Goal: Task Accomplishment & Management: Manage account settings

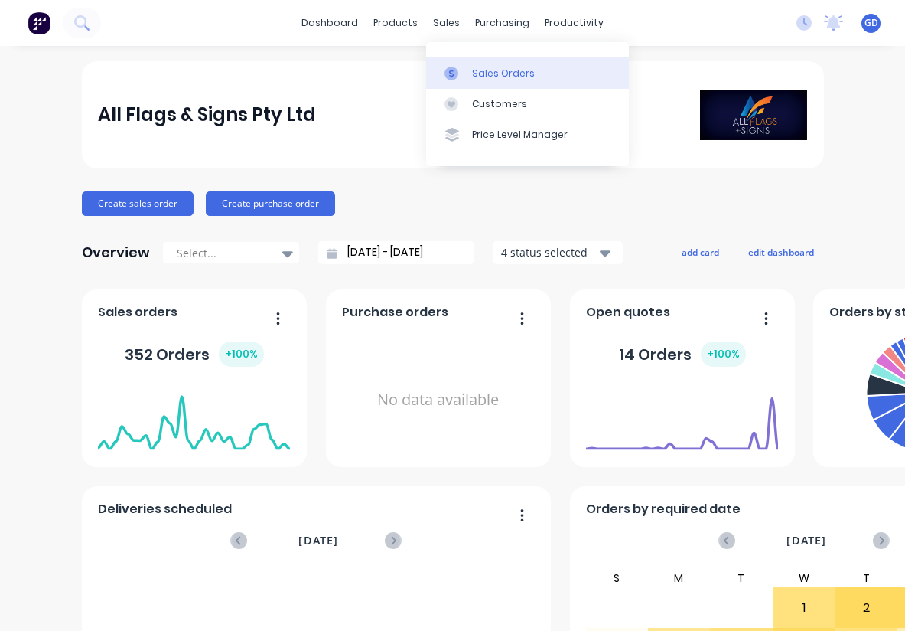
click at [493, 70] on div "Sales Orders" at bounding box center [503, 74] width 63 height 14
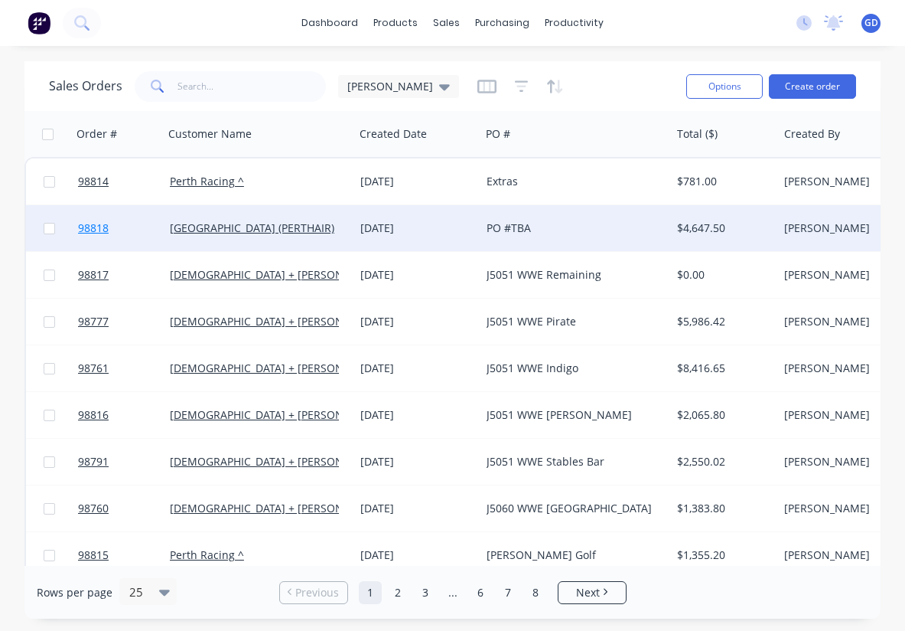
click at [103, 231] on span "98818" at bounding box center [93, 227] width 31 height 15
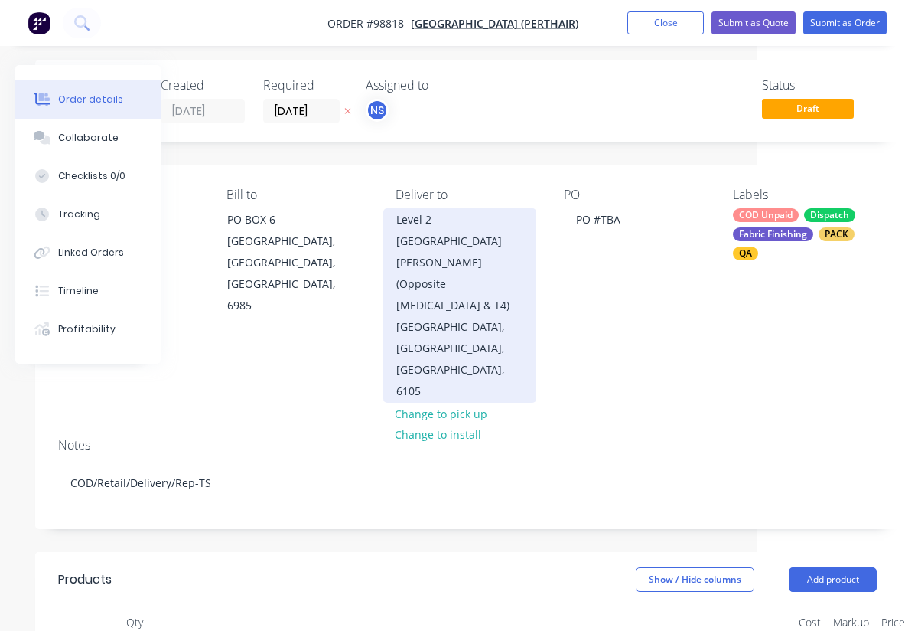
scroll to position [5, 0]
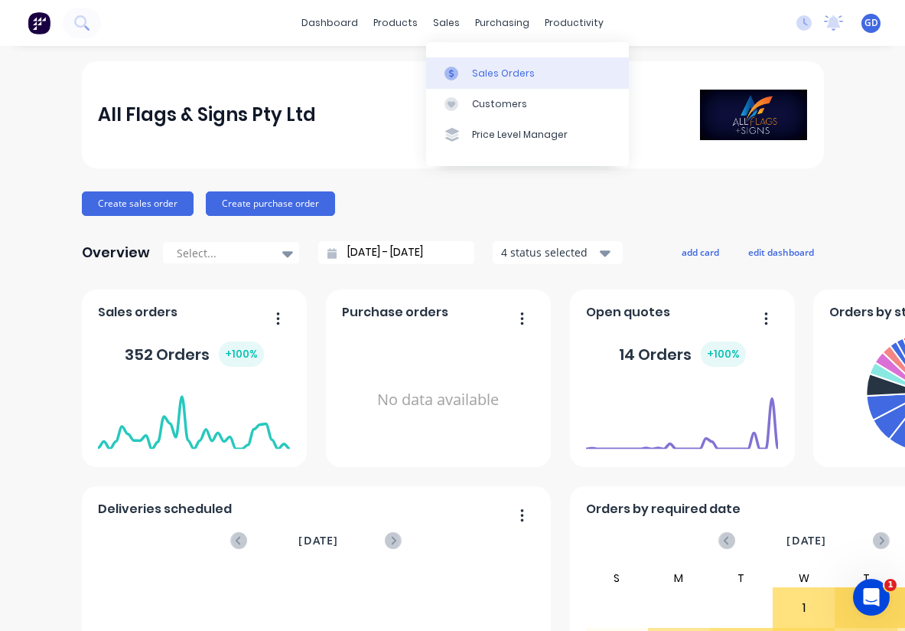
click at [467, 71] on div at bounding box center [456, 74] width 23 height 14
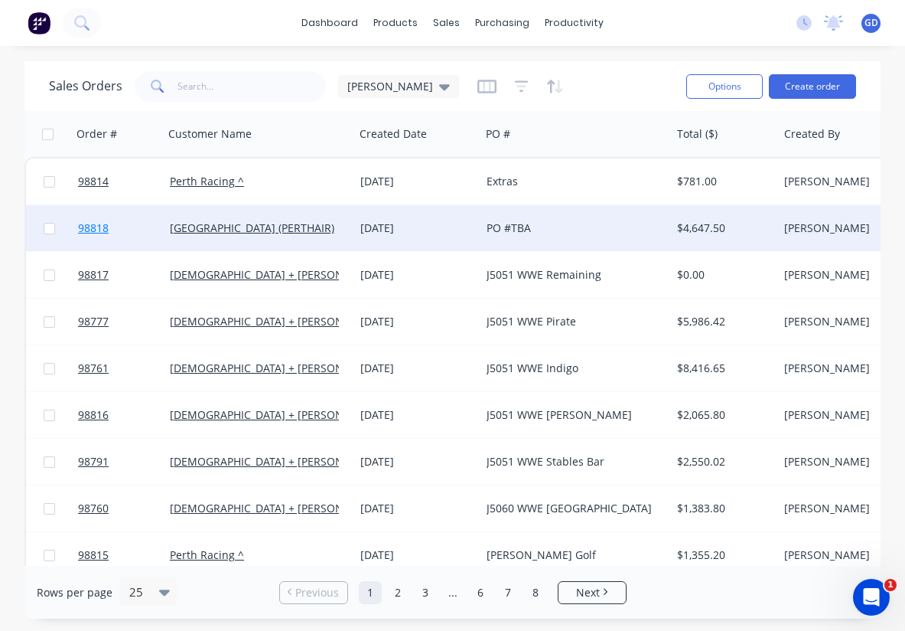
click at [96, 238] on link "98818" at bounding box center [124, 228] width 92 height 46
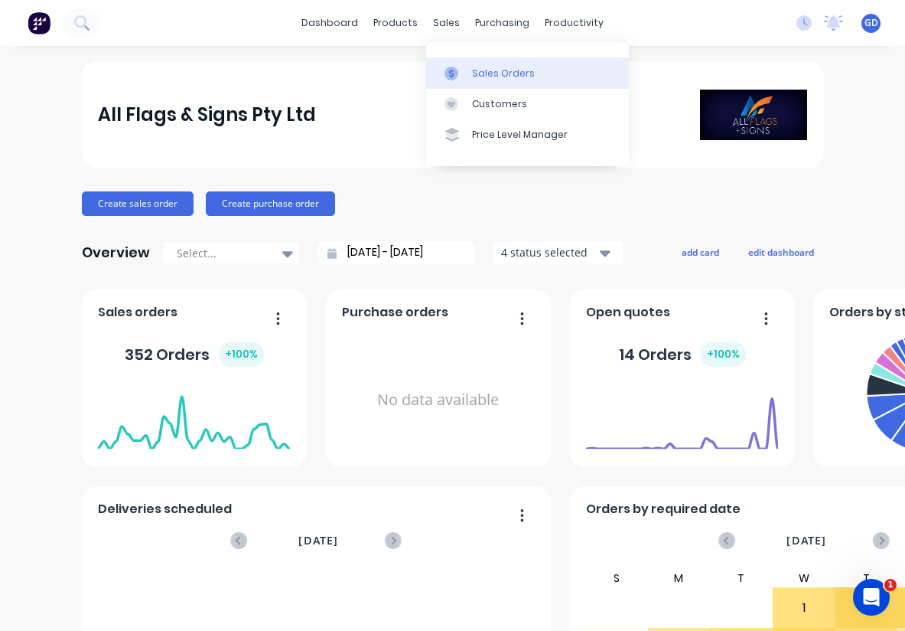
click at [487, 64] on link "Sales Orders" at bounding box center [527, 72] width 203 height 31
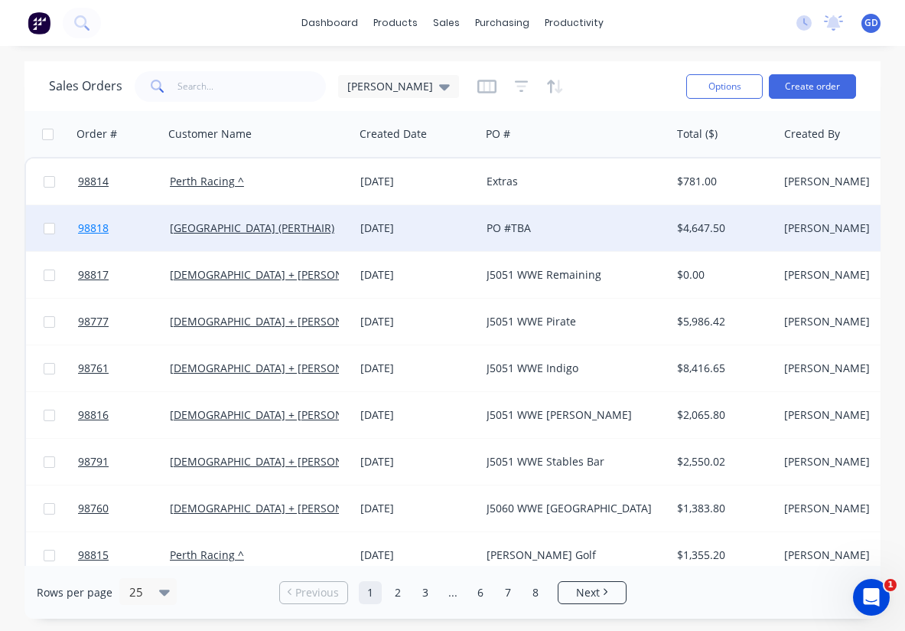
click at [103, 230] on span "98818" at bounding box center [93, 227] width 31 height 15
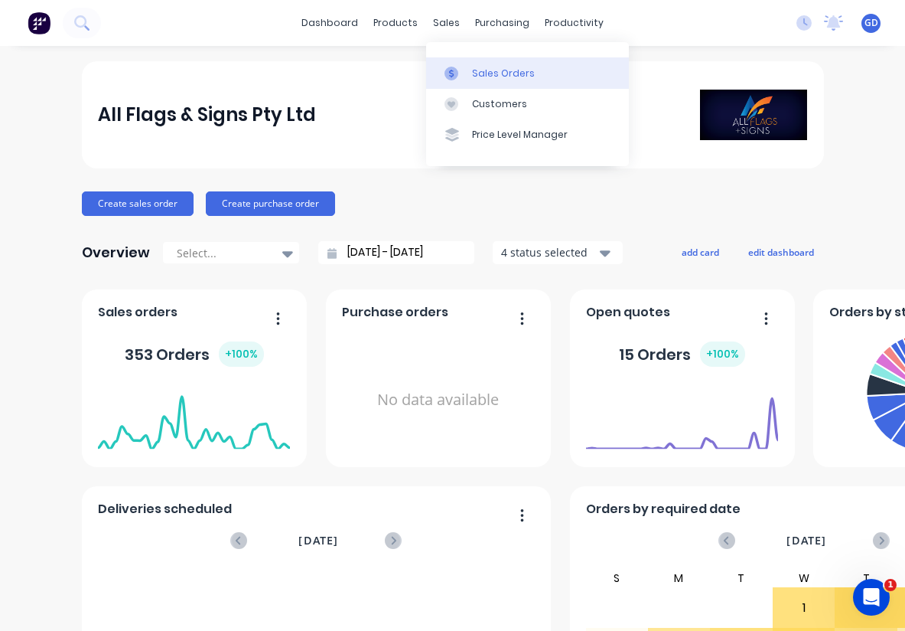
click at [479, 71] on div "Sales Orders" at bounding box center [503, 74] width 63 height 14
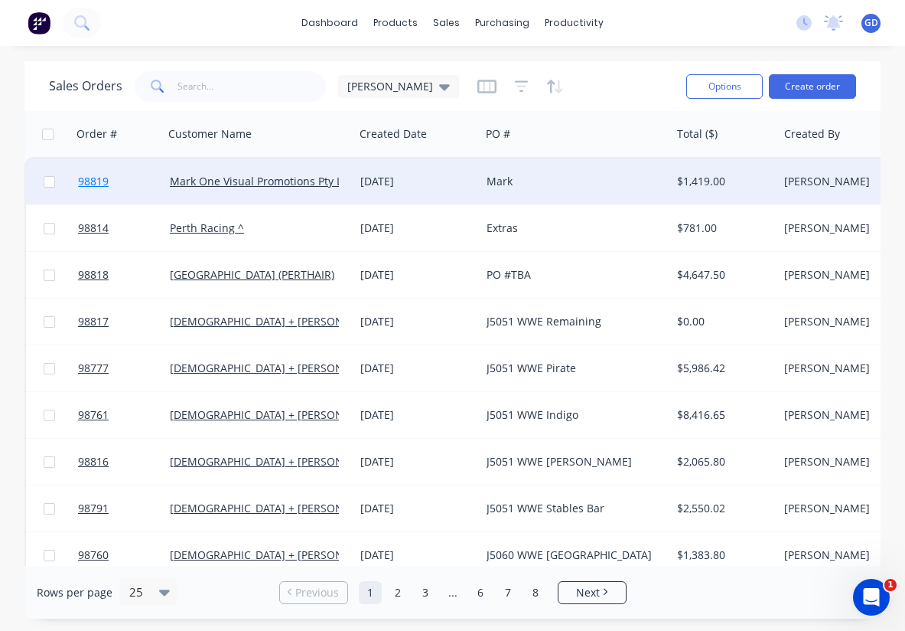
click at [93, 184] on span "98819" at bounding box center [93, 181] width 31 height 15
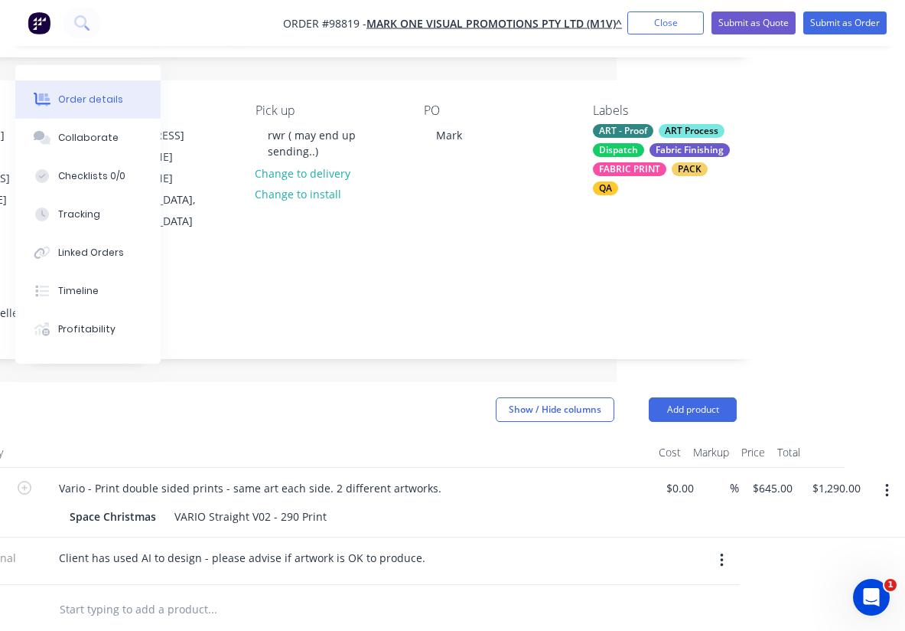
scroll to position [90, 289]
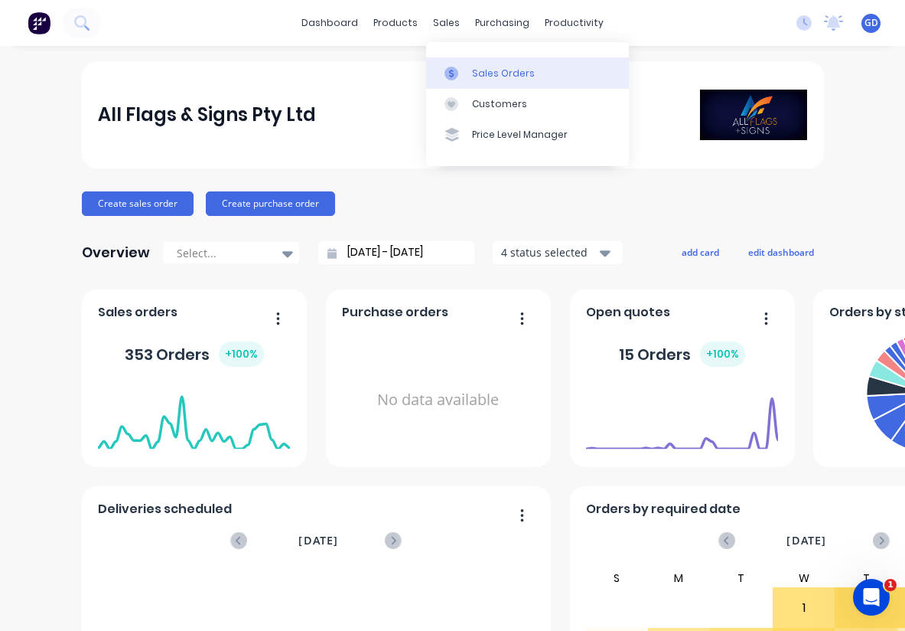
click at [482, 67] on div "Sales Orders" at bounding box center [503, 74] width 63 height 14
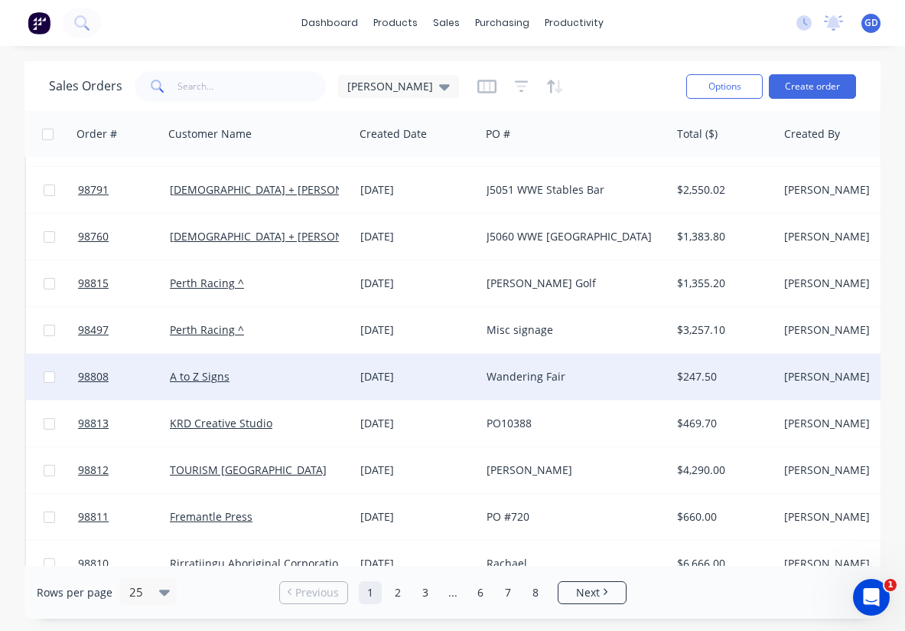
scroll to position [319, 0]
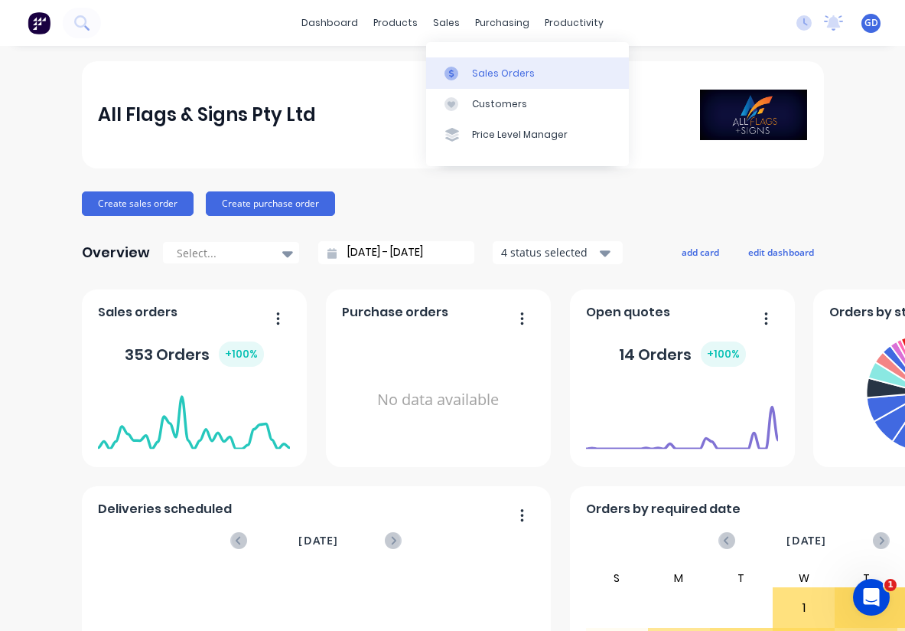
click at [486, 64] on link "Sales Orders" at bounding box center [527, 72] width 203 height 31
click at [483, 75] on div "Sales Orders" at bounding box center [503, 74] width 63 height 14
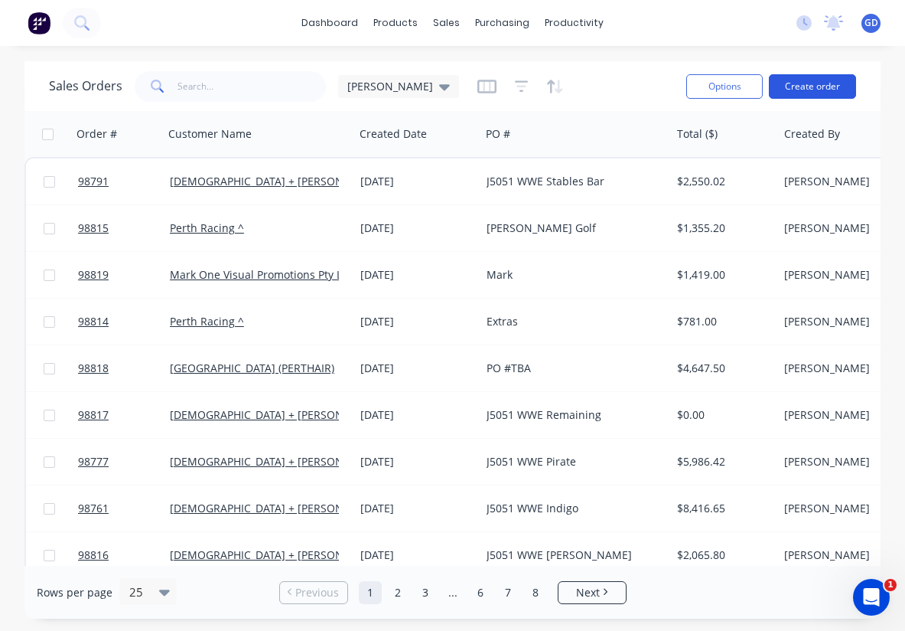
click at [808, 83] on button "Create order" at bounding box center [812, 86] width 87 height 24
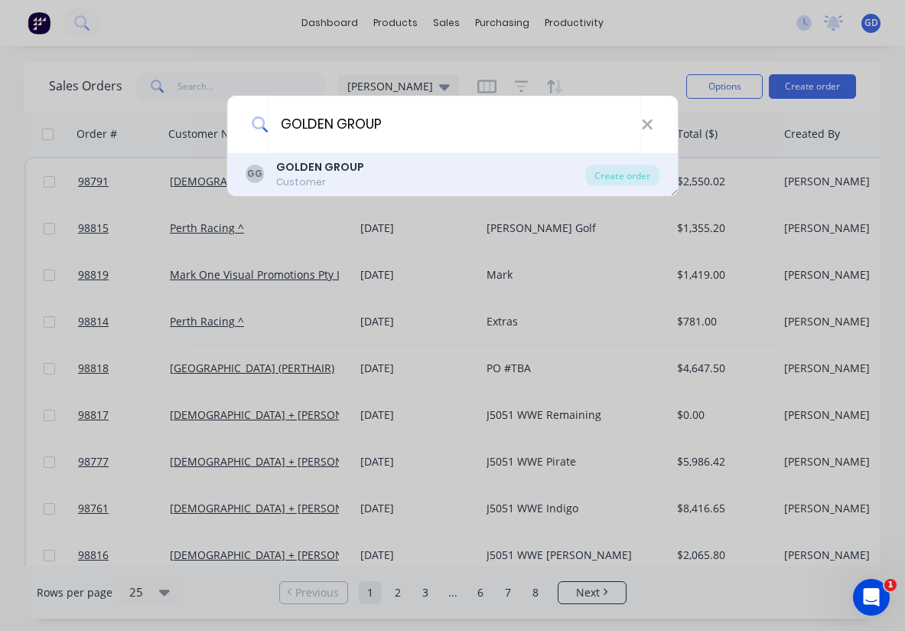
type input "GOLDEN GROUP"
click at [327, 174] on b "GOLDEN GROUP" at bounding box center [320, 166] width 88 height 15
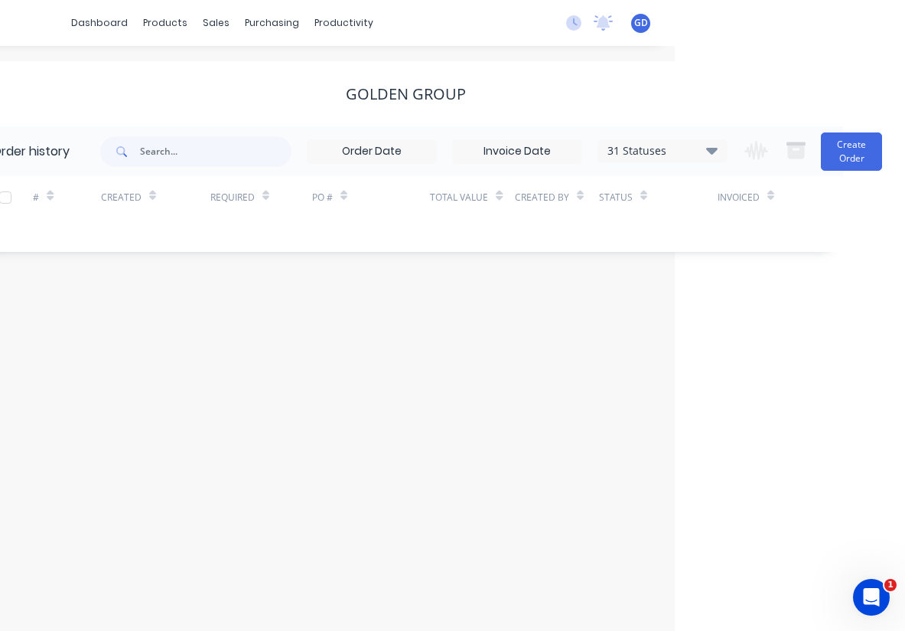
scroll to position [0, 230]
click at [843, 159] on button "Create Order" at bounding box center [851, 151] width 61 height 38
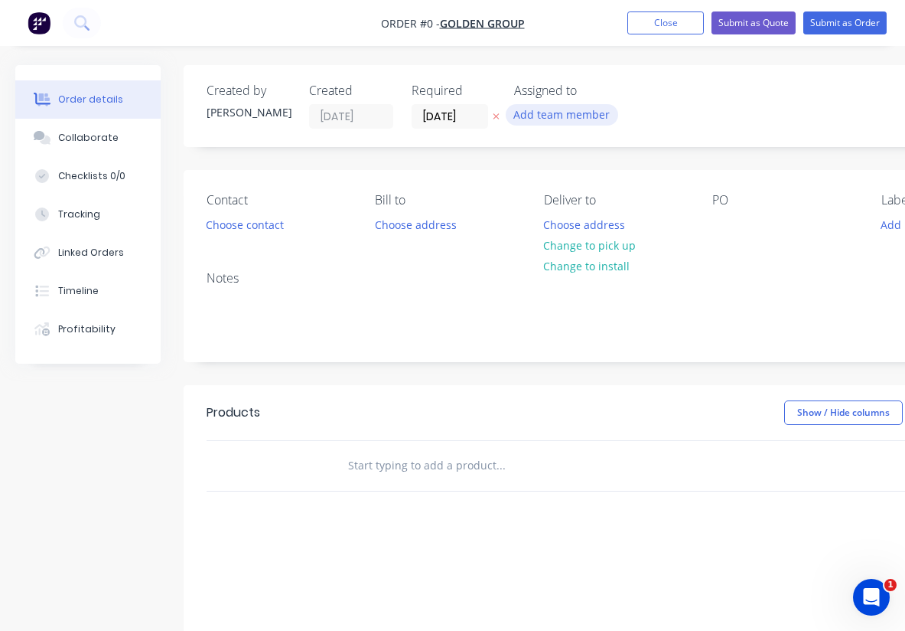
click at [547, 119] on button "Add team member" at bounding box center [562, 114] width 113 height 21
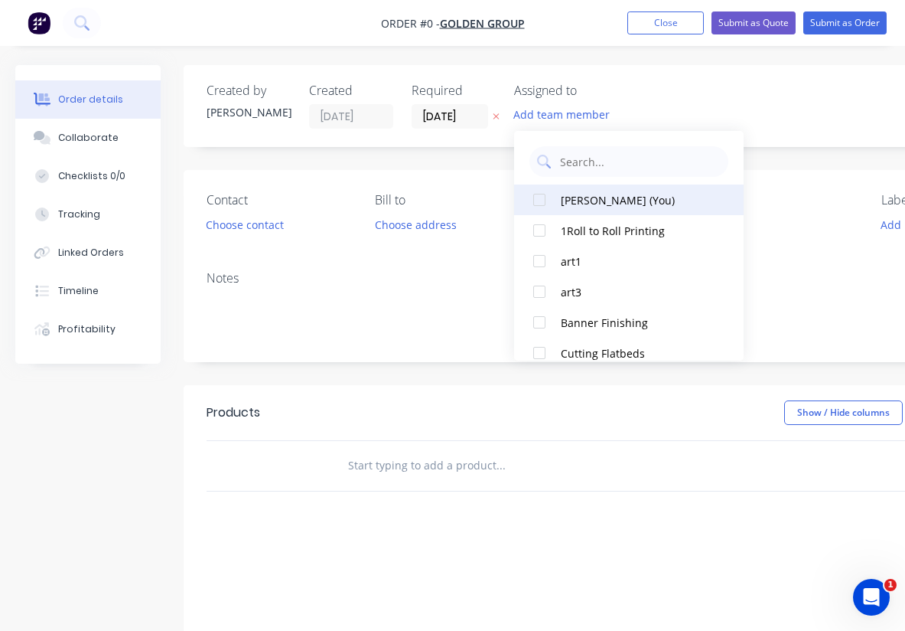
click at [543, 197] on div at bounding box center [539, 199] width 31 height 31
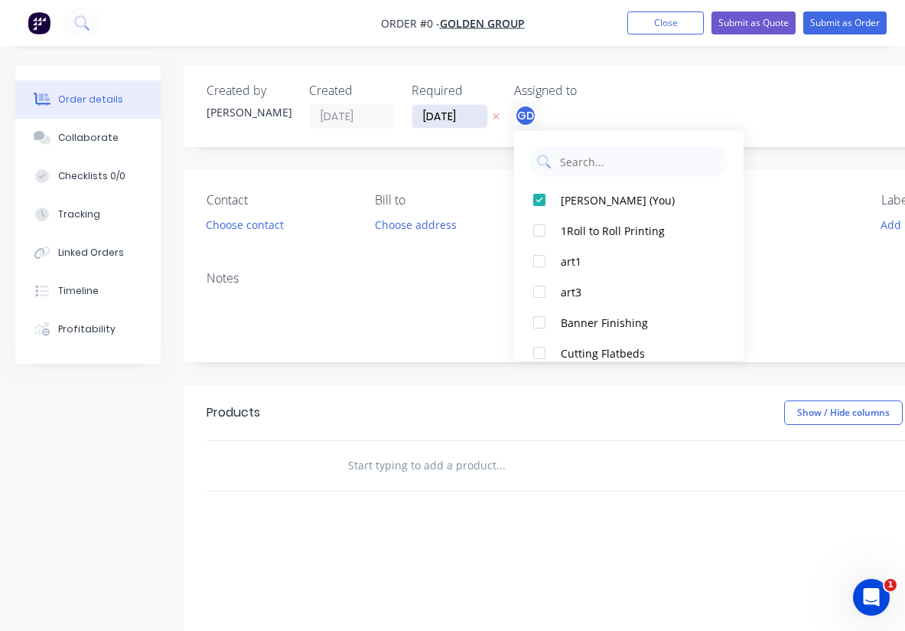
click at [439, 117] on div "Order details Collaborate Checklists 0/0 Tracking Linked Orders Timeline Profit…" at bounding box center [532, 473] width 1064 height 817
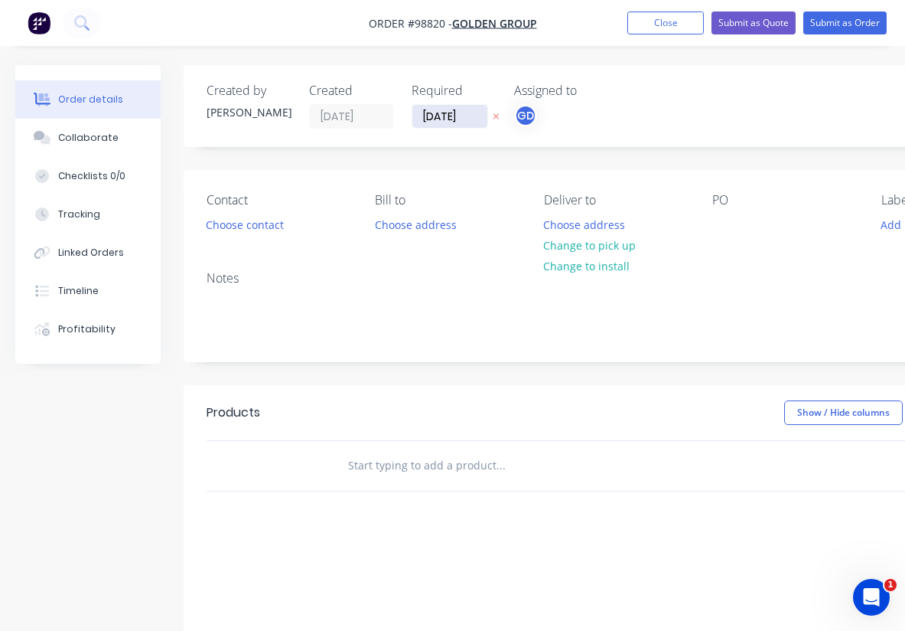
click at [439, 117] on input "[DATE]" at bounding box center [450, 116] width 75 height 23
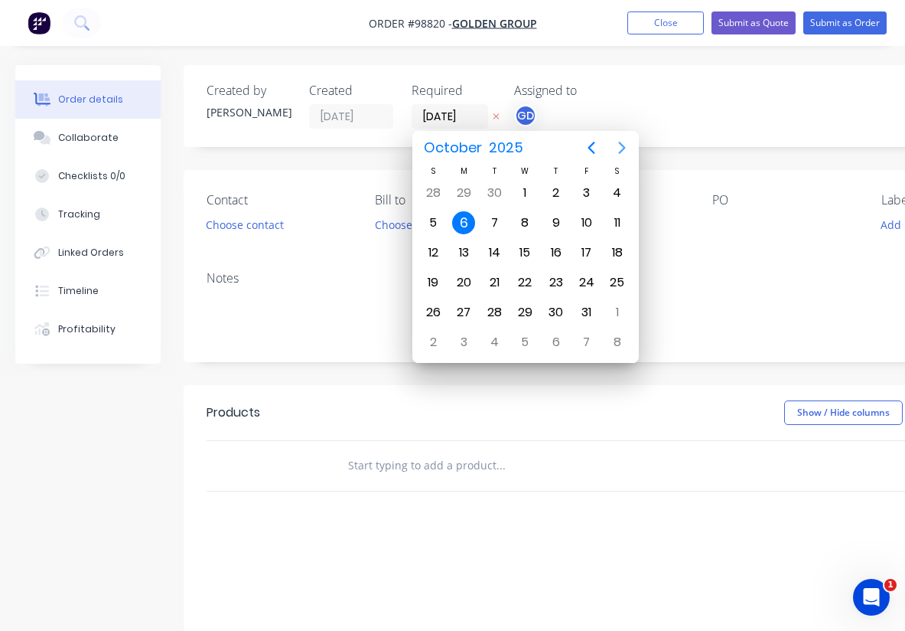
click at [622, 149] on icon "Next page" at bounding box center [622, 148] width 18 height 18
click at [582, 191] on div "31" at bounding box center [587, 192] width 23 height 23
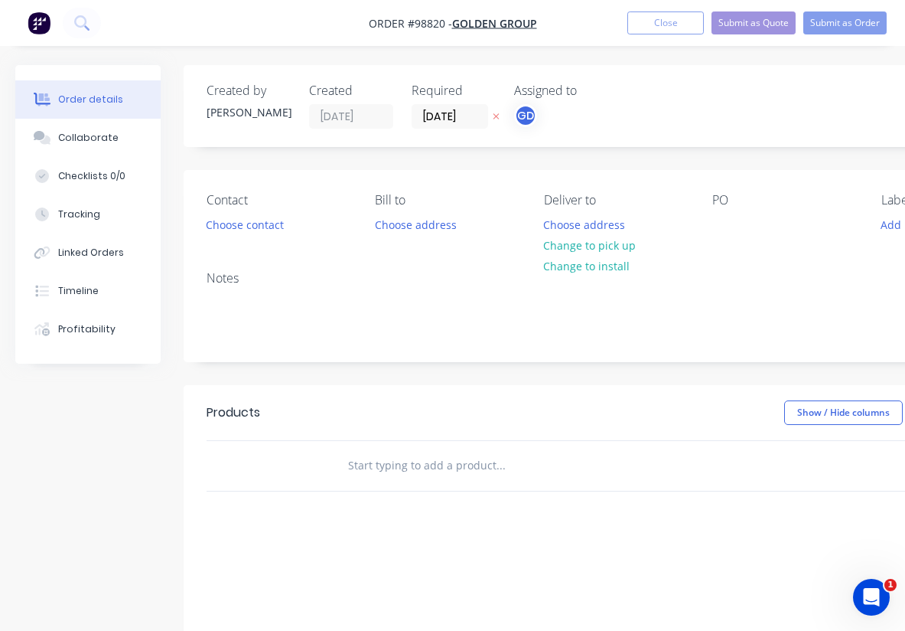
type input "31/10/25"
click at [241, 224] on button "Choose contact" at bounding box center [245, 224] width 94 height 21
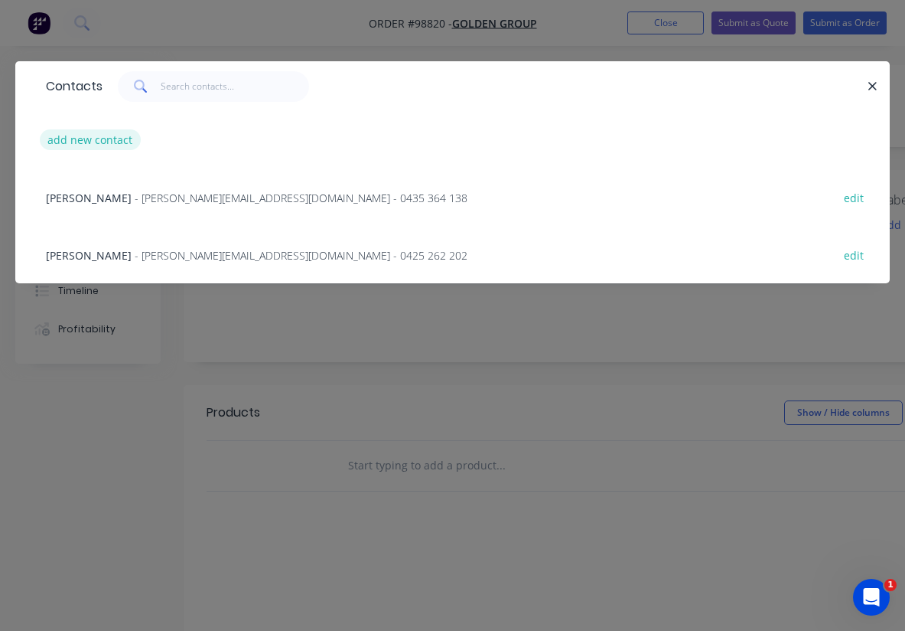
click at [93, 142] on button "add new contact" at bounding box center [90, 139] width 101 height 21
select select "AU"
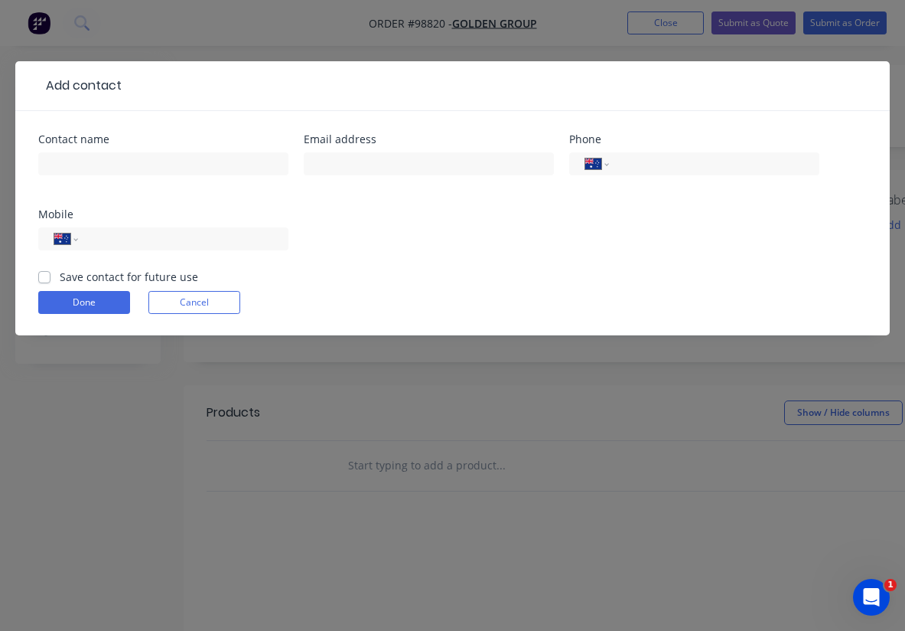
click at [60, 273] on label "Save contact for future use" at bounding box center [129, 277] width 139 height 16
click at [47, 273] on input "Save contact for future use" at bounding box center [44, 276] width 12 height 15
checkbox input "true"
paste input "amanda.lee@goldensedayu.com.au"
drag, startPoint x: 370, startPoint y: 164, endPoint x: 289, endPoint y: 164, distance: 81.1
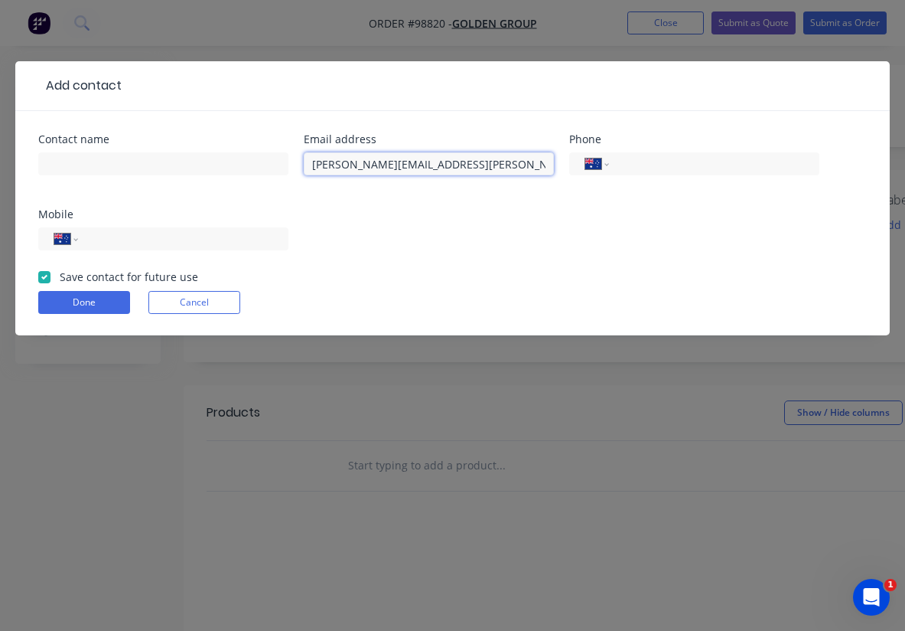
click at [289, 164] on div "Contact name Email address amanda.lee@goldensedayu.com.au Phone International A…" at bounding box center [452, 201] width 829 height 135
type input "amanda.lee@goldensedayu.com.au"
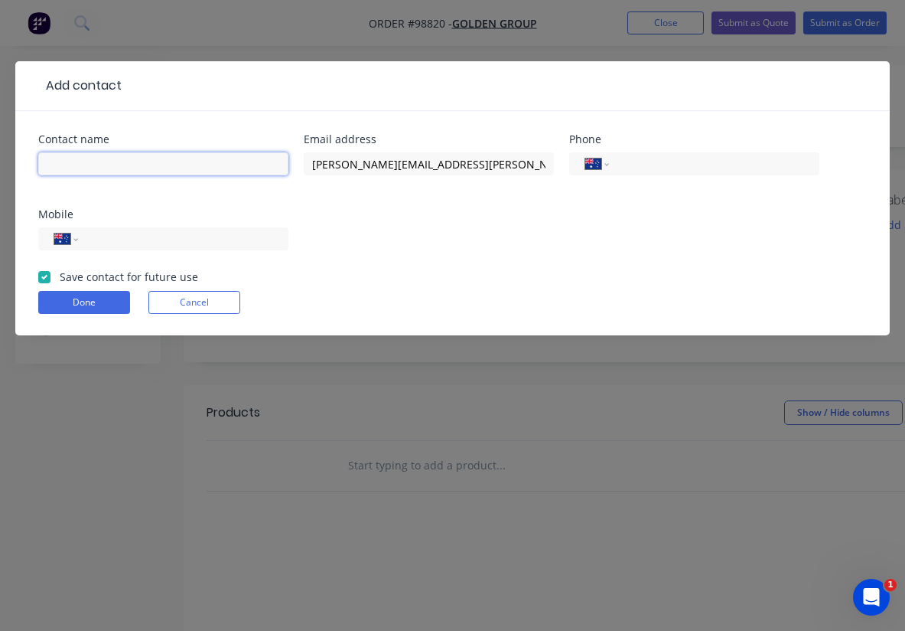
paste input "amanda.lee"
click at [53, 164] on input "amanda.lee" at bounding box center [163, 163] width 250 height 23
type input "[PERSON_NAME]"
click at [333, 229] on div "Contact name Amanda Lee Email address amanda.lee@goldensedayu.com.au Phone Inte…" at bounding box center [452, 201] width 829 height 135
click at [99, 310] on button "Done" at bounding box center [84, 302] width 92 height 23
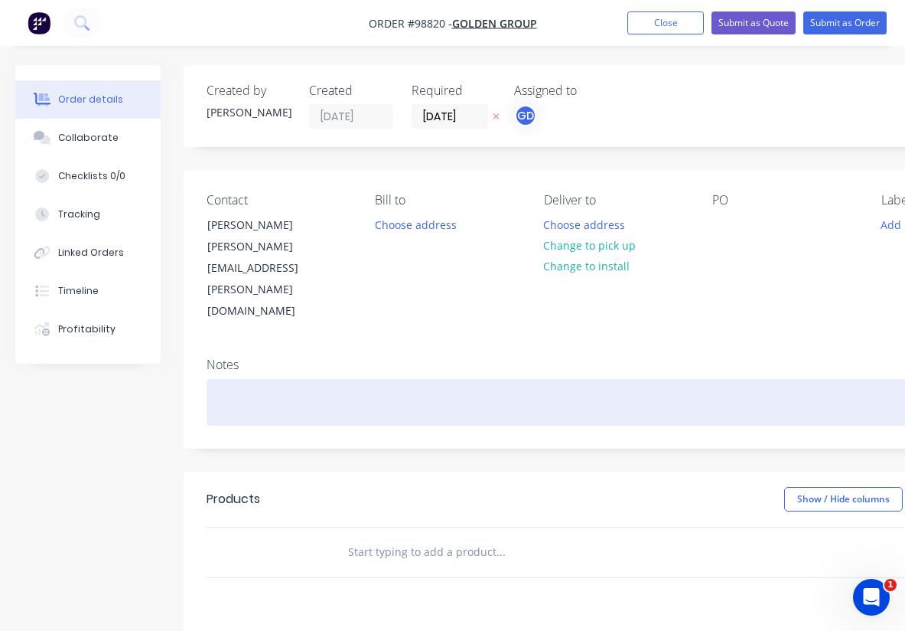
click at [256, 379] on div at bounding box center [616, 402] width 819 height 47
click at [260, 379] on div "Deposit/rep GD" at bounding box center [616, 402] width 819 height 47
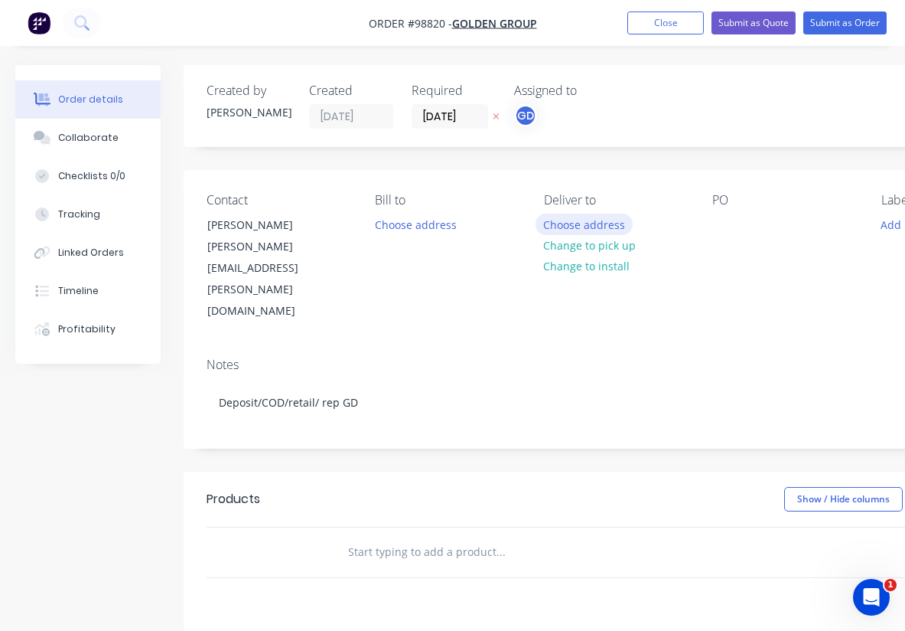
click at [573, 225] on button "Choose address" at bounding box center [585, 224] width 98 height 21
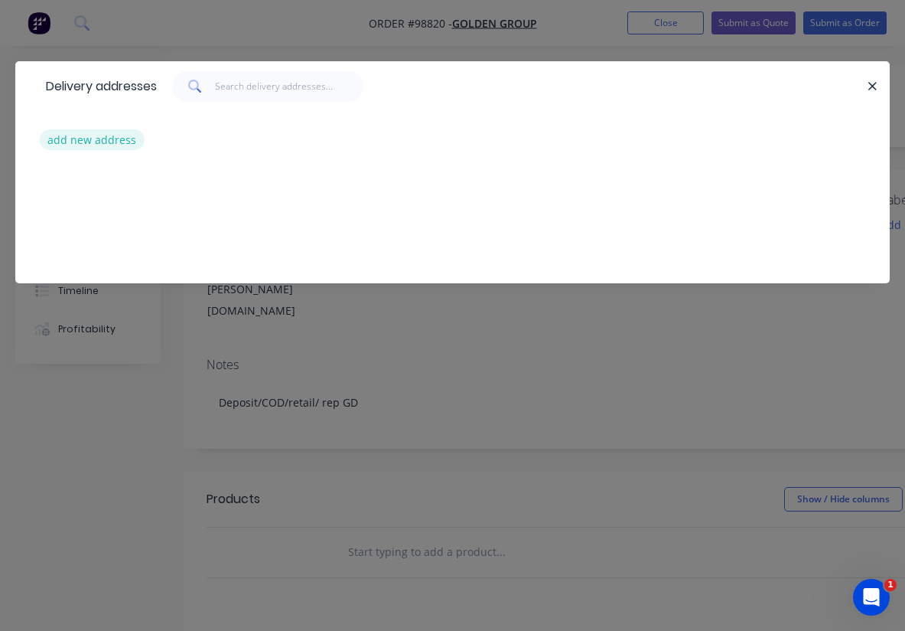
click at [115, 136] on button "add new address" at bounding box center [92, 139] width 105 height 21
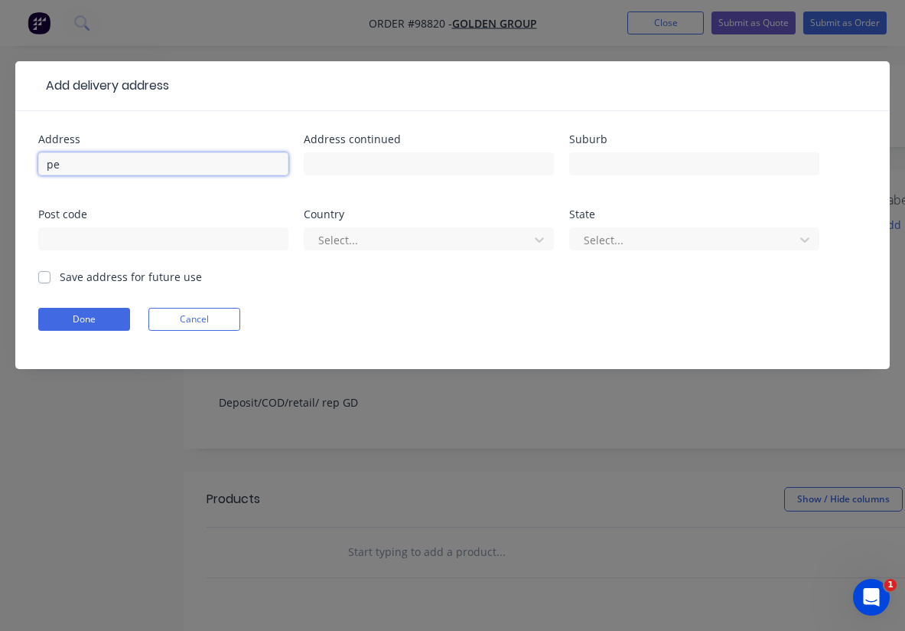
type input "p"
type input "Burswood Point"
click at [60, 276] on label "Save address for future use" at bounding box center [131, 277] width 142 height 16
click at [47, 276] on input "Save address for future use" at bounding box center [44, 276] width 12 height 15
checkbox input "true"
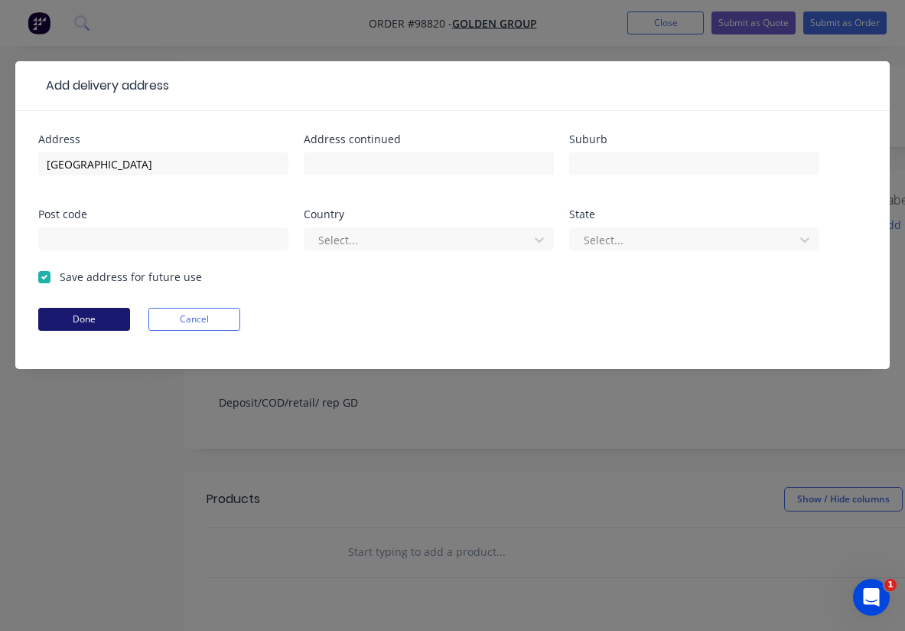
click at [86, 328] on button "Done" at bounding box center [84, 319] width 92 height 23
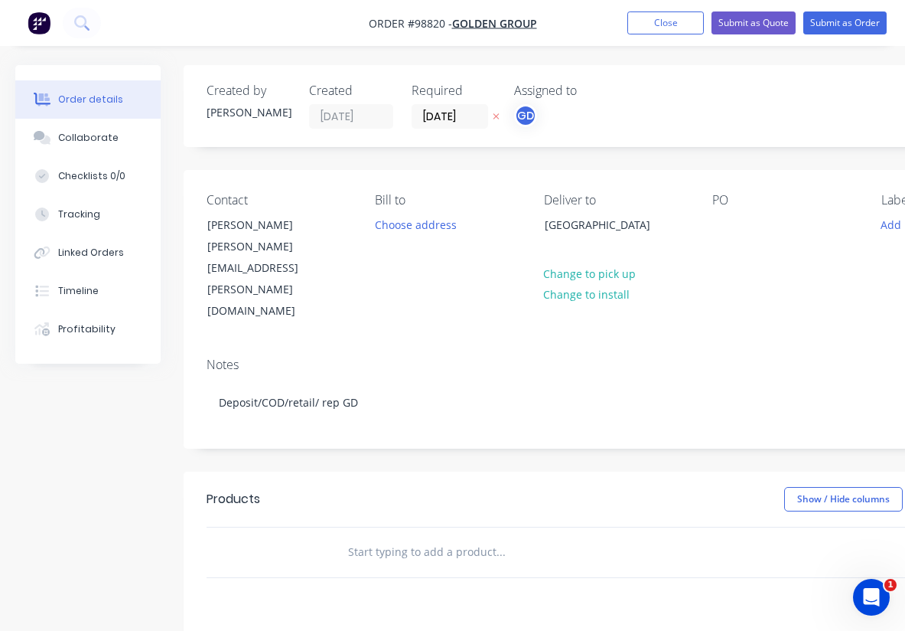
click at [711, 224] on div "Contact Amanda Lee amanda.lee@goldensedayu.com.au Bill to Choose address Delive…" at bounding box center [616, 257] width 865 height 175
click at [723, 225] on div at bounding box center [725, 225] width 24 height 22
click at [742, 263] on div "Contact Amanda Lee amanda.lee@goldensedayu.com.au Bill to Choose address Delive…" at bounding box center [616, 257] width 865 height 175
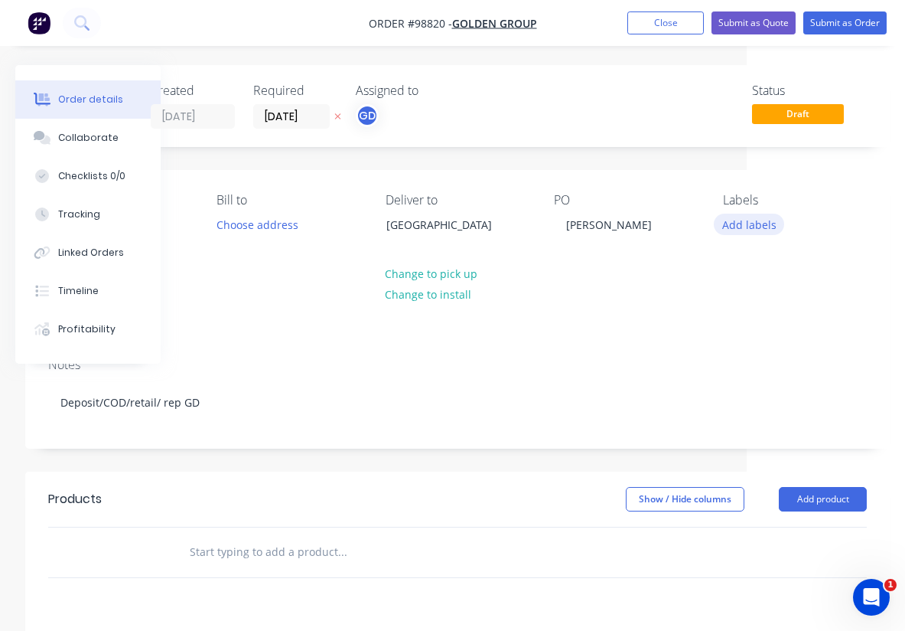
scroll to position [0, 158]
click at [761, 228] on button "Add labels" at bounding box center [749, 224] width 70 height 21
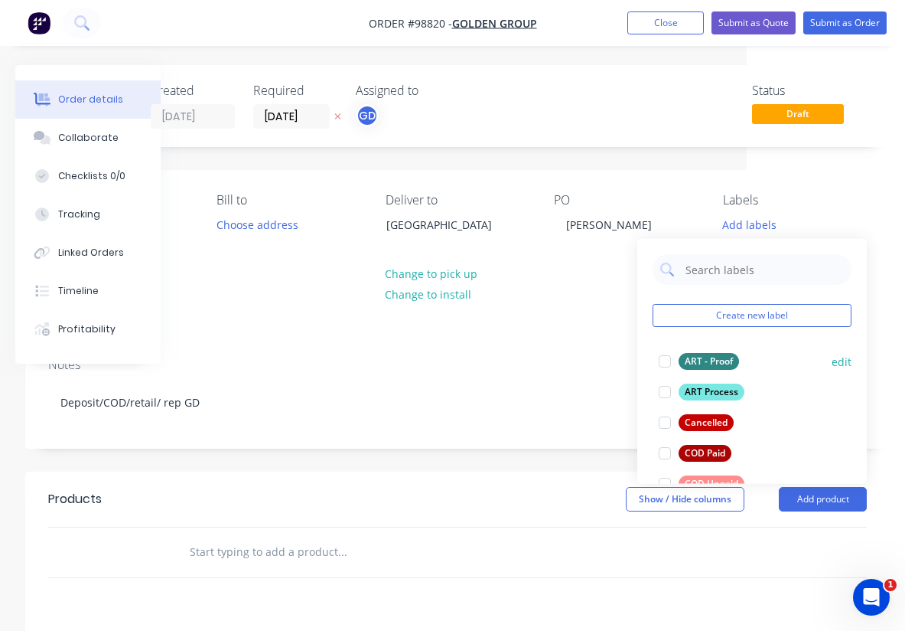
click at [723, 354] on div "ART - Proof" at bounding box center [709, 361] width 60 height 17
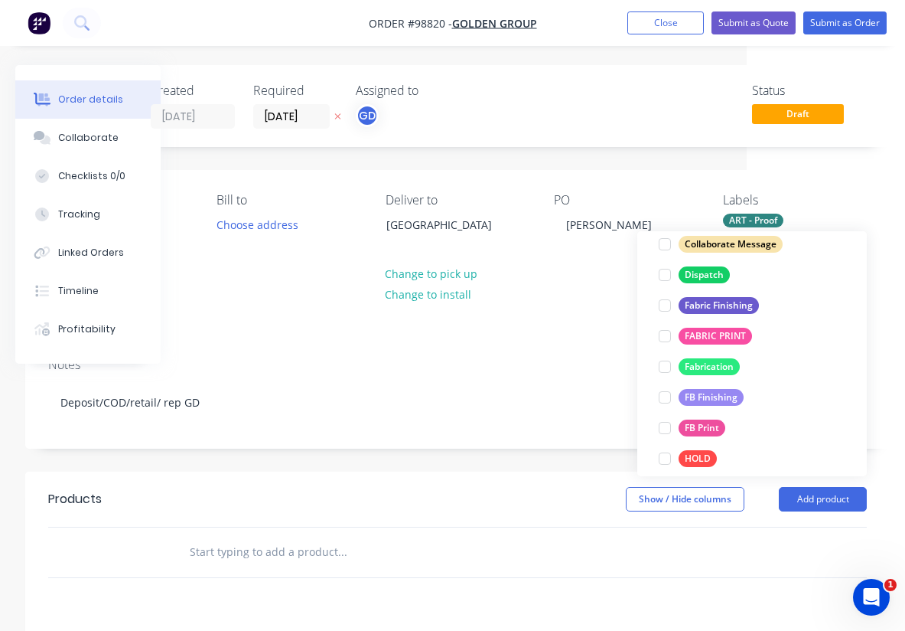
scroll to position [265, 0]
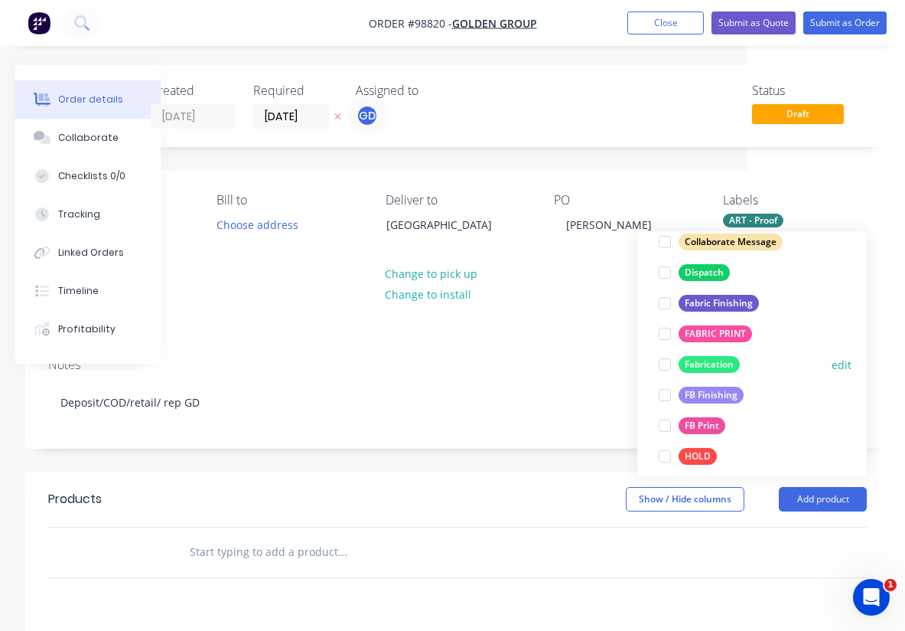
click at [725, 364] on div "Fabrication" at bounding box center [709, 364] width 61 height 17
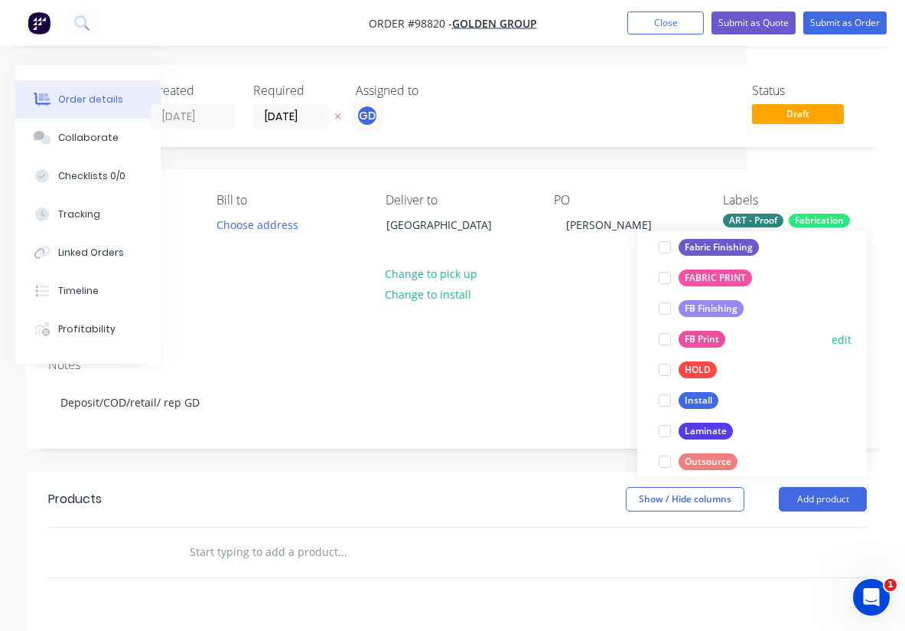
scroll to position [355, 0]
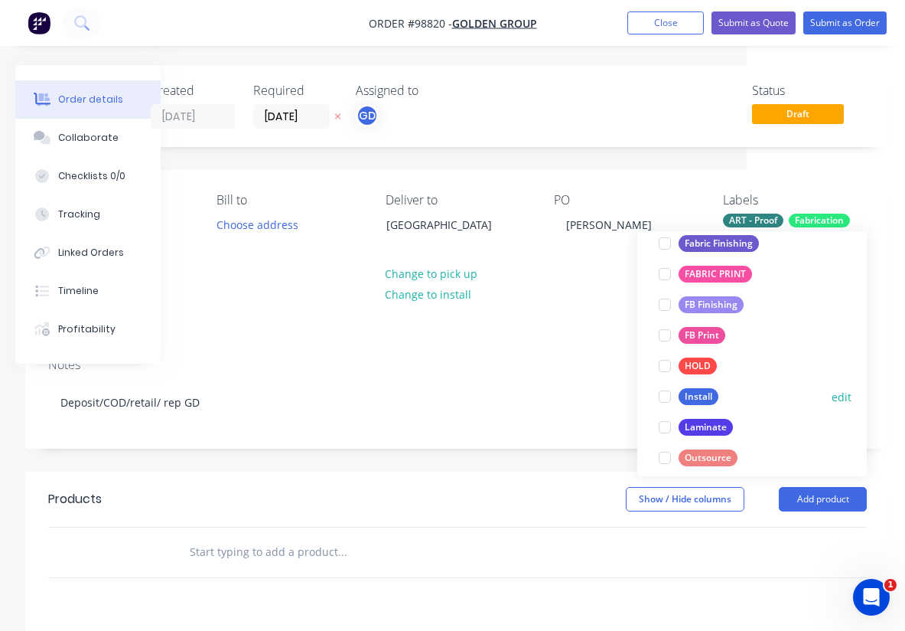
click at [704, 399] on div "Install" at bounding box center [699, 396] width 40 height 17
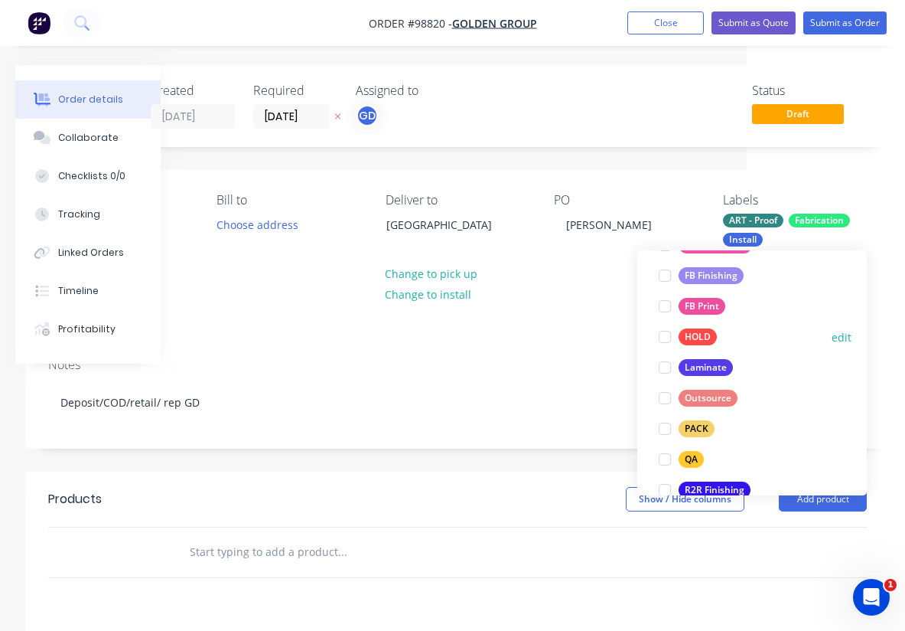
scroll to position [445, 0]
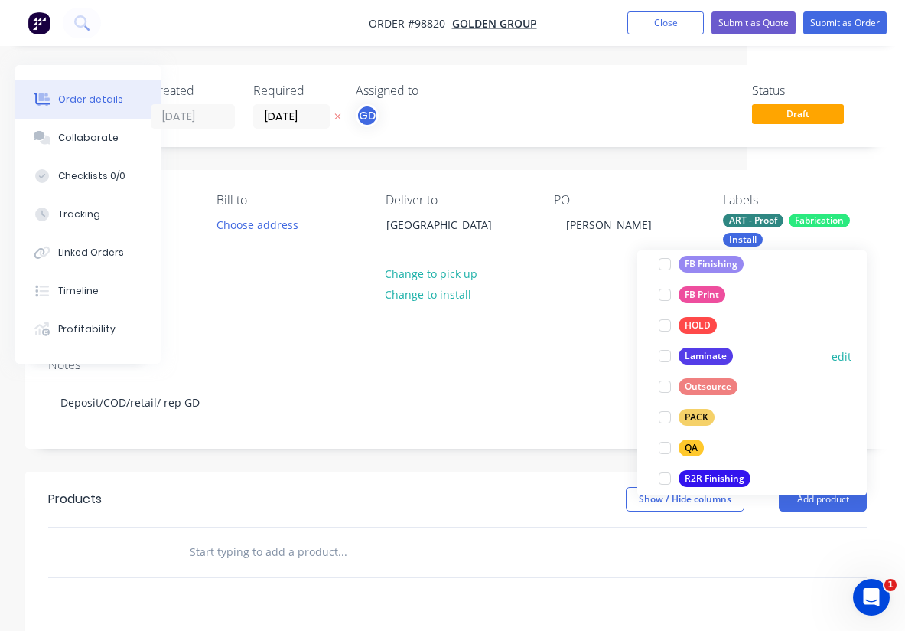
click at [710, 357] on div "Laminate" at bounding box center [706, 355] width 54 height 17
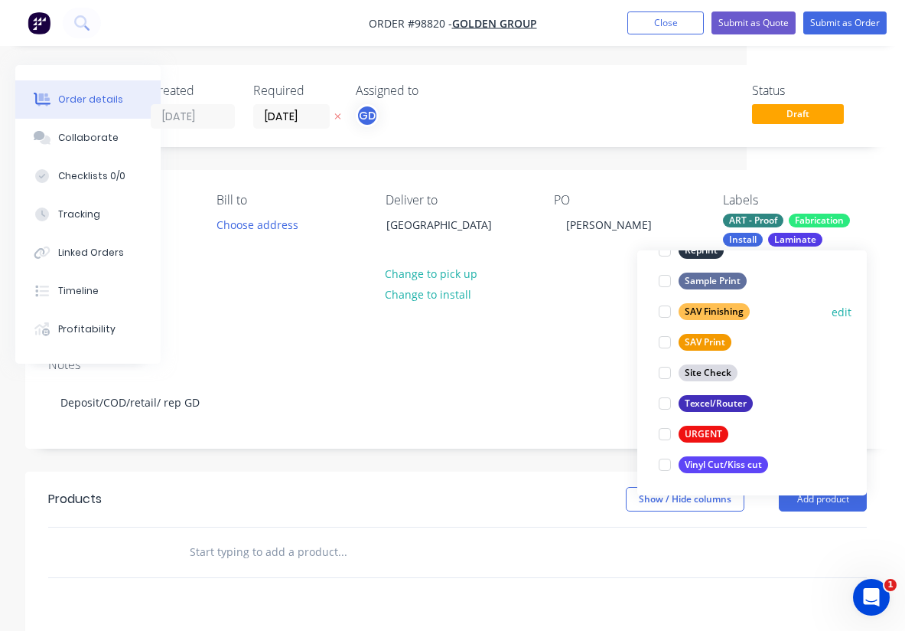
scroll to position [735, 0]
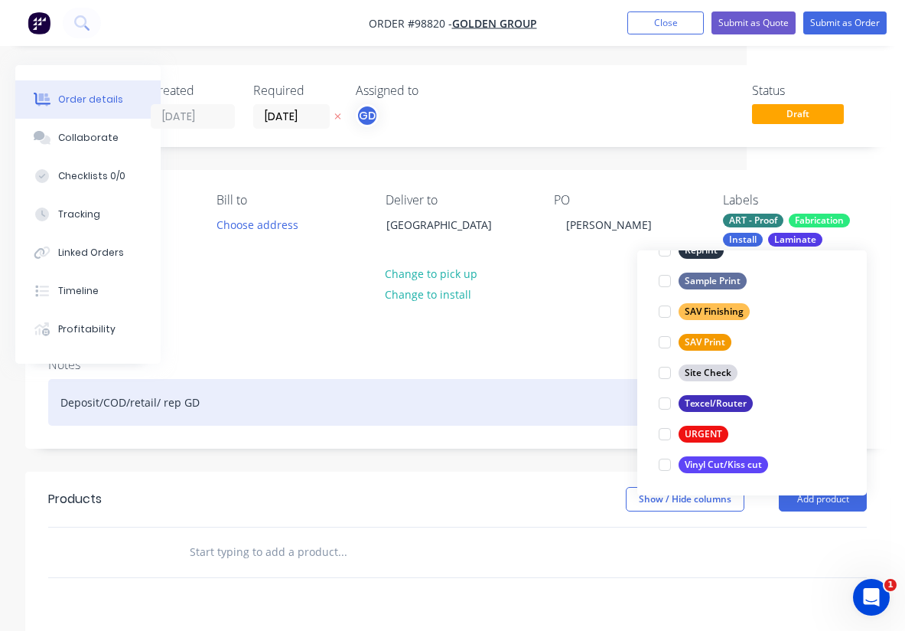
click at [531, 379] on div "Deposit/COD/retail/ rep GD" at bounding box center [457, 402] width 819 height 47
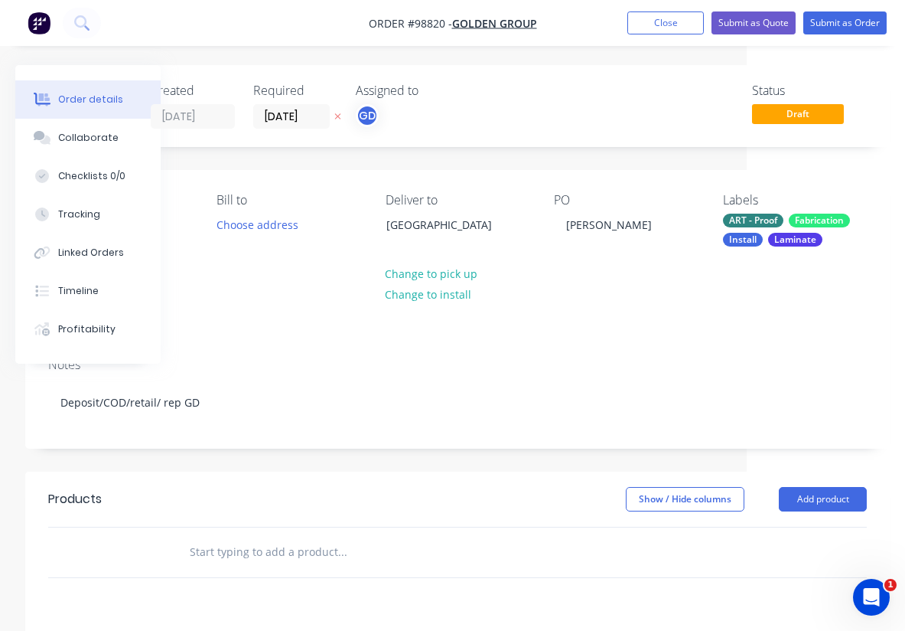
click at [739, 237] on div "Install" at bounding box center [743, 240] width 40 height 14
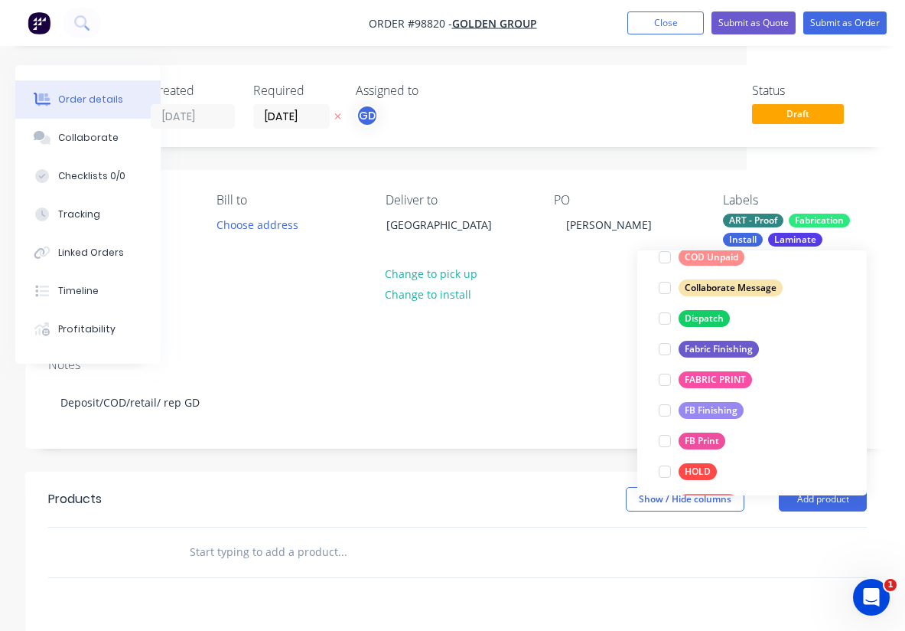
scroll to position [334, 0]
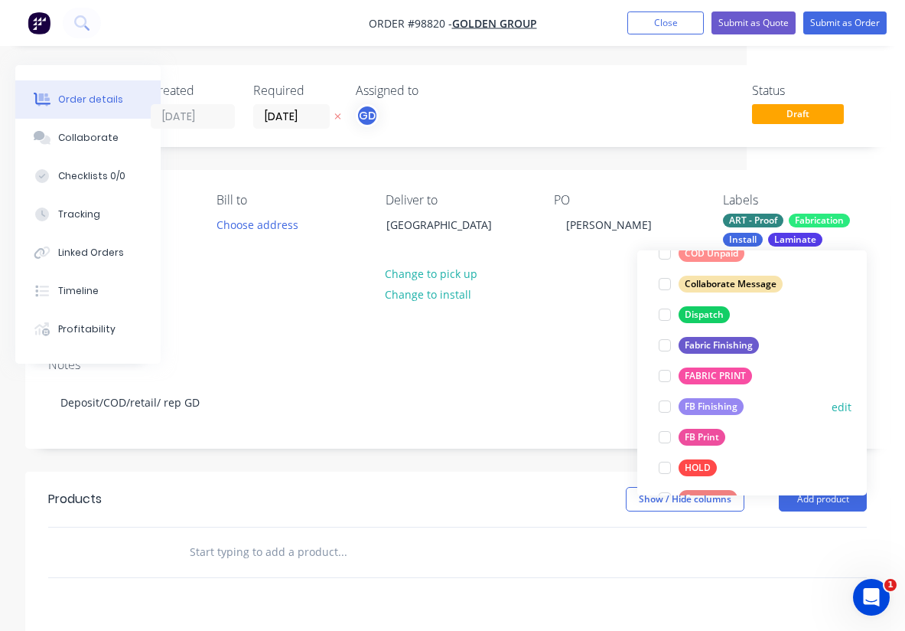
click at [708, 406] on div "FB Finishing" at bounding box center [711, 406] width 65 height 17
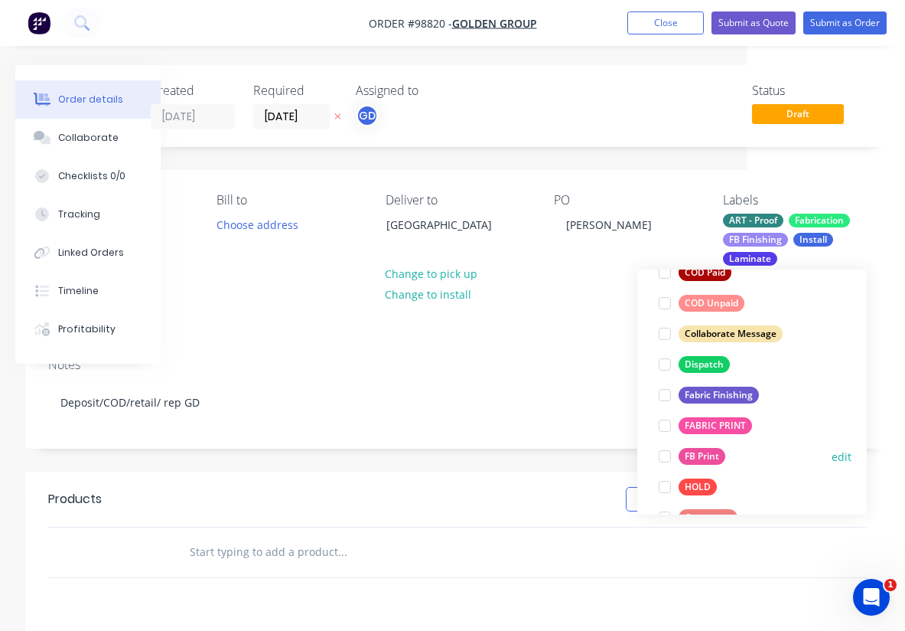
click at [704, 449] on div "FB Print" at bounding box center [702, 456] width 47 height 17
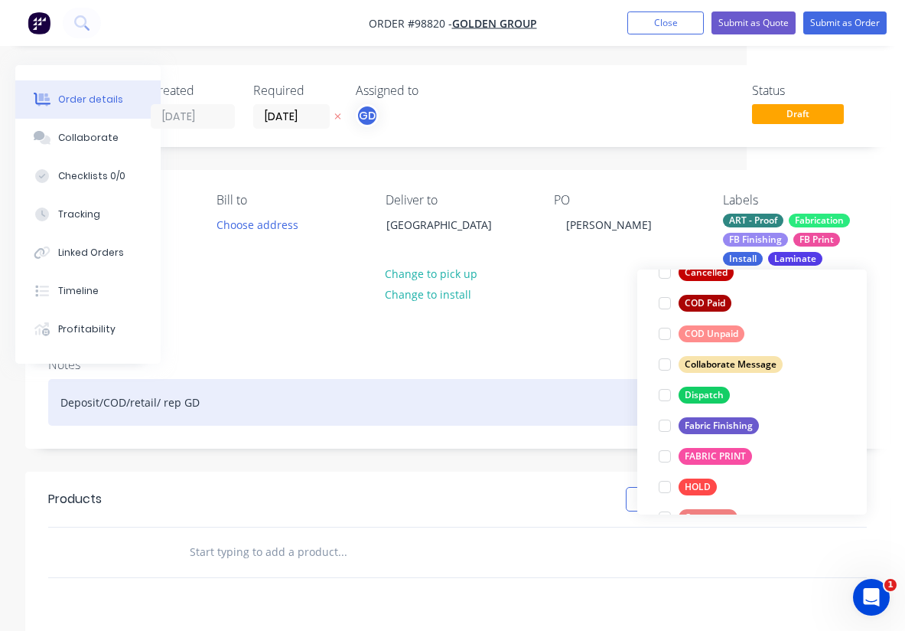
click at [549, 379] on div "Deposit/COD/retail/ rep GD" at bounding box center [457, 402] width 819 height 47
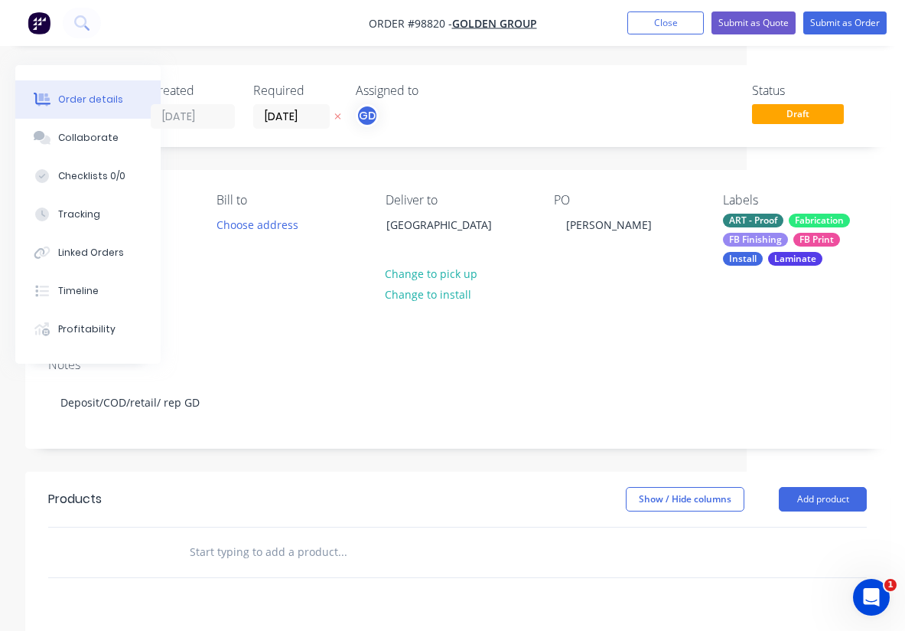
click at [271, 537] on input "text" at bounding box center [342, 552] width 306 height 31
paste input "1/ First visit./ Install fabricated steel cage bolts as per examples provided. …"
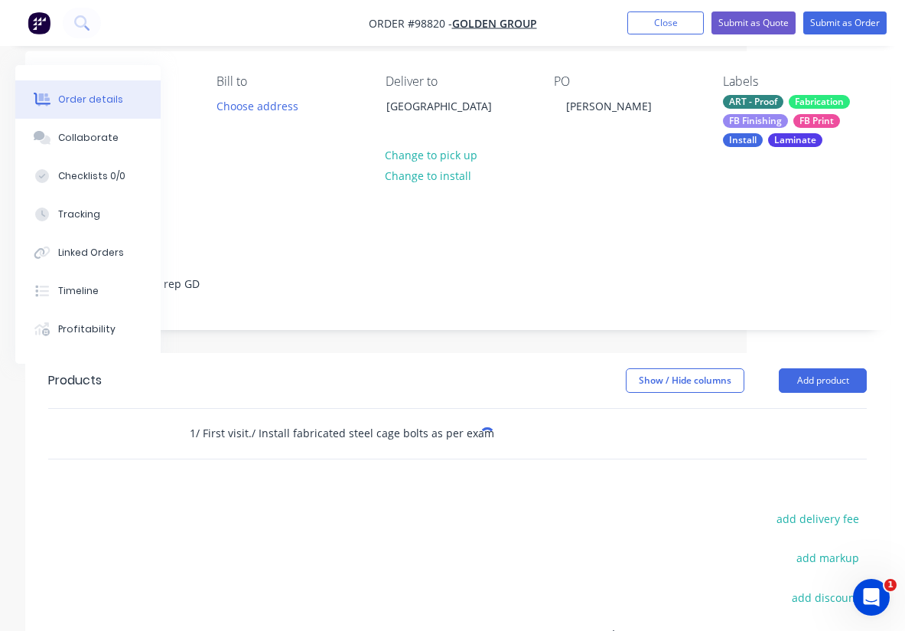
scroll to position [119, 158]
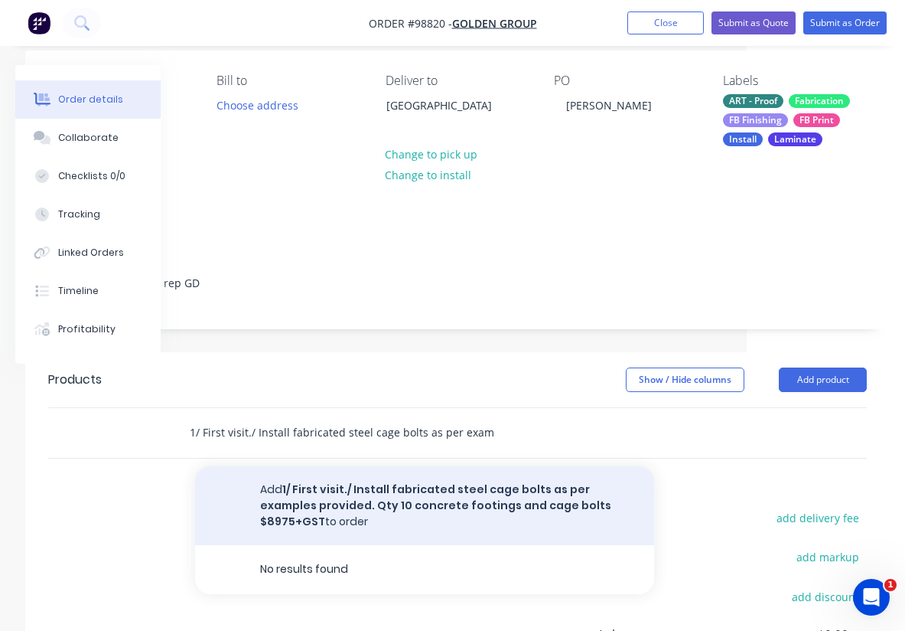
type input "1/ First visit./ Install fabricated steel cage bolts as per examples provided. …"
click at [422, 466] on button "Add 1/ First visit./ Install fabricated steel cage bolts as per examples provid…" at bounding box center [424, 505] width 459 height 79
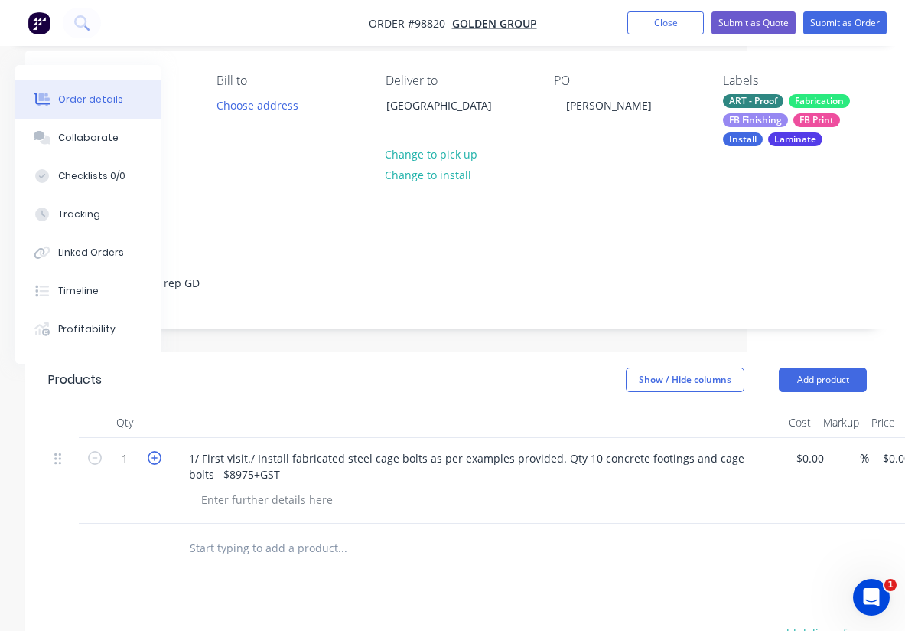
click at [156, 451] on icon "button" at bounding box center [155, 458] width 14 height 14
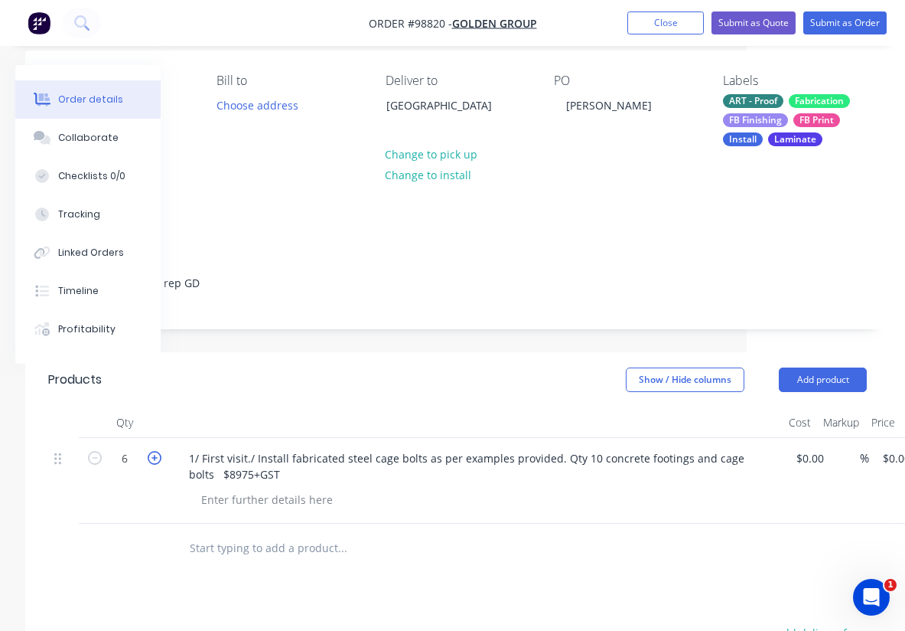
click at [156, 451] on icon "button" at bounding box center [155, 458] width 14 height 14
type input "10"
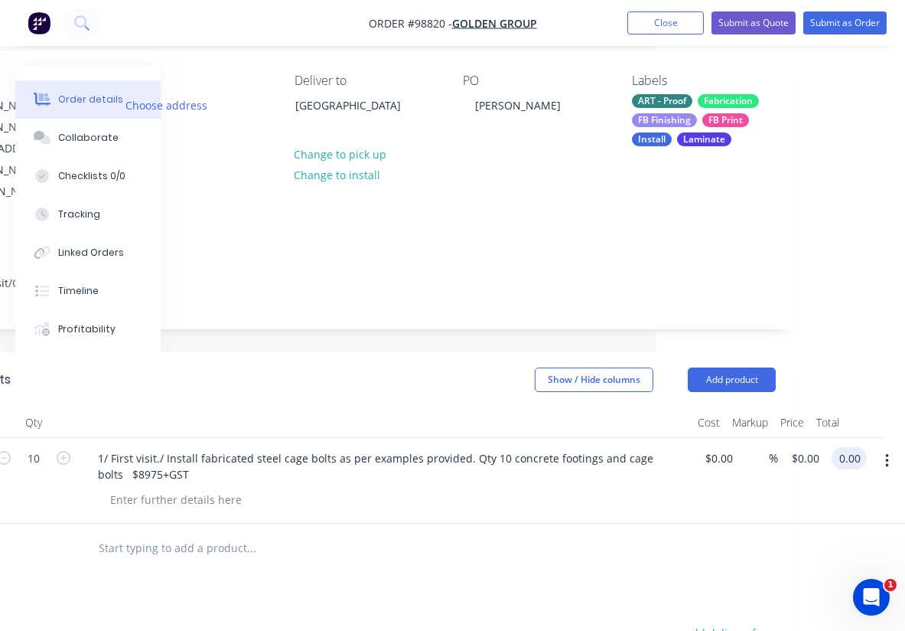
scroll to position [119, 250]
click at [847, 447] on input "0.00" at bounding box center [852, 458] width 29 height 22
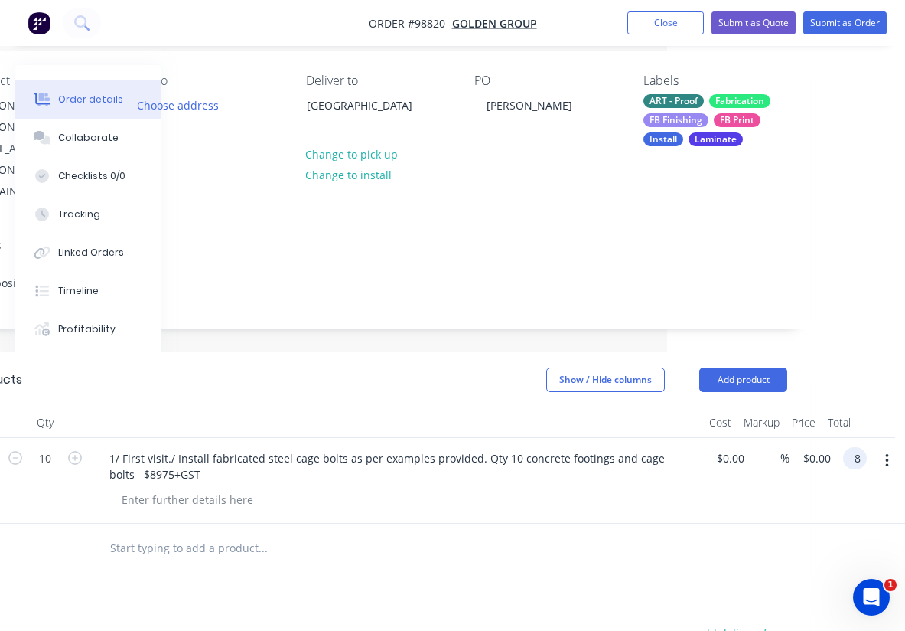
scroll to position [119, 238]
type input "8975"
type input "$897.50"
type input "$8,975.00"
click at [556, 533] on div at bounding box center [366, 548] width 539 height 31
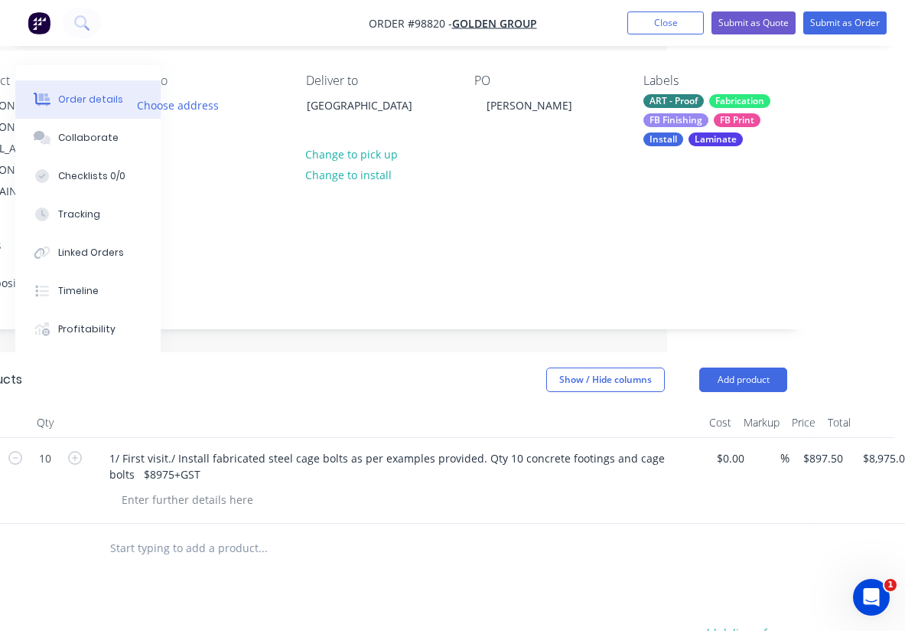
click at [162, 533] on input "text" at bounding box center [262, 548] width 306 height 31
paste input "2/ 2nd Visit after concrete has set/ Qty 10 x Banner poles as per below, $3100 …"
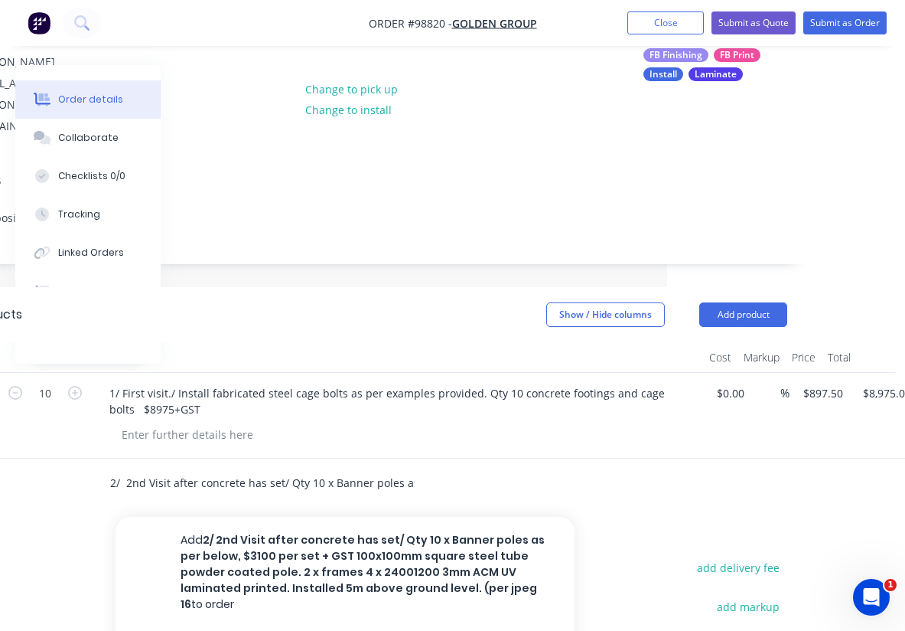
scroll to position [188, 238]
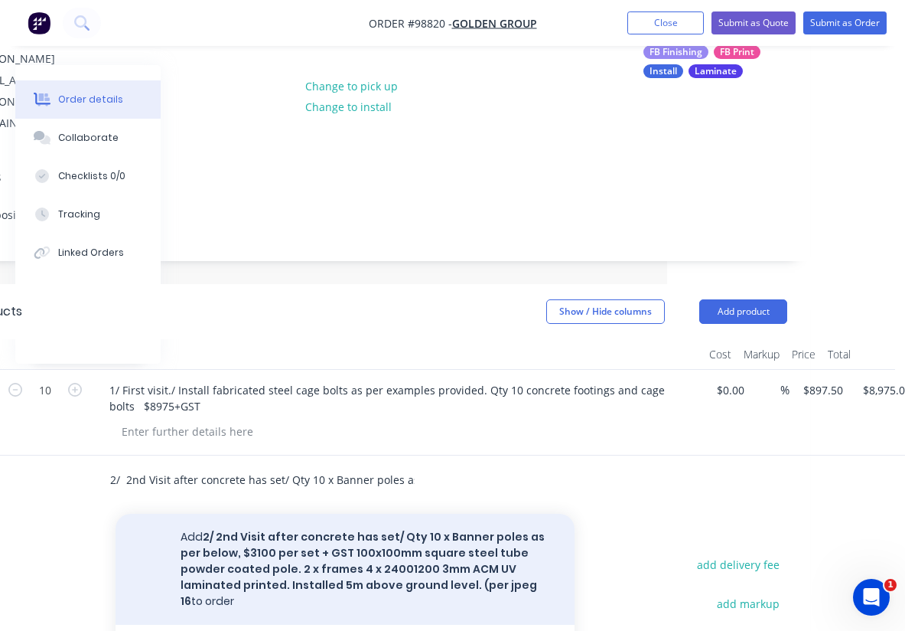
type input "2/ 2nd Visit after concrete has set/ Qty 10 x Banner poles as per below, $3100 …"
click at [333, 514] on button "Add 2/ 2nd Visit after concrete has set/ Qty 10 x Banner poles as per below, $3…" at bounding box center [345, 569] width 459 height 111
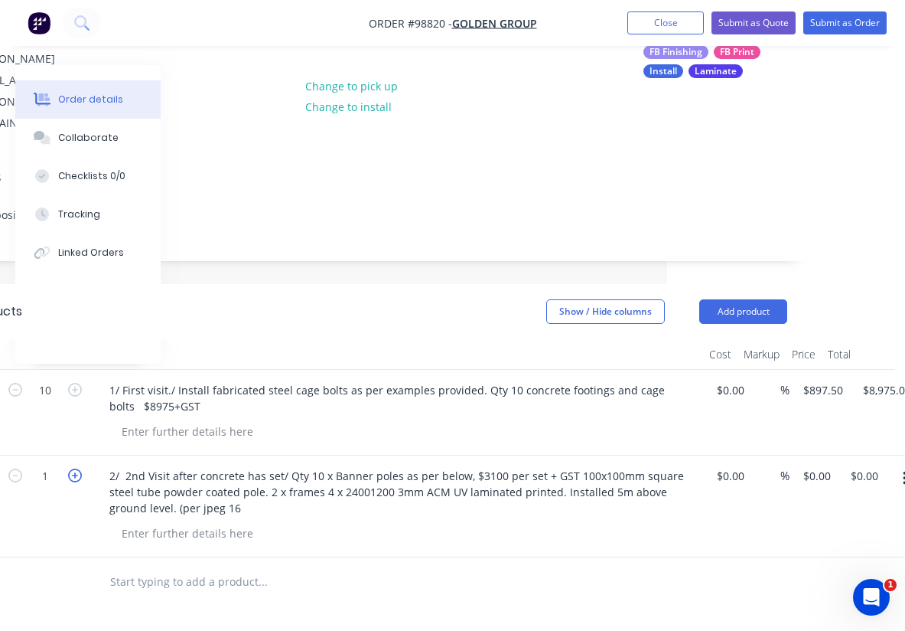
click at [77, 468] on icon "button" at bounding box center [75, 475] width 14 height 14
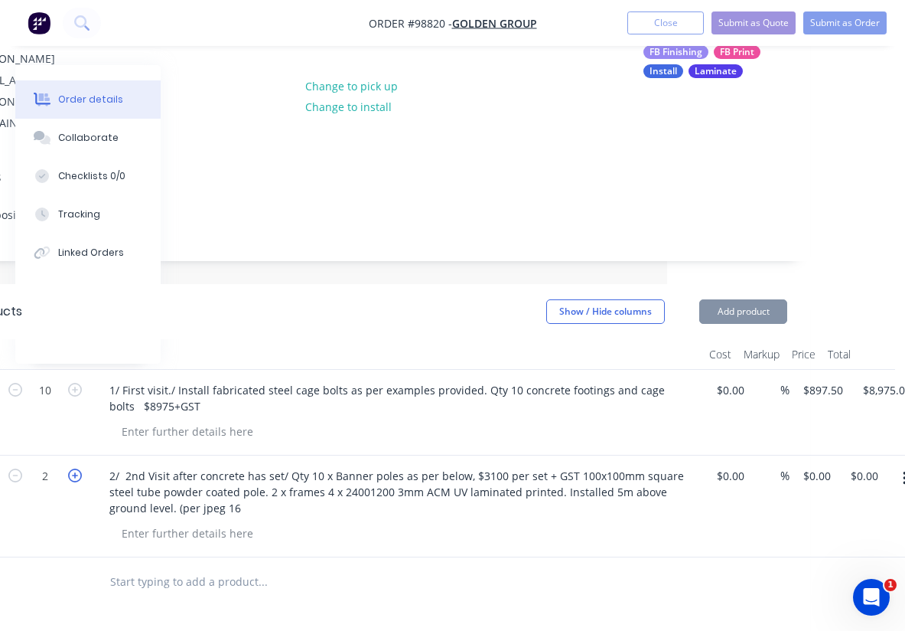
click at [77, 468] on icon "button" at bounding box center [75, 475] width 14 height 14
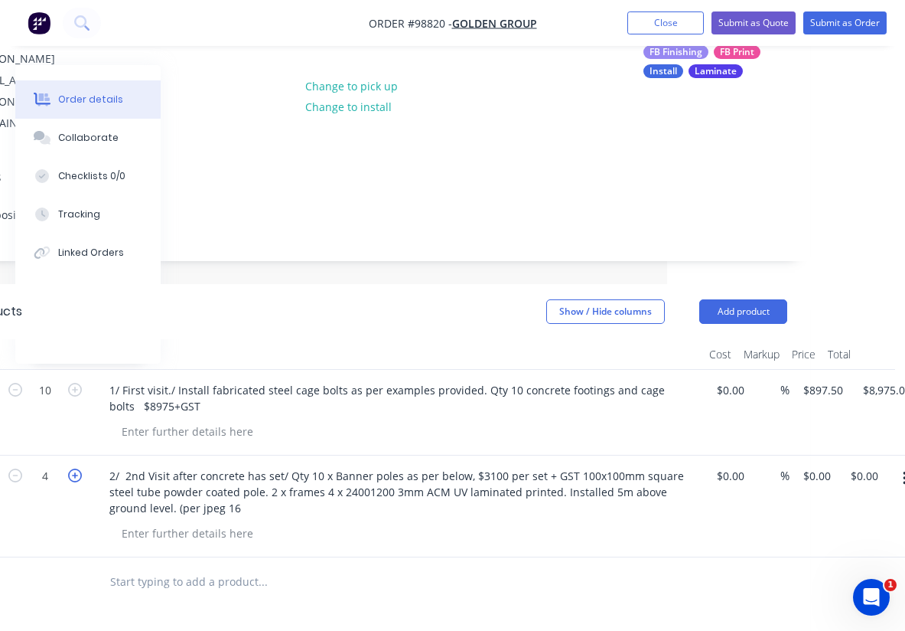
click at [77, 468] on icon "button" at bounding box center [75, 475] width 14 height 14
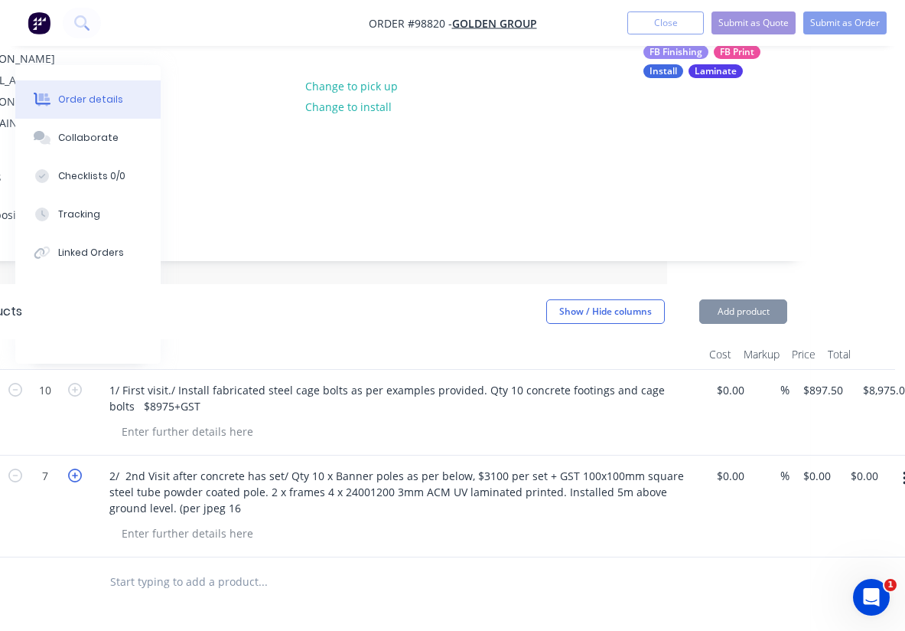
click at [77, 468] on icon "button" at bounding box center [75, 475] width 14 height 14
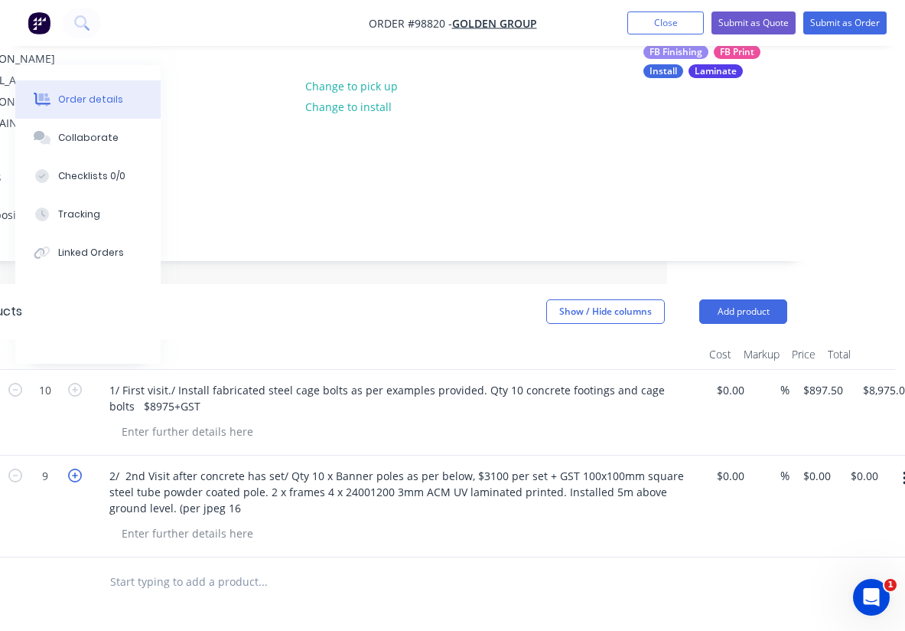
click at [77, 468] on icon "button" at bounding box center [75, 475] width 14 height 14
type input "10"
click at [498, 420] on div at bounding box center [403, 431] width 588 height 22
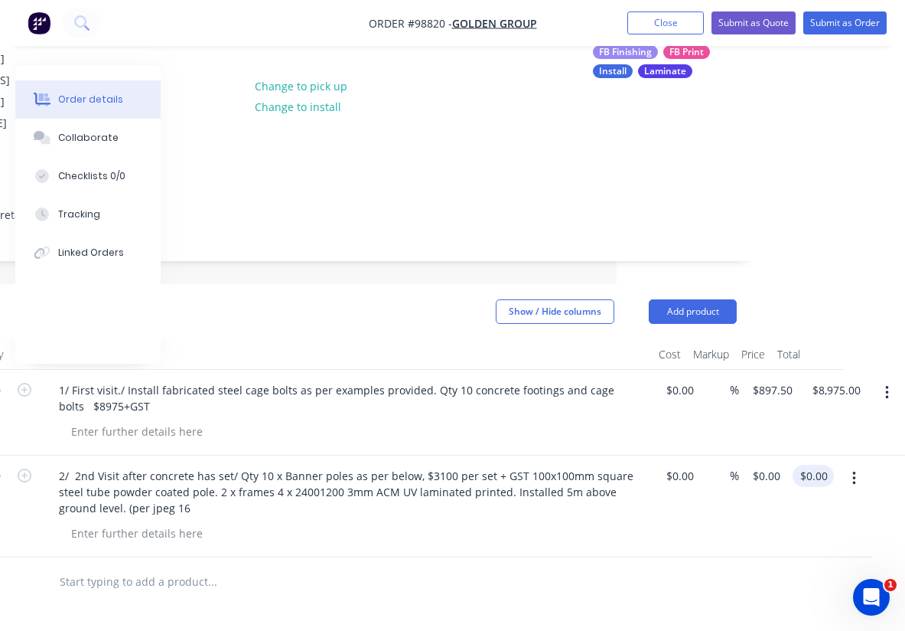
scroll to position [188, 289]
click at [828, 465] on div "0.00 $0.00" at bounding box center [816, 476] width 35 height 22
type input "31000"
type input "$3,100.00"
type input "$31,000.00"
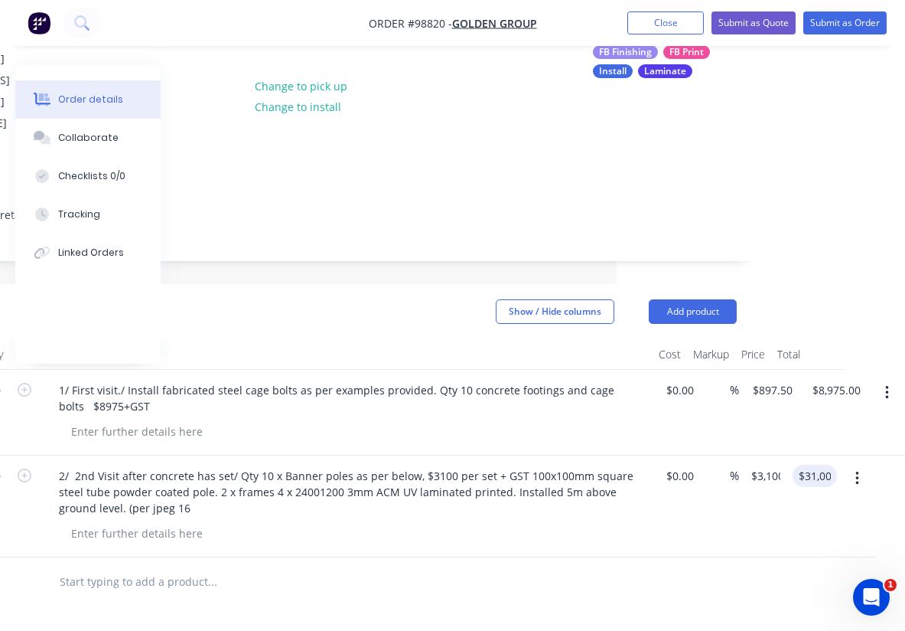
click at [697, 487] on div "$0.00 $0.00" at bounding box center [676, 506] width 47 height 102
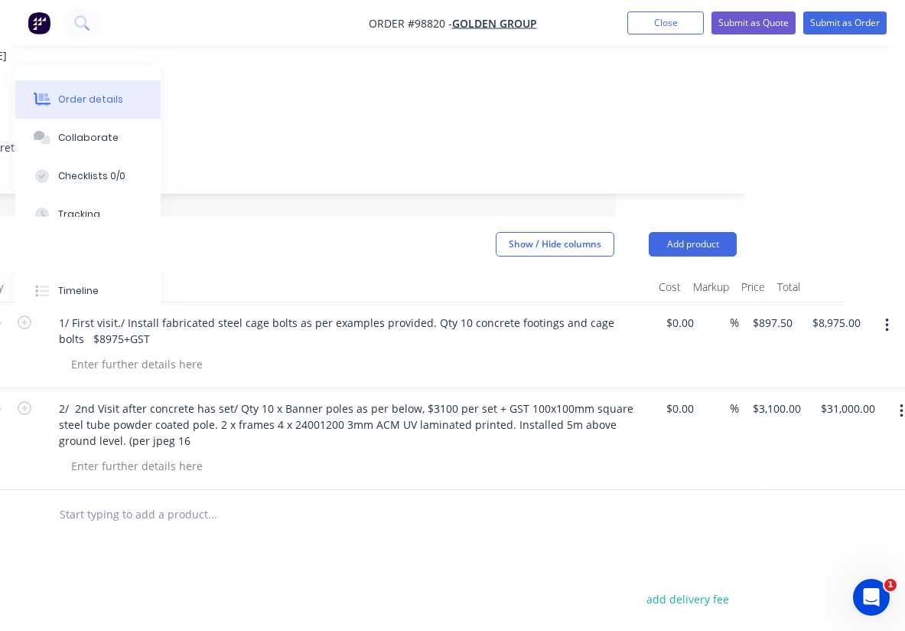
scroll to position [273, 289]
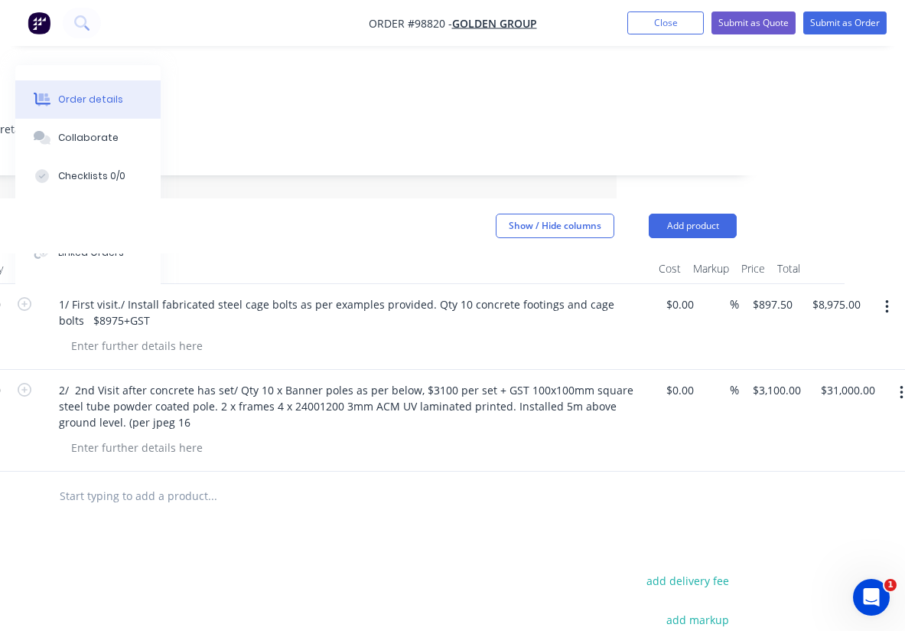
click at [119, 481] on input "text" at bounding box center [212, 496] width 306 height 31
paste input "3/ Engineers’ certification site and product specific. Qty 1 $1900+GST."
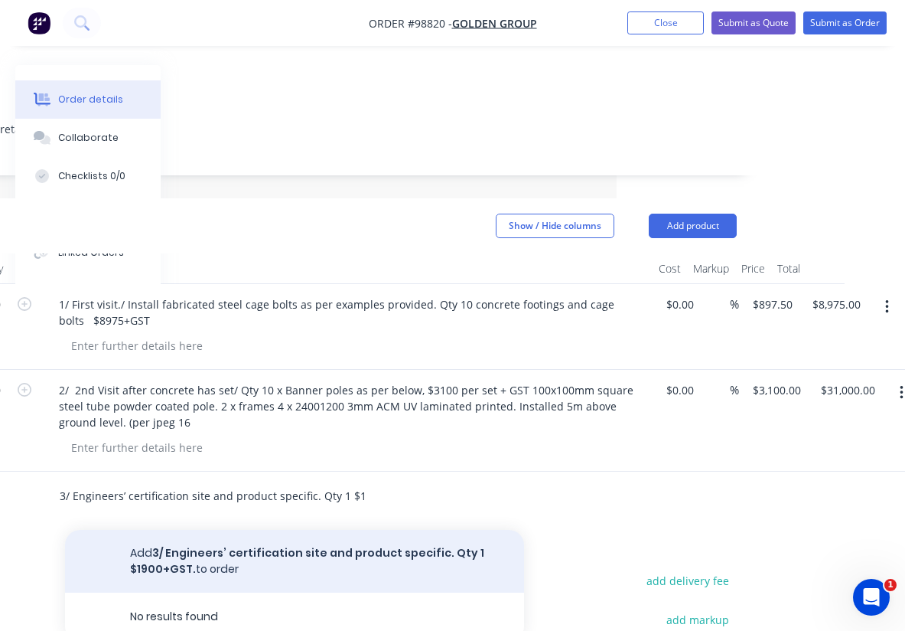
type input "3/ Engineers’ certification site and product specific. Qty 1 $1900+GST."
click at [218, 530] on button "Add 3/ Engineers’ certification site and product specific. Qty 1 $1900+GST. to …" at bounding box center [294, 561] width 459 height 63
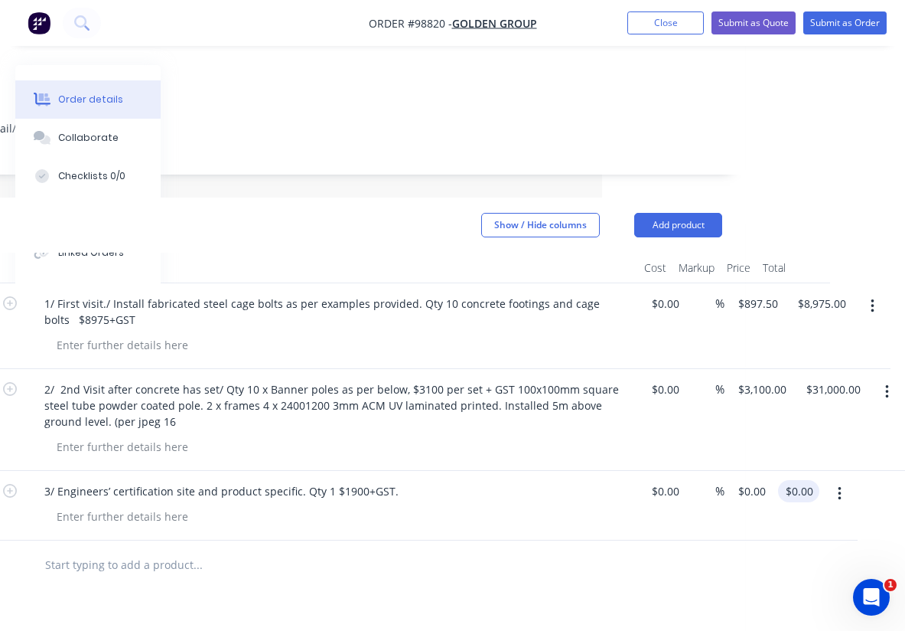
scroll to position [274, 303]
click at [811, 480] on input "0.00" at bounding box center [802, 491] width 35 height 22
type input "1900"
type input "$1,900.00"
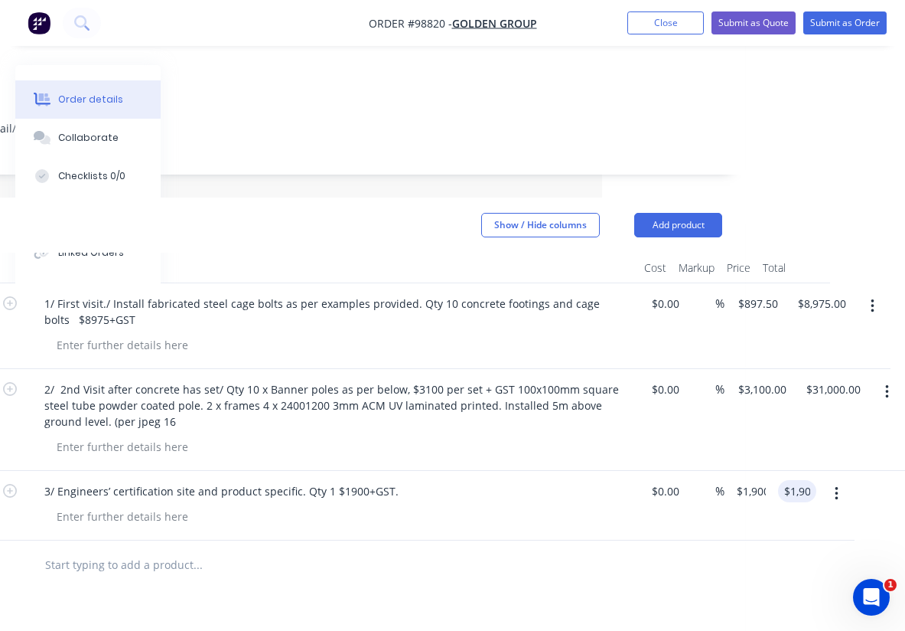
click at [661, 540] on div at bounding box center [313, 565] width 819 height 50
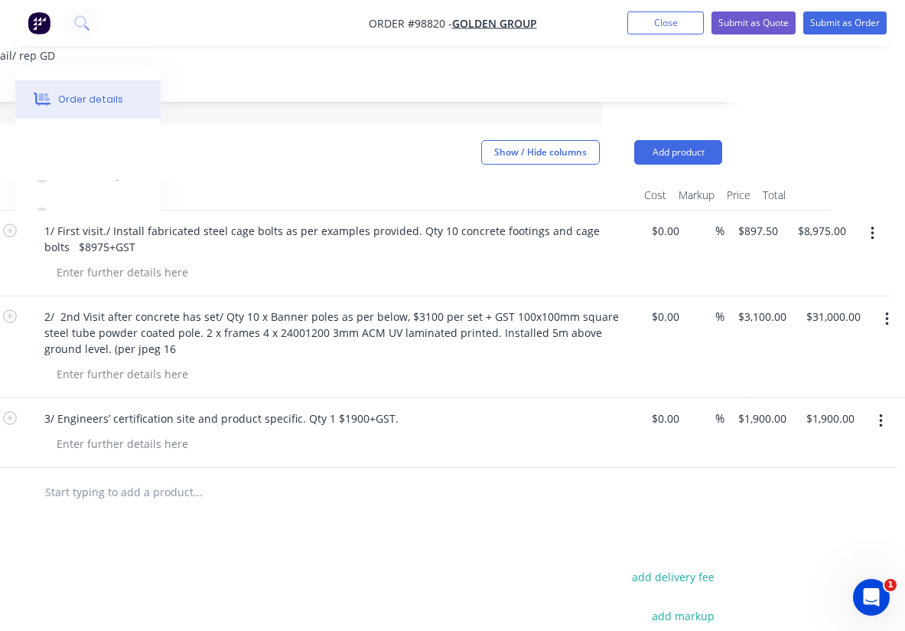
scroll to position [347, 303]
click at [104, 476] on input "text" at bounding box center [197, 491] width 306 height 31
paste input "4/. Traffic management (required for 2 separate visits. First visit, footings. …"
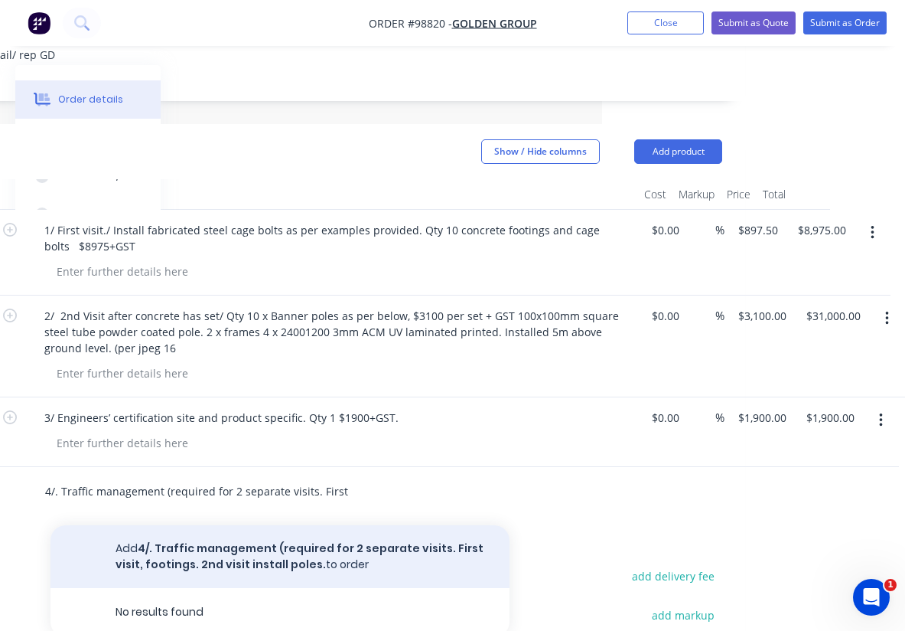
type input "4/. Traffic management (required for 2 separate visits. First visit, footings. …"
click at [204, 525] on button "Add 4/. Traffic management (required for 2 separate visits. First visit, footin…" at bounding box center [280, 556] width 459 height 63
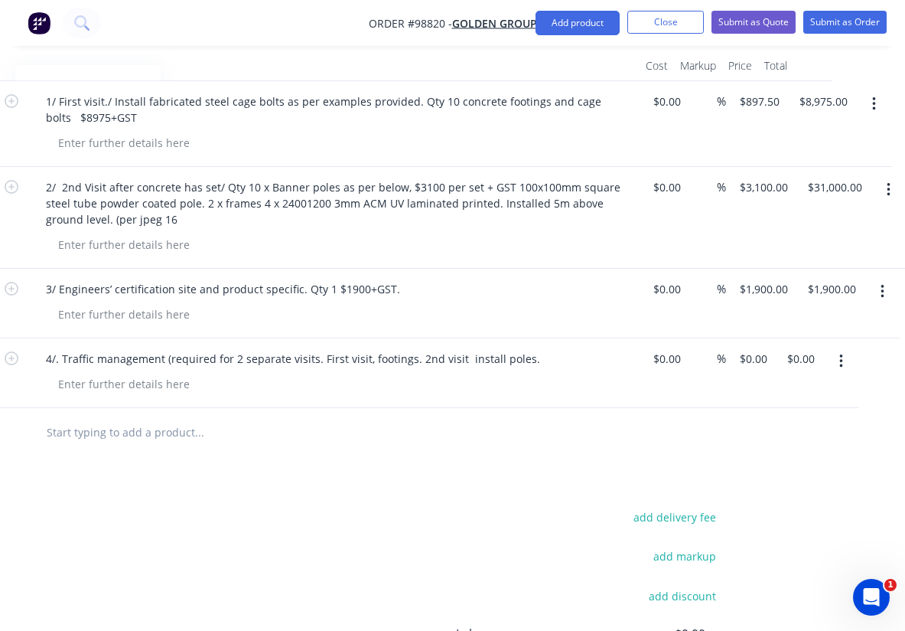
scroll to position [485, 302]
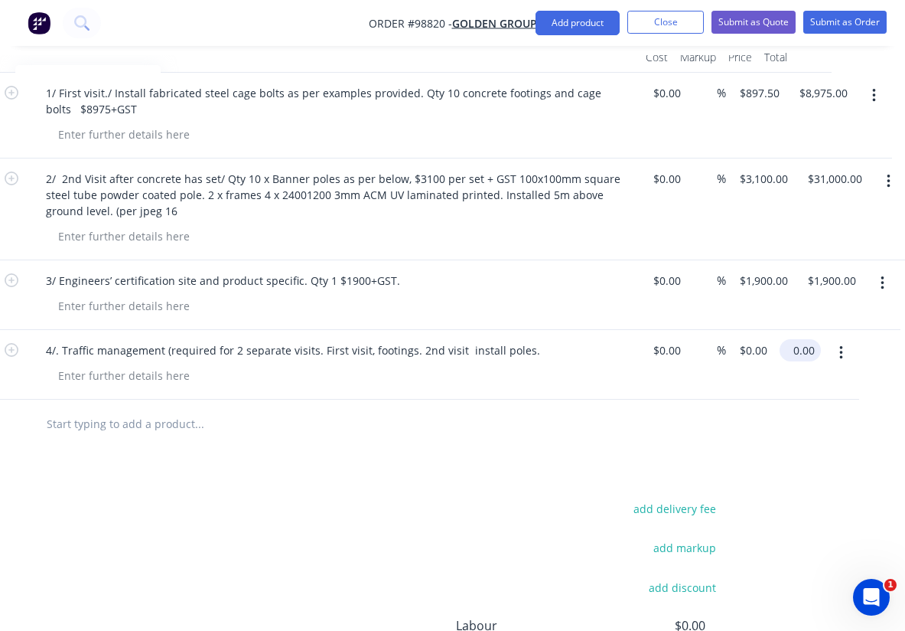
click at [813, 339] on input "0.00" at bounding box center [803, 350] width 35 height 22
type input "16974"
type input "$16,974.00"
click at [592, 400] on div at bounding box center [314, 425] width 819 height 50
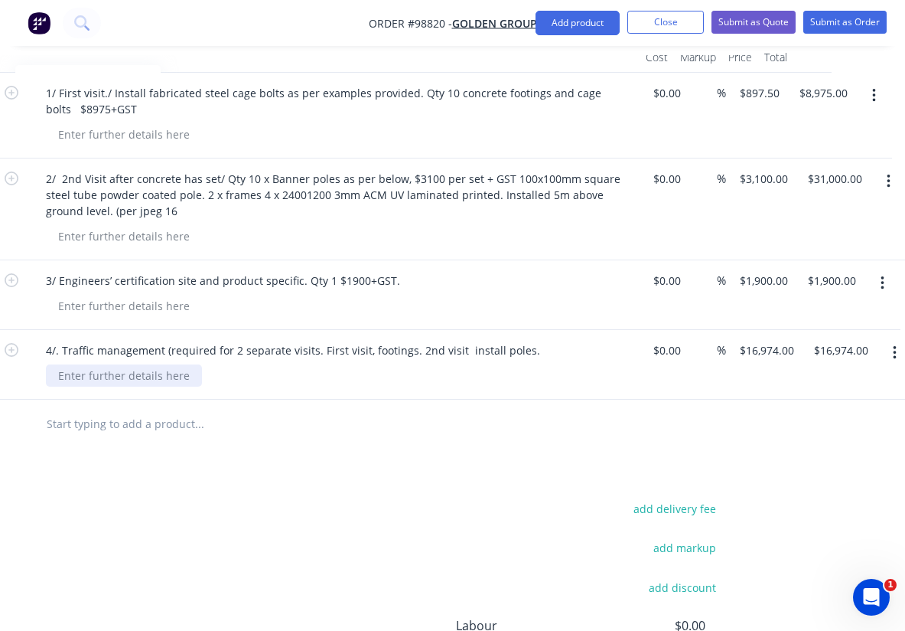
click at [119, 364] on div at bounding box center [124, 375] width 156 height 22
paste div
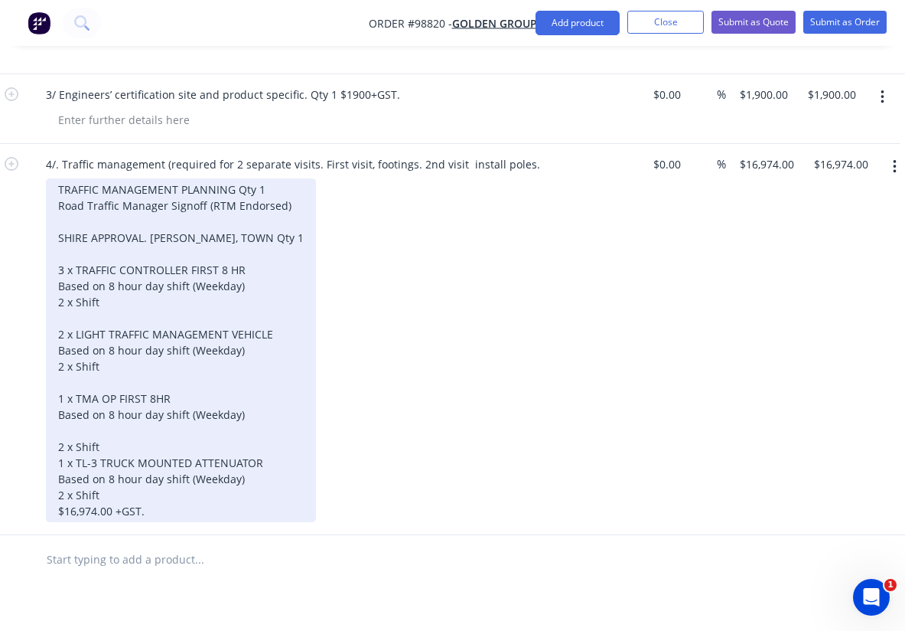
scroll to position [671, 302]
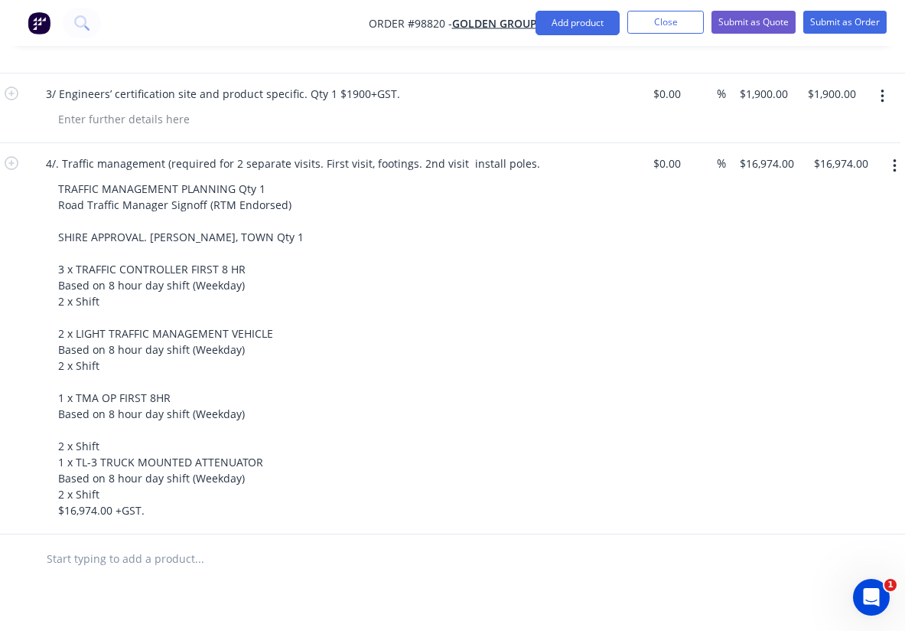
click at [376, 385] on div "TRAFFIC MANAGEMENT PLANNING Qty 1 Road Traffic Manager Signoff (RTM Endorsed) S…" at bounding box center [340, 350] width 588 height 344
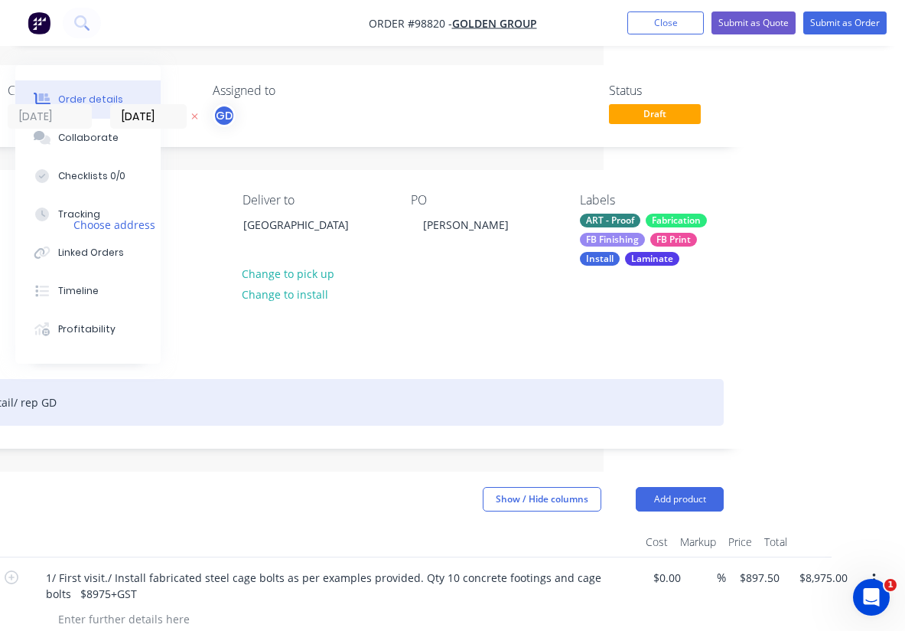
scroll to position [0, 301]
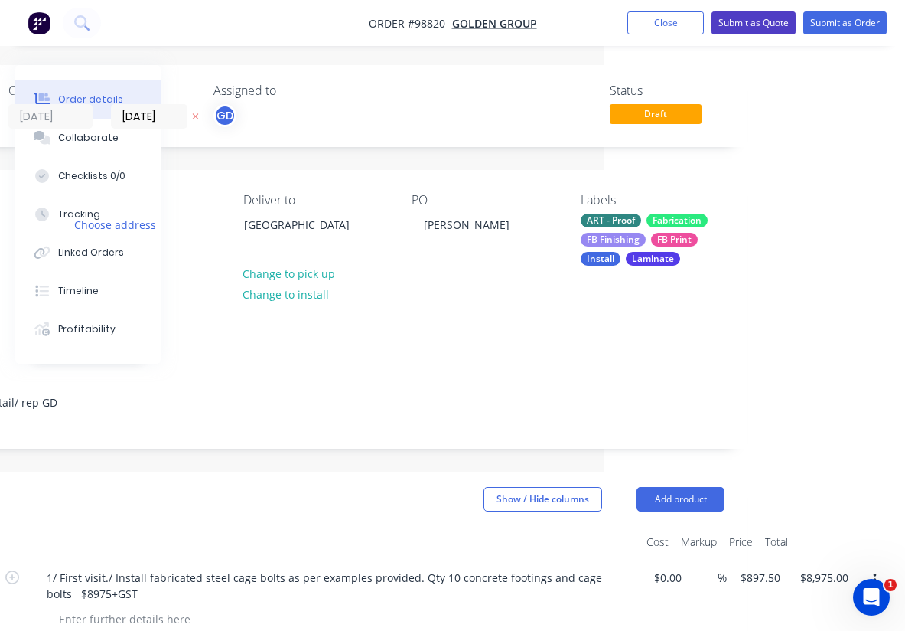
click at [748, 26] on button "Submit as Quote" at bounding box center [754, 22] width 84 height 23
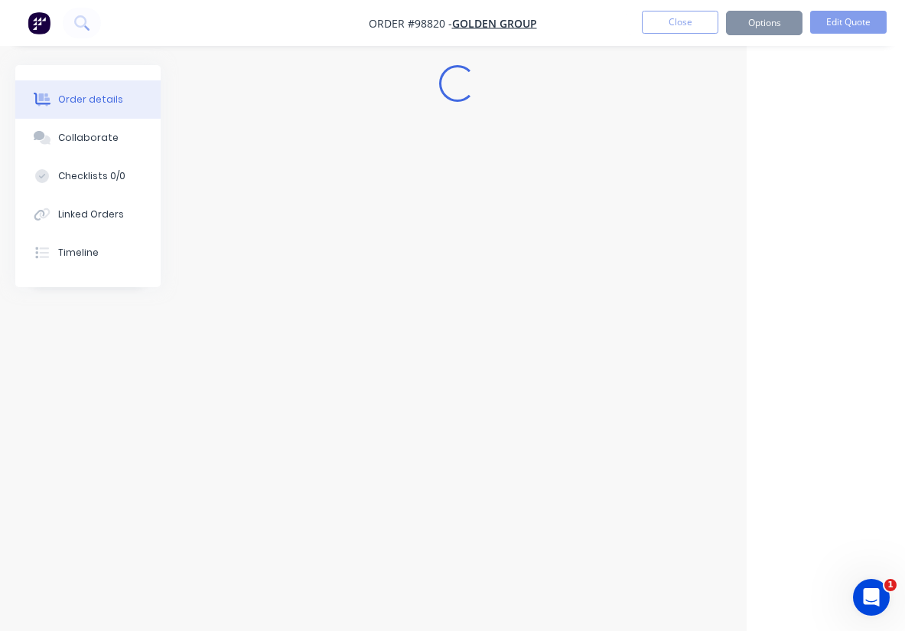
scroll to position [0, 158]
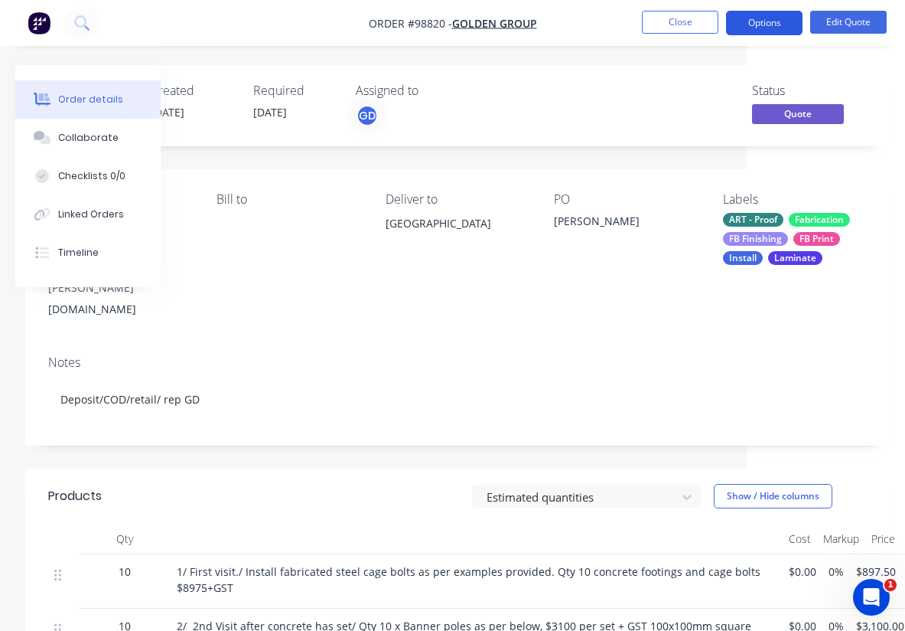
click at [779, 27] on button "Options" at bounding box center [764, 23] width 77 height 24
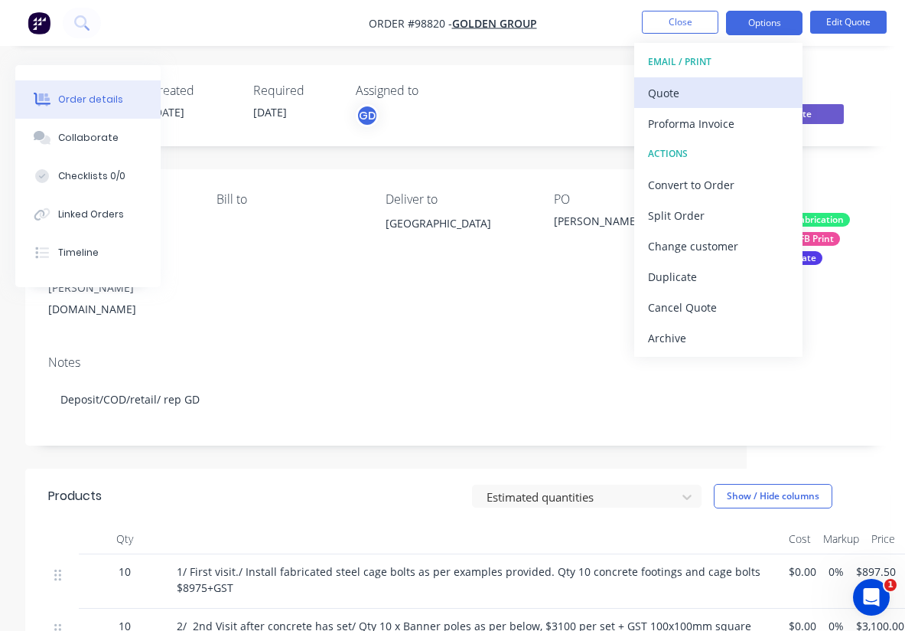
click at [672, 94] on div "Quote" at bounding box center [718, 93] width 141 height 22
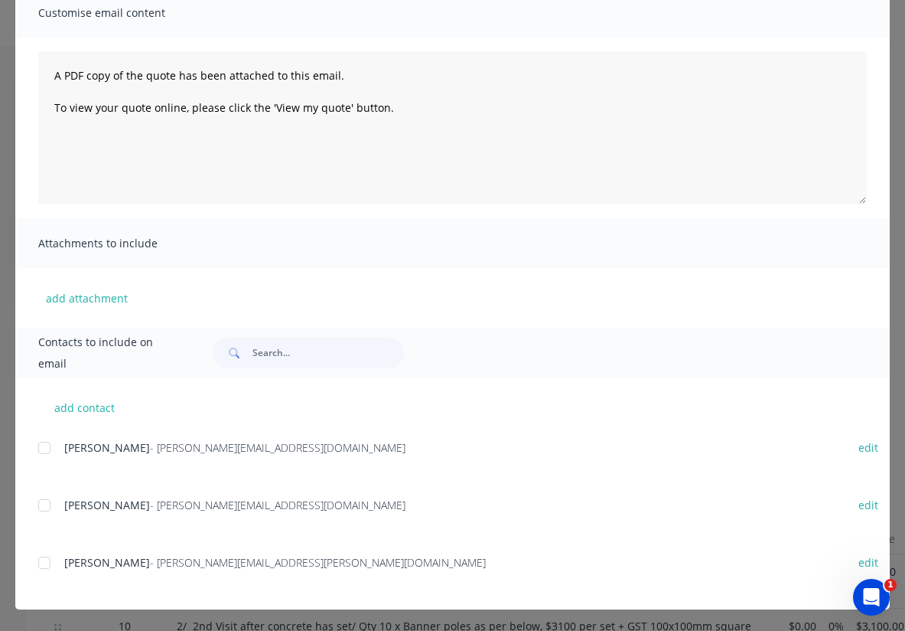
scroll to position [123, 0]
click at [103, 408] on button "add contact" at bounding box center [84, 407] width 92 height 23
select select "AU"
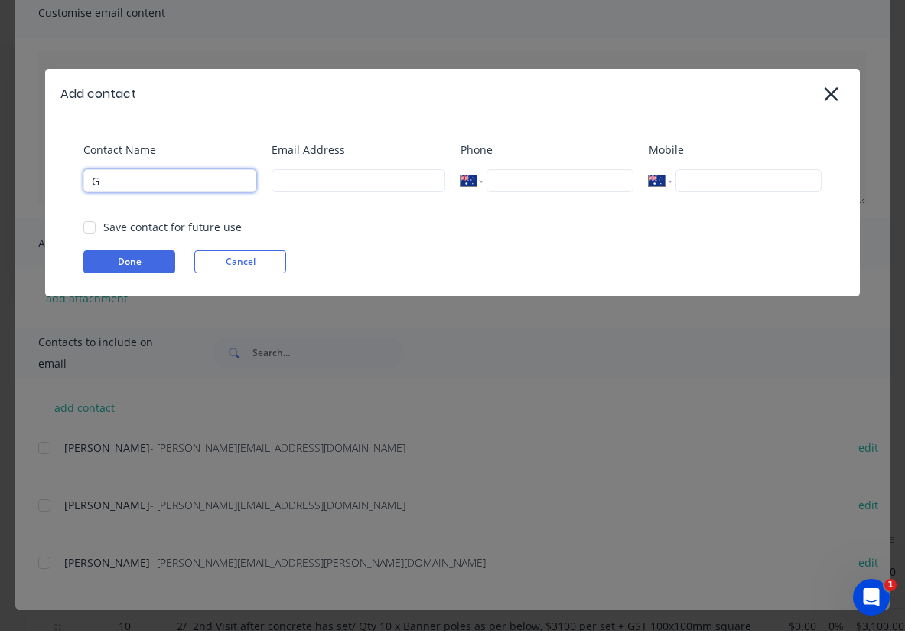
type input "G"
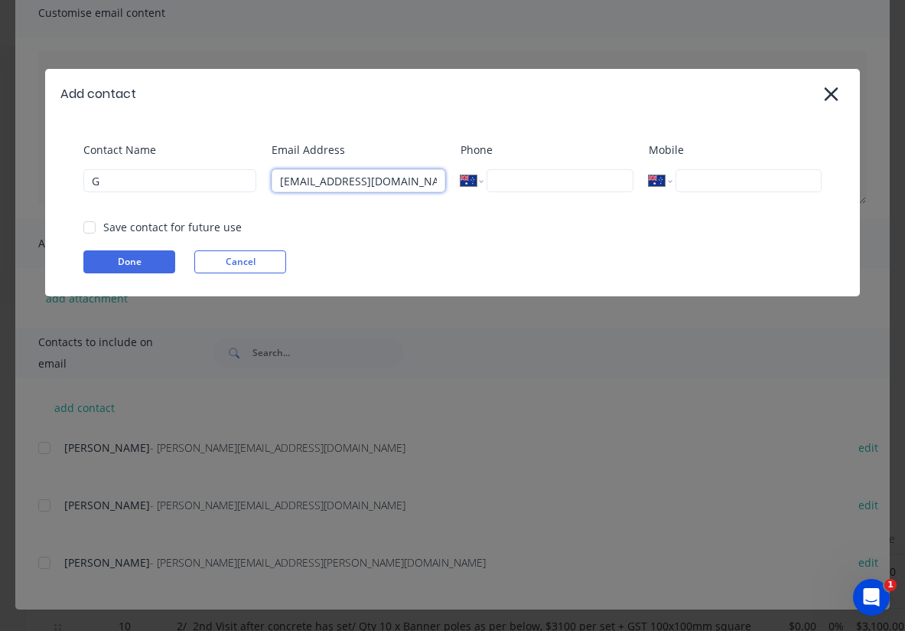
type input "ginod@allflags.com.au"
click at [380, 204] on div "Email Address ginod@allflags.com.au" at bounding box center [358, 173] width 173 height 62
click at [90, 226] on div at bounding box center [89, 227] width 31 height 31
click at [134, 264] on button "Done" at bounding box center [129, 261] width 92 height 23
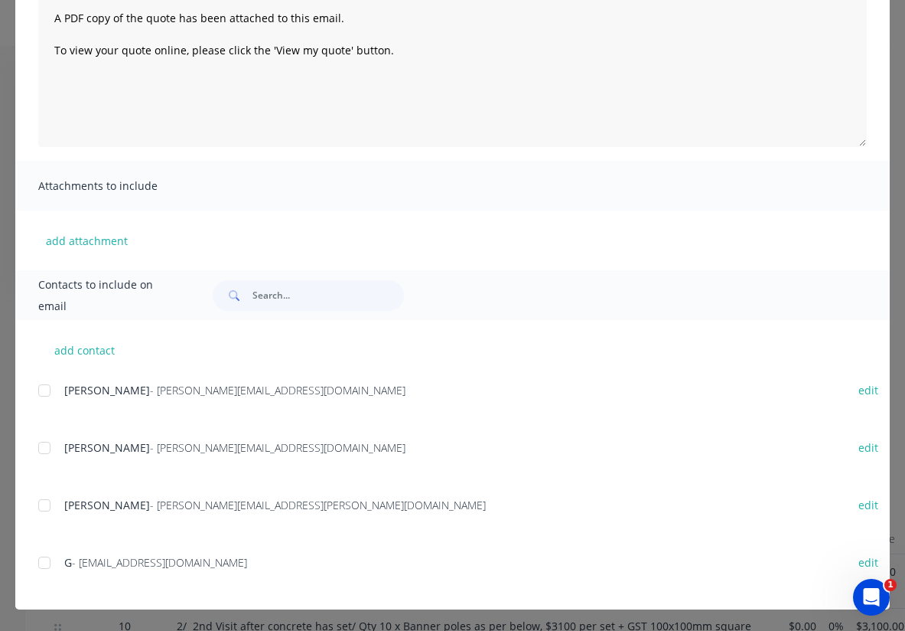
scroll to position [181, 0]
click at [45, 560] on div at bounding box center [44, 562] width 31 height 31
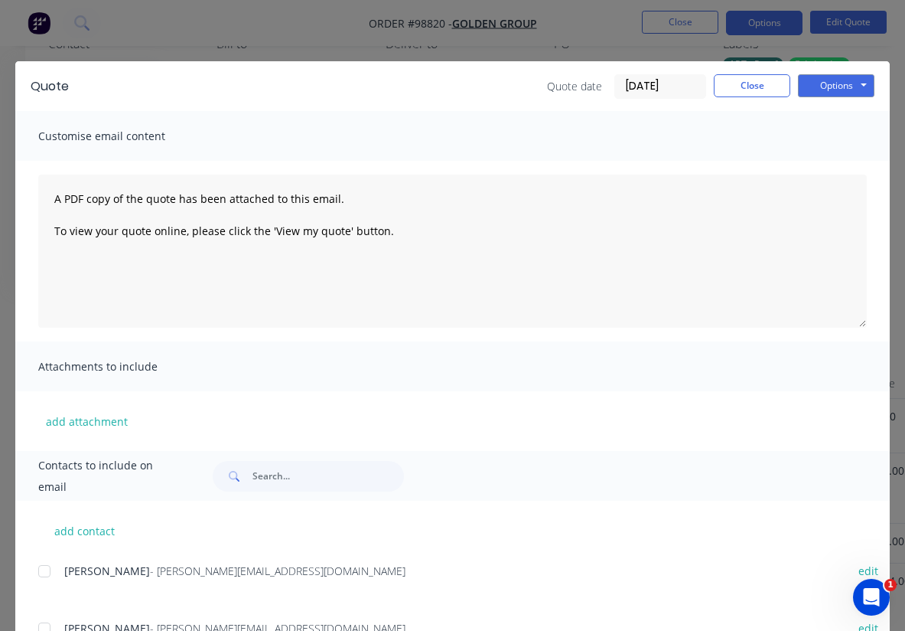
scroll to position [0, 0]
click at [826, 92] on button "Options" at bounding box center [836, 85] width 77 height 23
click at [843, 161] on button "Email" at bounding box center [847, 163] width 98 height 25
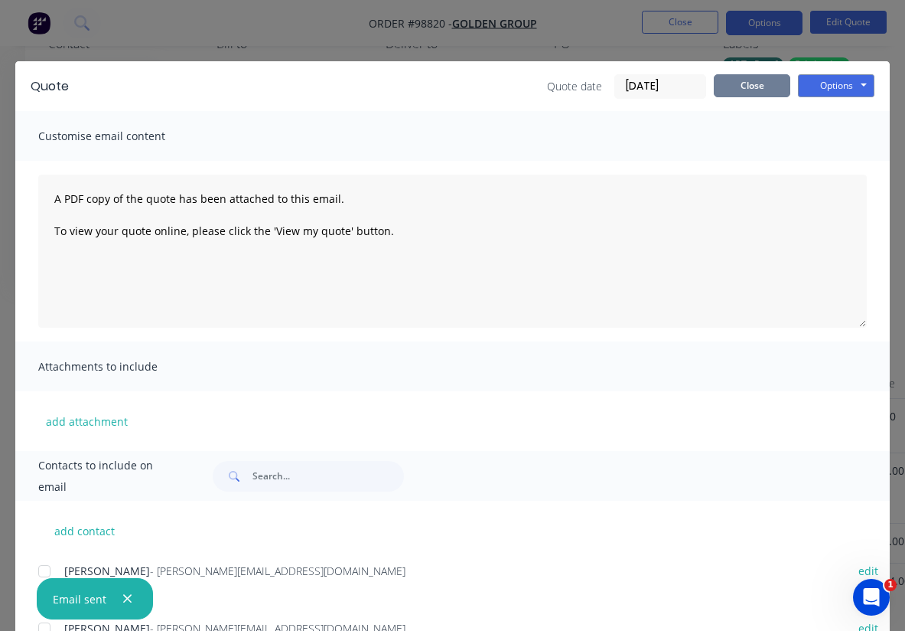
click at [749, 81] on button "Close" at bounding box center [752, 85] width 77 height 23
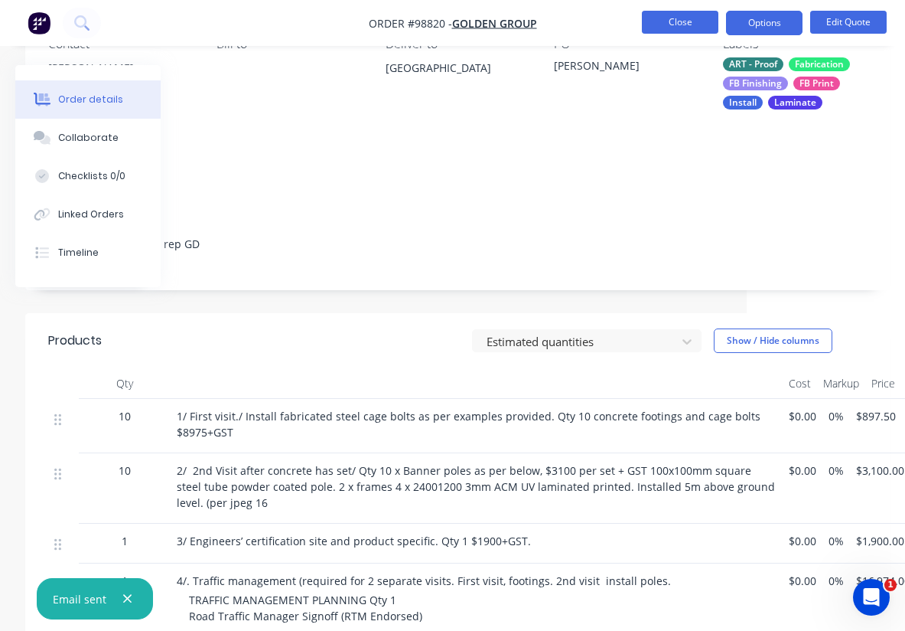
click at [681, 24] on button "Close" at bounding box center [680, 22] width 77 height 23
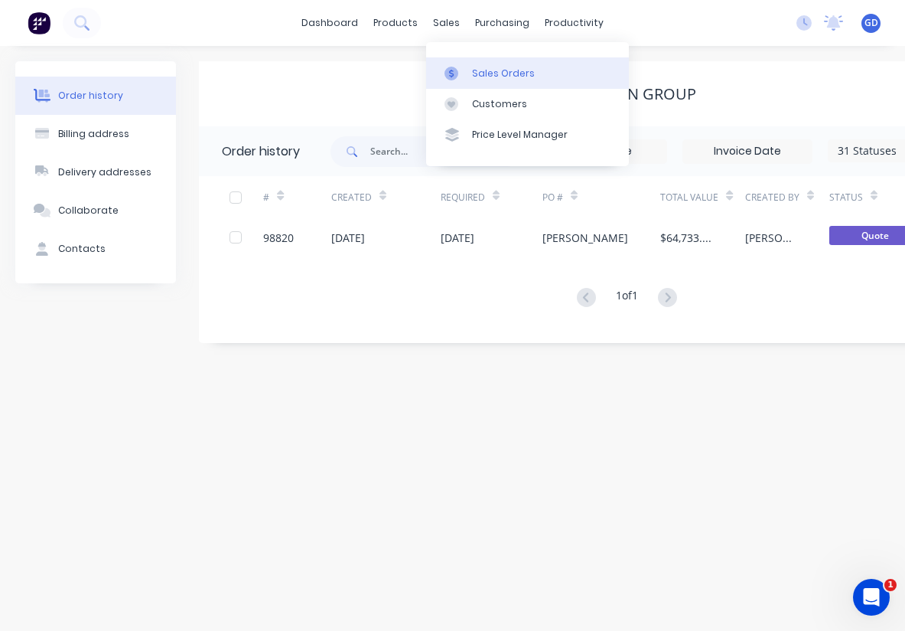
click at [480, 67] on div "Sales Orders" at bounding box center [503, 74] width 63 height 14
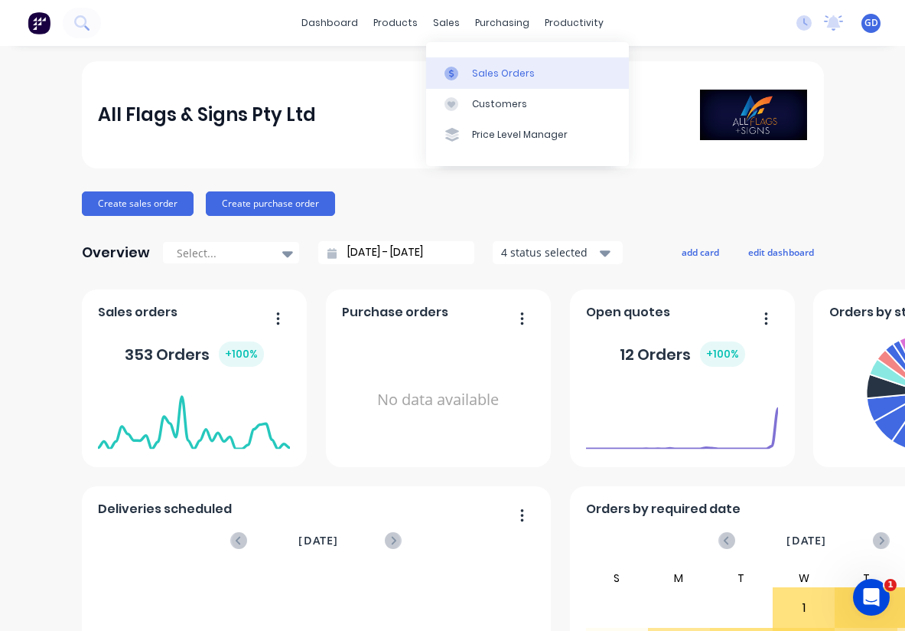
click at [485, 72] on div "Sales Orders" at bounding box center [503, 74] width 63 height 14
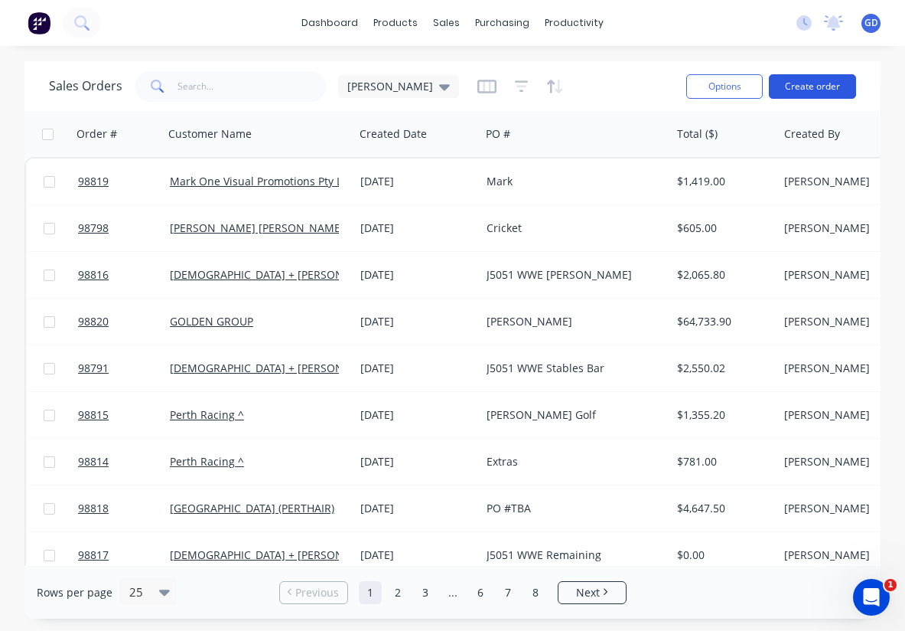
click at [802, 86] on button "Create order" at bounding box center [812, 86] width 87 height 24
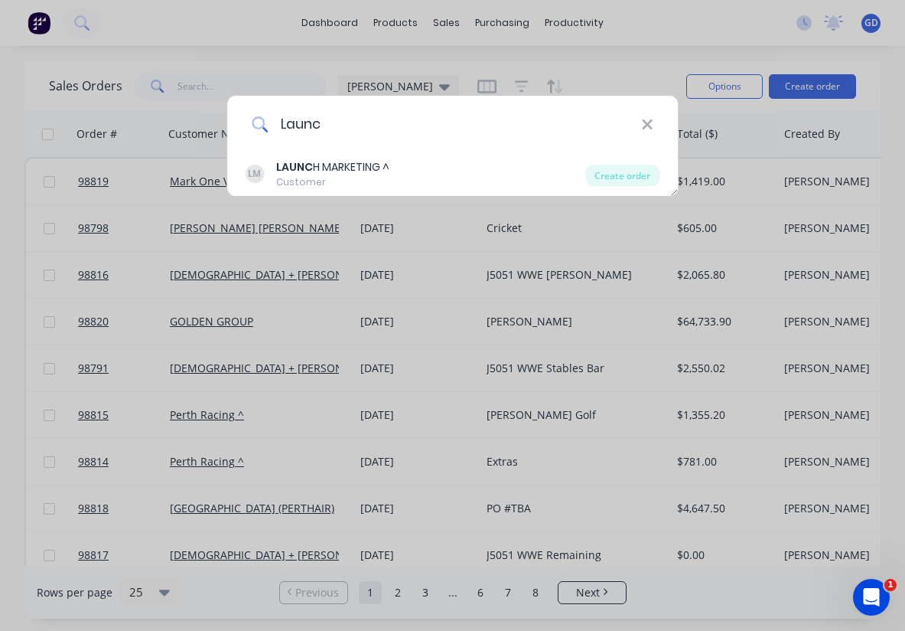
type input "Launch"
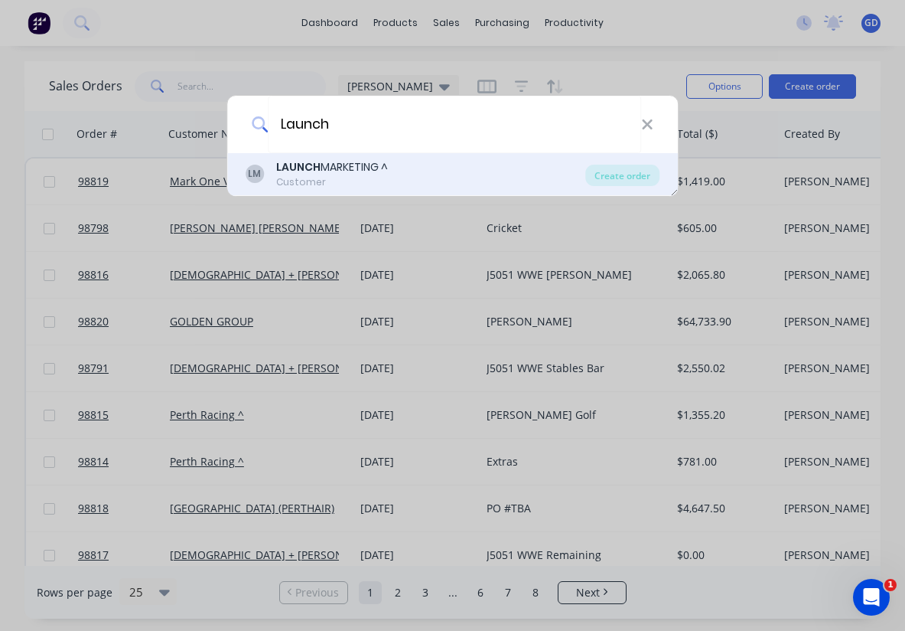
click at [374, 172] on div "LAUNCH MARKETING ^" at bounding box center [332, 167] width 112 height 16
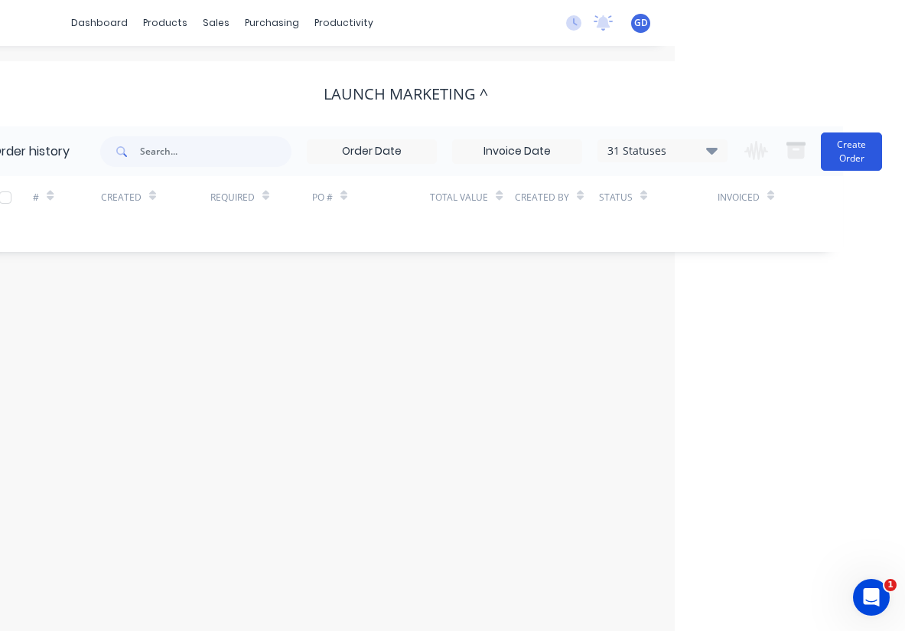
scroll to position [0, 230]
click at [858, 155] on button "Create Order" at bounding box center [851, 151] width 61 height 38
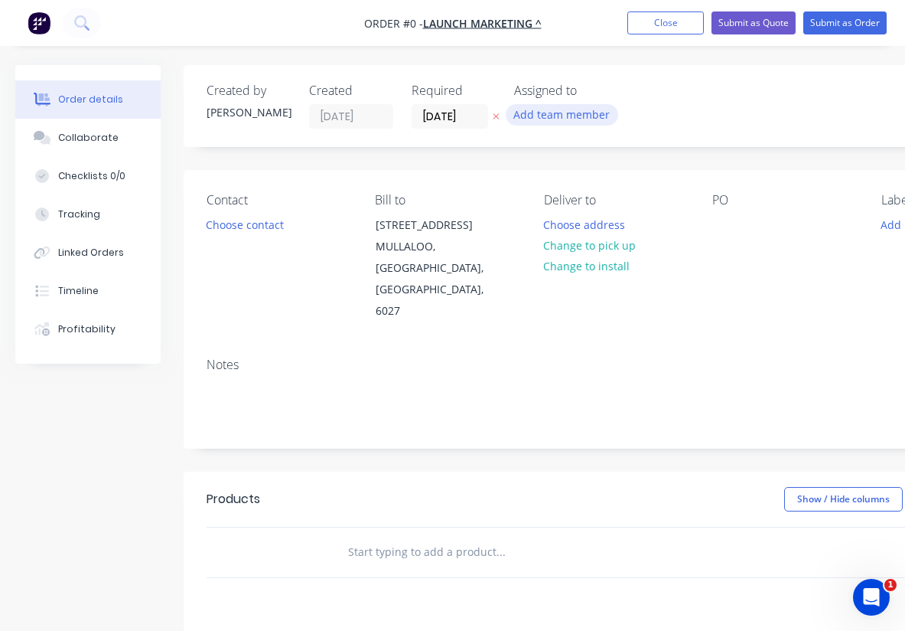
click at [541, 114] on button "Add team member" at bounding box center [562, 114] width 113 height 21
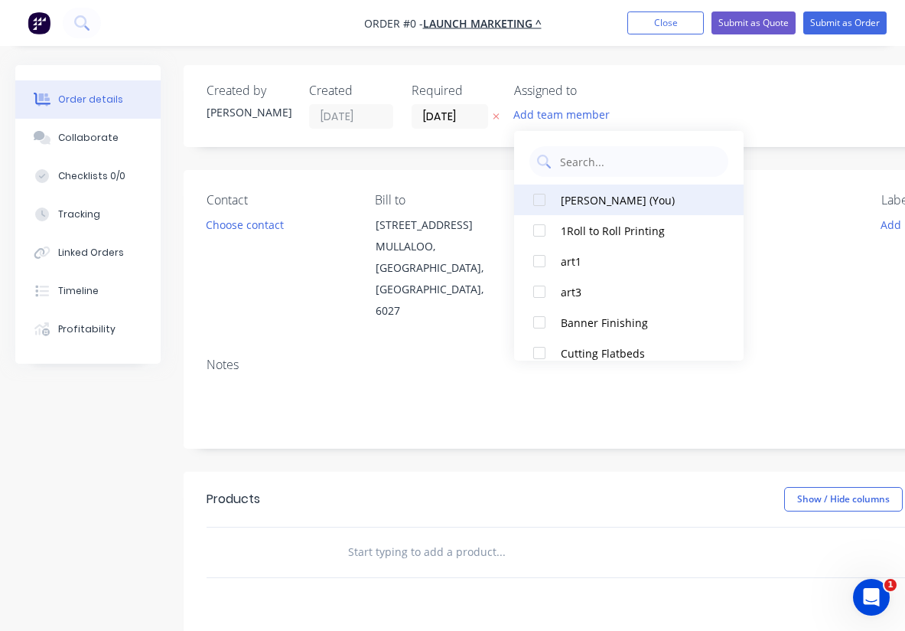
click at [540, 199] on div at bounding box center [539, 199] width 31 height 31
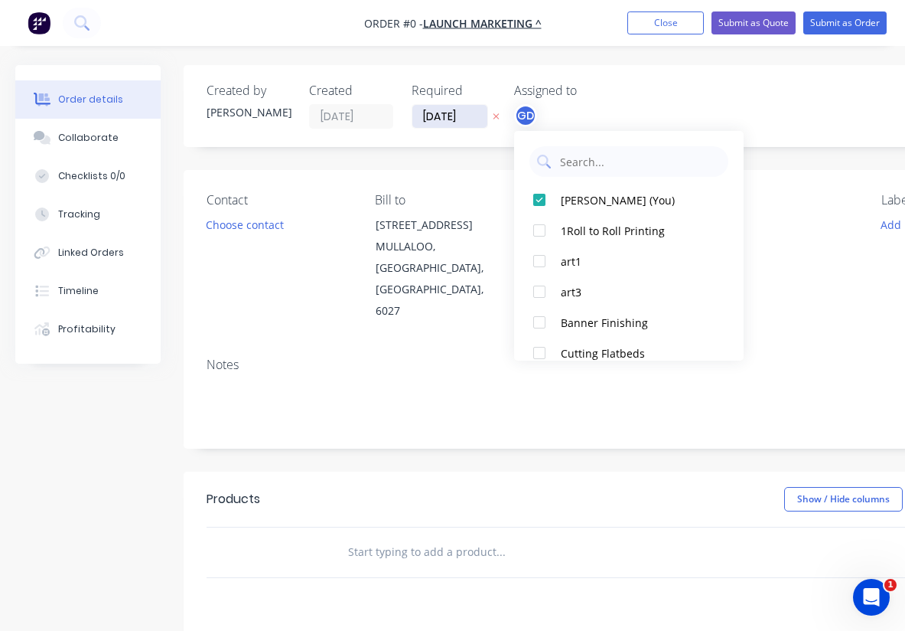
click at [436, 110] on div "Order details Collaborate Checklists 0/0 Tracking Linked Orders Timeline Profit…" at bounding box center [532, 516] width 1064 height 903
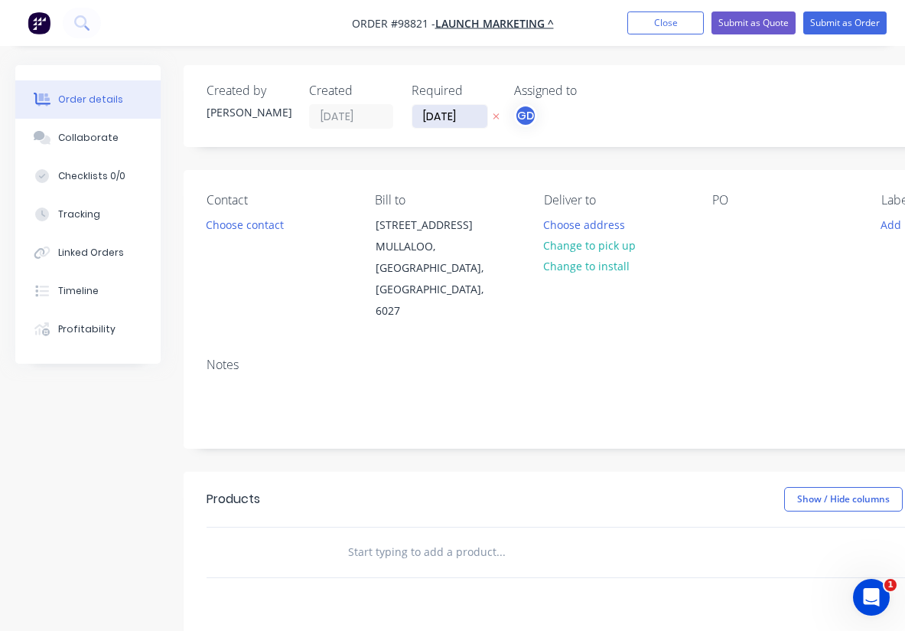
click at [436, 110] on input "[DATE]" at bounding box center [450, 116] width 75 height 23
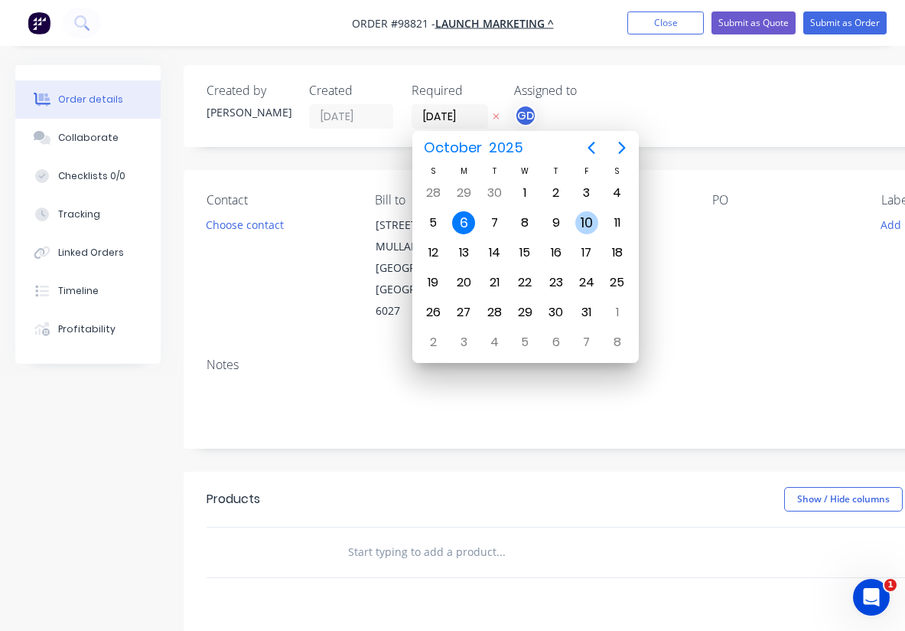
click at [584, 218] on div "10" at bounding box center [587, 222] width 23 height 23
type input "[DATE]"
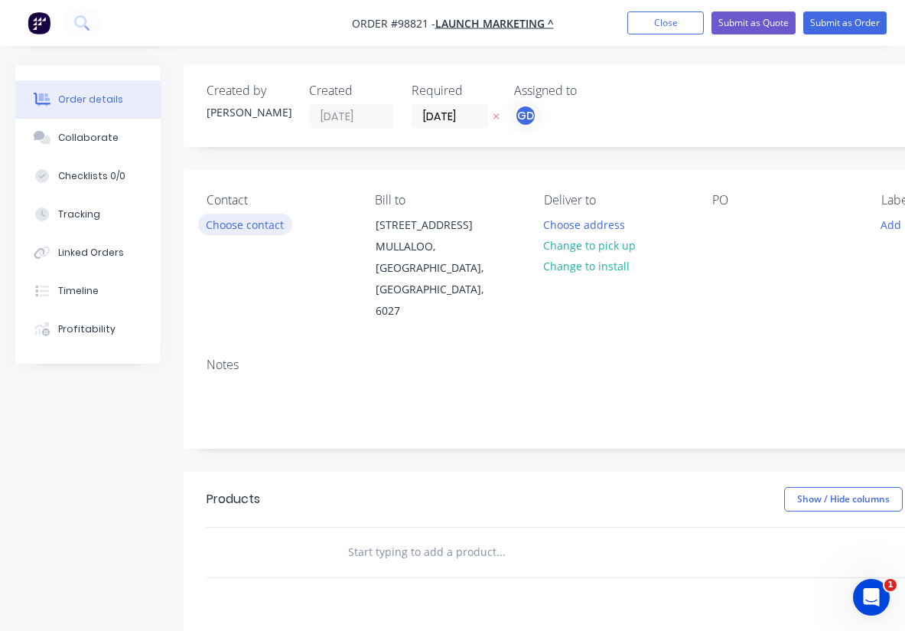
click at [247, 224] on button "Choose contact" at bounding box center [245, 224] width 94 height 21
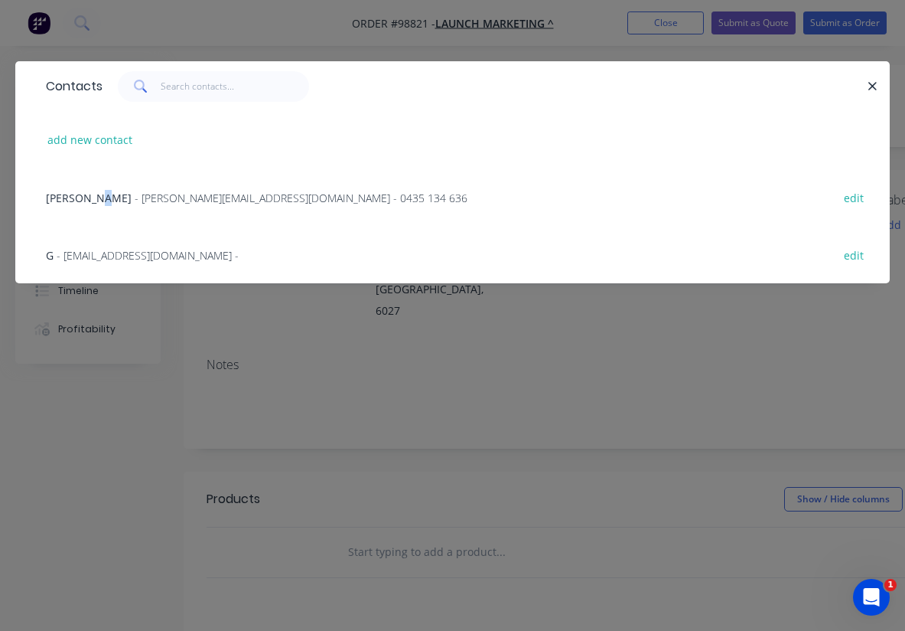
click at [103, 202] on span "Tanya McDonald" at bounding box center [89, 198] width 86 height 15
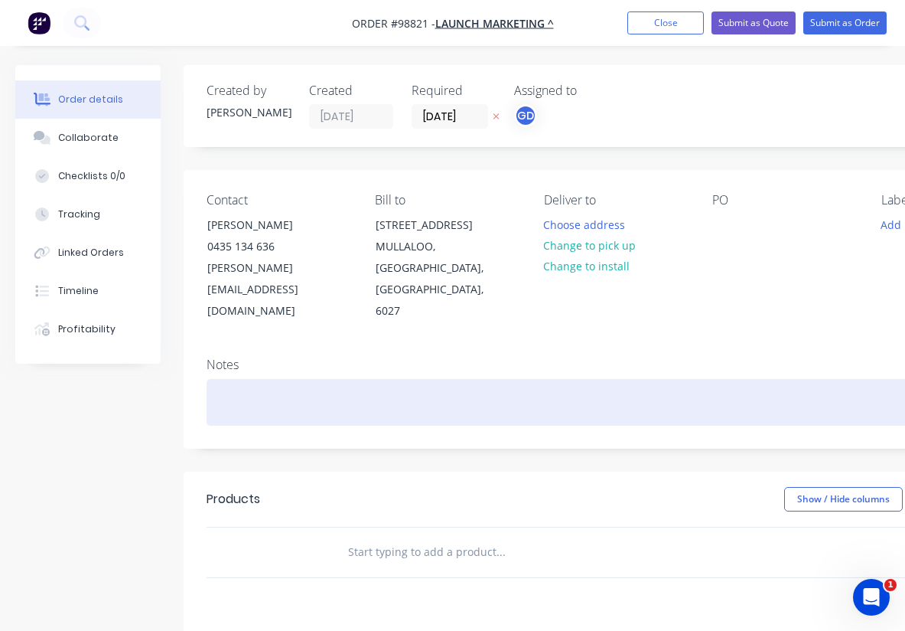
click at [227, 379] on div at bounding box center [616, 402] width 819 height 47
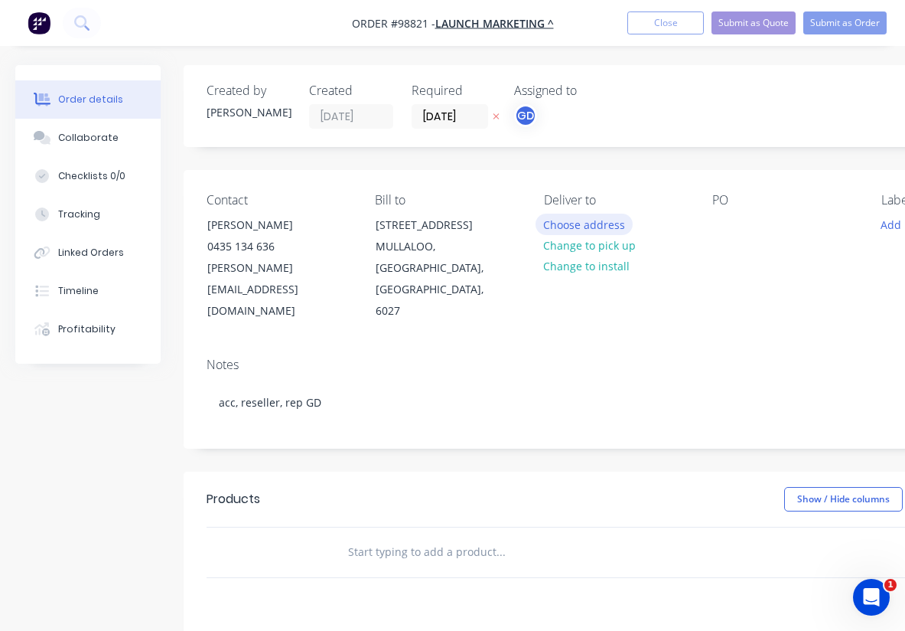
click at [589, 225] on button "Choose address" at bounding box center [585, 224] width 98 height 21
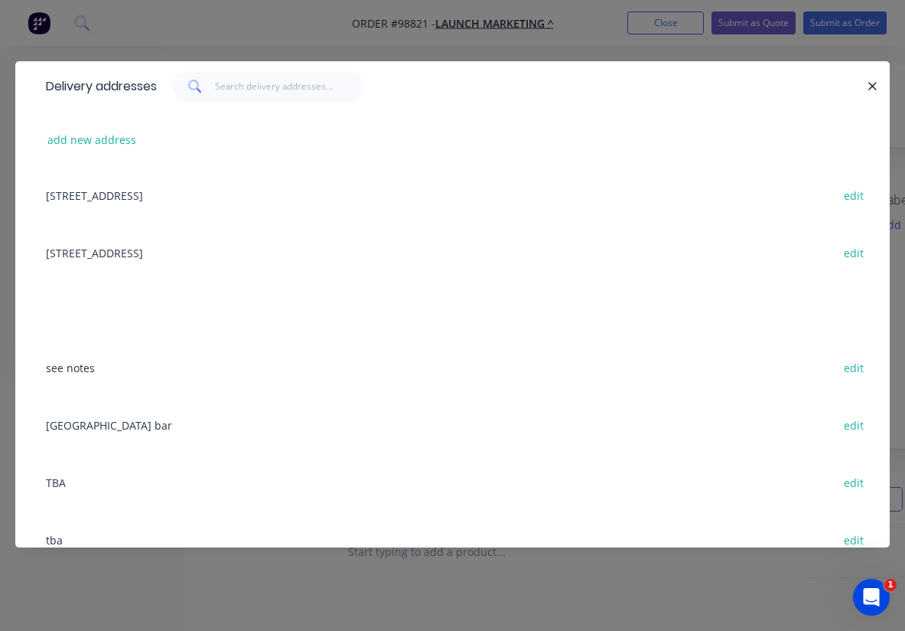
scroll to position [117, 0]
click at [67, 479] on div "TBA edit" at bounding box center [452, 481] width 829 height 57
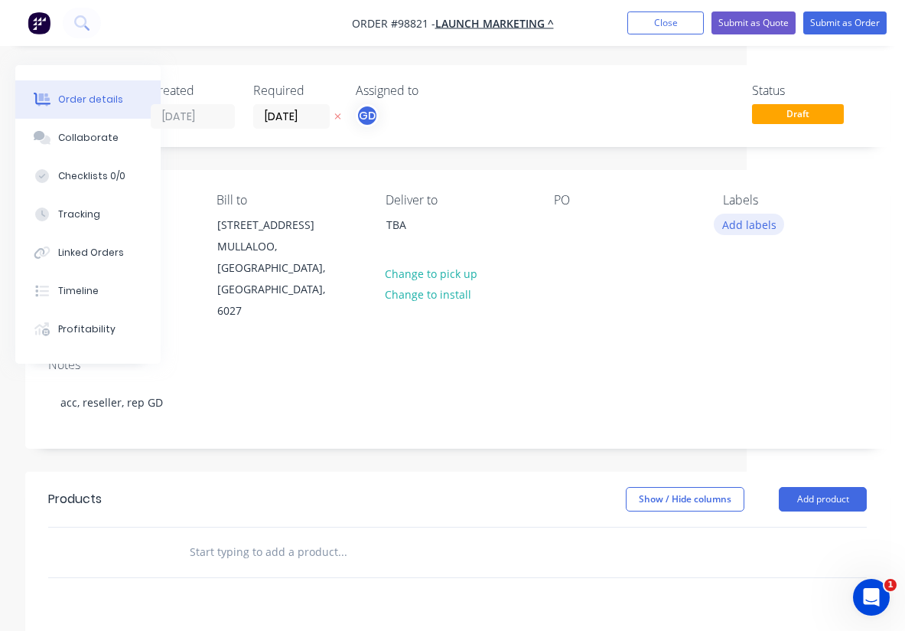
scroll to position [0, 158]
click at [743, 225] on button "Add labels" at bounding box center [749, 224] width 70 height 21
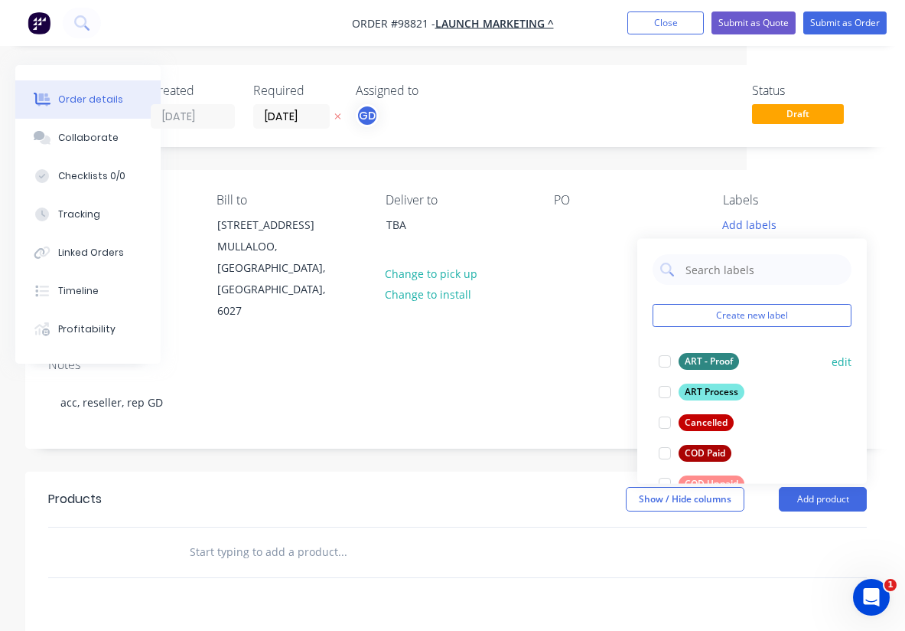
click at [710, 360] on div "ART - Proof" at bounding box center [709, 361] width 60 height 17
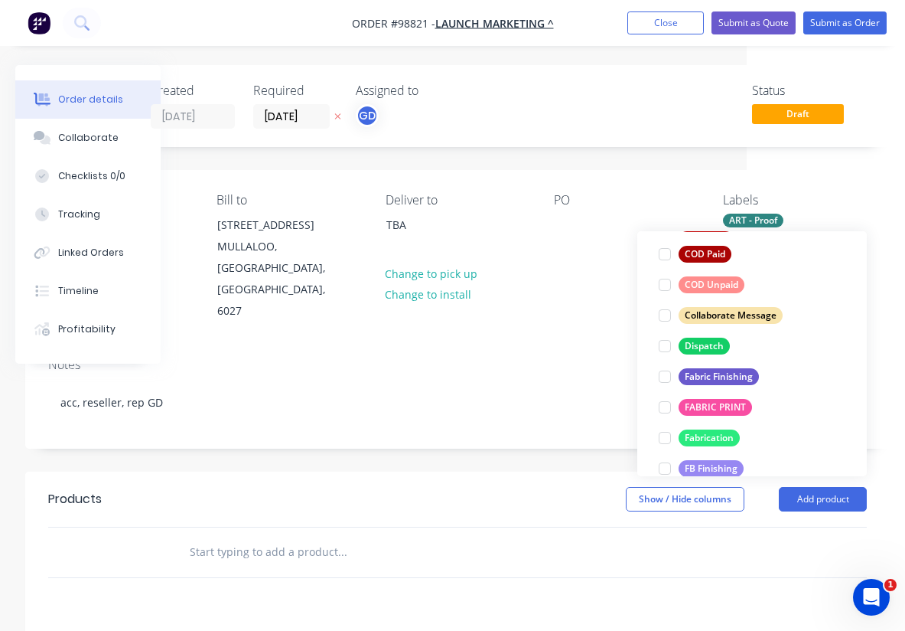
scroll to position [194, 0]
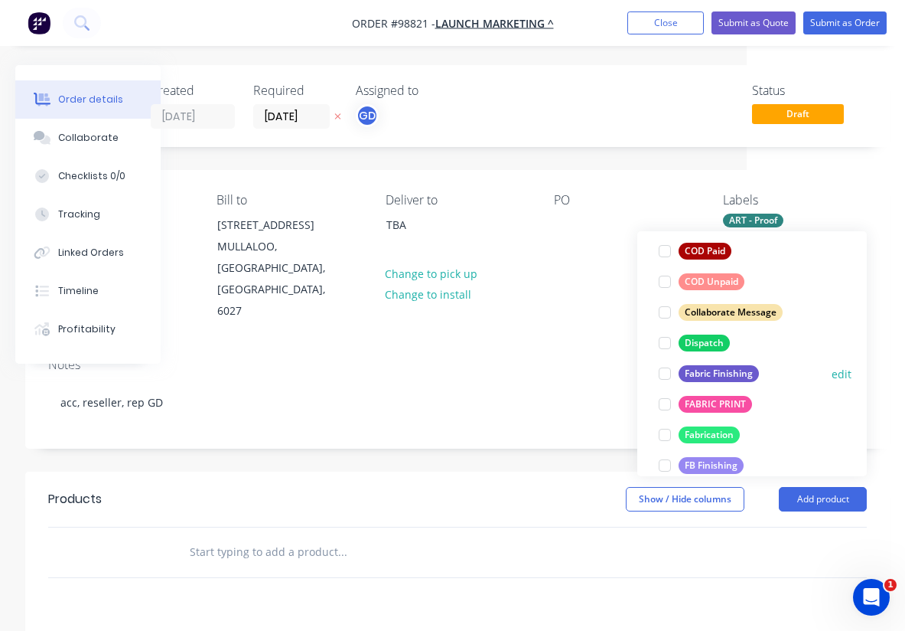
click at [727, 378] on div "Fabric Finishing" at bounding box center [719, 373] width 80 height 17
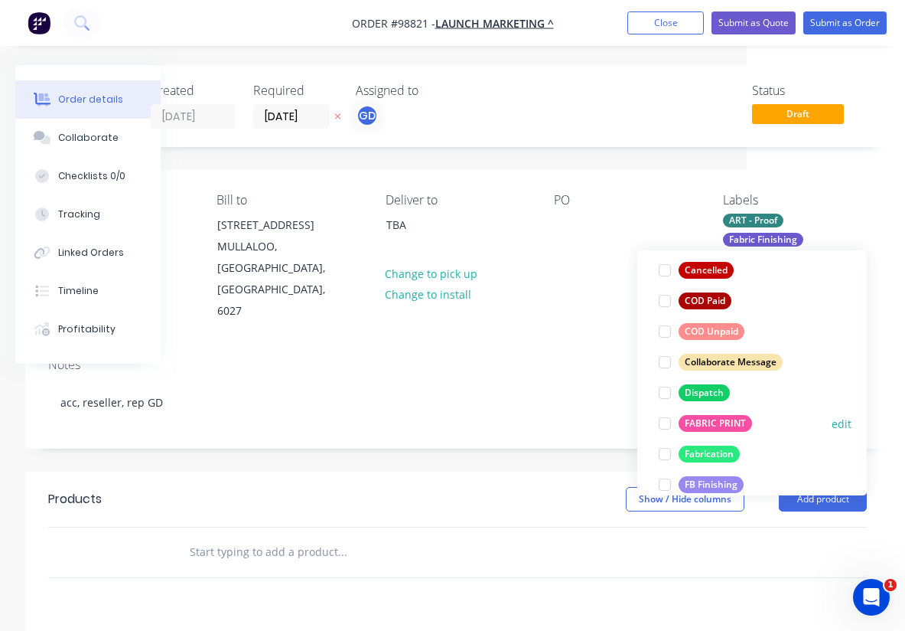
click at [728, 423] on div "FABRIC PRINT" at bounding box center [715, 423] width 73 height 17
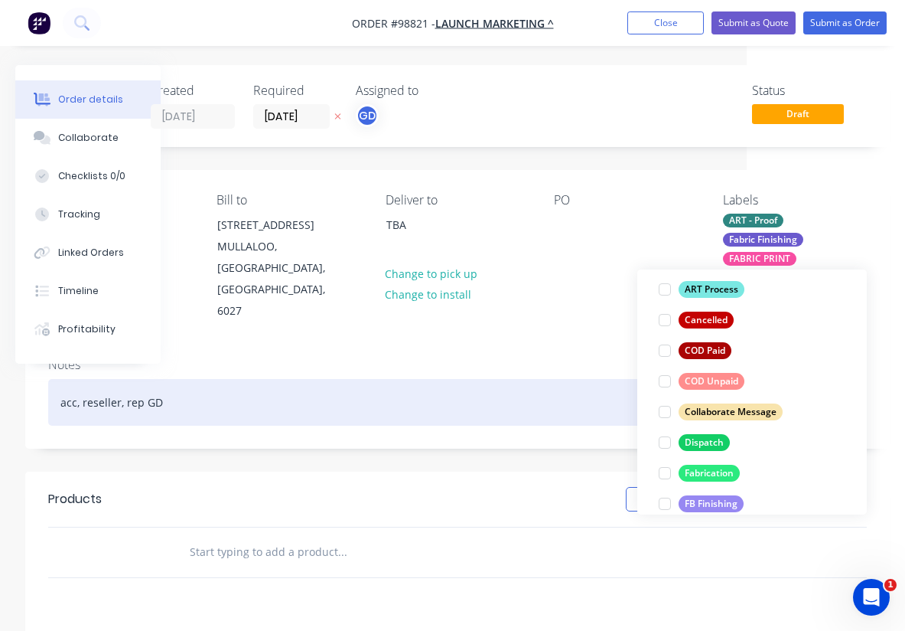
click at [584, 379] on div "acc, reseller, rep GD" at bounding box center [457, 402] width 819 height 47
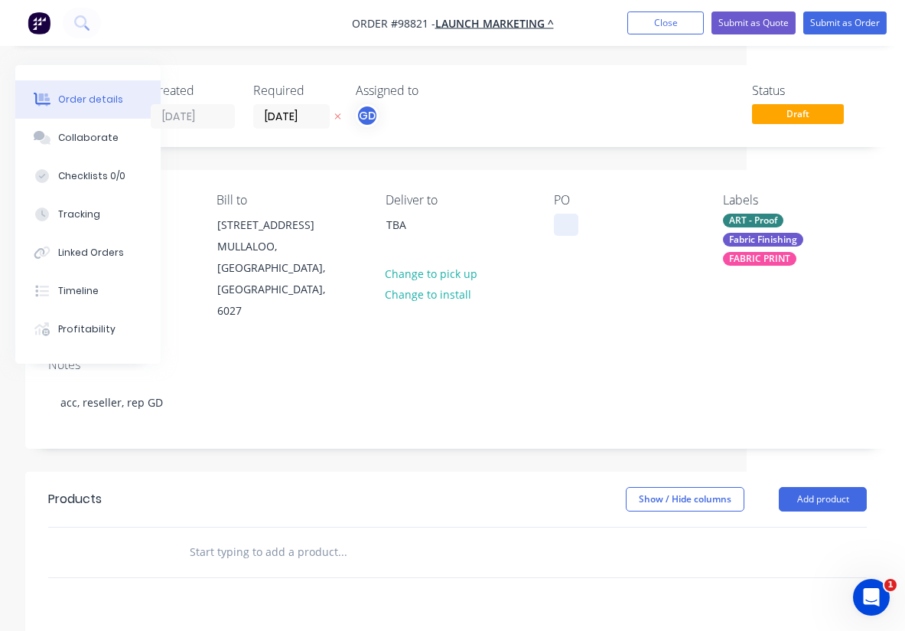
click at [570, 227] on div at bounding box center [566, 225] width 24 height 22
paste div
click at [568, 357] on div "Notes" at bounding box center [457, 364] width 819 height 15
click at [254, 537] on input "text" at bounding box center [342, 552] width 306 height 31
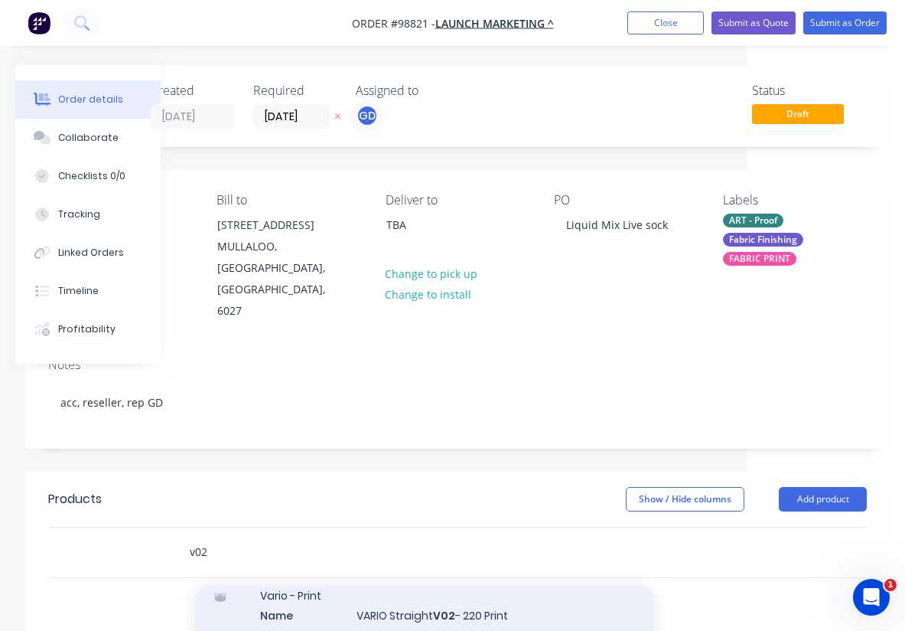
scroll to position [1312, 0]
type input "v02"
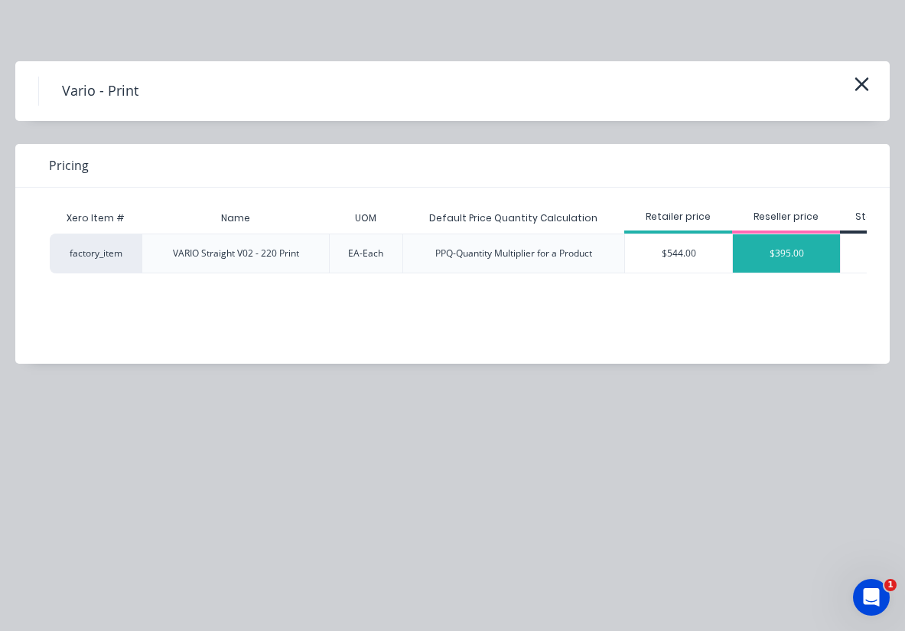
click at [775, 262] on div "$395.00" at bounding box center [786, 253] width 107 height 38
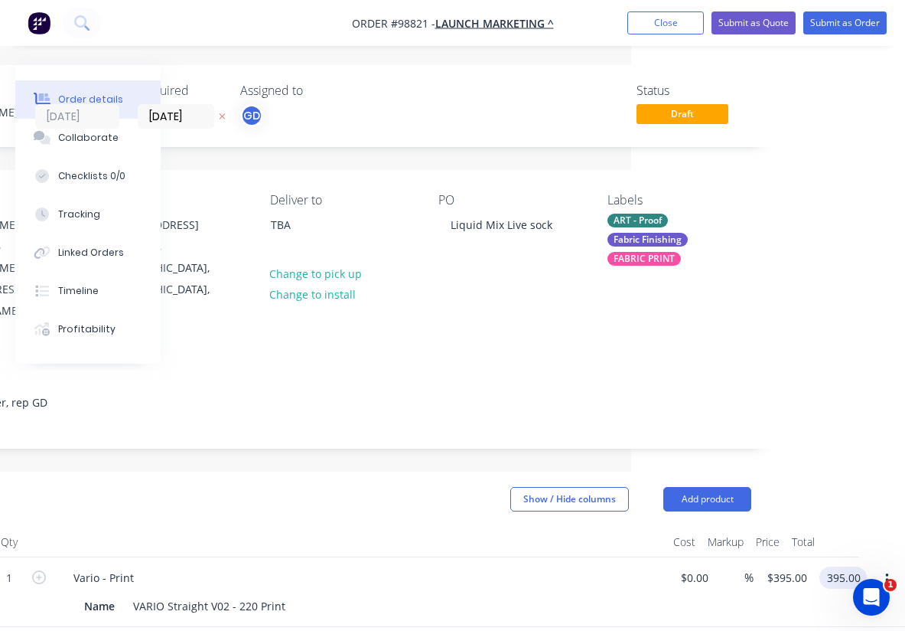
scroll to position [0, 274]
click at [838, 566] on input "395.00" at bounding box center [846, 577] width 41 height 22
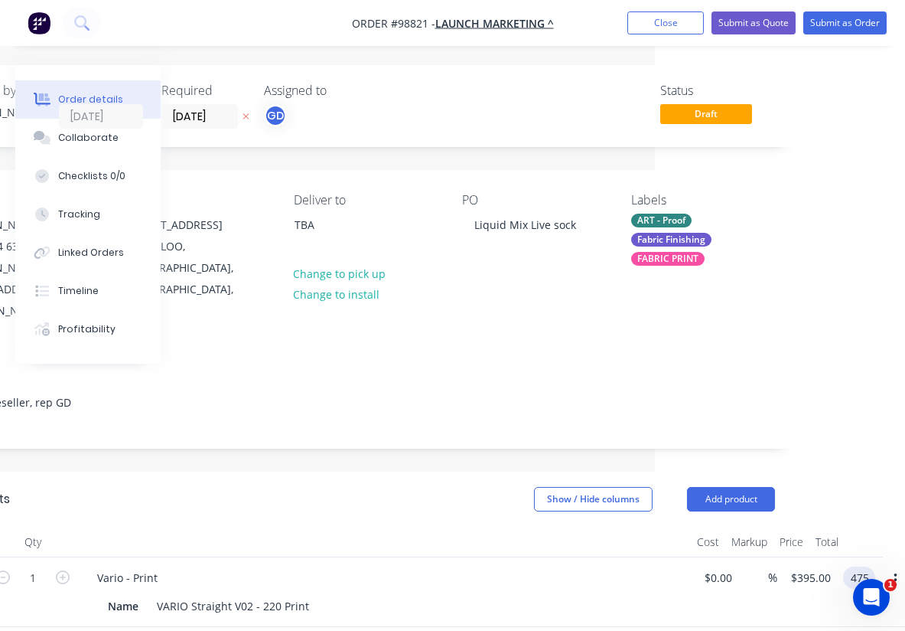
type input "475"
type input "$475.00"
click at [406, 480] on header "Products Show / Hide columns Add product" at bounding box center [365, 498] width 865 height 55
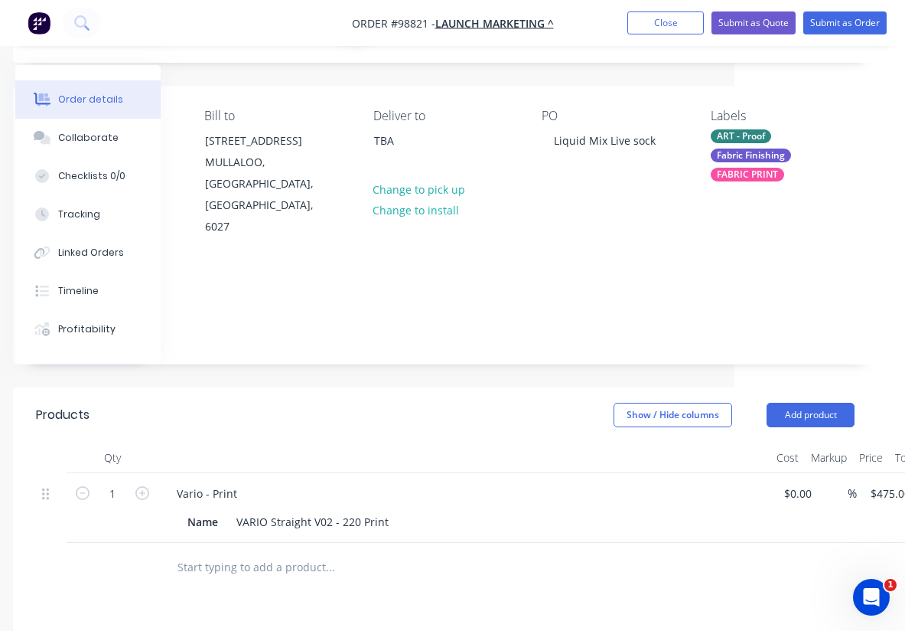
scroll to position [82, 171]
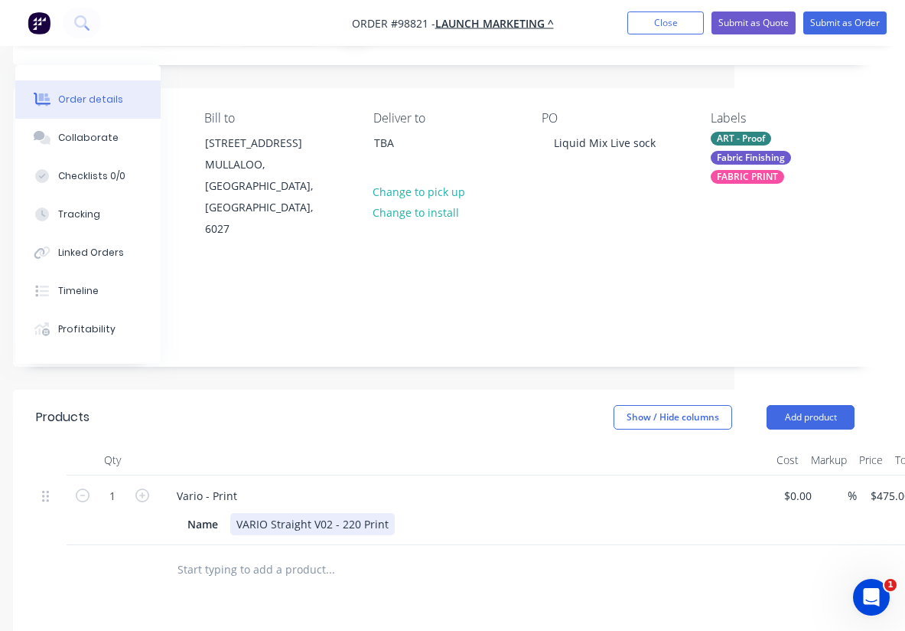
click at [387, 513] on div "VARIO Straight V02 - 220 Print" at bounding box center [312, 524] width 165 height 22
click at [410, 445] on div at bounding box center [464, 460] width 612 height 31
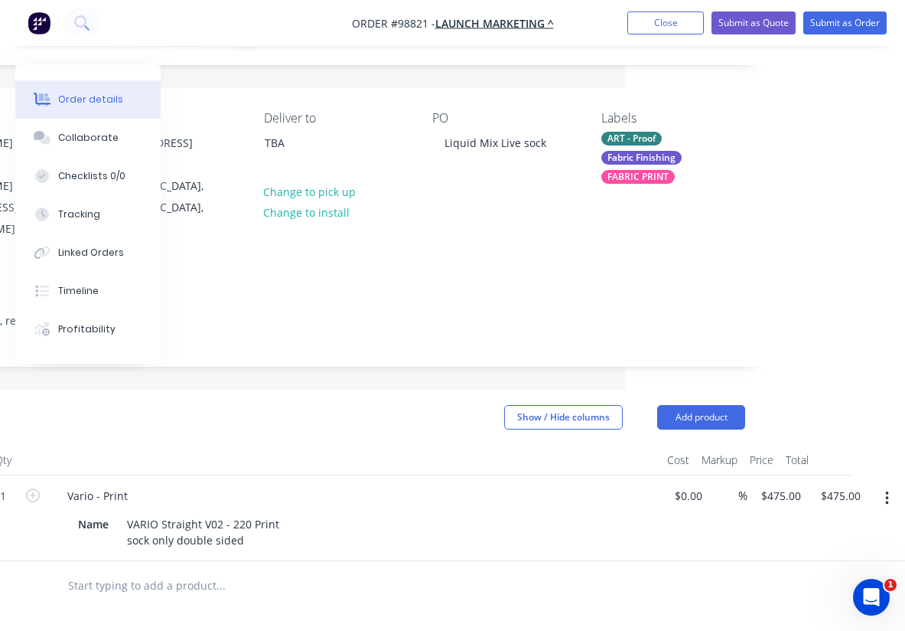
scroll to position [0, 280]
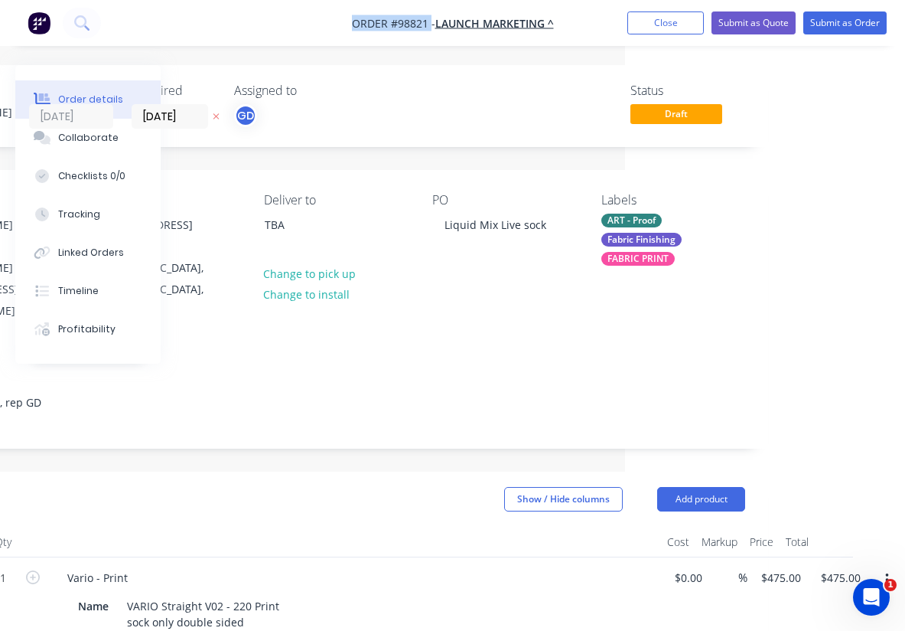
drag, startPoint x: 338, startPoint y: 16, endPoint x: 429, endPoint y: 17, distance: 91.1
click at [429, 17] on nav "Order #98821 - LAUNCH MARKETING ^ Add product Close Submit as Quote Submit as O…" at bounding box center [452, 23] width 905 height 46
copy span "Order #98821"
click at [657, 28] on button "Close" at bounding box center [666, 22] width 77 height 23
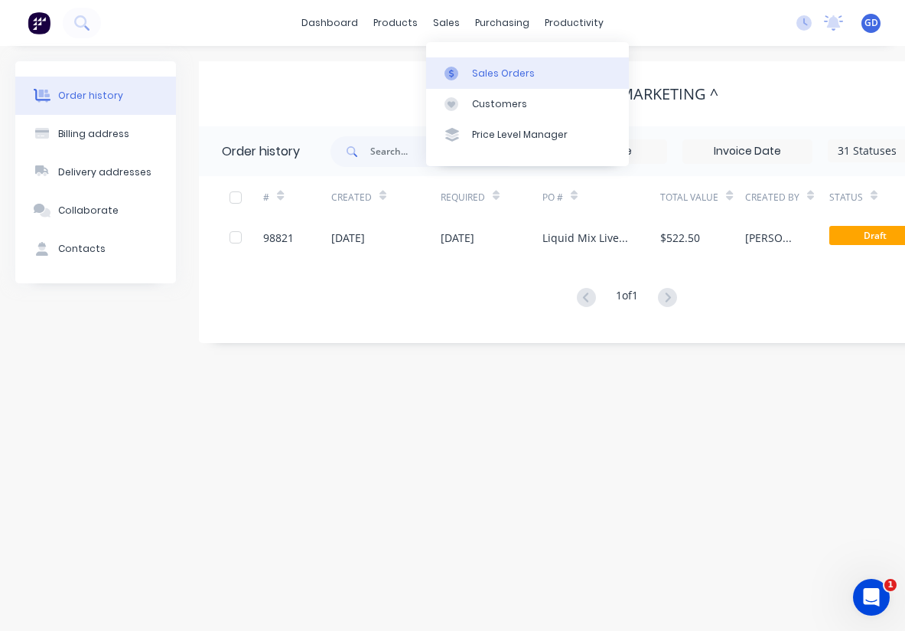
click at [490, 69] on div "Sales Orders" at bounding box center [503, 74] width 63 height 14
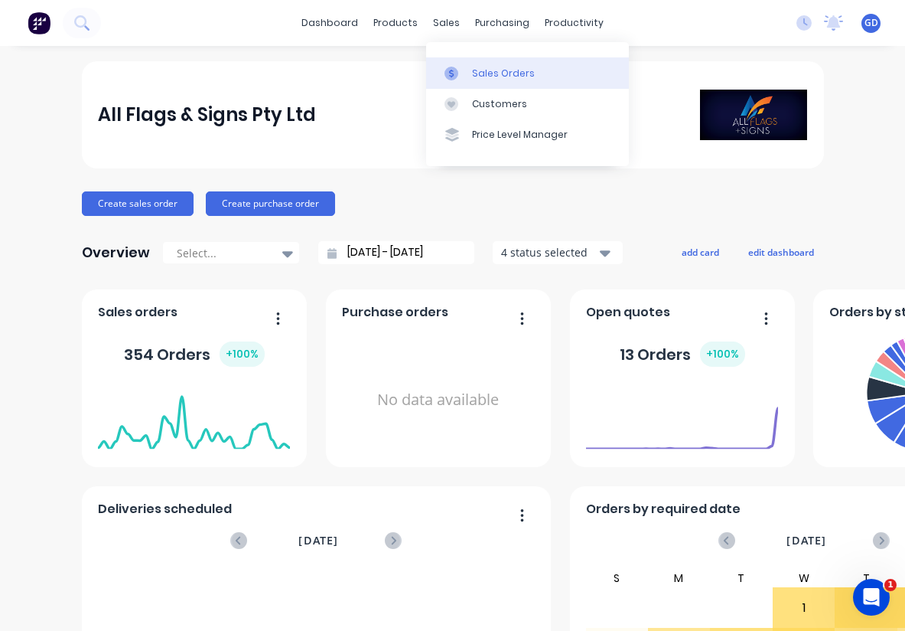
click at [482, 70] on div "Sales Orders" at bounding box center [503, 74] width 63 height 14
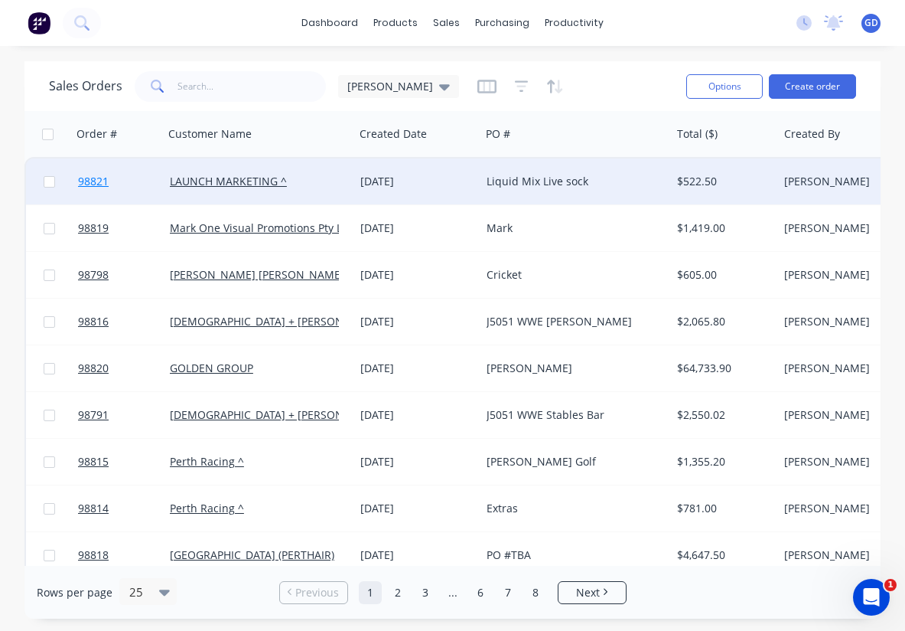
click at [100, 184] on span "98821" at bounding box center [93, 181] width 31 height 15
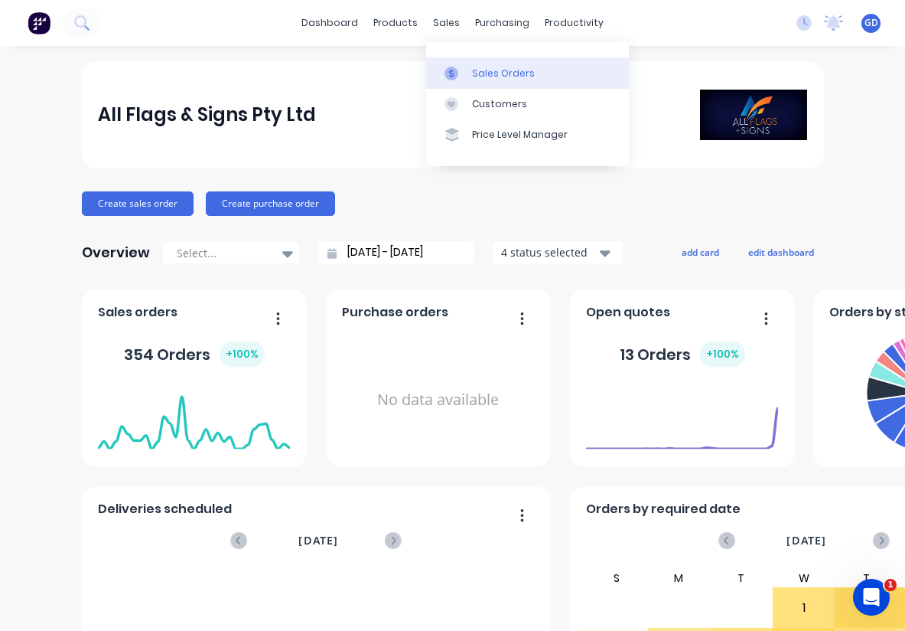
click at [476, 69] on div "Sales Orders" at bounding box center [503, 74] width 63 height 14
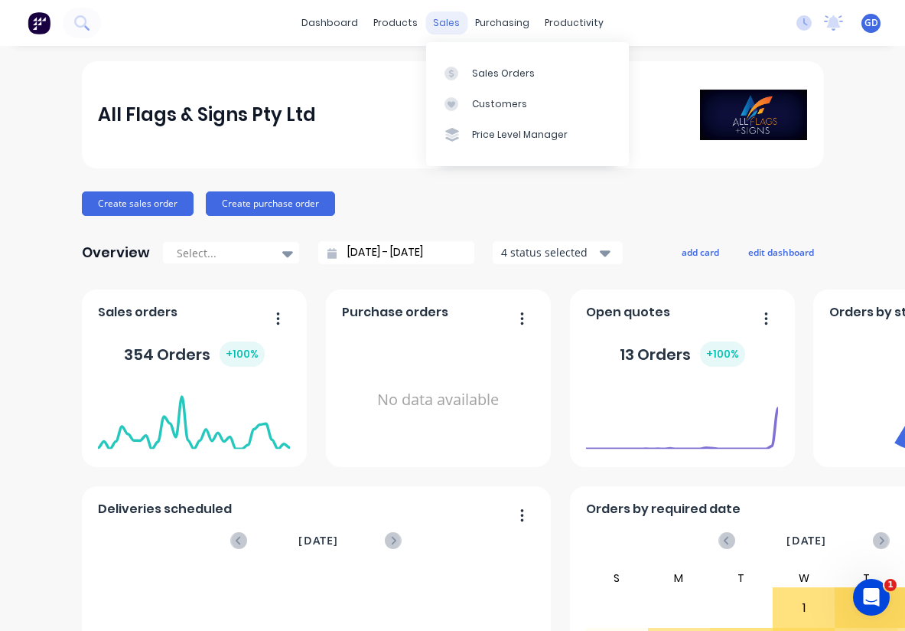
click at [435, 21] on div "sales" at bounding box center [447, 22] width 42 height 23
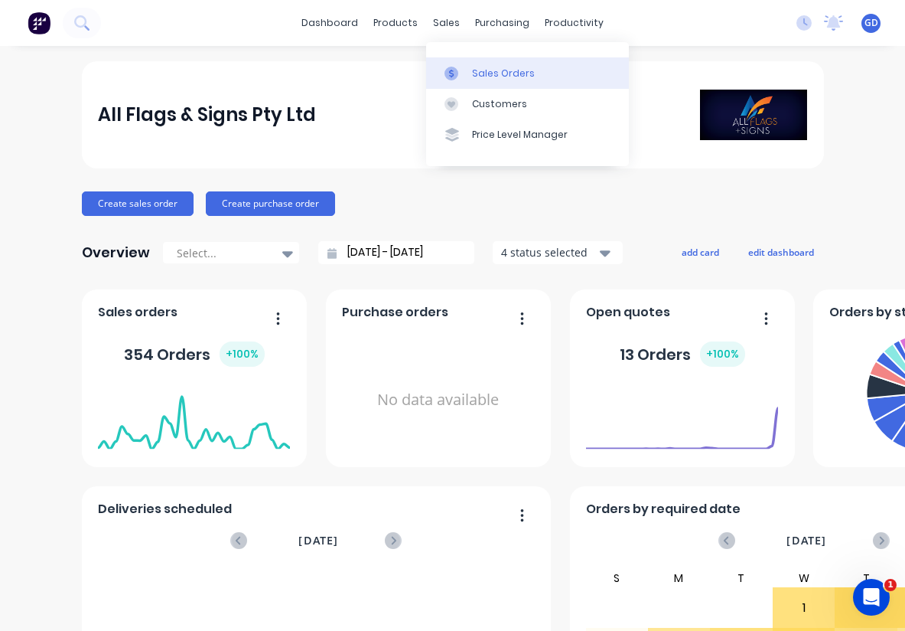
click at [476, 72] on div "Sales Orders" at bounding box center [503, 74] width 63 height 14
click at [485, 67] on div "Sales Orders" at bounding box center [503, 74] width 63 height 14
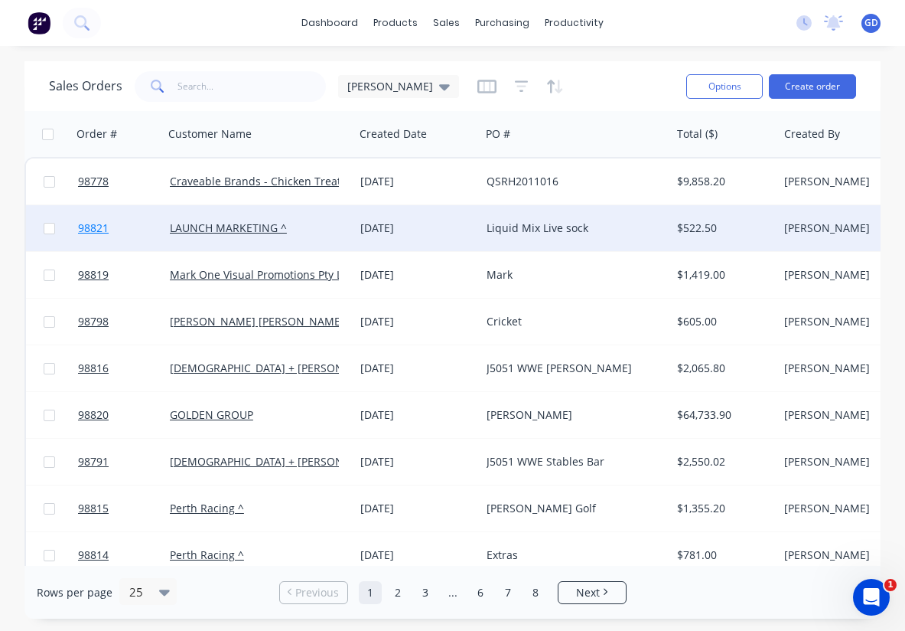
click at [89, 229] on span "98821" at bounding box center [93, 227] width 31 height 15
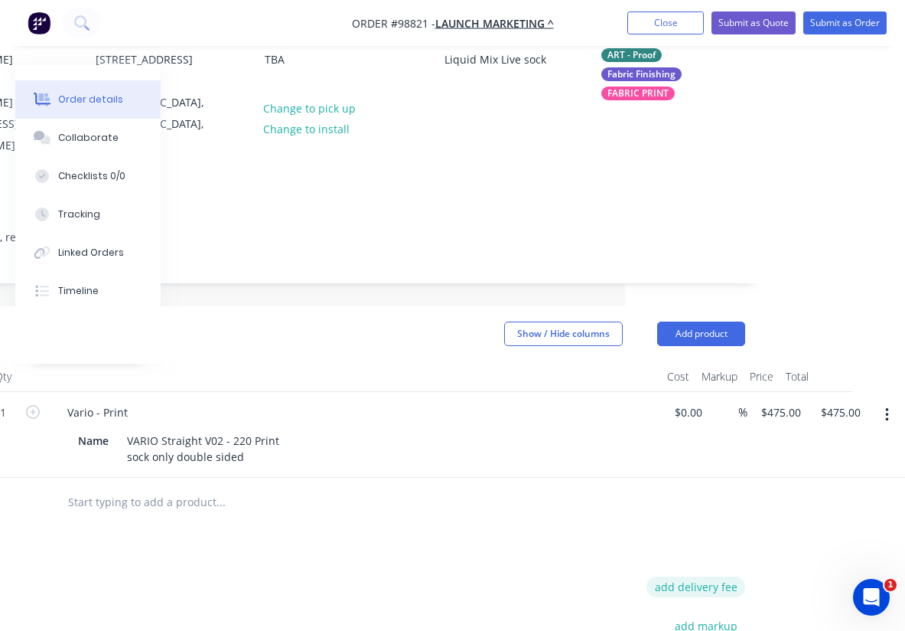
scroll to position [165, 280]
click at [719, 576] on button "add delivery fee" at bounding box center [696, 586] width 99 height 21
type input "55"
click at [459, 487] on div at bounding box center [284, 502] width 459 height 31
click at [668, 30] on button "Close" at bounding box center [666, 22] width 77 height 23
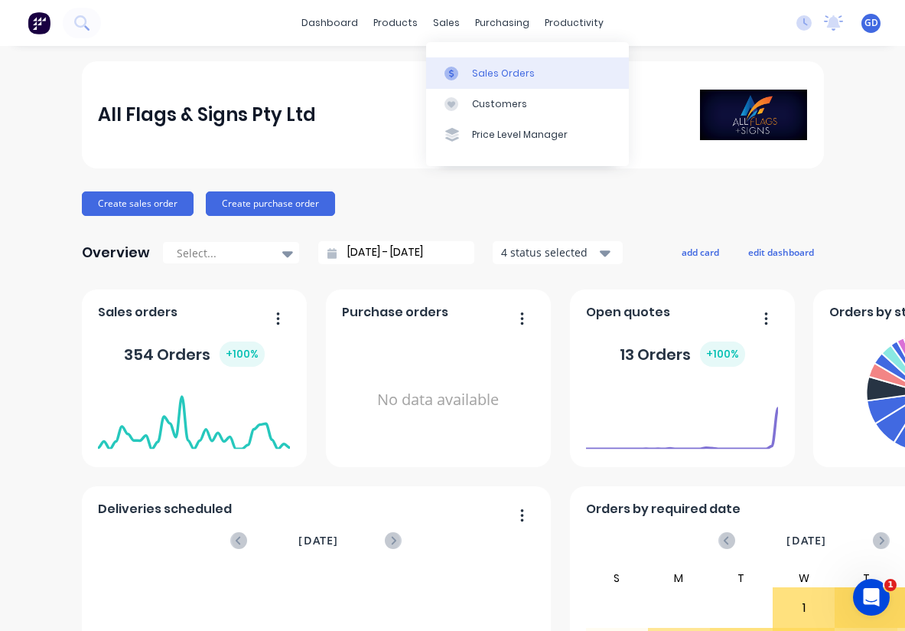
click at [478, 64] on link "Sales Orders" at bounding box center [527, 72] width 203 height 31
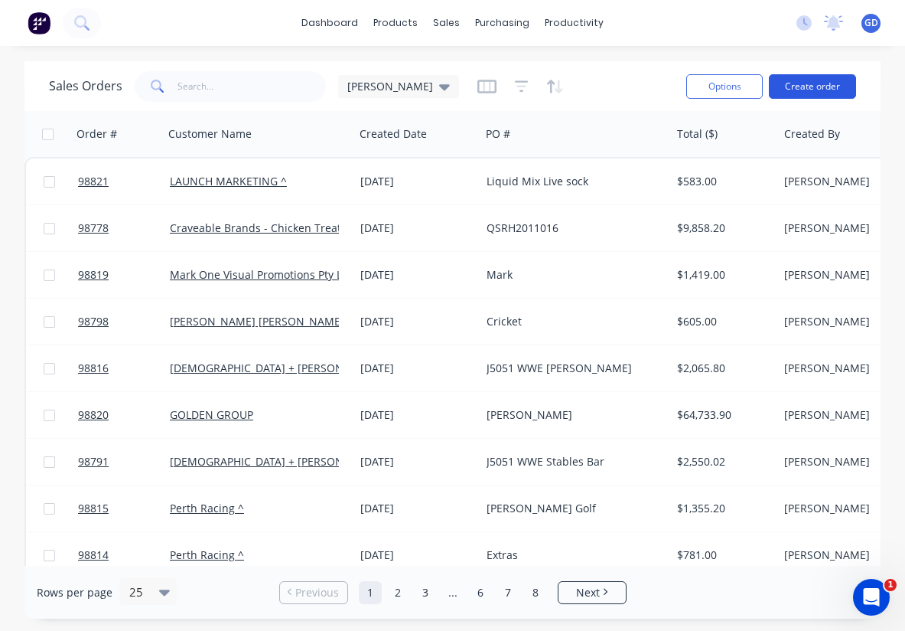
click at [825, 85] on button "Create order" at bounding box center [812, 86] width 87 height 24
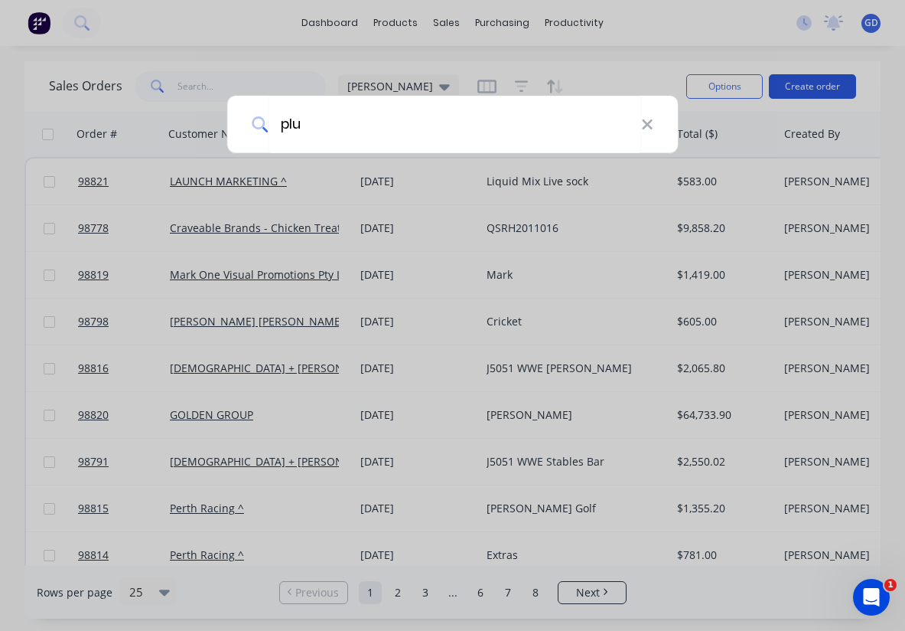
type input "plun"
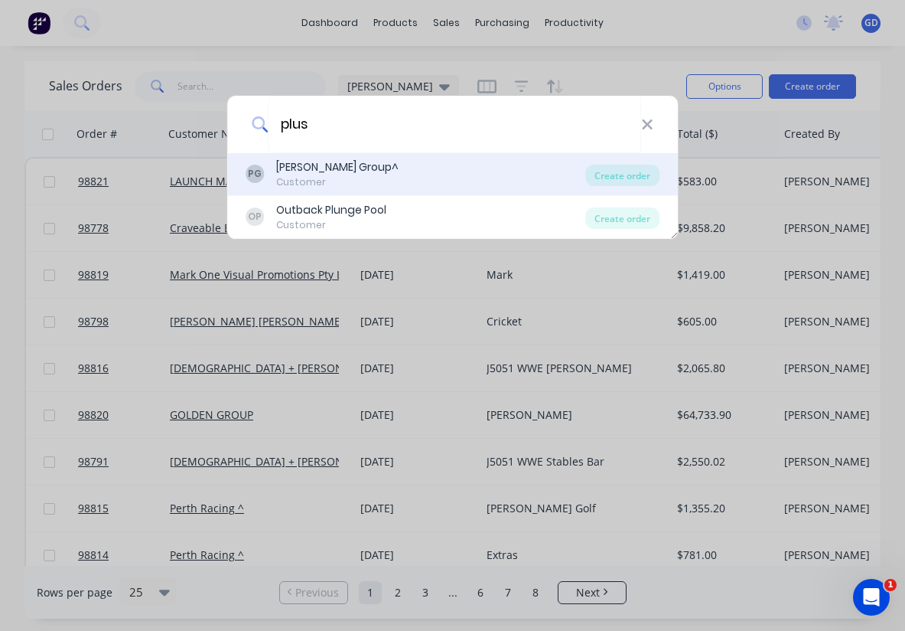
drag, startPoint x: 825, startPoint y: 85, endPoint x: 338, endPoint y: 171, distance: 495.2
click at [338, 171] on div "[PERSON_NAME] Group^" at bounding box center [337, 167] width 122 height 16
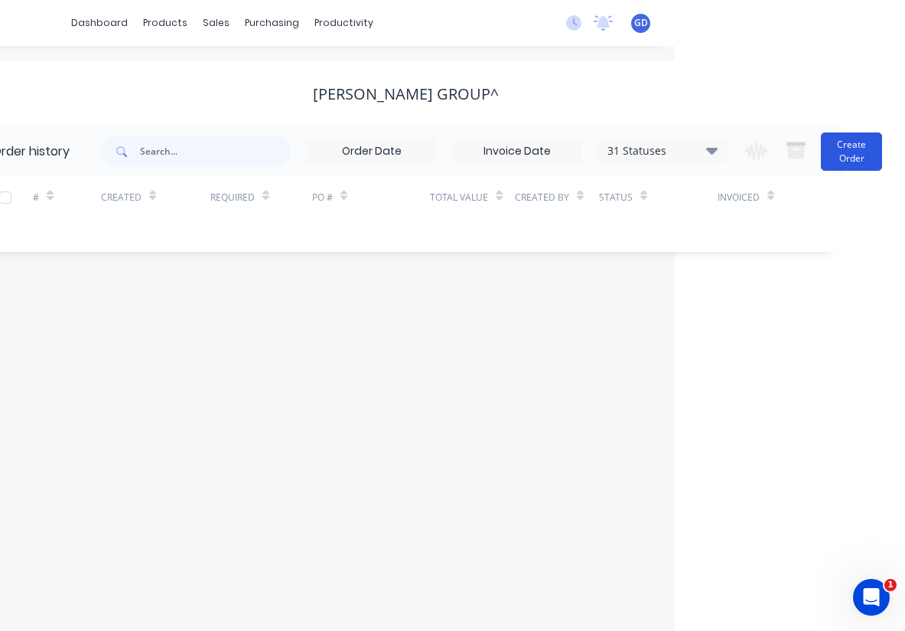
scroll to position [0, 230]
click at [849, 159] on button "Create Order" at bounding box center [851, 151] width 61 height 38
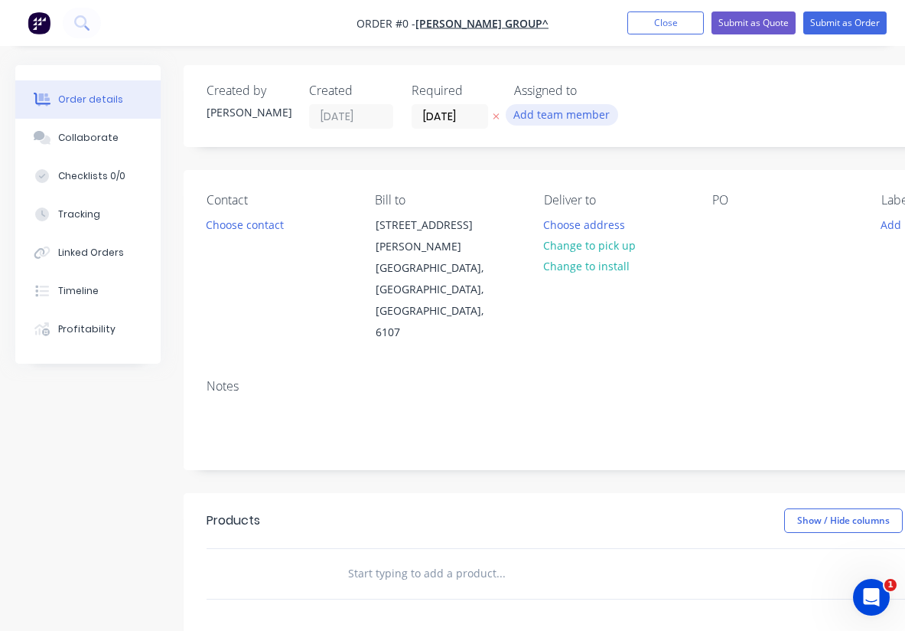
click at [588, 117] on button "Add team member" at bounding box center [562, 114] width 113 height 21
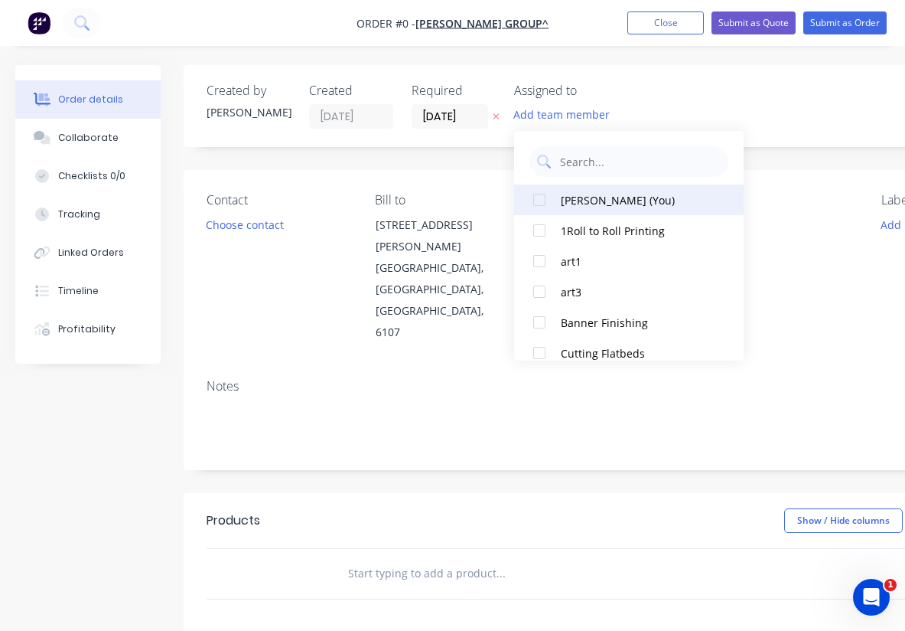
click at [538, 195] on div at bounding box center [539, 199] width 31 height 31
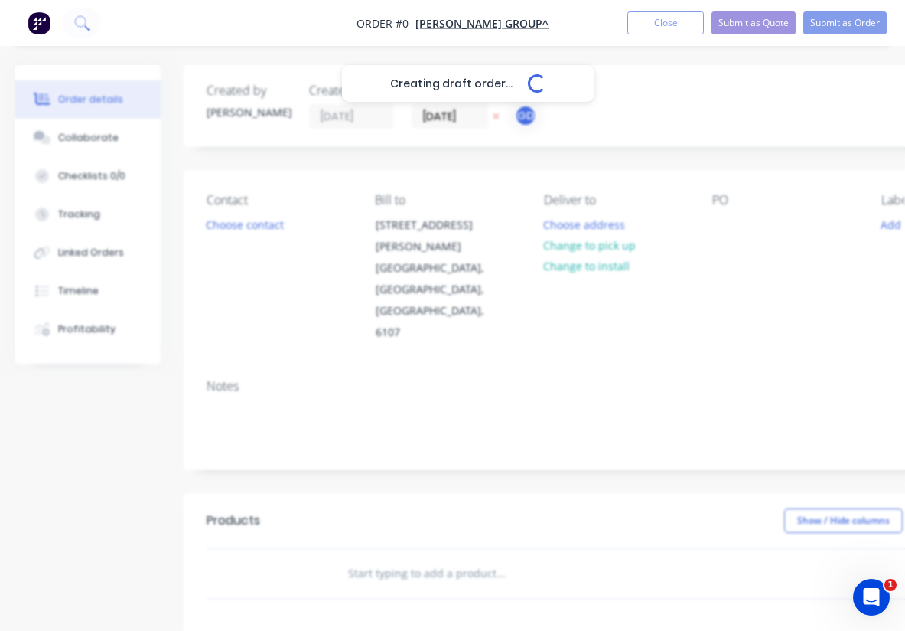
click at [454, 119] on div "Creating draft order... Loading... Order details Collaborate Checklists 0/0 Tra…" at bounding box center [532, 527] width 1064 height 925
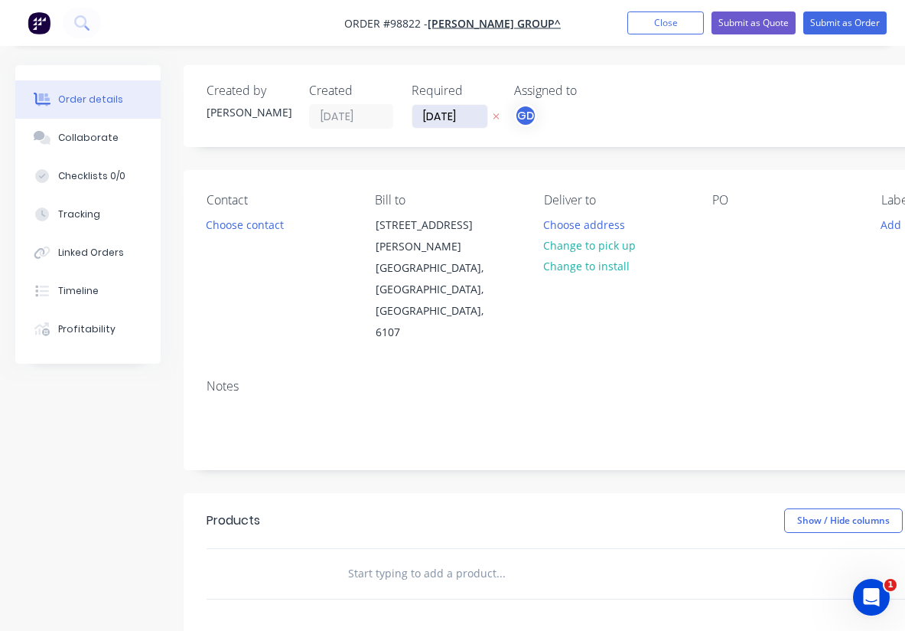
click at [454, 119] on input "[DATE]" at bounding box center [450, 116] width 75 height 23
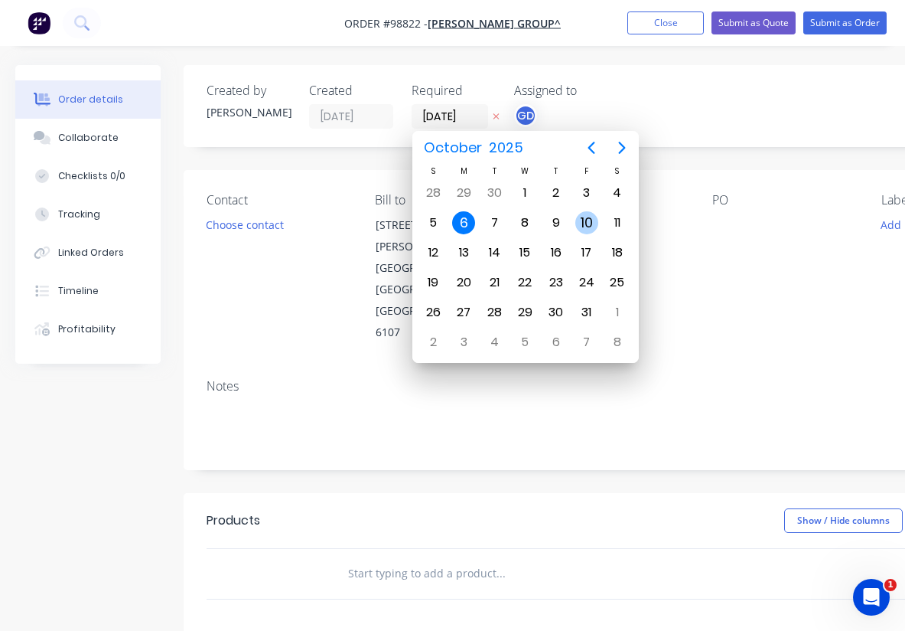
click at [589, 223] on div "10" at bounding box center [587, 222] width 23 height 23
type input "[DATE]"
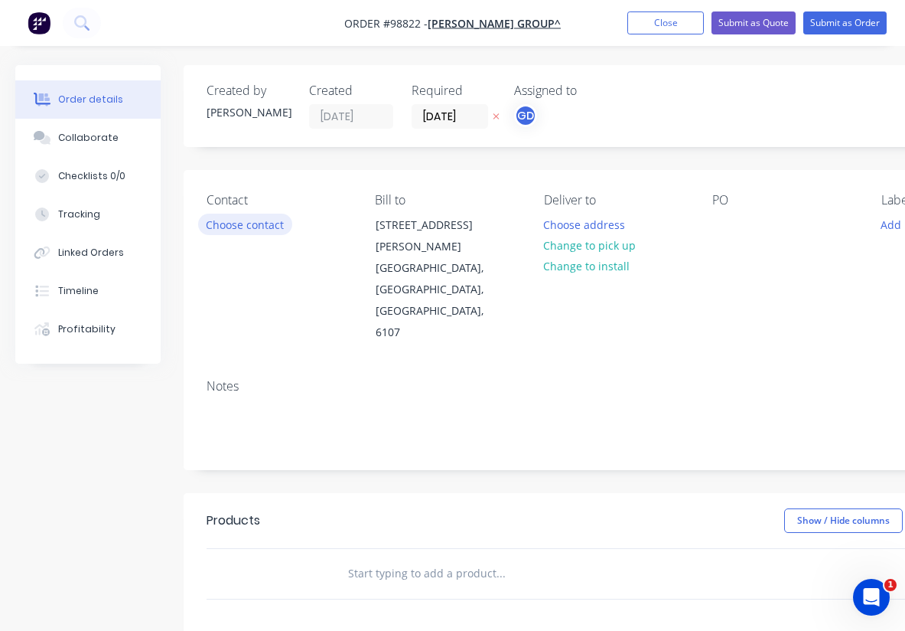
click at [224, 227] on button "Choose contact" at bounding box center [245, 224] width 94 height 21
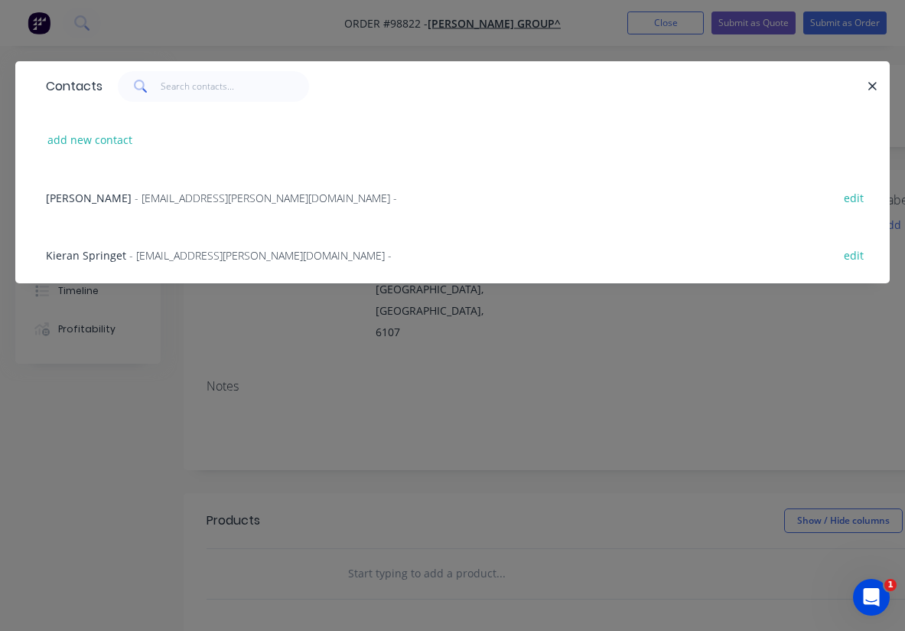
click at [81, 253] on span "Kieran Springet" at bounding box center [86, 255] width 80 height 15
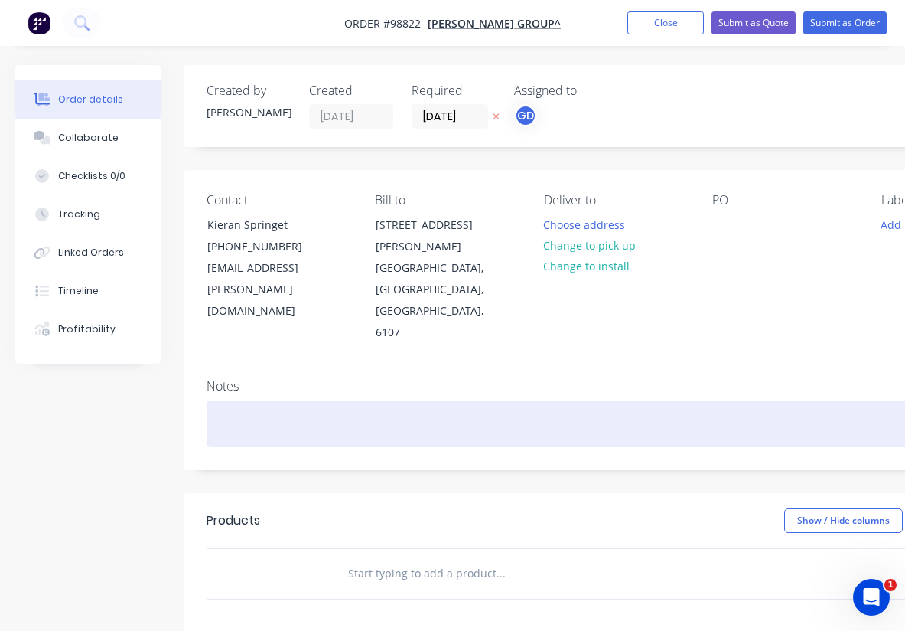
click at [212, 400] on div at bounding box center [616, 423] width 819 height 47
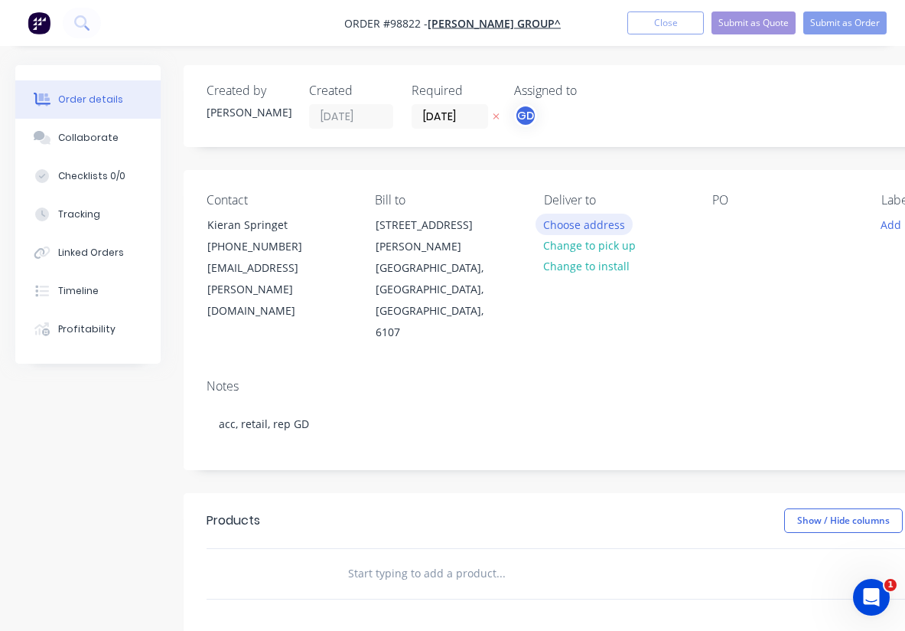
click at [579, 223] on button "Choose address" at bounding box center [585, 224] width 98 height 21
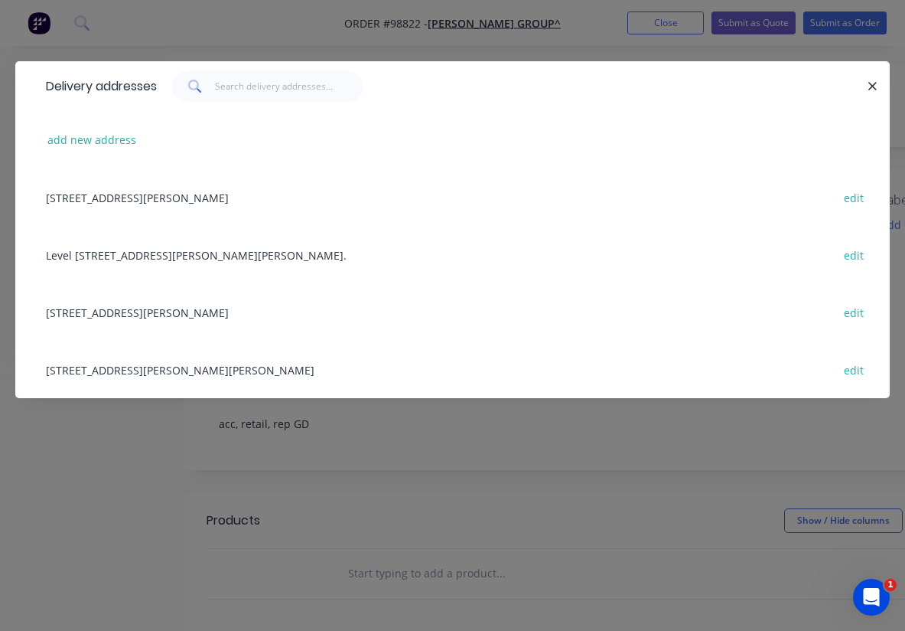
click at [152, 370] on div "[STREET_ADDRESS][PERSON_NAME][PERSON_NAME] edit" at bounding box center [452, 369] width 829 height 57
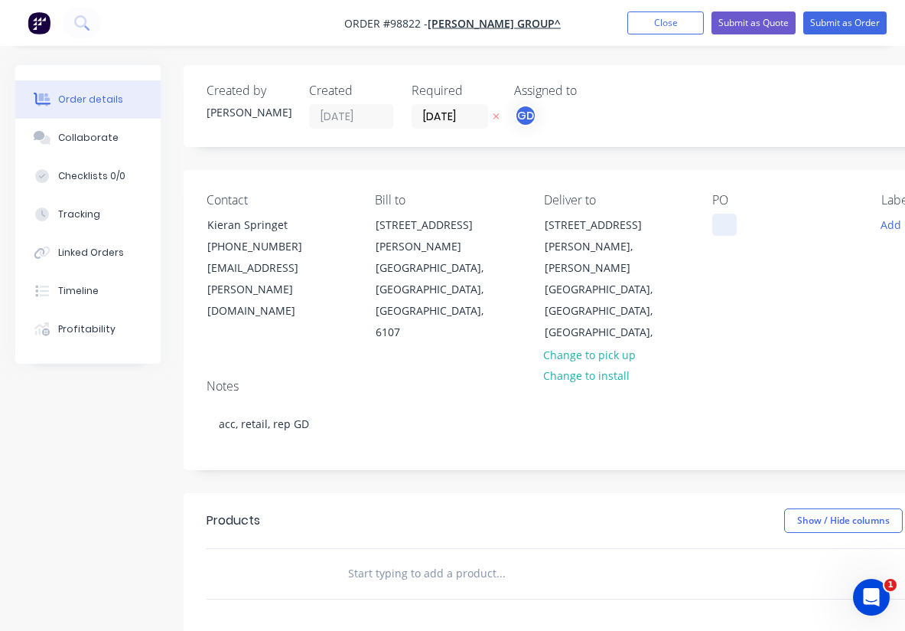
click at [725, 227] on div at bounding box center [725, 225] width 24 height 22
paste div
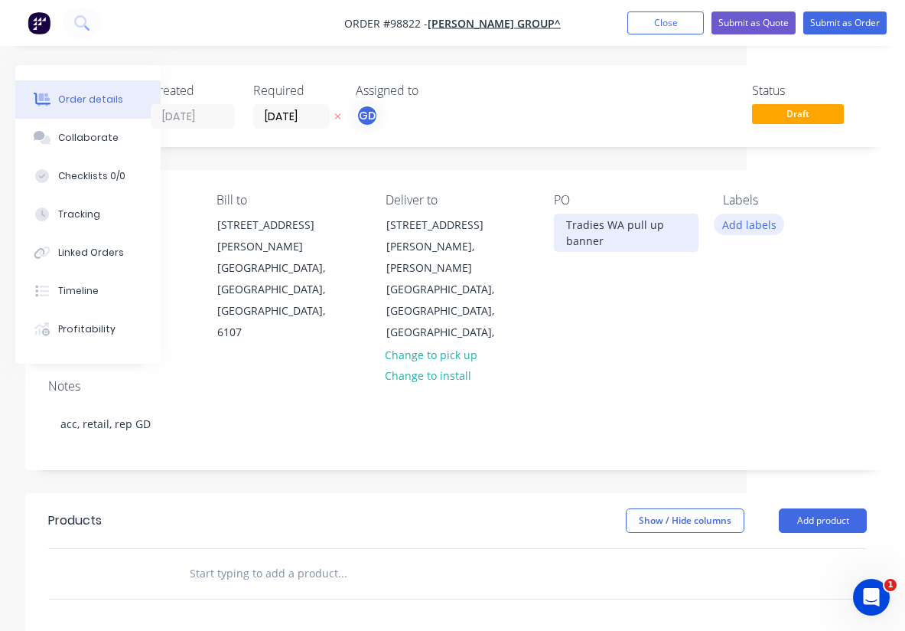
scroll to position [0, 158]
click at [757, 227] on button "Add labels" at bounding box center [749, 224] width 70 height 21
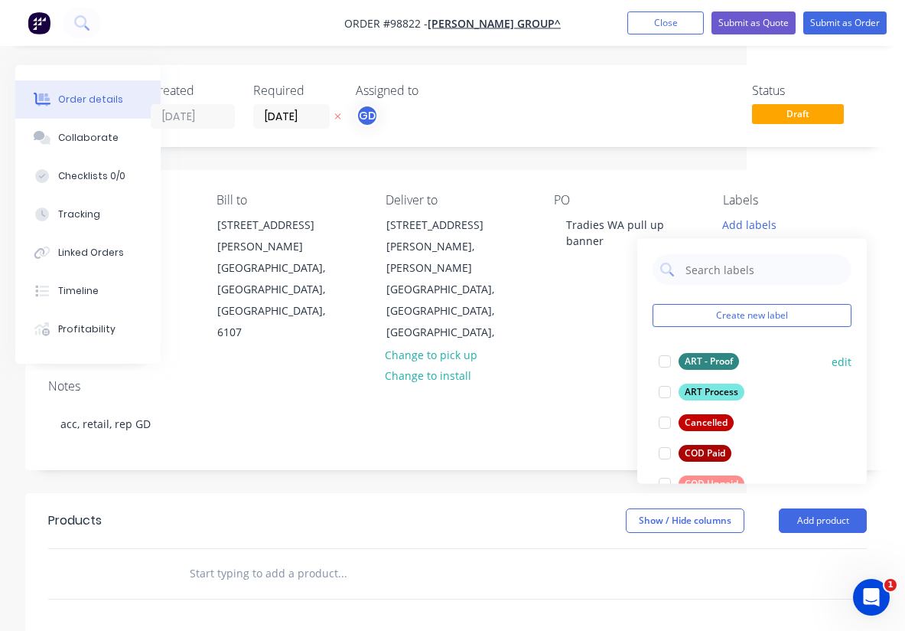
click at [716, 358] on div "ART - Proof" at bounding box center [709, 361] width 60 height 17
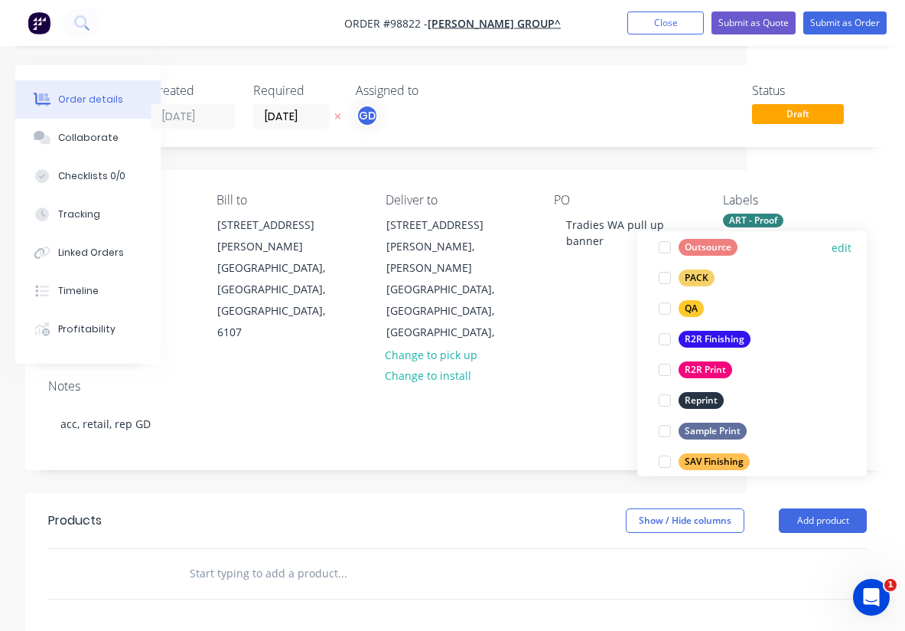
scroll to position [567, 0]
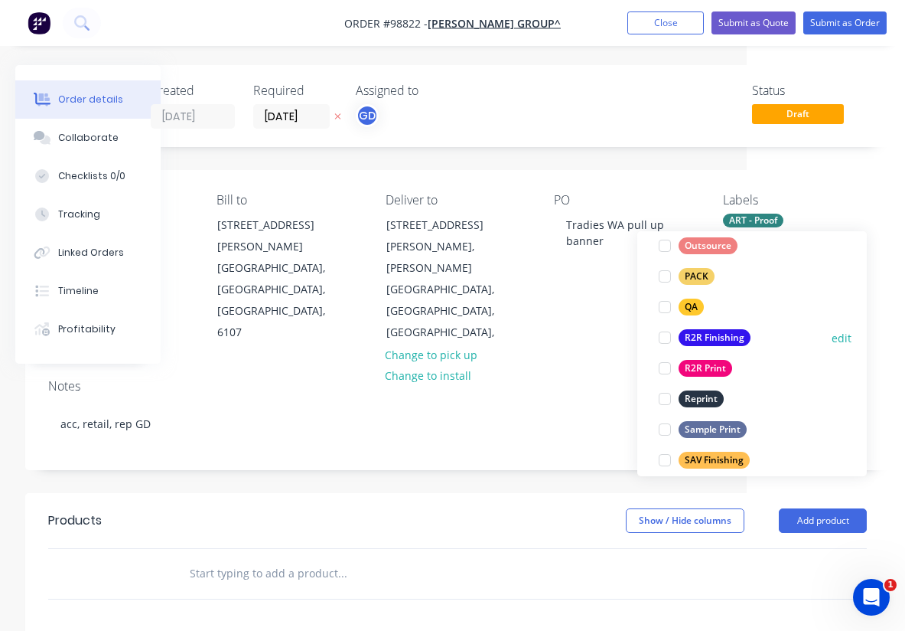
click at [716, 338] on div "R2R Finishing" at bounding box center [715, 337] width 72 height 17
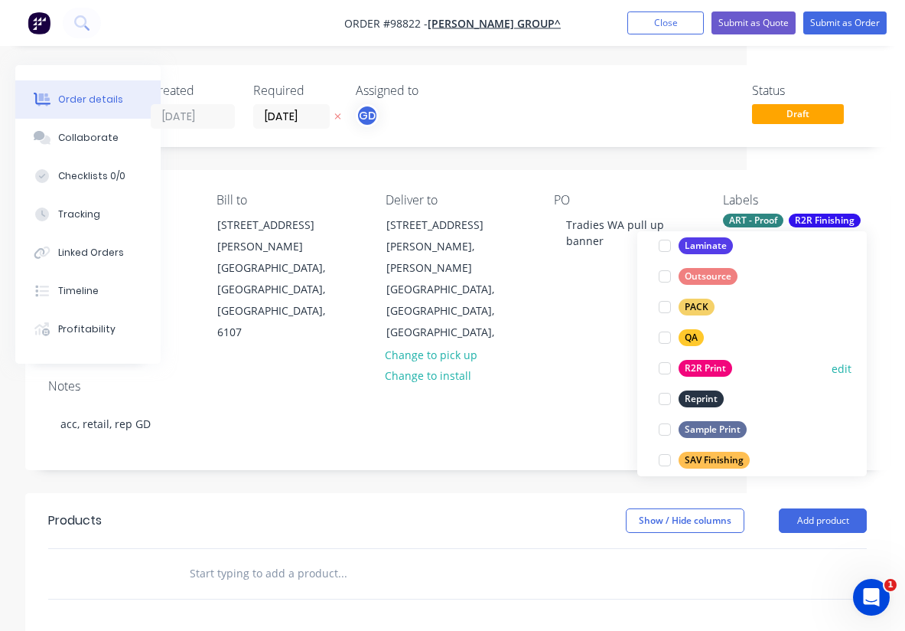
click at [714, 364] on div "R2R Print" at bounding box center [706, 368] width 54 height 17
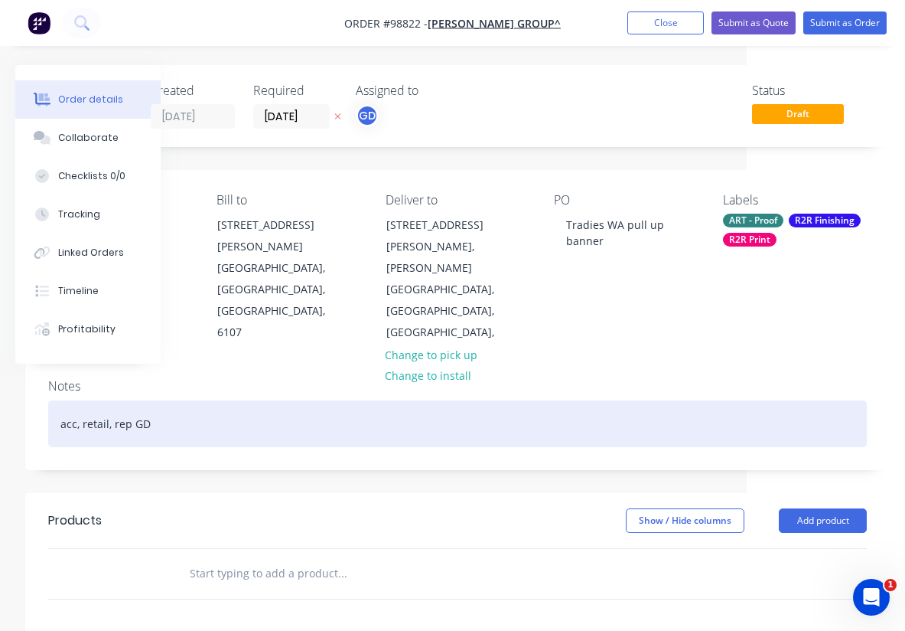
click at [552, 400] on div "acc, retail, rep GD" at bounding box center [457, 423] width 819 height 47
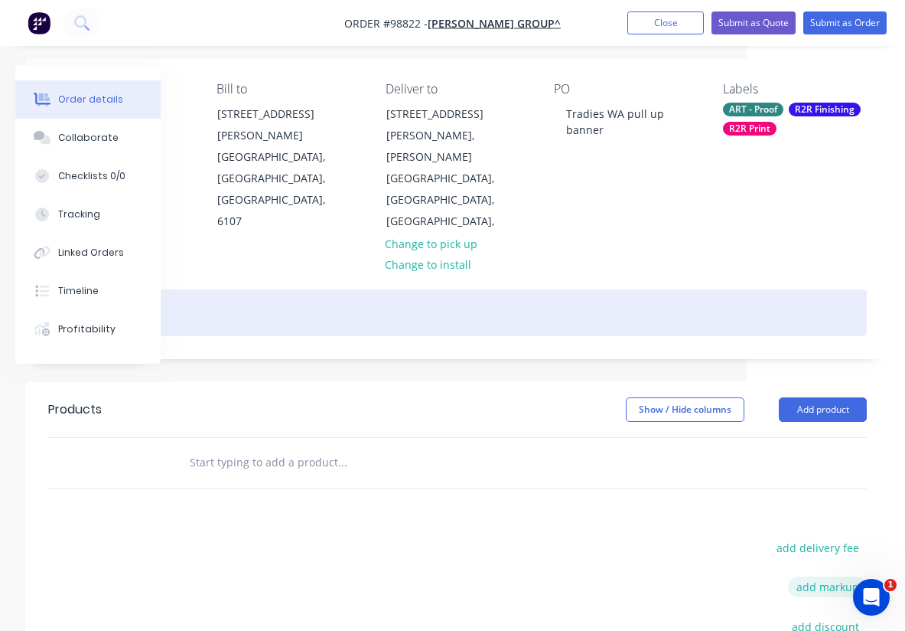
scroll to position [111, 158]
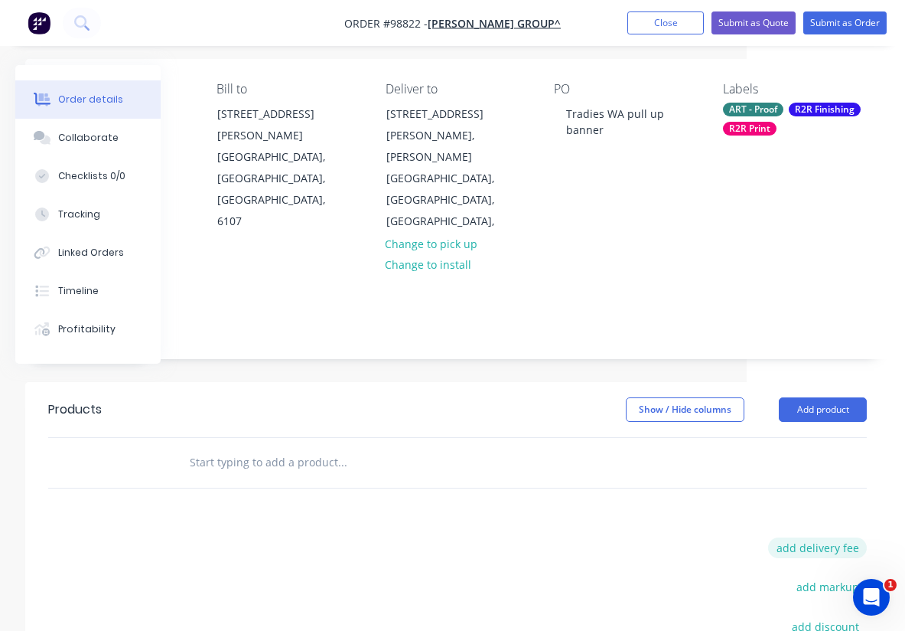
click at [843, 537] on button "add delivery fee" at bounding box center [817, 547] width 99 height 21
type input "55"
click at [299, 447] on input "text" at bounding box center [342, 462] width 306 height 31
type input "b"
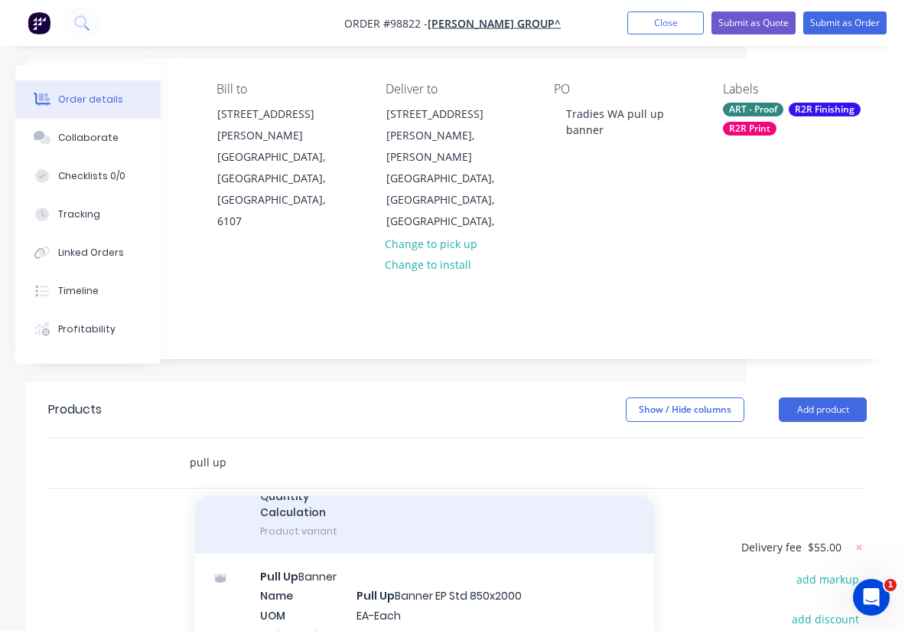
scroll to position [928, 0]
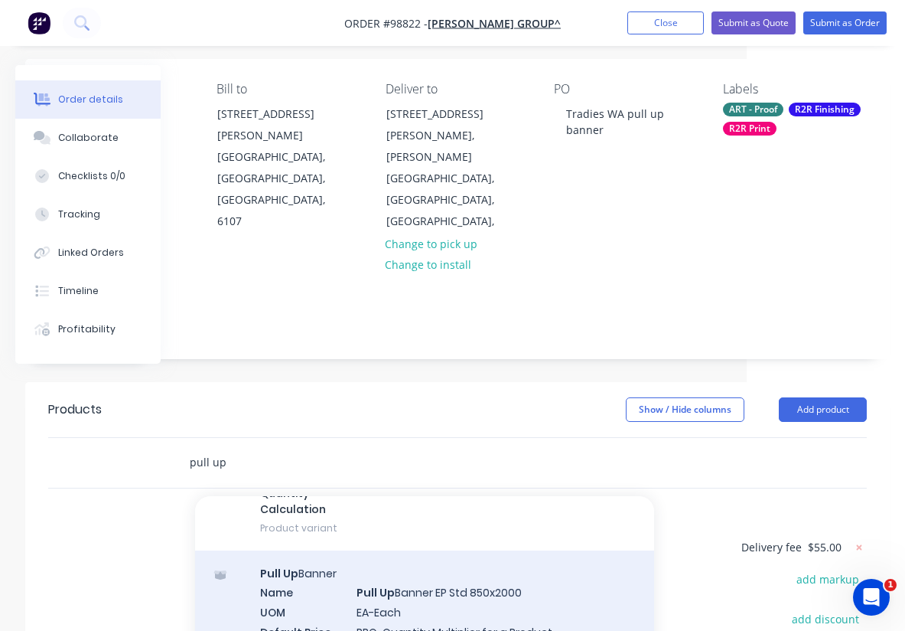
type input "pull up"
click at [445, 550] on div "Pull Up Banner Name Pull Up Banner EP Std 850x2000 UOM EA-Each Default Price Qu…" at bounding box center [424, 627] width 459 height 155
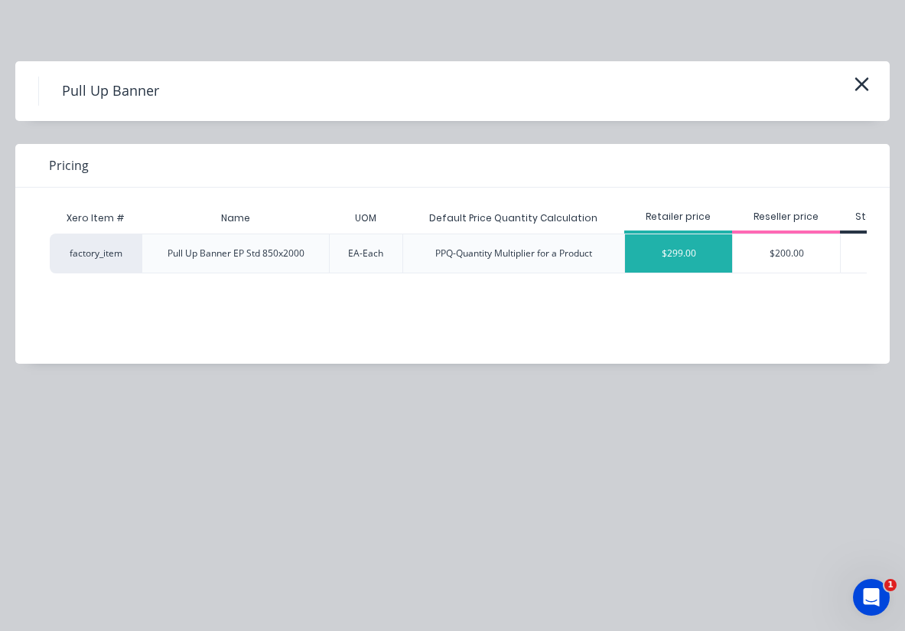
click at [680, 252] on div "$299.00" at bounding box center [678, 253] width 107 height 38
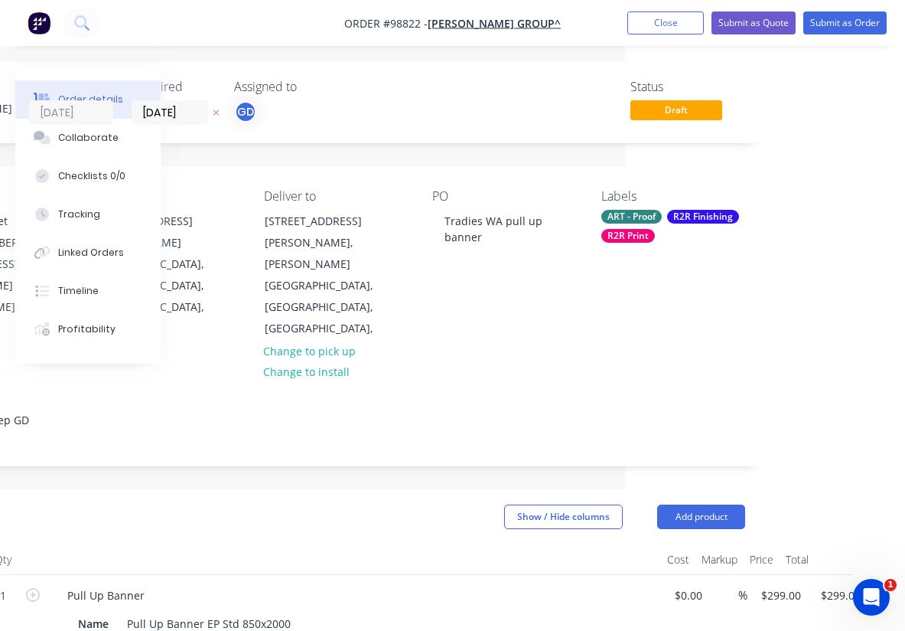
scroll to position [0, 280]
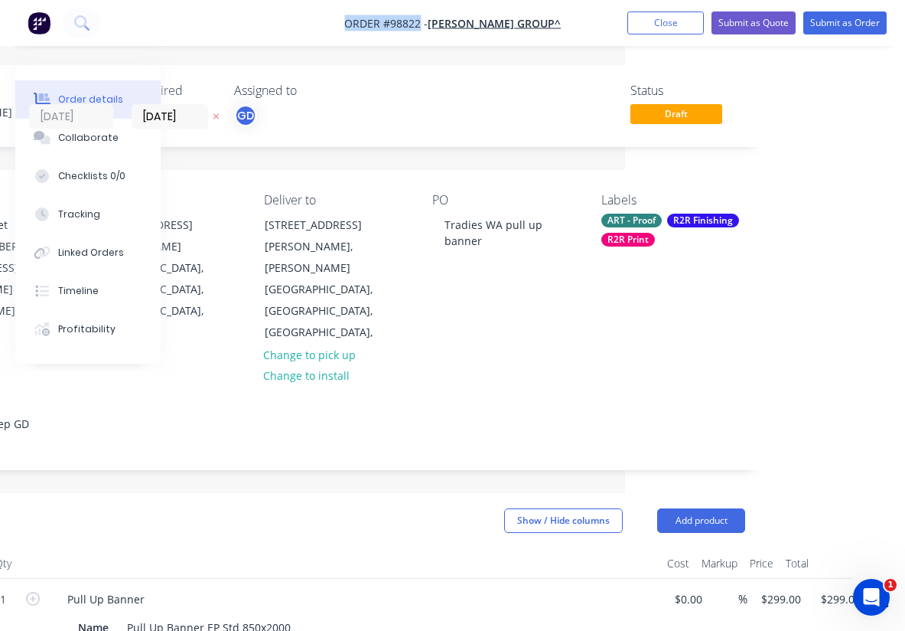
drag, startPoint x: 354, startPoint y: 23, endPoint x: 436, endPoint y: 27, distance: 82.0
click at [436, 27] on nav "Order #98822 - Plunkett Group^ Add product Close Submit as Quote Submit as Order" at bounding box center [452, 23] width 905 height 46
copy span "Order #98822"
click at [664, 26] on button "Close" at bounding box center [666, 22] width 77 height 23
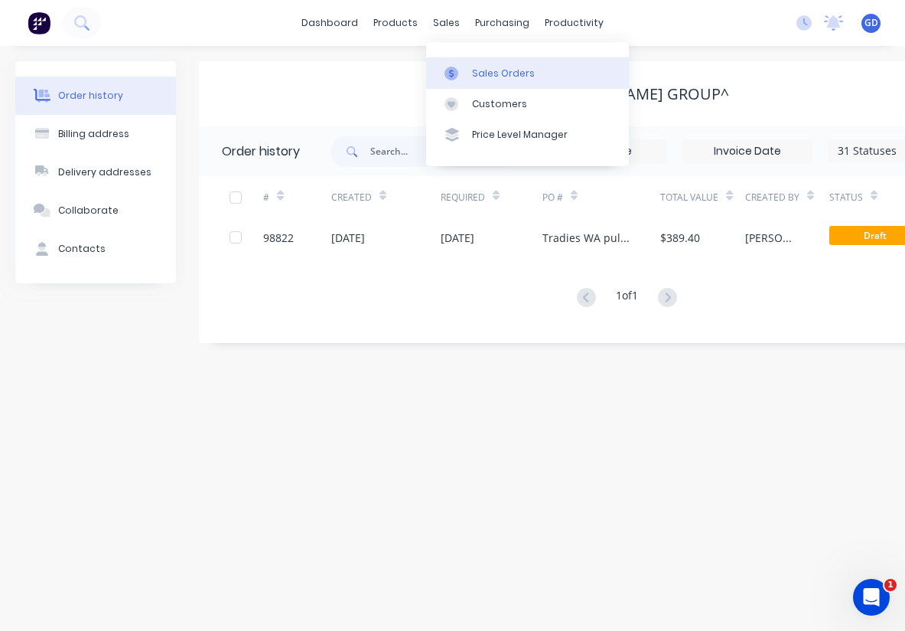
click at [489, 67] on div "Sales Orders" at bounding box center [503, 74] width 63 height 14
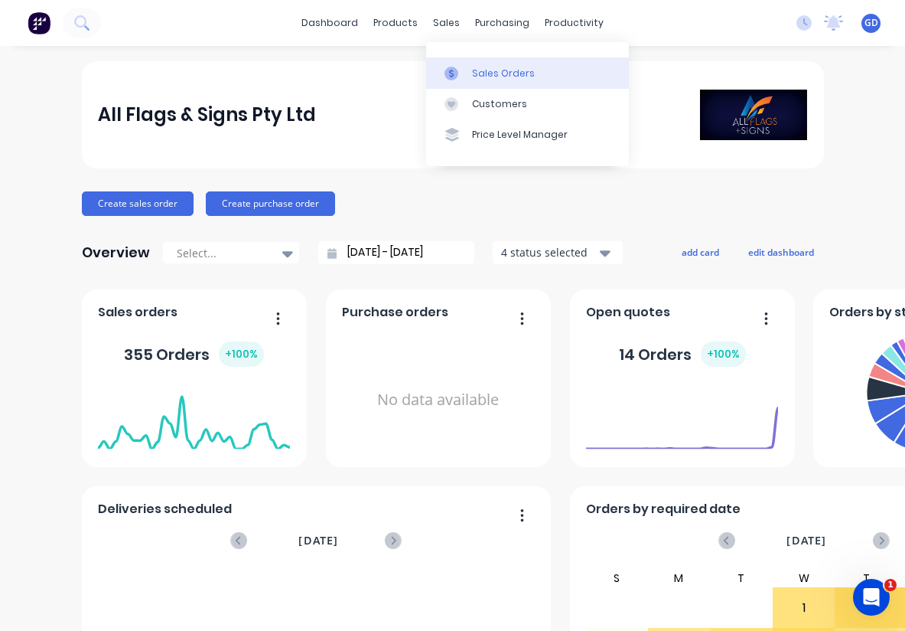
click at [491, 73] on div "Sales Orders" at bounding box center [503, 74] width 63 height 14
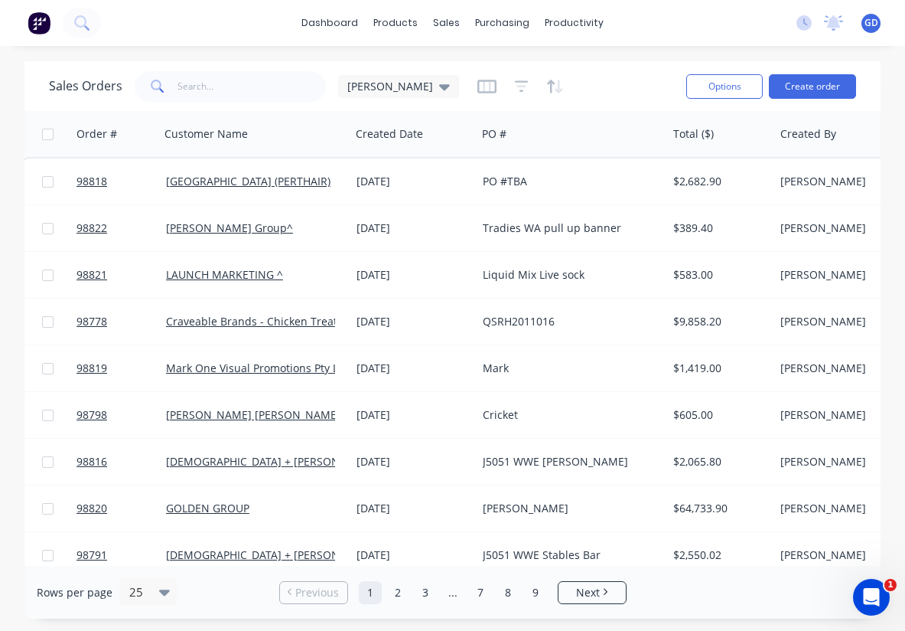
scroll to position [0, 4]
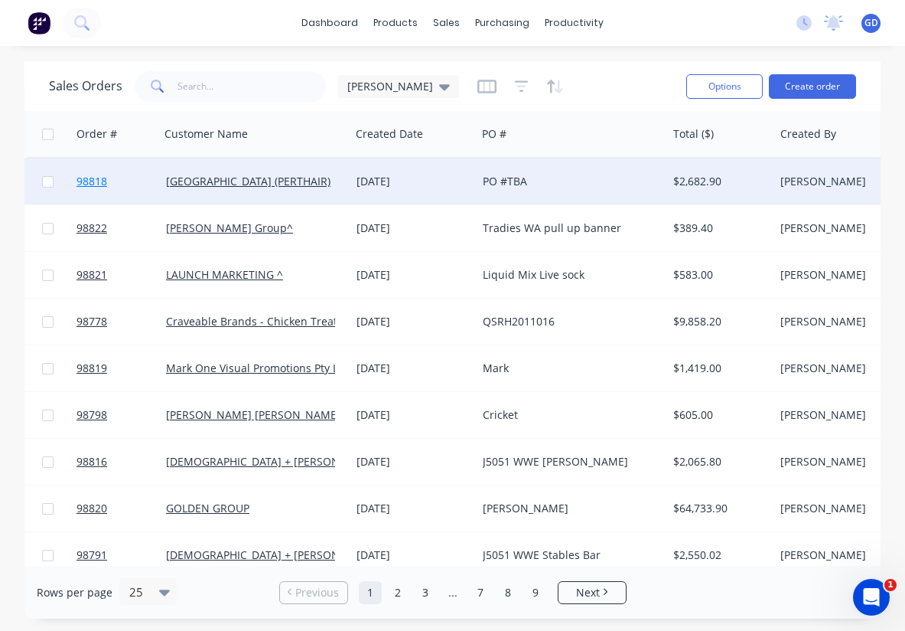
click at [96, 188] on span "98818" at bounding box center [92, 181] width 31 height 15
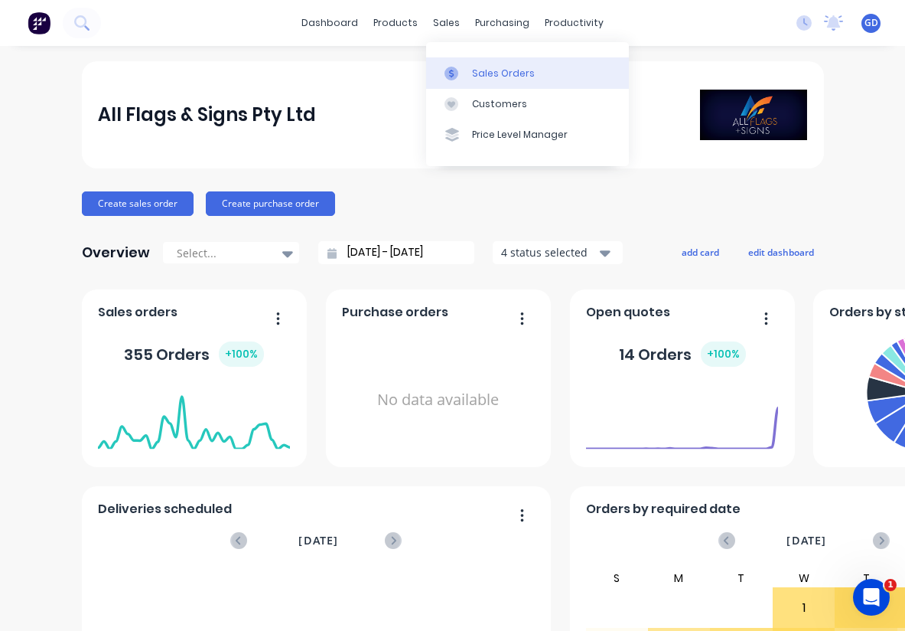
click at [481, 76] on div "Sales Orders" at bounding box center [503, 74] width 63 height 14
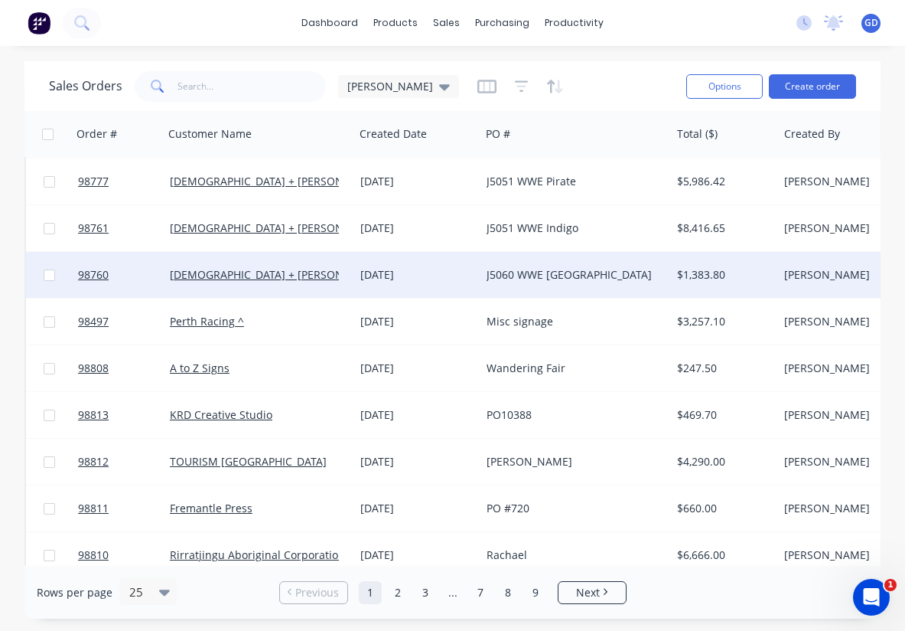
scroll to position [595, 0]
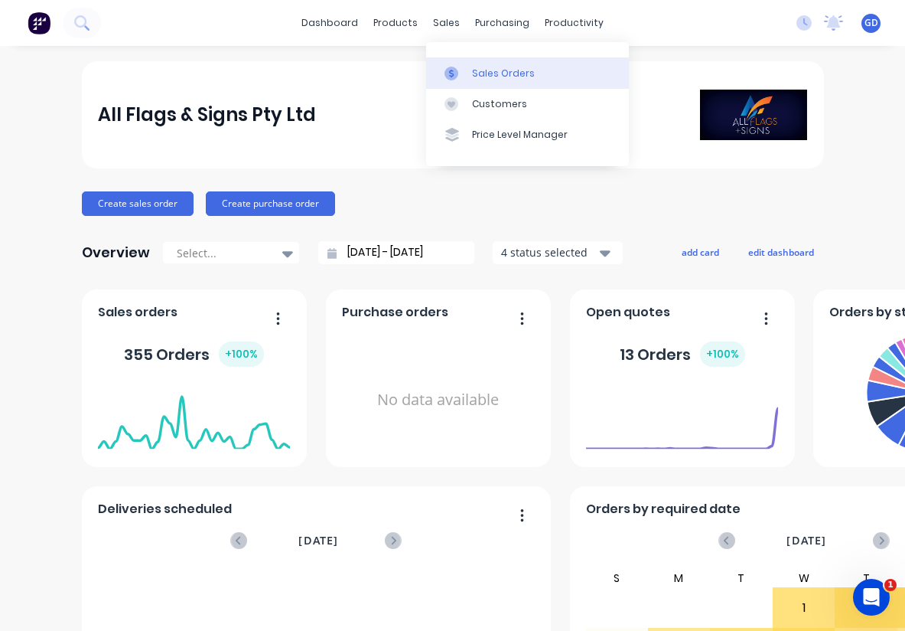
click at [482, 65] on link "Sales Orders" at bounding box center [527, 72] width 203 height 31
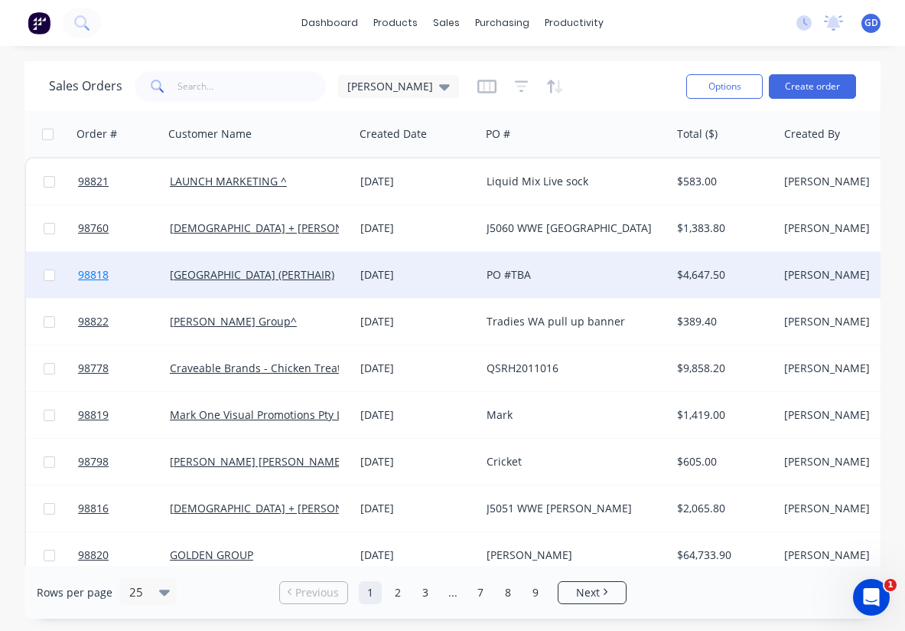
click at [97, 282] on span "98818" at bounding box center [93, 274] width 31 height 15
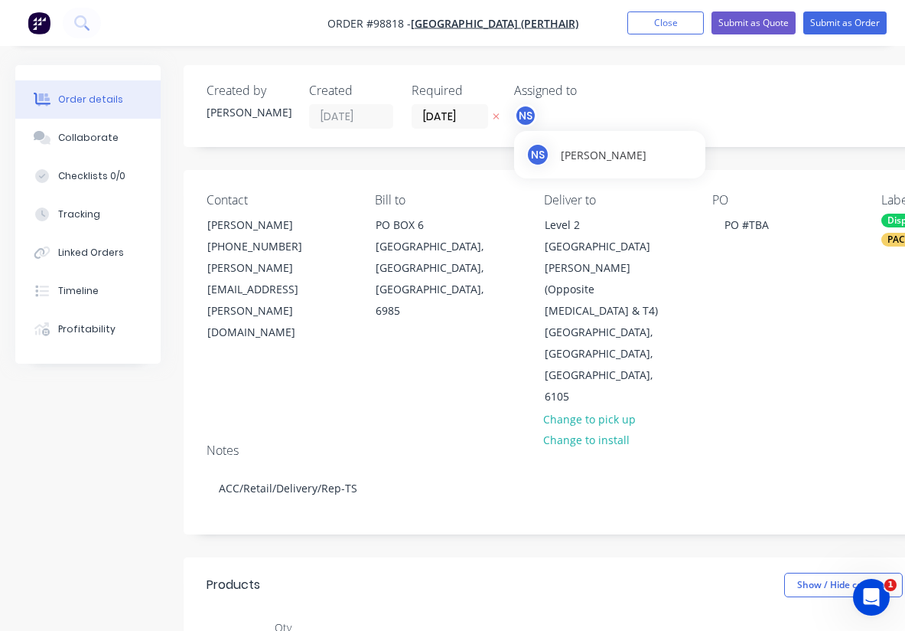
click at [524, 113] on div "NS" at bounding box center [525, 115] width 23 height 23
click at [659, 21] on button "Close" at bounding box center [666, 22] width 77 height 23
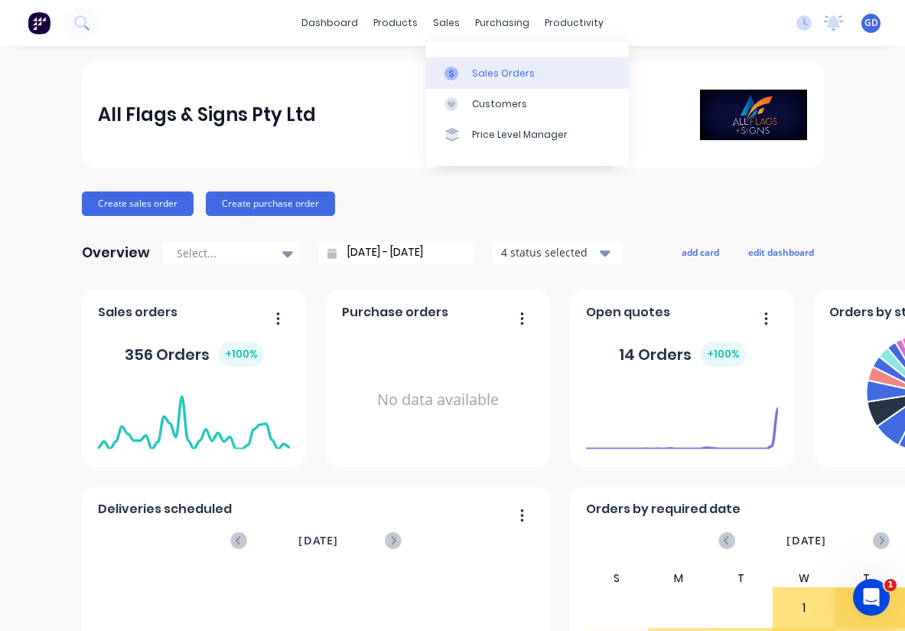
click at [494, 70] on div "Sales Orders" at bounding box center [503, 74] width 63 height 14
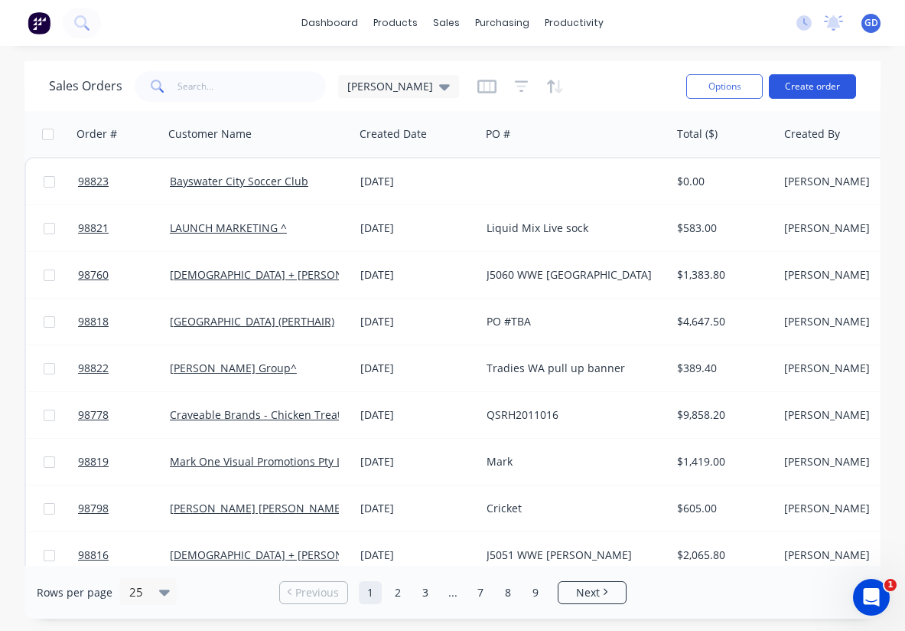
click at [821, 91] on button "Create order" at bounding box center [812, 86] width 87 height 24
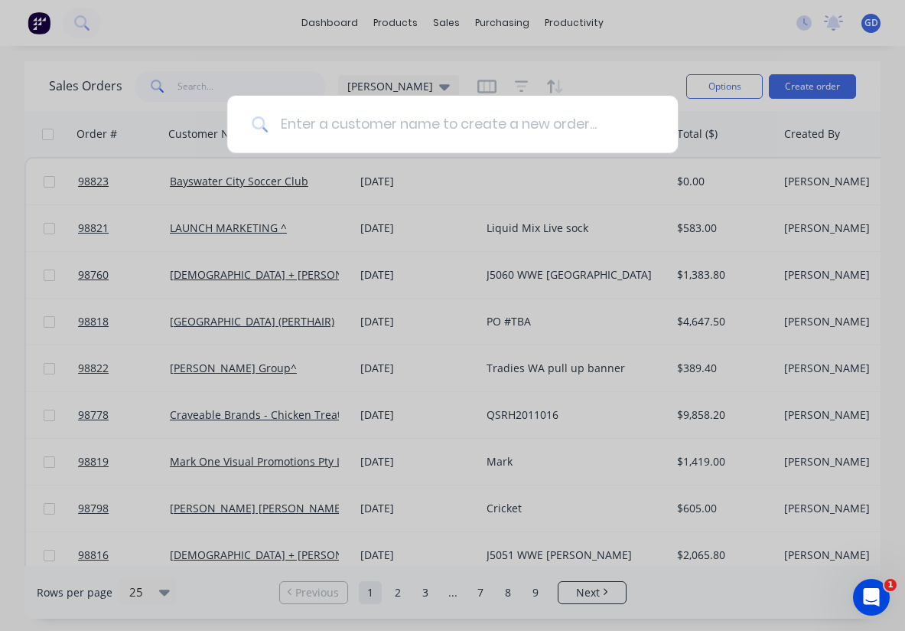
paste input "Nigeria Day Event"
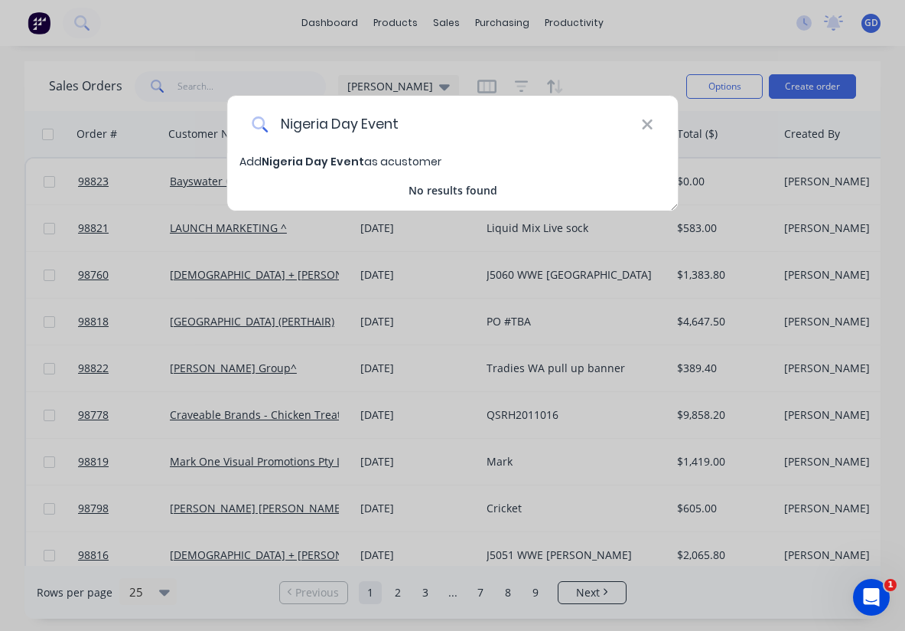
type input "Nigeria Day Event"
click at [334, 158] on span "Nigeria Day Event" at bounding box center [313, 161] width 103 height 15
select select "AU"
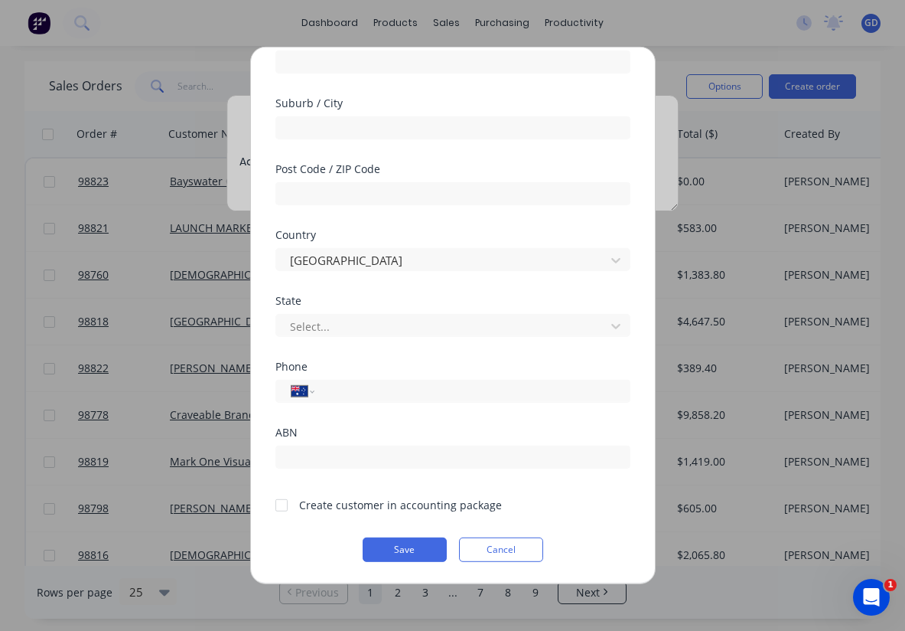
scroll to position [211, 0]
click at [282, 504] on div at bounding box center [281, 504] width 31 height 31
click at [403, 548] on button "Save" at bounding box center [405, 549] width 84 height 24
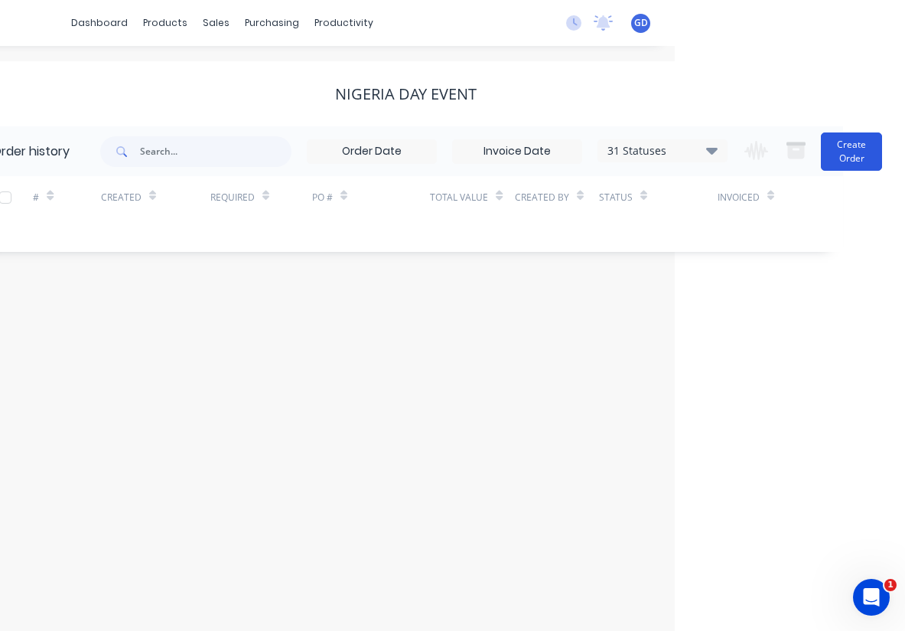
scroll to position [0, 230]
click at [847, 161] on button "Create Order" at bounding box center [851, 151] width 61 height 38
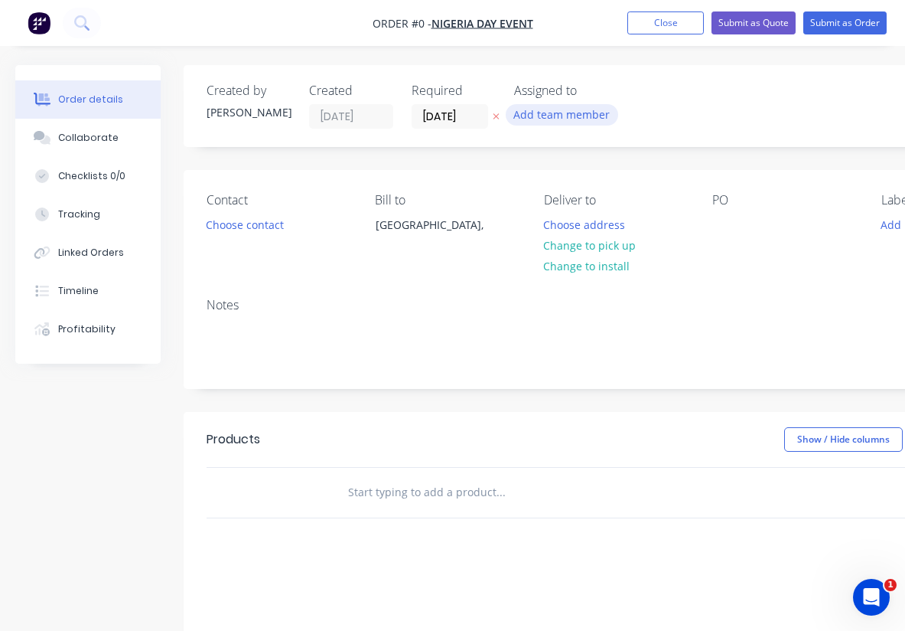
click at [541, 113] on button "Add team member" at bounding box center [562, 114] width 113 height 21
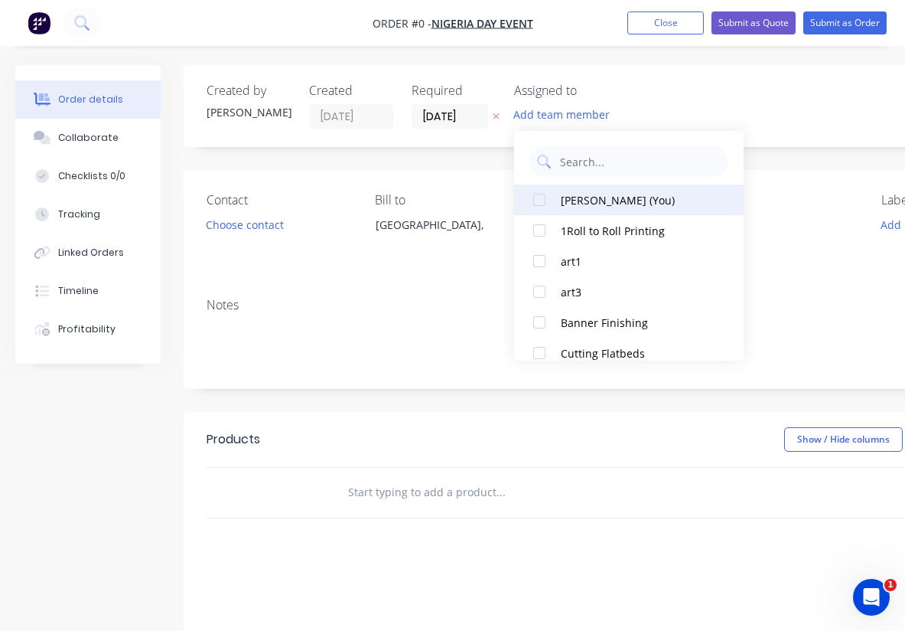
click at [544, 199] on div at bounding box center [539, 199] width 31 height 31
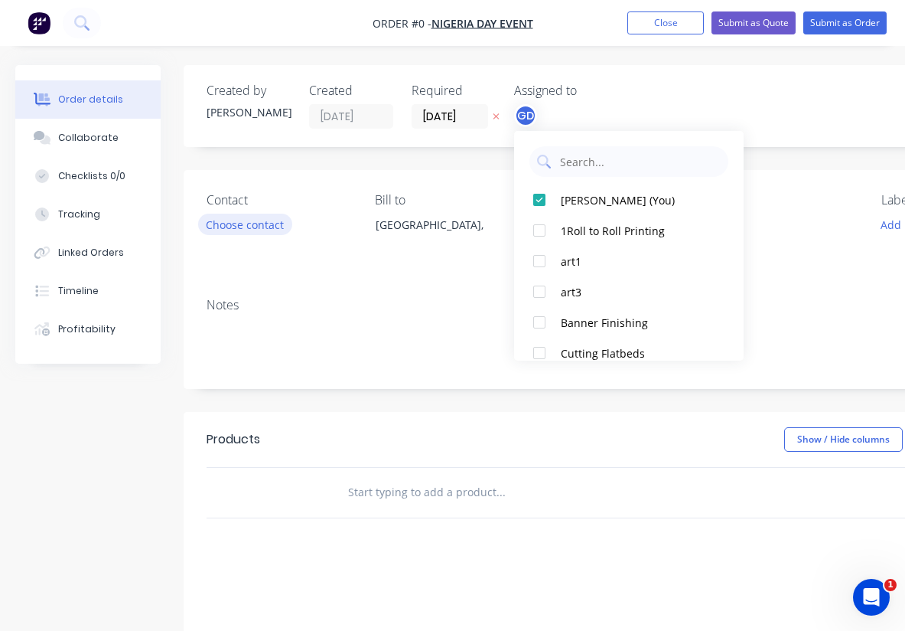
click at [215, 227] on div "Order details Collaborate Checklists 0/0 Tracking Linked Orders Timeline Profit…" at bounding box center [532, 486] width 1064 height 843
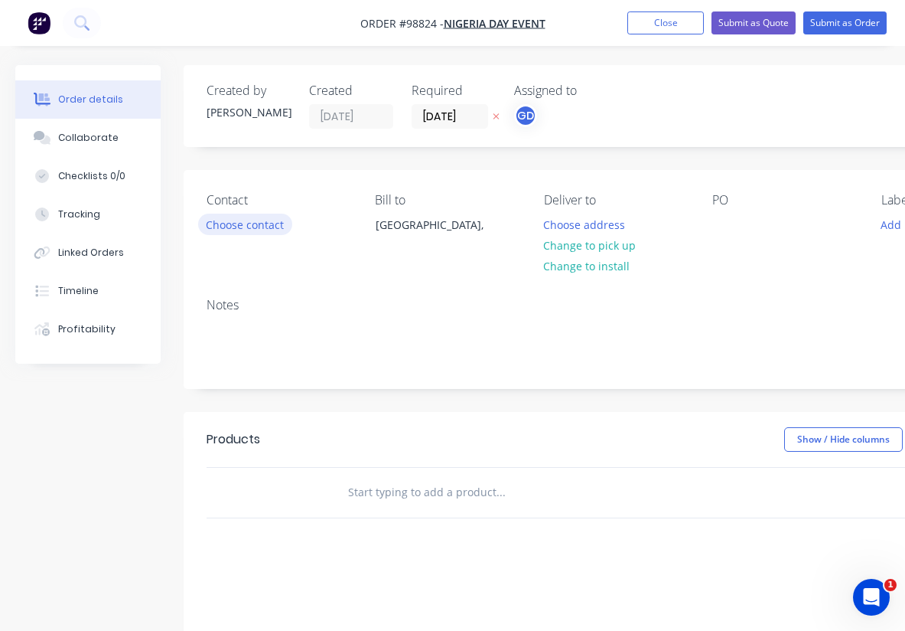
click at [224, 226] on button "Choose contact" at bounding box center [245, 224] width 94 height 21
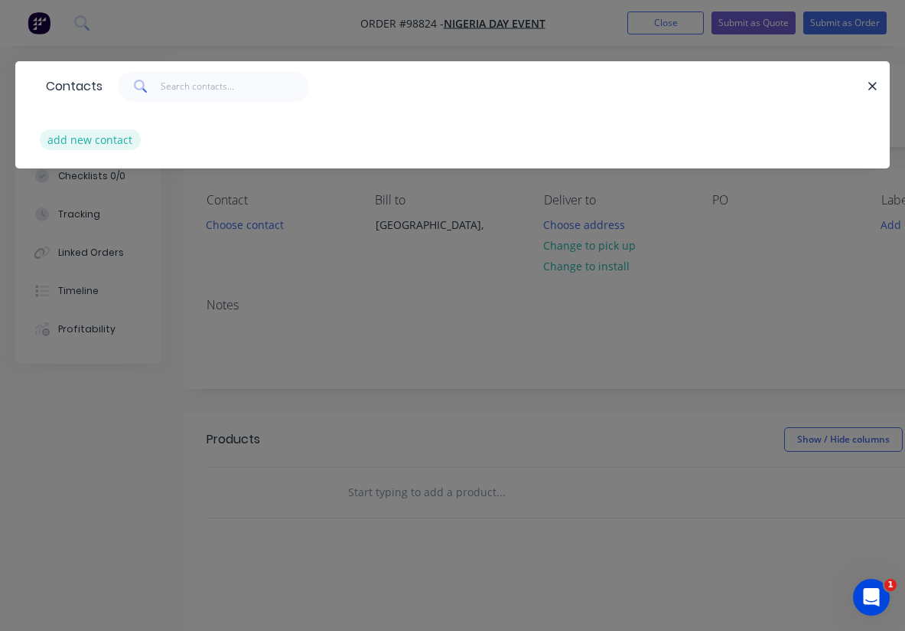
click at [95, 143] on button "add new contact" at bounding box center [90, 139] width 101 height 21
select select "AU"
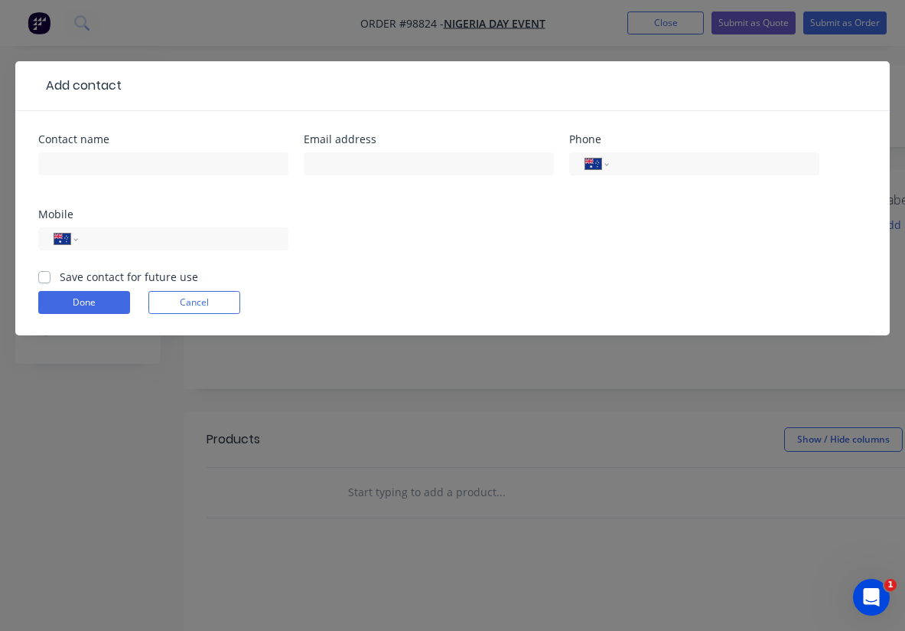
click at [60, 276] on label "Save contact for future use" at bounding box center [129, 277] width 139 height 16
click at [47, 276] on input "Save contact for future use" at bounding box center [44, 276] width 12 height 15
checkbox input "true"
paste input "[PERSON_NAME]"
type input "[PERSON_NAME]"
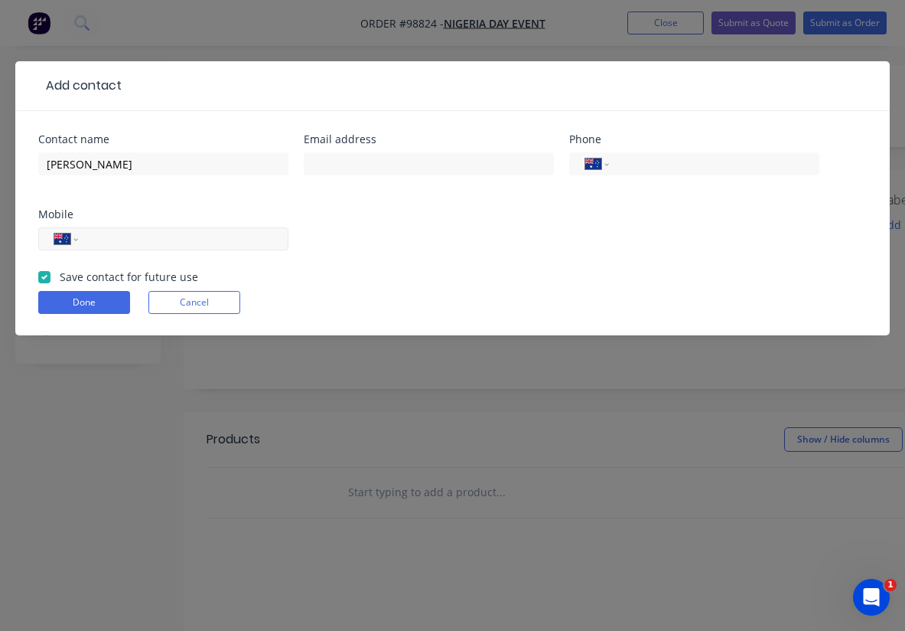
click at [173, 233] on input "tel" at bounding box center [181, 239] width 184 height 18
paste input "0439 745 401"
type input "0439 745 401"
paste input "donoi@hotmail.com"
type input "donoi@hotmail.com"
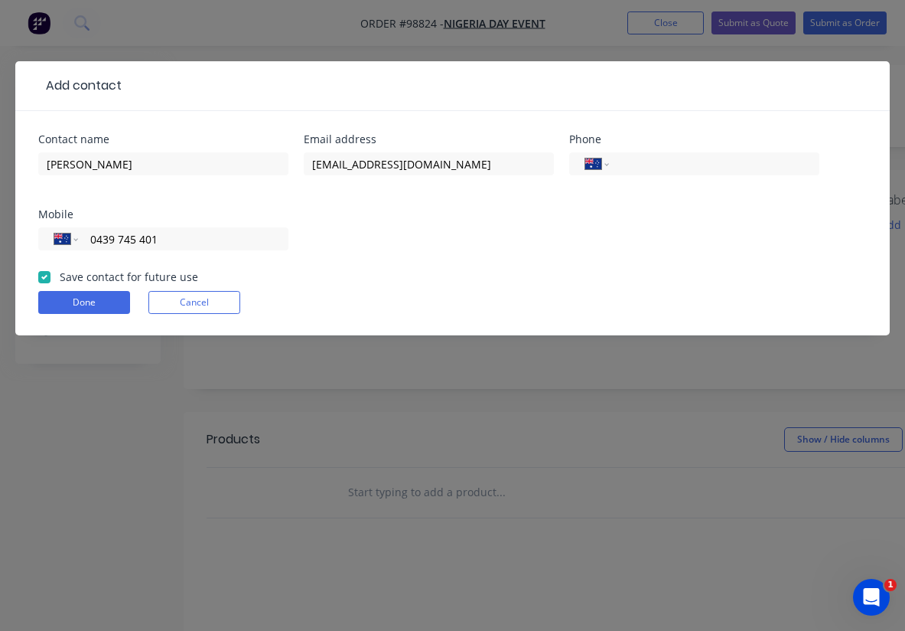
click at [404, 202] on div "Contact name Donoi Bello Email address donoi@hotmail.com Phone International Af…" at bounding box center [452, 201] width 829 height 135
click at [79, 299] on button "Done" at bounding box center [84, 302] width 92 height 23
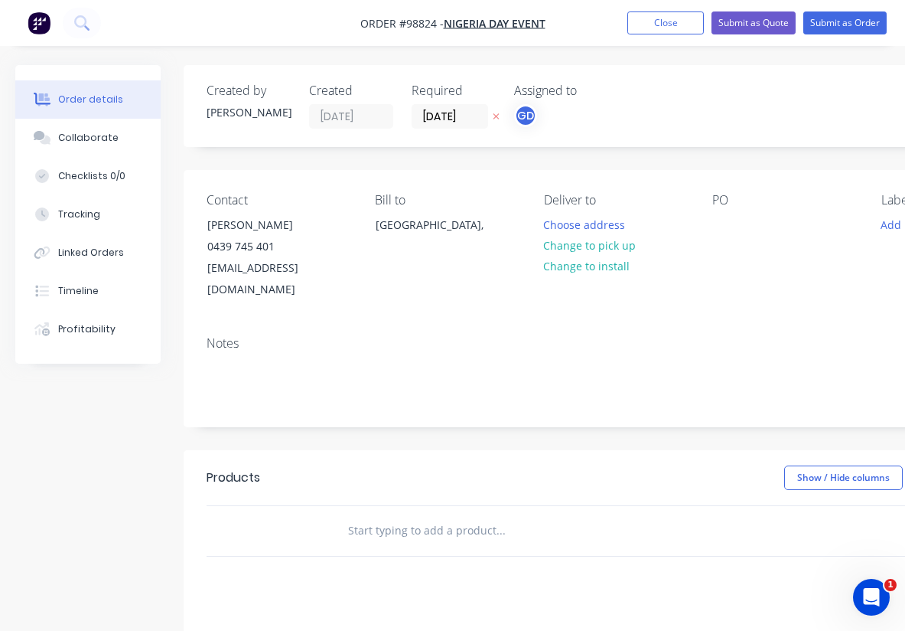
click at [202, 352] on div "Notes" at bounding box center [616, 375] width 865 height 103
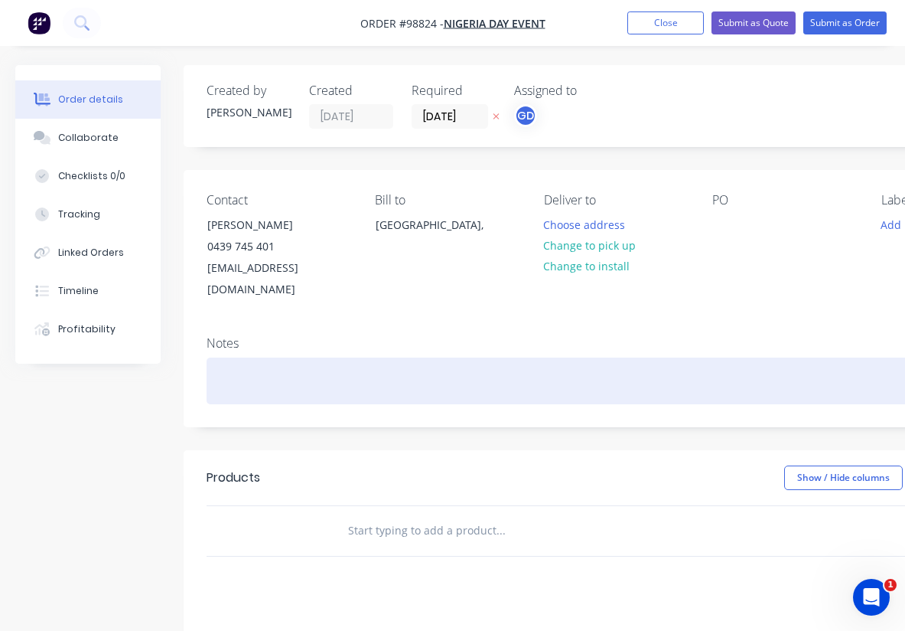
click at [221, 357] on div at bounding box center [616, 380] width 819 height 47
click at [218, 362] on div "COD/retail/Rep GD" at bounding box center [616, 380] width 819 height 47
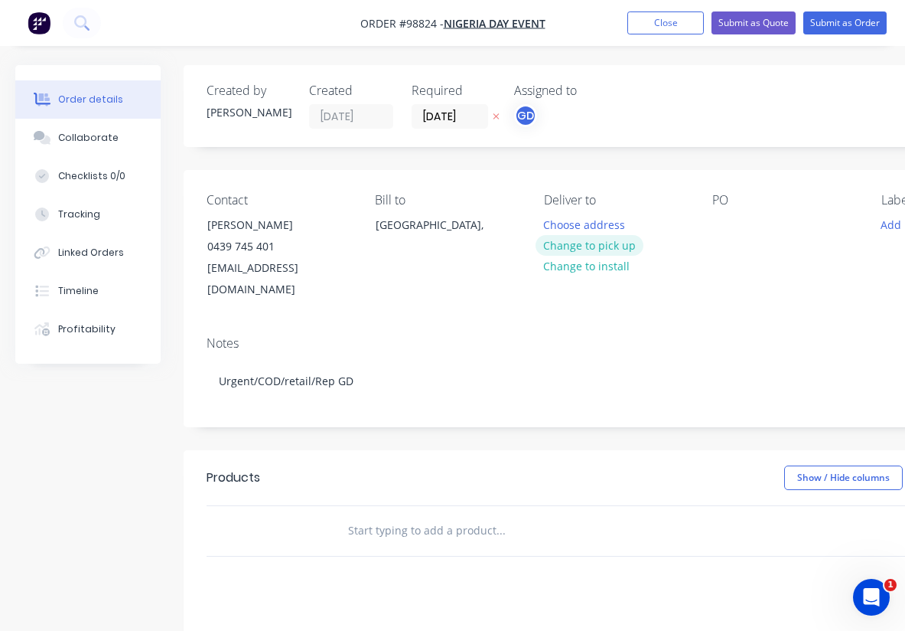
click at [595, 246] on button "Change to pick up" at bounding box center [590, 245] width 109 height 21
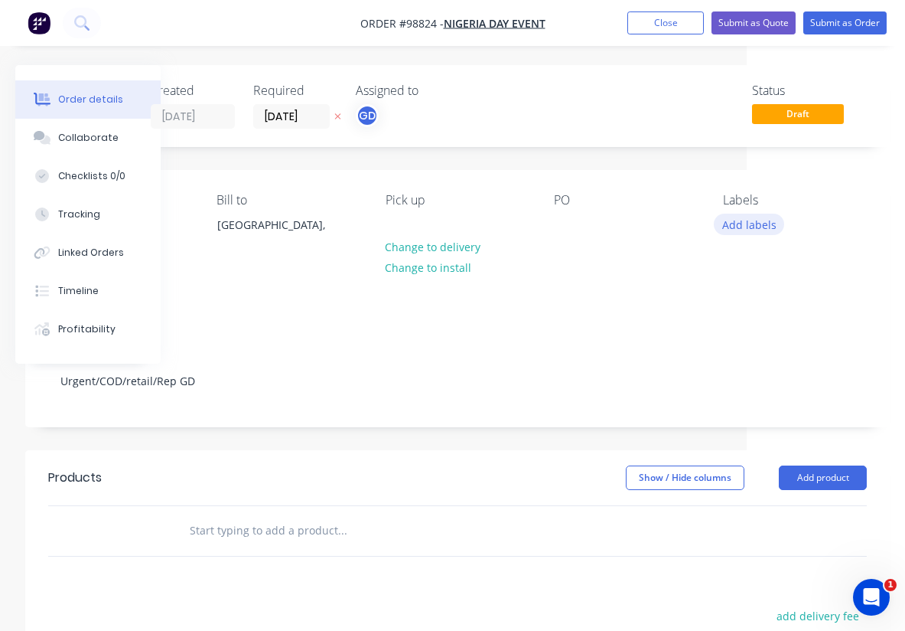
scroll to position [-1, 163]
click at [739, 221] on button "Add labels" at bounding box center [749, 224] width 70 height 21
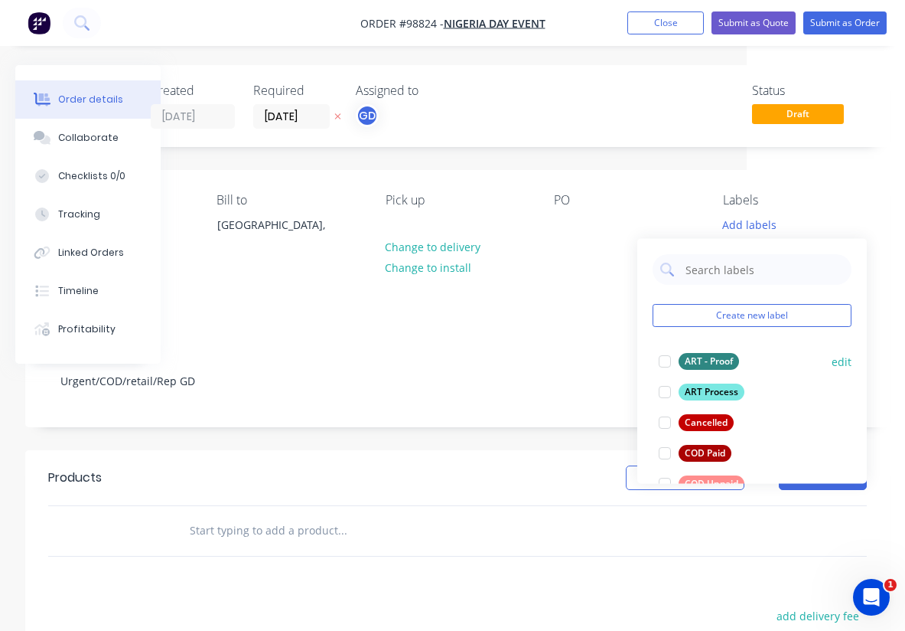
click at [719, 360] on div "ART - Proof" at bounding box center [709, 361] width 60 height 17
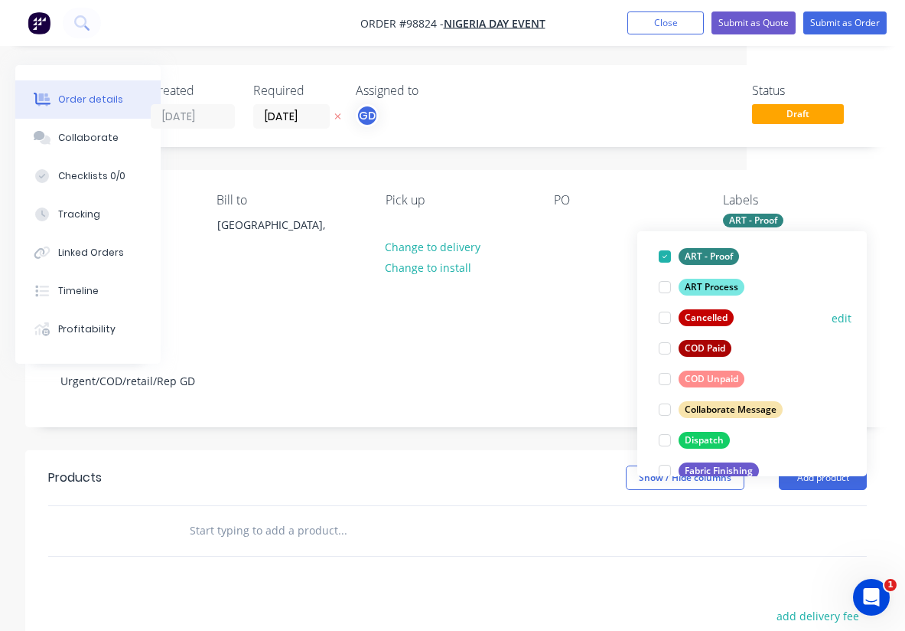
scroll to position [99, 0]
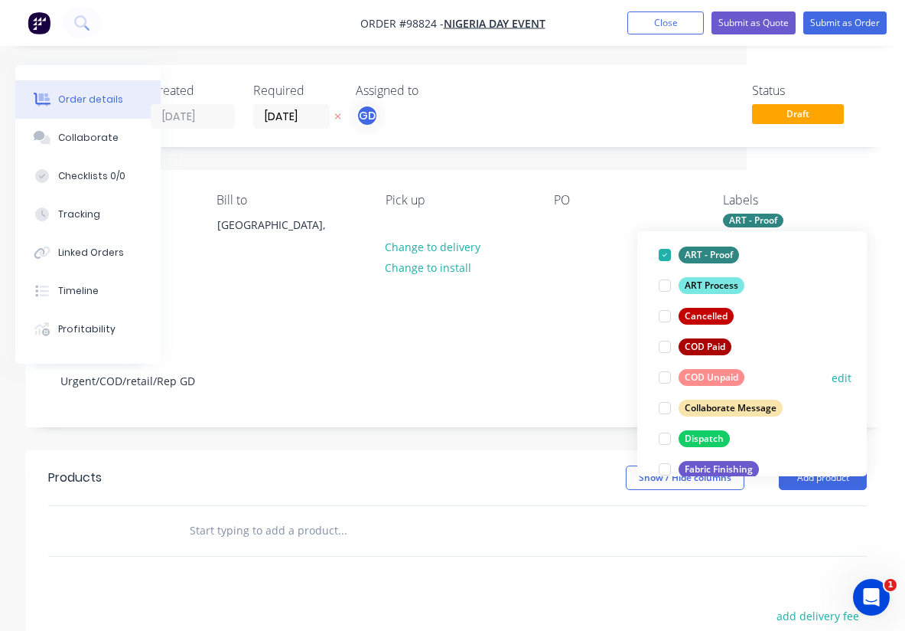
click at [726, 378] on div "COD Unpaid" at bounding box center [712, 377] width 66 height 17
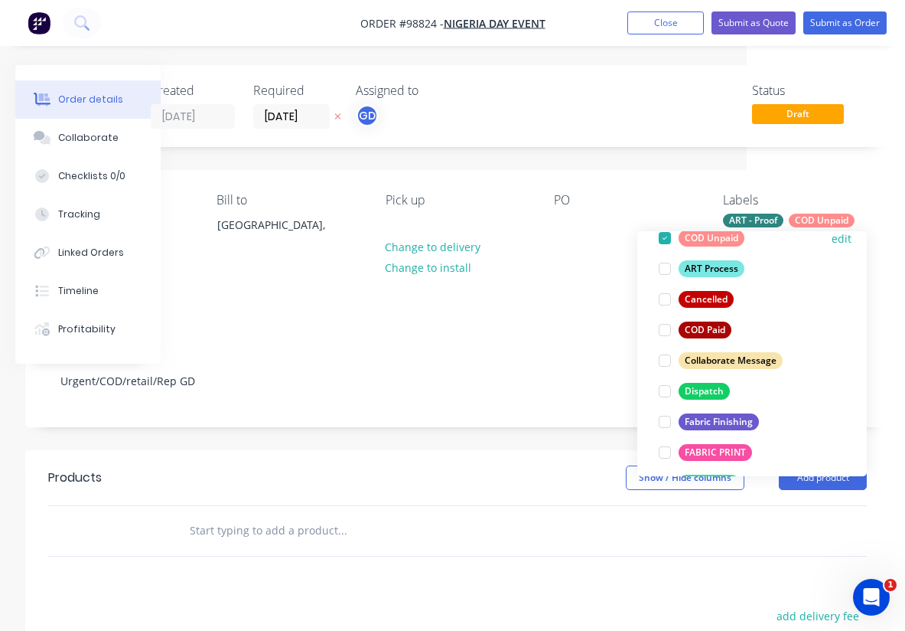
scroll to position [155, 0]
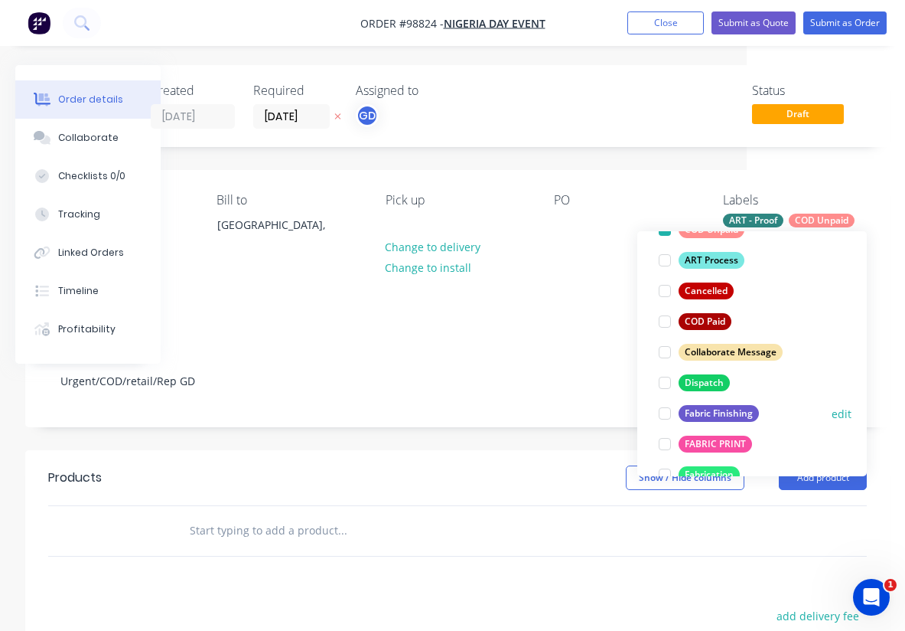
click at [717, 415] on div "Fabric Finishing" at bounding box center [719, 413] width 80 height 17
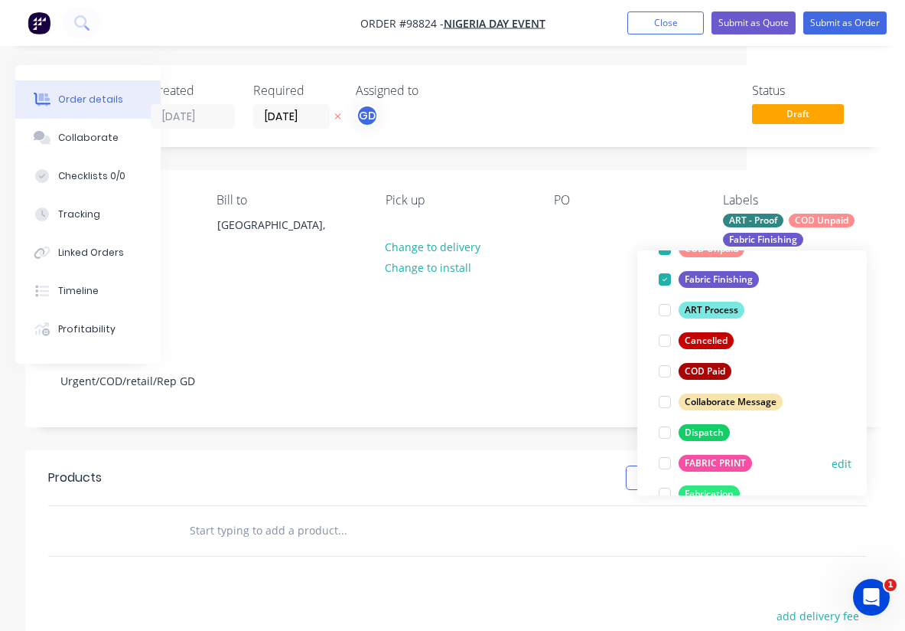
click at [720, 462] on div "FABRIC PRINT" at bounding box center [715, 463] width 73 height 17
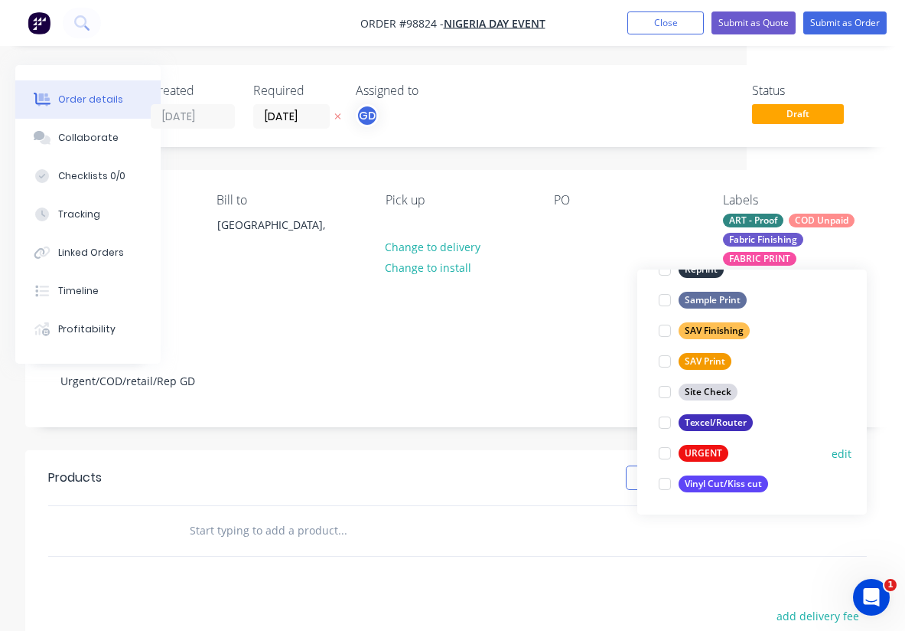
scroll to position [735, 0]
click at [697, 454] on div "URGENT" at bounding box center [704, 453] width 50 height 17
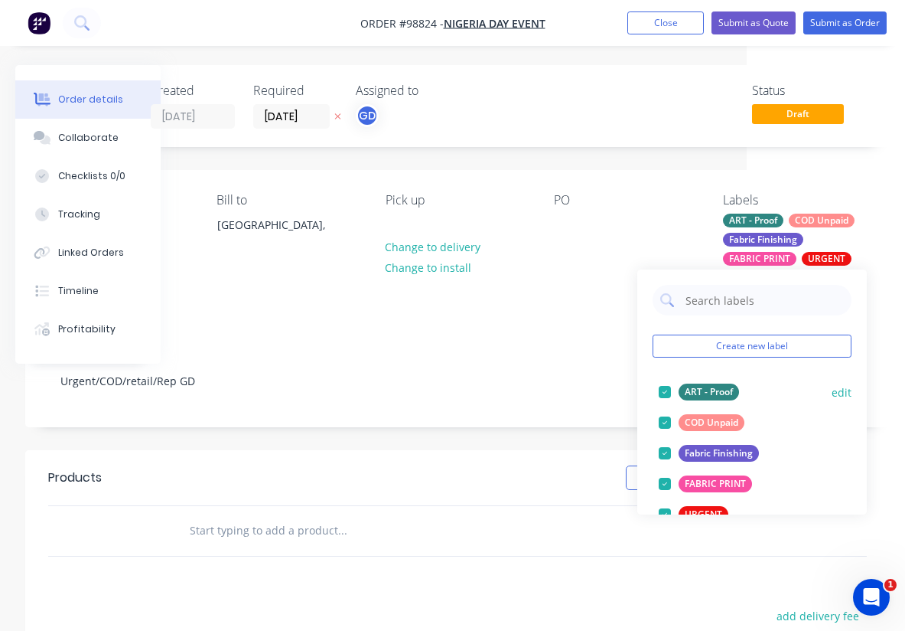
scroll to position [0, 0]
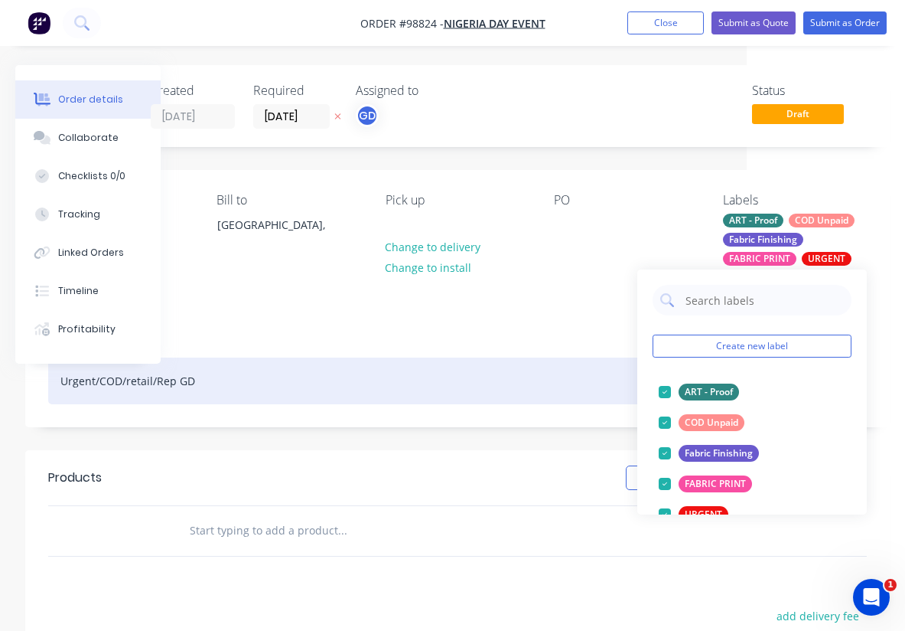
click at [529, 364] on div "Urgent/COD/retail/Rep GD" at bounding box center [457, 380] width 819 height 47
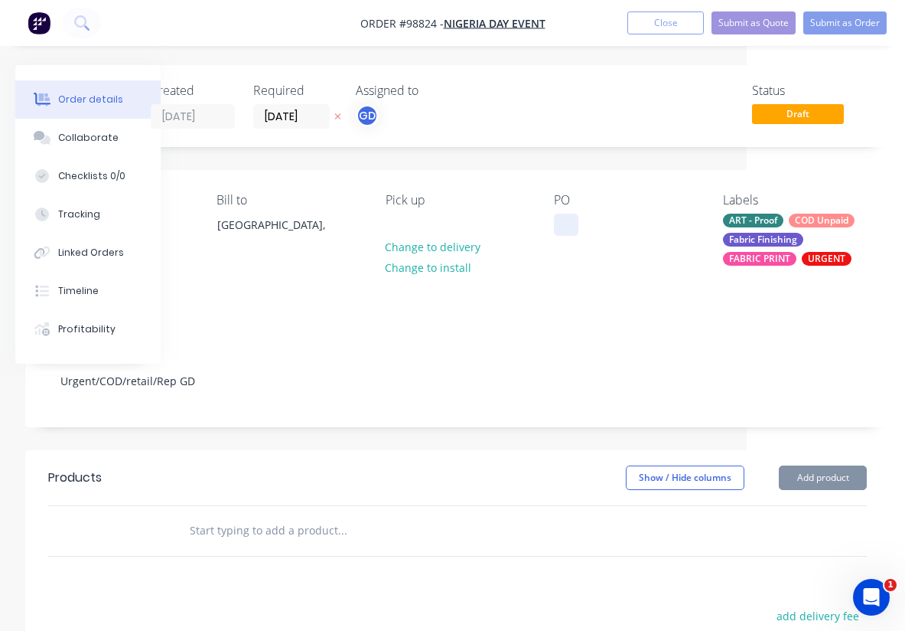
click at [576, 218] on div at bounding box center [566, 225] width 24 height 22
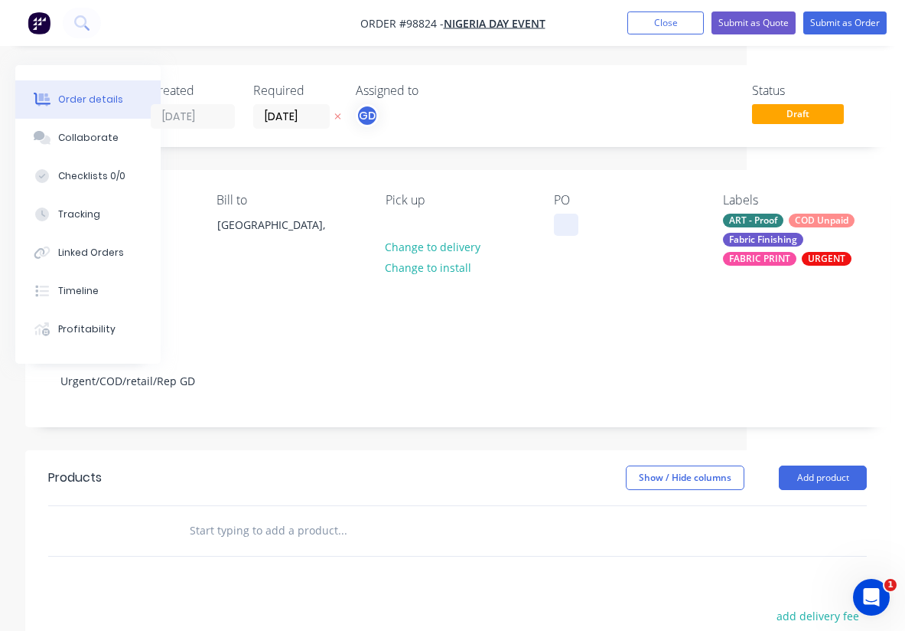
paste div
click at [627, 324] on div "Notes Urgent/COD/retail/Rep GD" at bounding box center [457, 375] width 865 height 103
click at [276, 110] on input "[DATE]" at bounding box center [291, 116] width 75 height 23
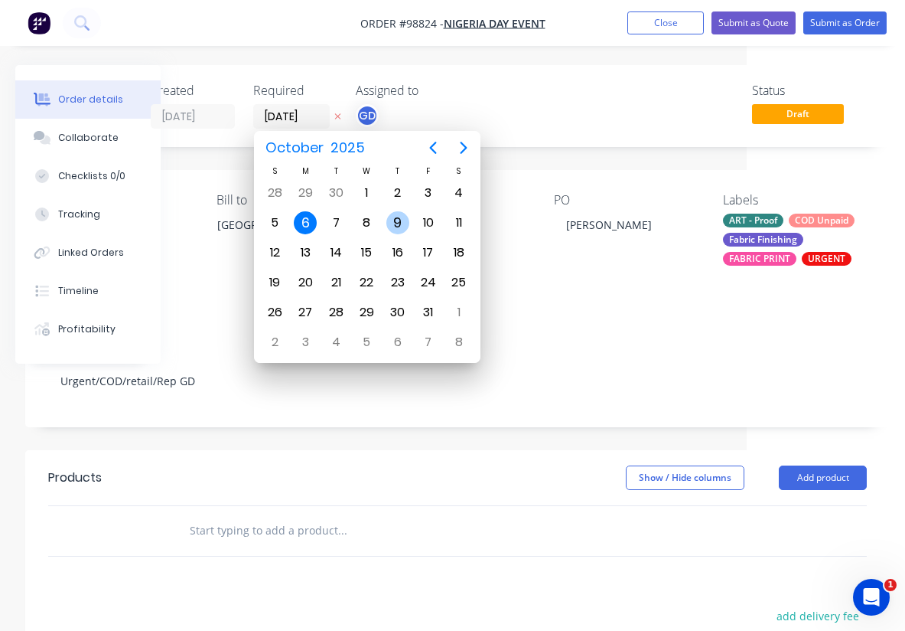
click at [396, 221] on div "9" at bounding box center [398, 222] width 23 height 23
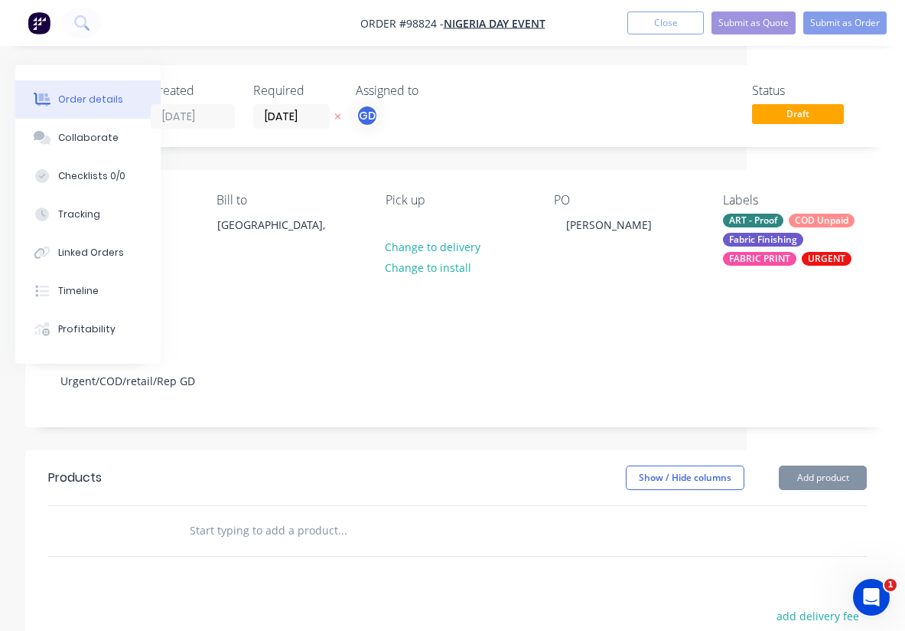
type input "09/10/25"
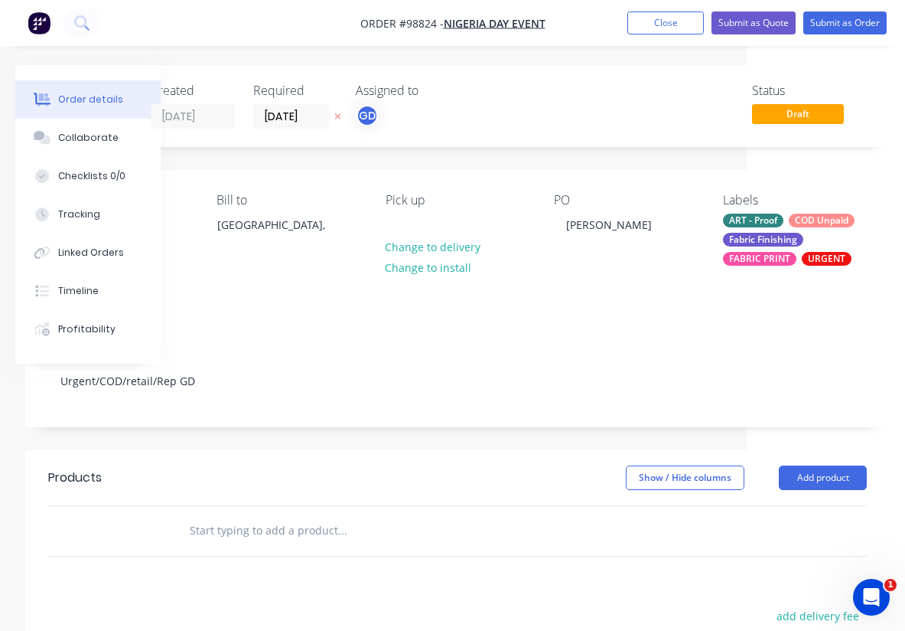
click at [235, 515] on input "text" at bounding box center [342, 530] width 306 height 31
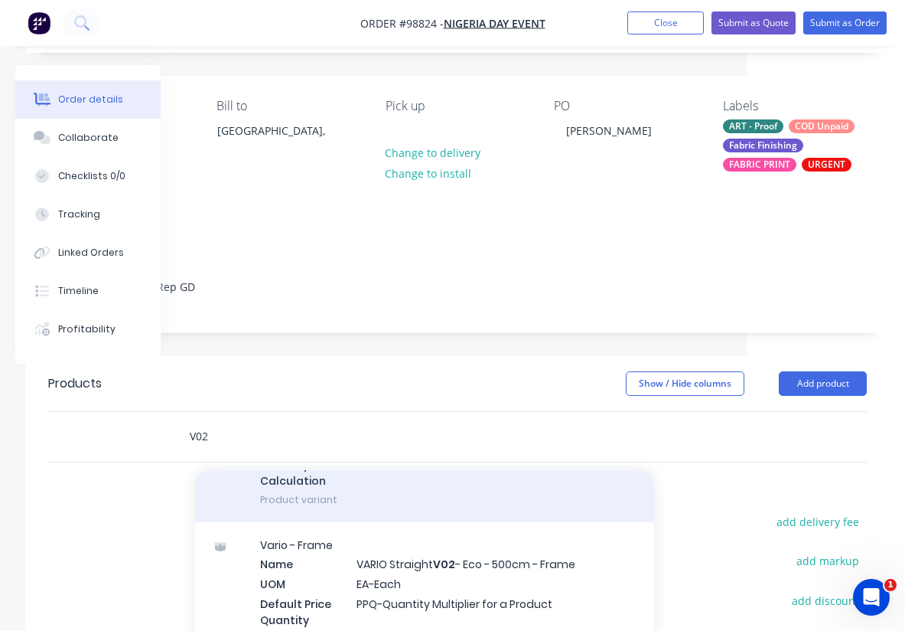
scroll to position [938, 0]
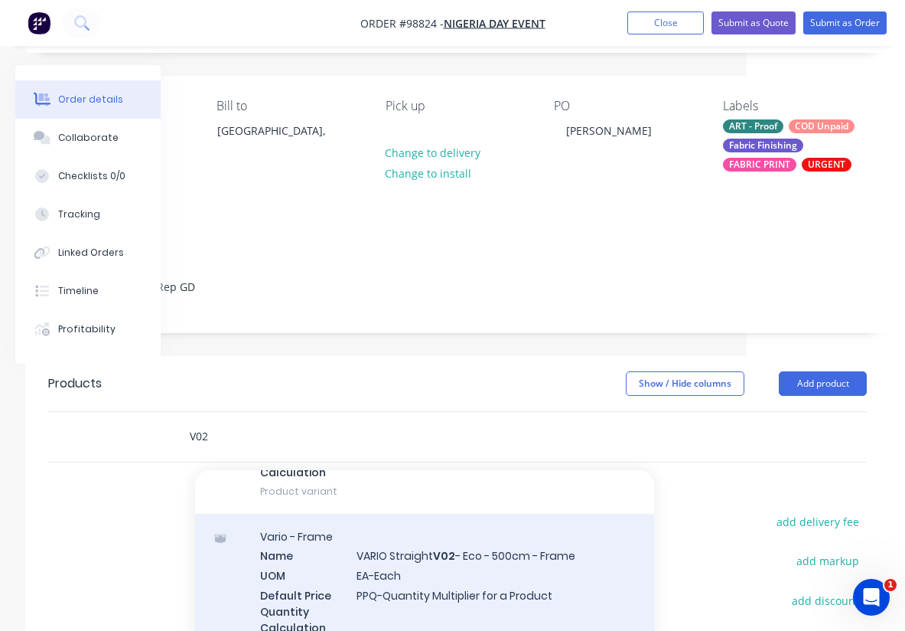
type input "V02"
click at [450, 540] on div "Vario - Frame Name VARIO Straight V02 - Eco - 500cm - Frame UOM EA-Each Default…" at bounding box center [424, 591] width 459 height 155
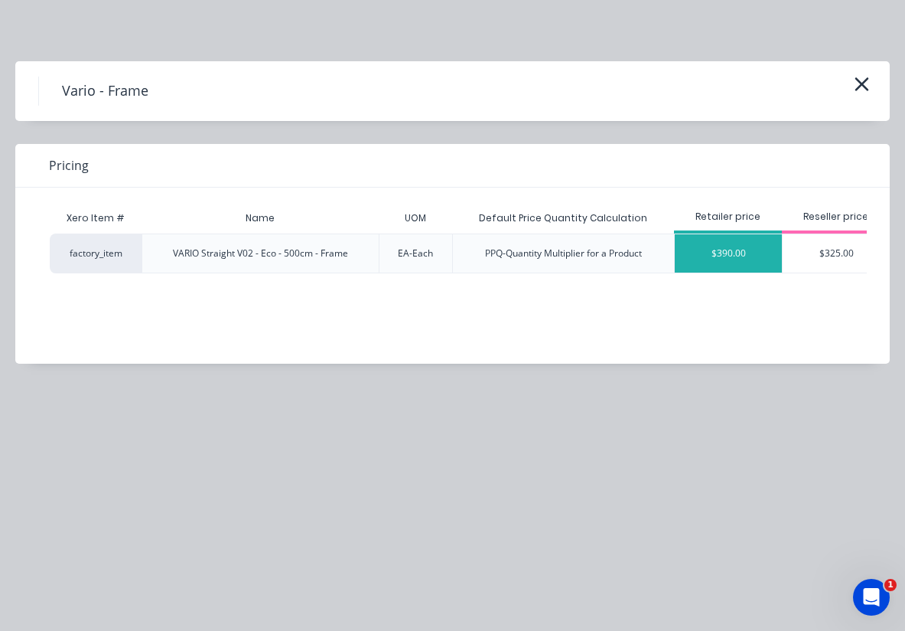
click at [730, 247] on div "$390.00" at bounding box center [728, 253] width 107 height 38
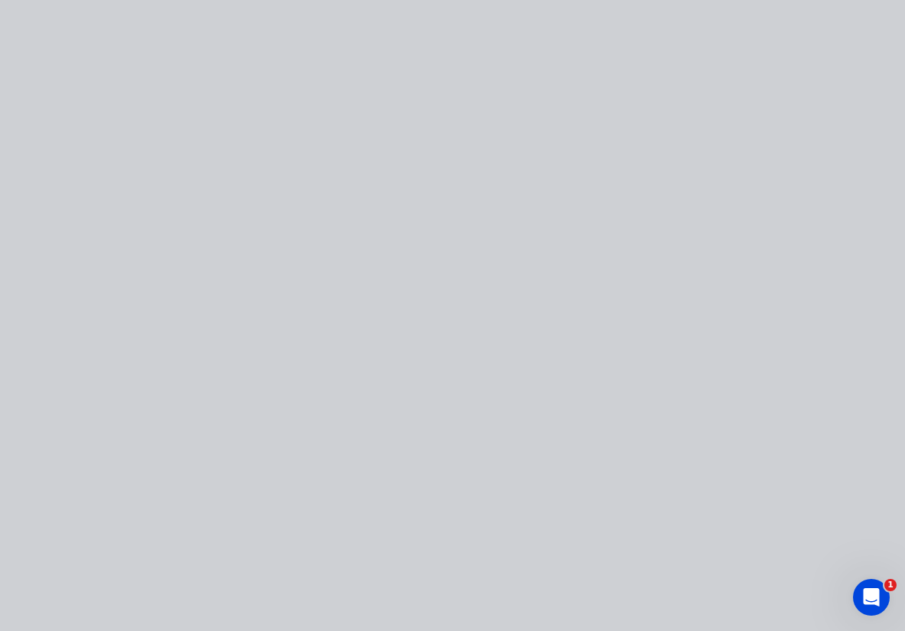
type input "$390.00"
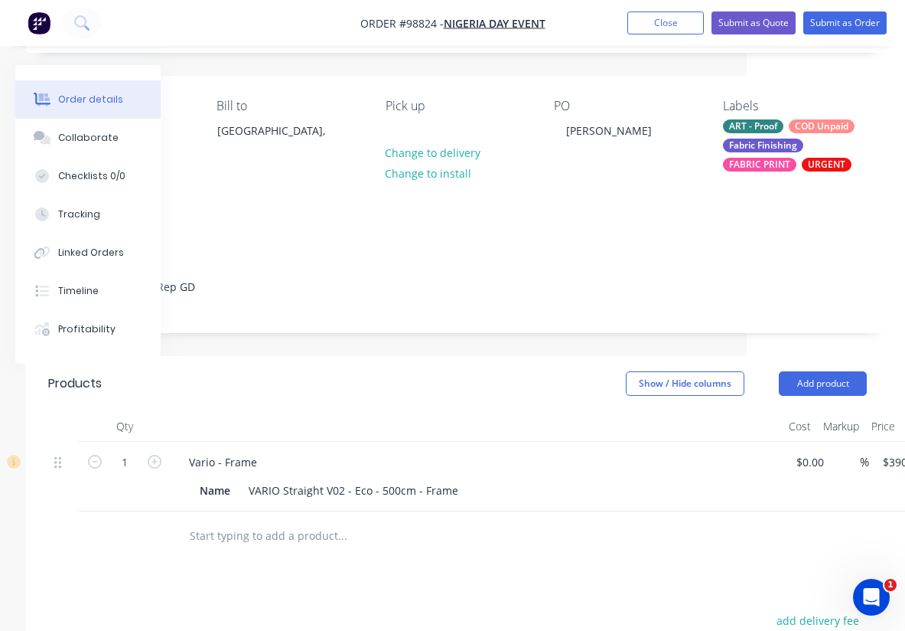
click at [299, 520] on input "text" at bounding box center [342, 535] width 306 height 31
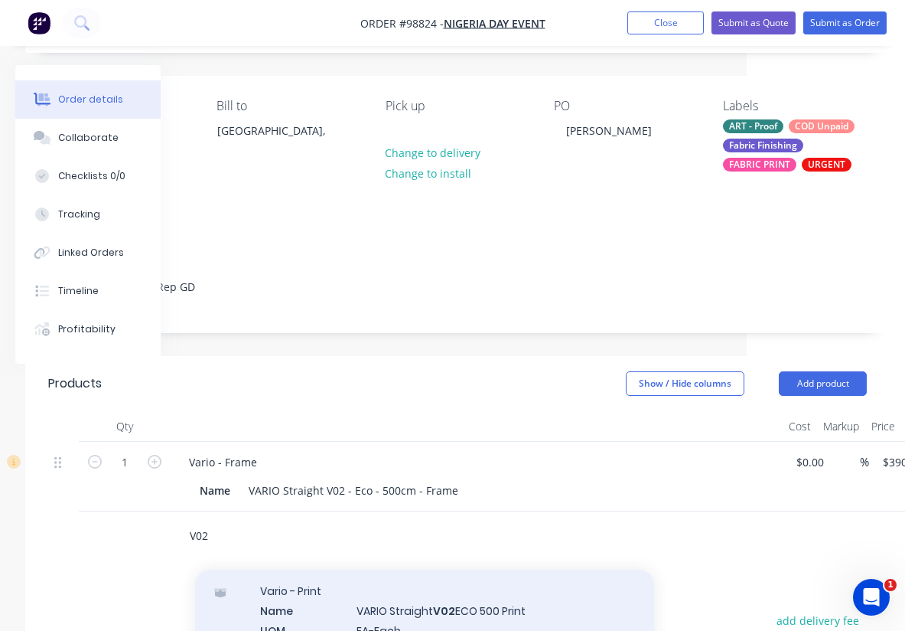
type input "V02"
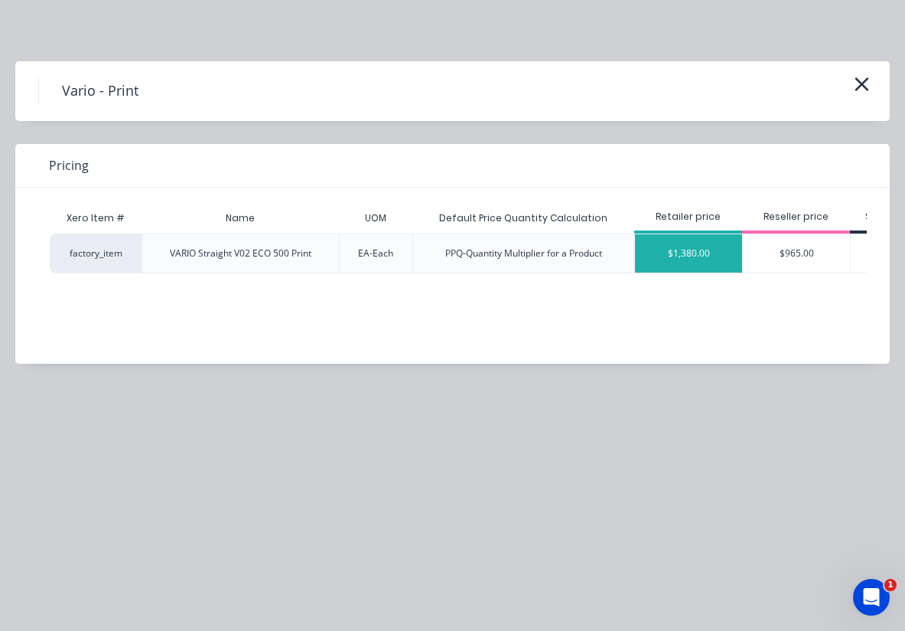
click at [686, 250] on div "$1,380.00" at bounding box center [688, 253] width 107 height 38
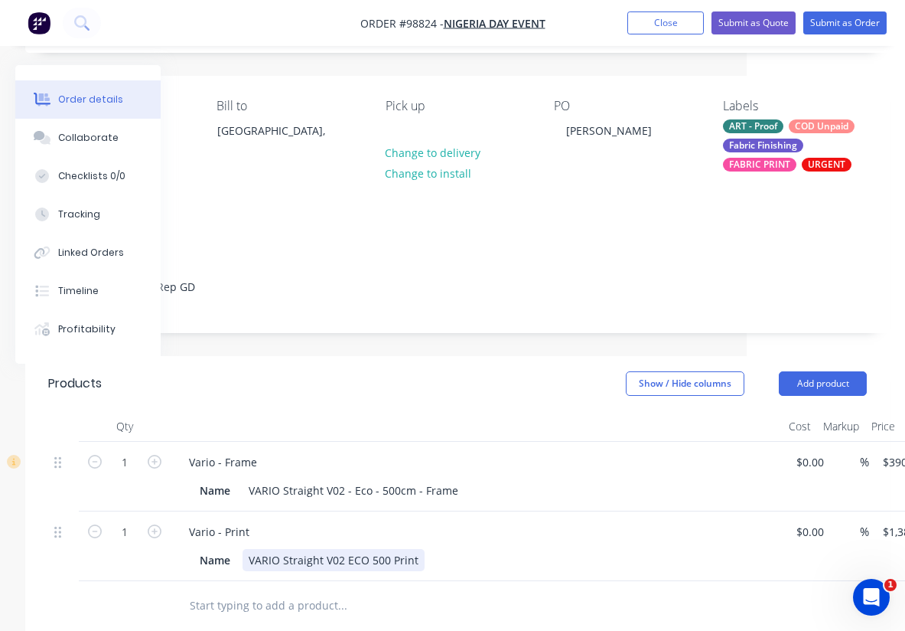
click at [555, 546] on div "Name VARIO Straight V02 ECO 500 Print" at bounding box center [477, 558] width 600 height 25
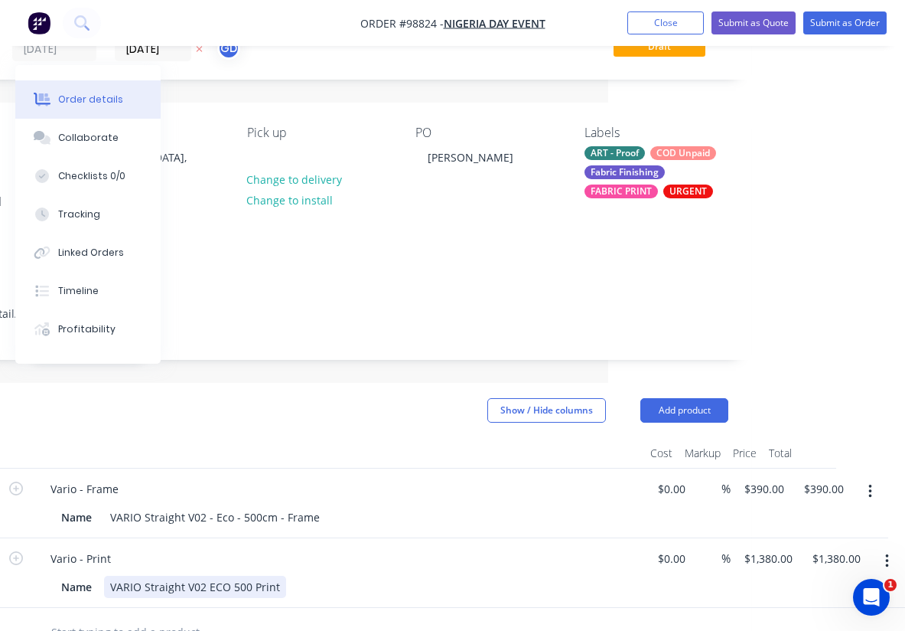
scroll to position [0, 297]
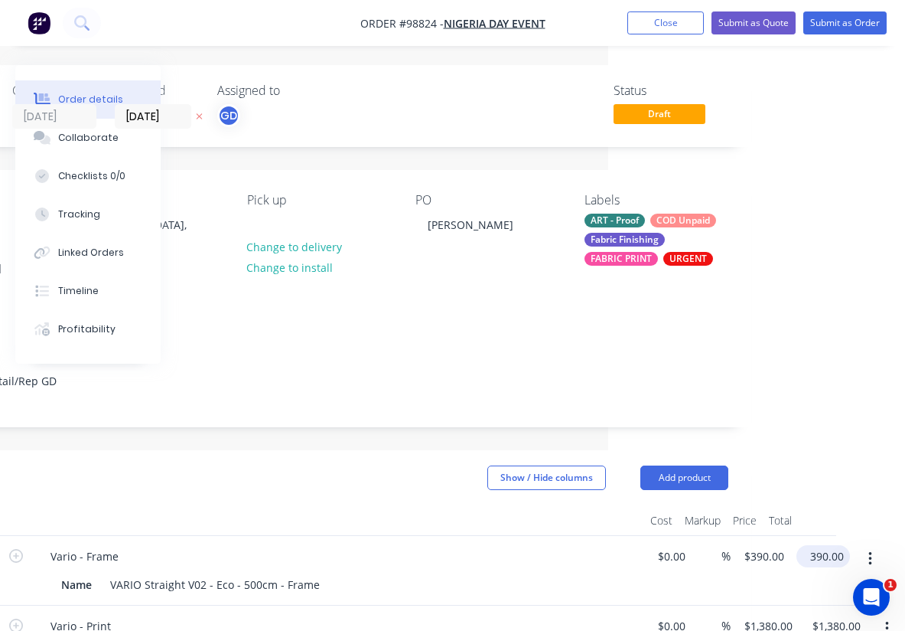
click at [825, 545] on input "390.00" at bounding box center [826, 556] width 47 height 22
type input "415"
type input "$415.00"
click at [356, 505] on div at bounding box center [338, 520] width 612 height 31
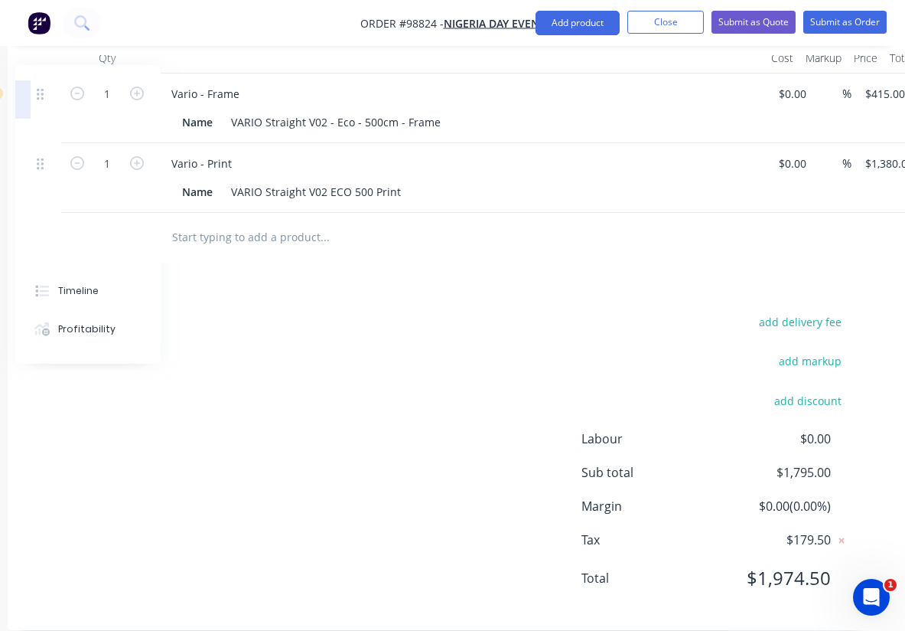
scroll to position [462, 0]
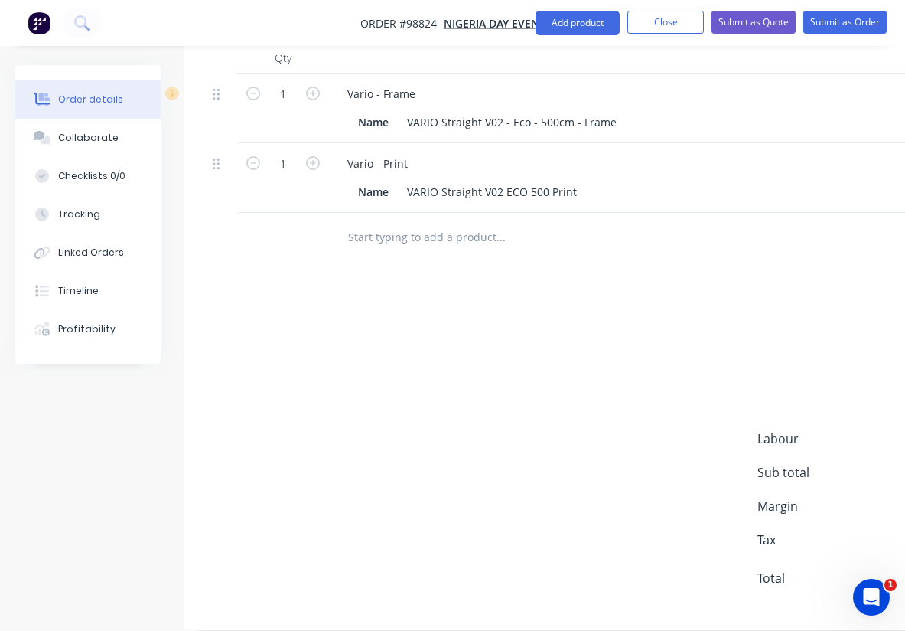
click at [391, 222] on input "text" at bounding box center [500, 237] width 306 height 31
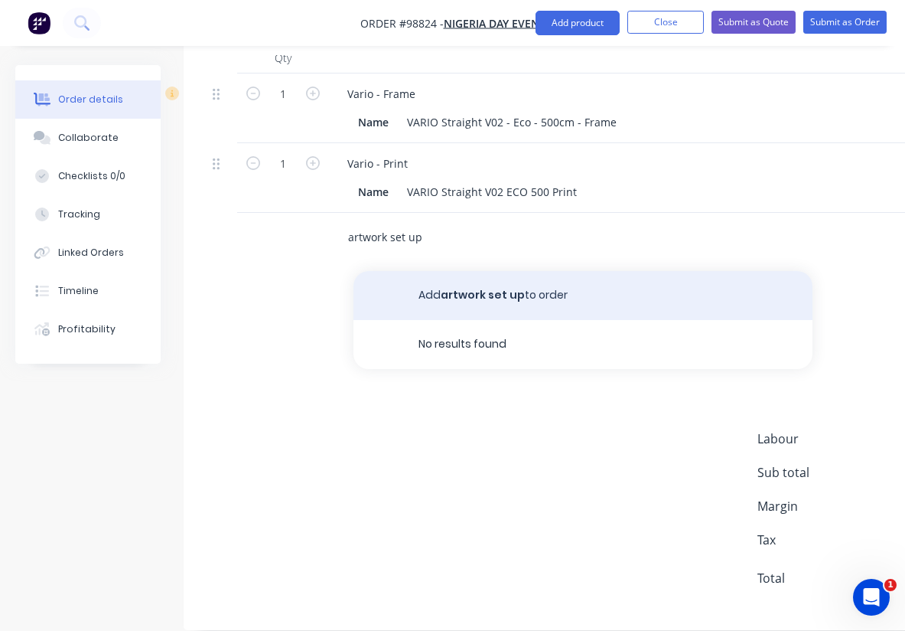
type input "artwork set up"
click at [477, 271] on button "Add artwork set up to order" at bounding box center [583, 295] width 459 height 49
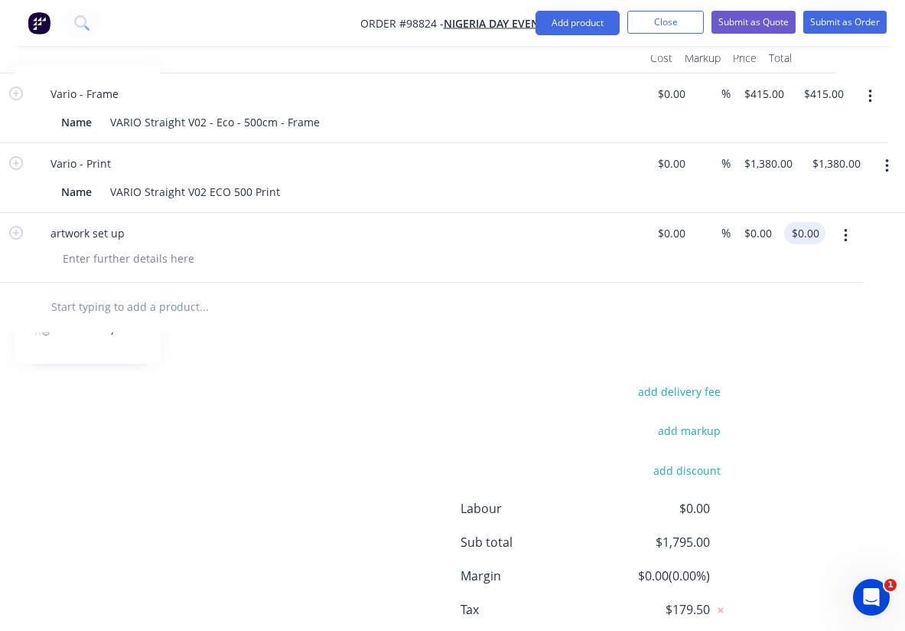
scroll to position [462, 297]
click at [810, 222] on input "0.00" at bounding box center [808, 233] width 35 height 22
type input "200"
type input "$200.00"
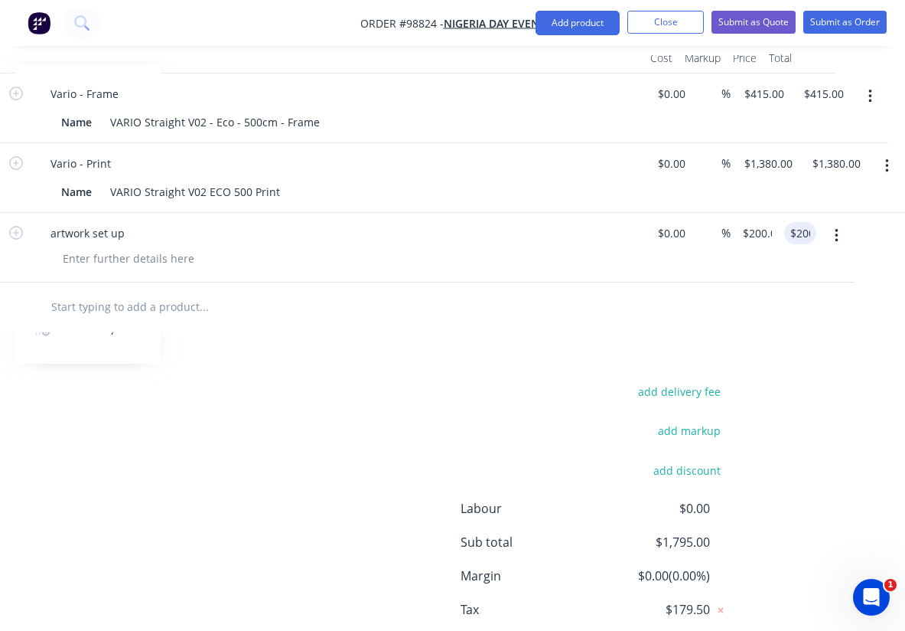
click at [581, 282] on div at bounding box center [307, 307] width 551 height 50
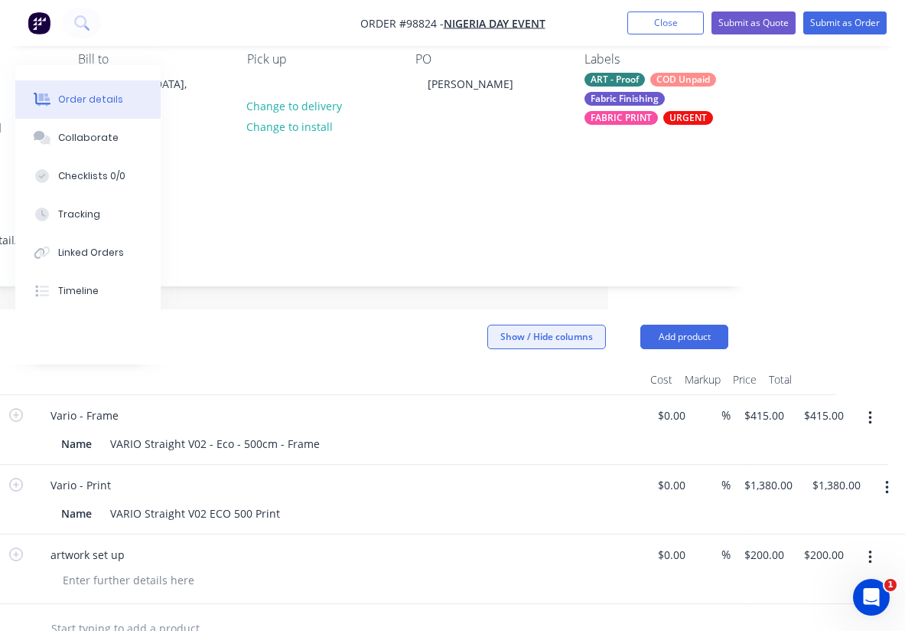
scroll to position [155, 297]
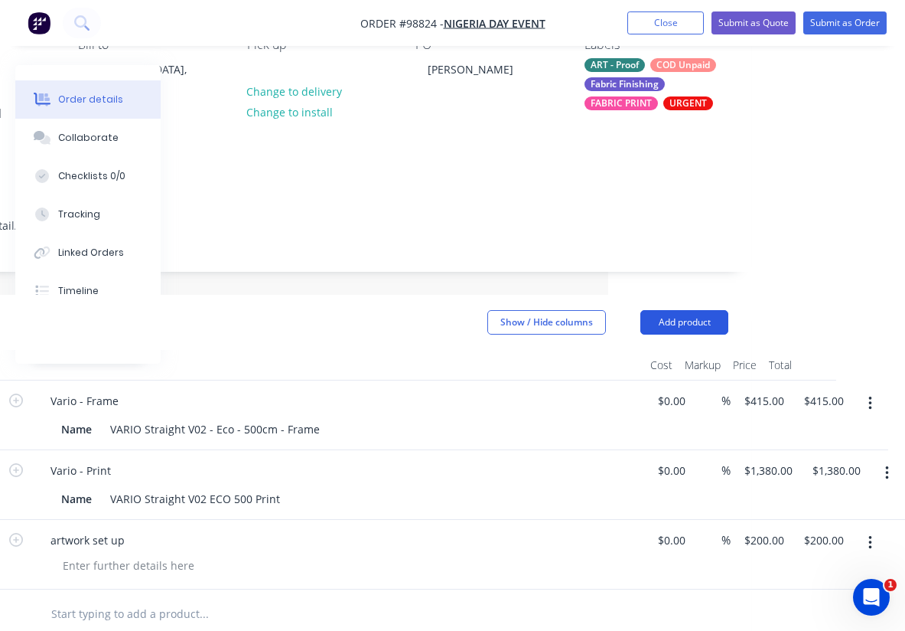
click at [653, 310] on button "Add product" at bounding box center [685, 322] width 88 height 24
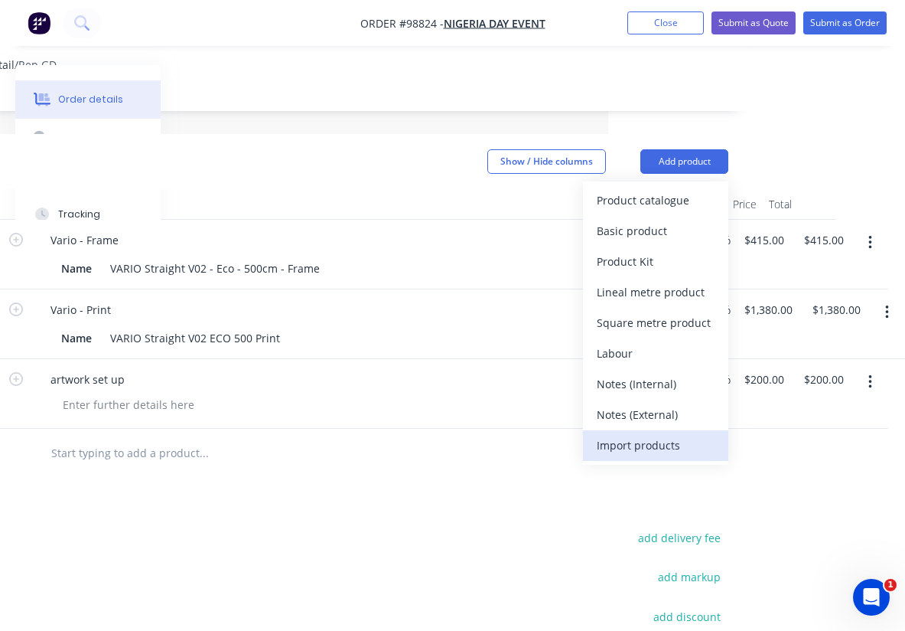
scroll to position [321, 297]
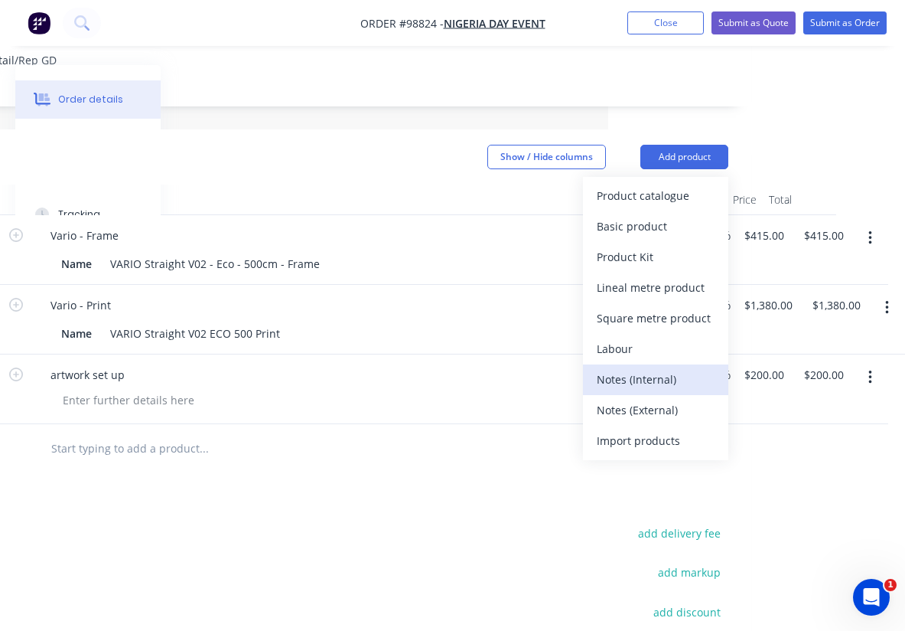
click at [635, 368] on div "Notes (Internal)" at bounding box center [656, 379] width 118 height 22
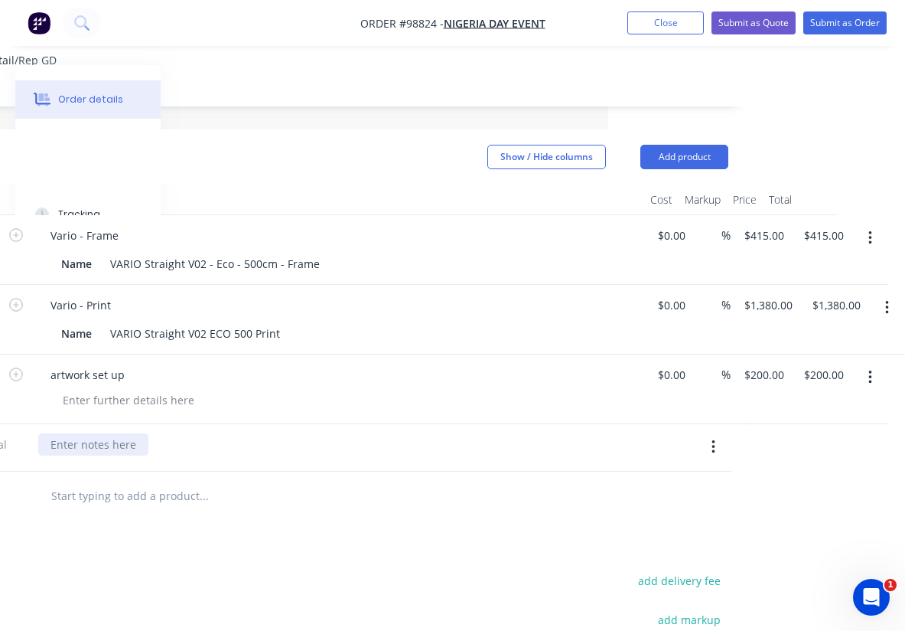
click at [102, 433] on div at bounding box center [93, 444] width 110 height 22
paste div
click at [298, 497] on div at bounding box center [307, 496] width 551 height 50
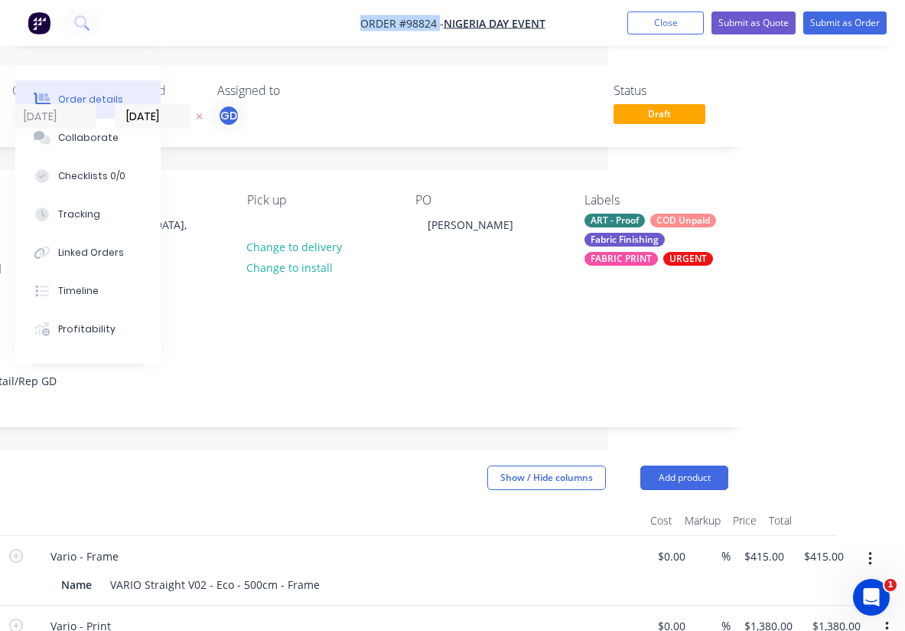
drag, startPoint x: 349, startPoint y: 14, endPoint x: 438, endPoint y: 28, distance: 90.0
click at [438, 28] on nav "Order #98824 - Nigeria Day Event Add product Close Submit as Quote Submit as Or…" at bounding box center [452, 23] width 905 height 46
copy span "Order #98824"
click at [668, 24] on button "Close" at bounding box center [666, 22] width 77 height 23
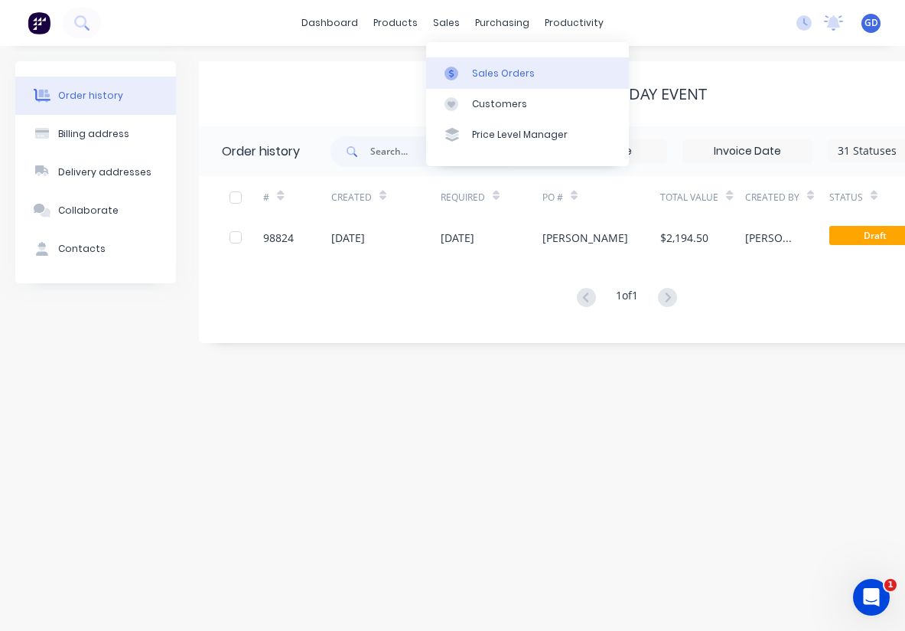
click at [488, 70] on div "Sales Orders" at bounding box center [503, 74] width 63 height 14
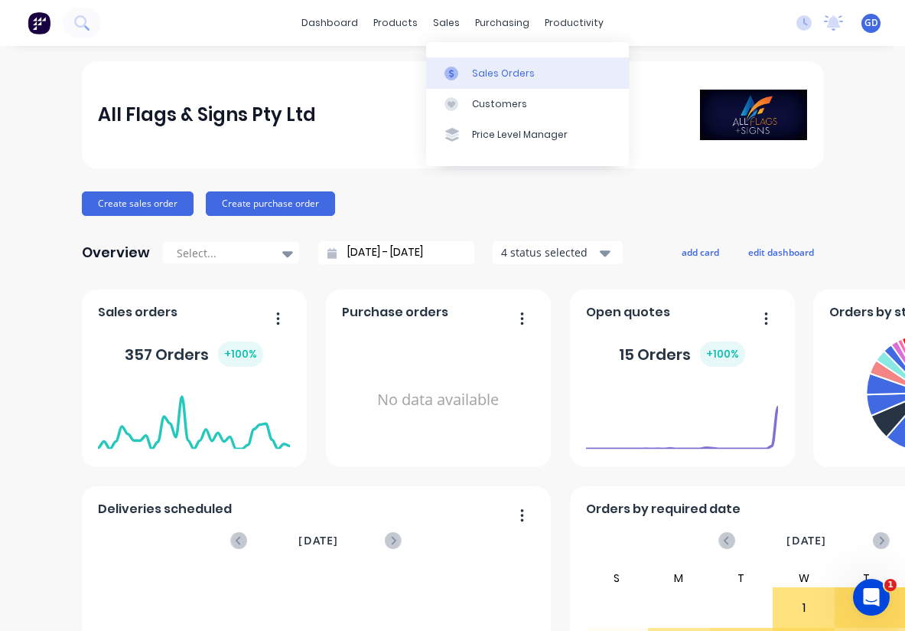
click at [485, 72] on div "Sales Orders" at bounding box center [503, 74] width 63 height 14
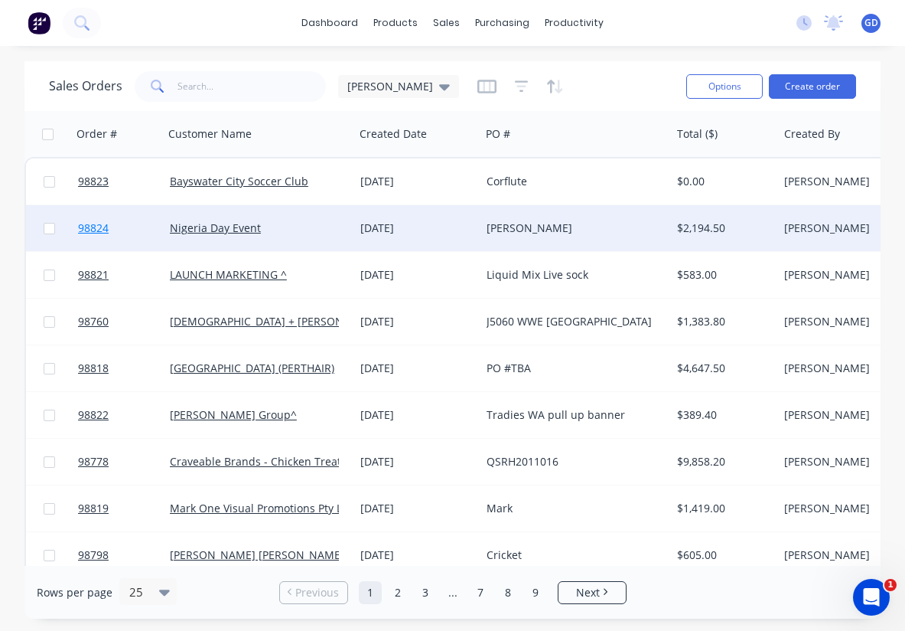
click at [98, 232] on span "98824" at bounding box center [93, 227] width 31 height 15
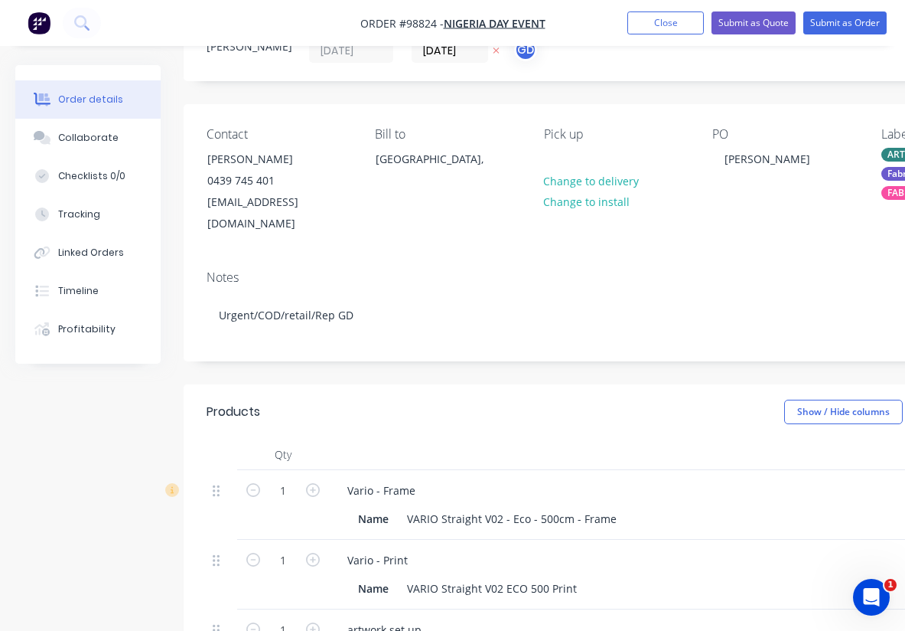
scroll to position [70, 0]
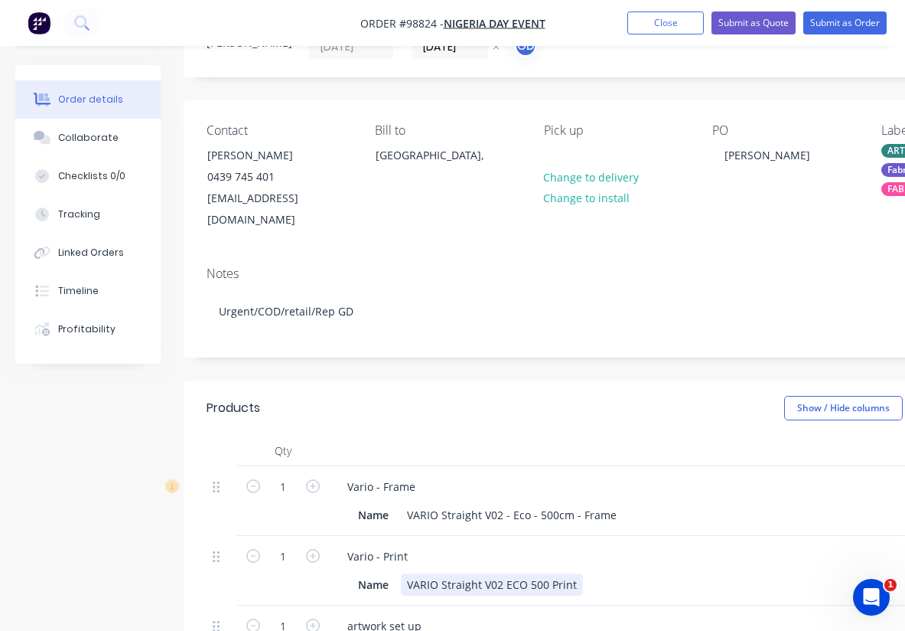
click at [575, 573] on div "VARIO Straight V02 ECO 500 Print" at bounding box center [492, 584] width 182 height 22
click at [507, 406] on header "Products Show / Hide columns Add product" at bounding box center [616, 407] width 865 height 55
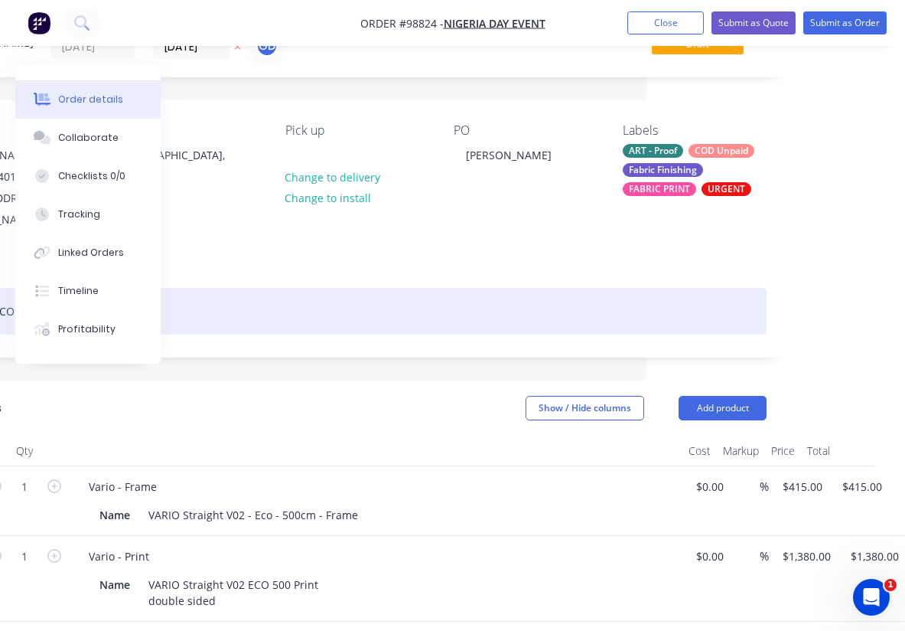
scroll to position [70, 297]
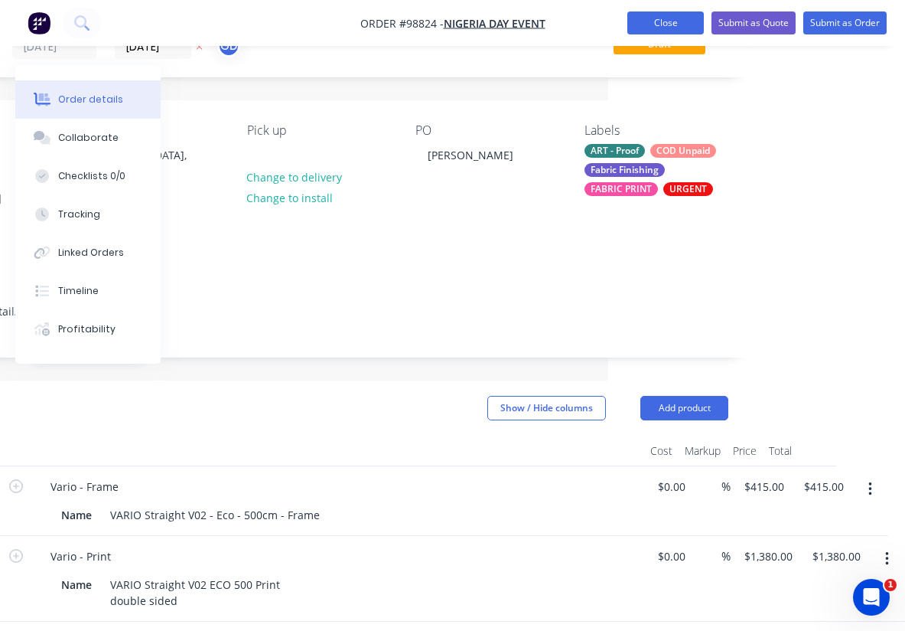
click at [674, 14] on button "Close" at bounding box center [666, 22] width 77 height 23
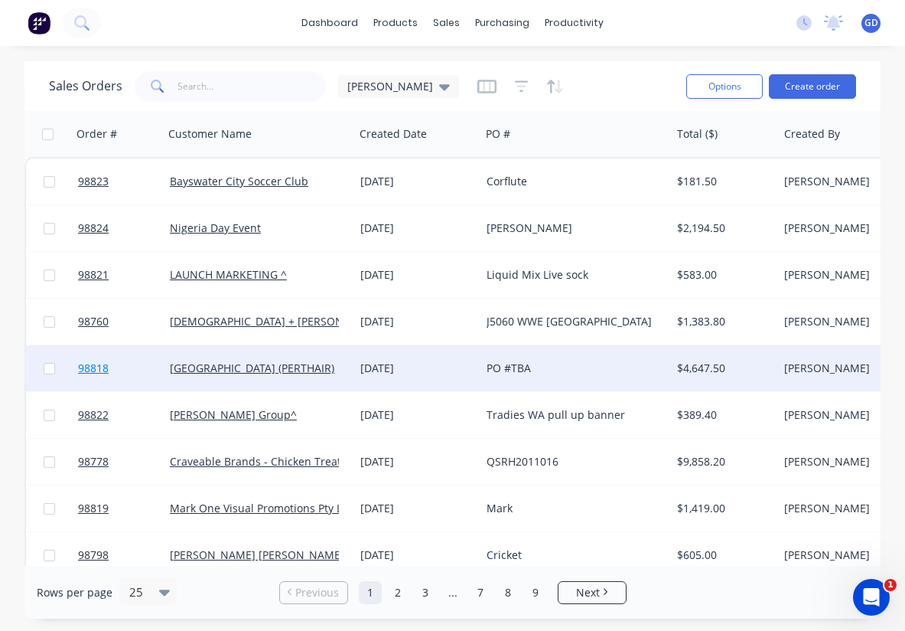
click at [100, 369] on span "98818" at bounding box center [93, 368] width 31 height 15
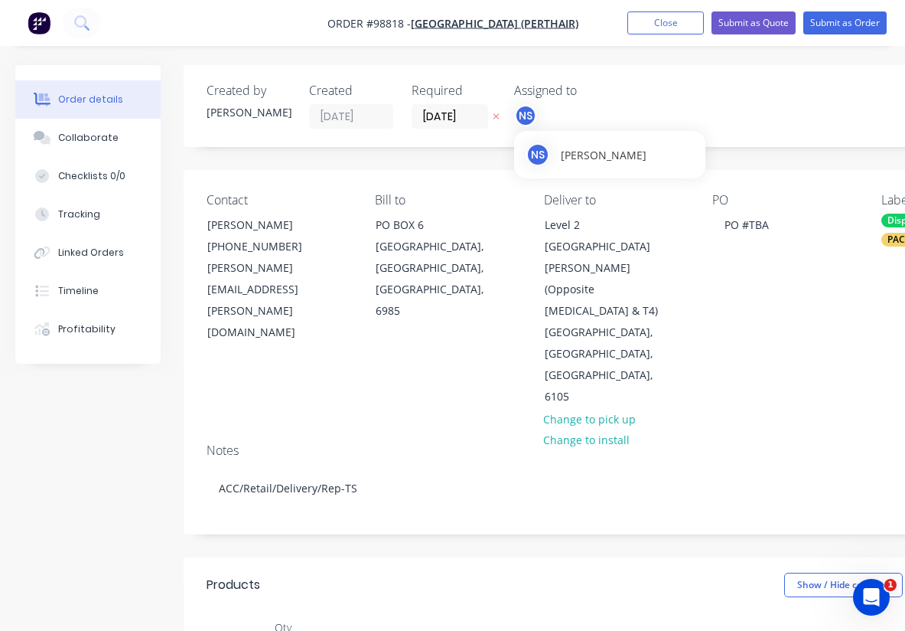
click at [528, 113] on div "NS" at bounding box center [525, 115] width 23 height 23
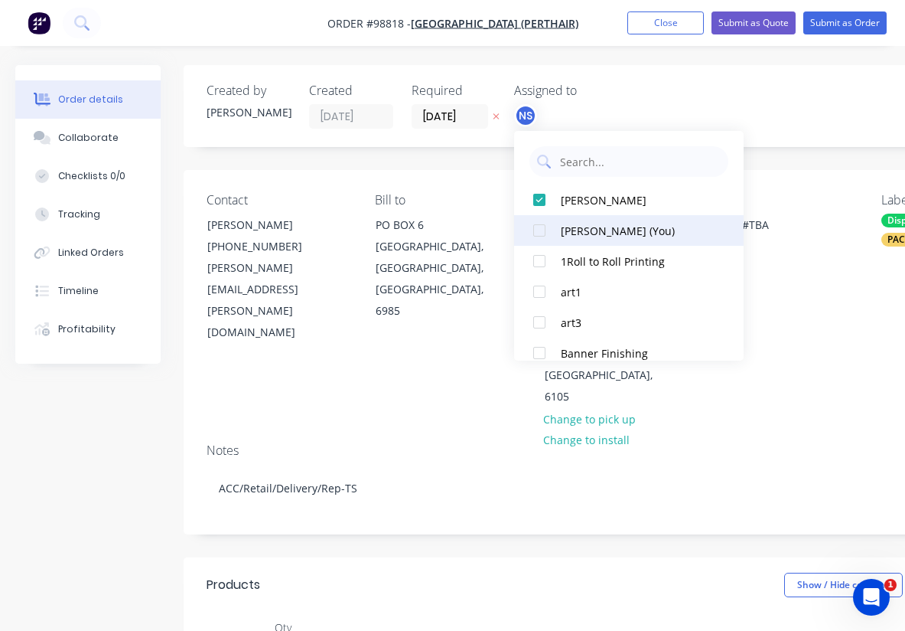
click at [542, 226] on div at bounding box center [539, 230] width 31 height 31
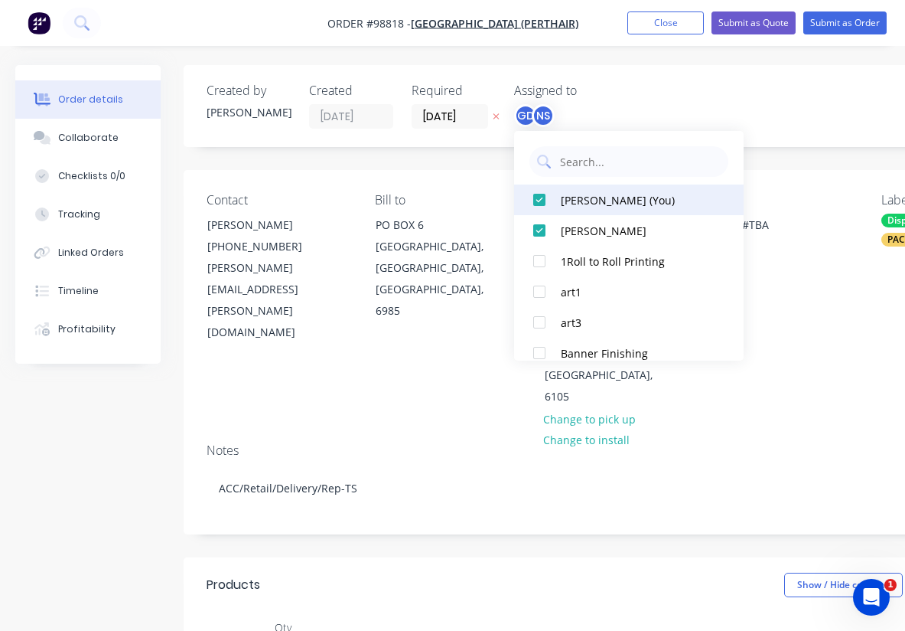
click at [540, 201] on div at bounding box center [539, 199] width 31 height 31
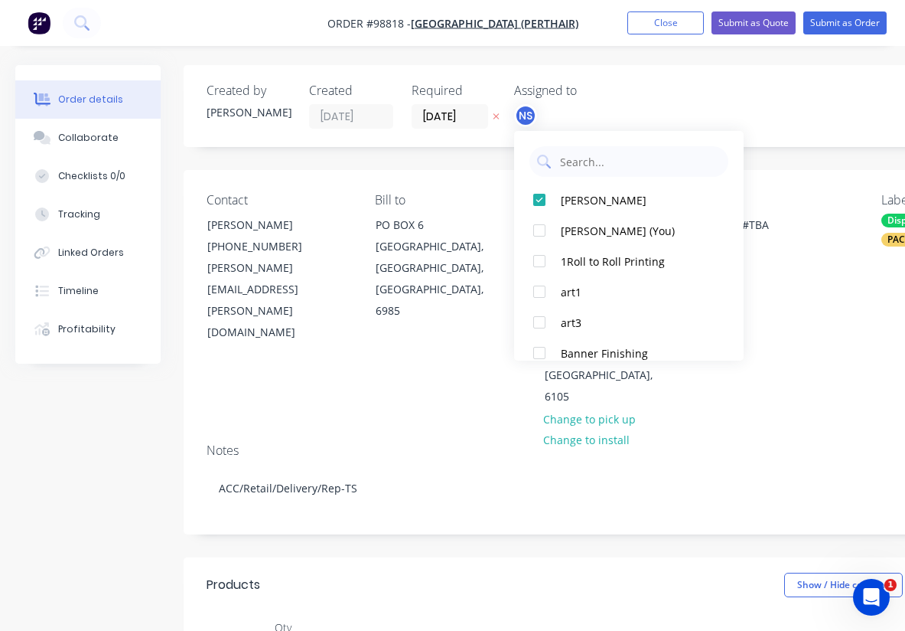
click at [597, 122] on div "NS" at bounding box center [590, 115] width 153 height 23
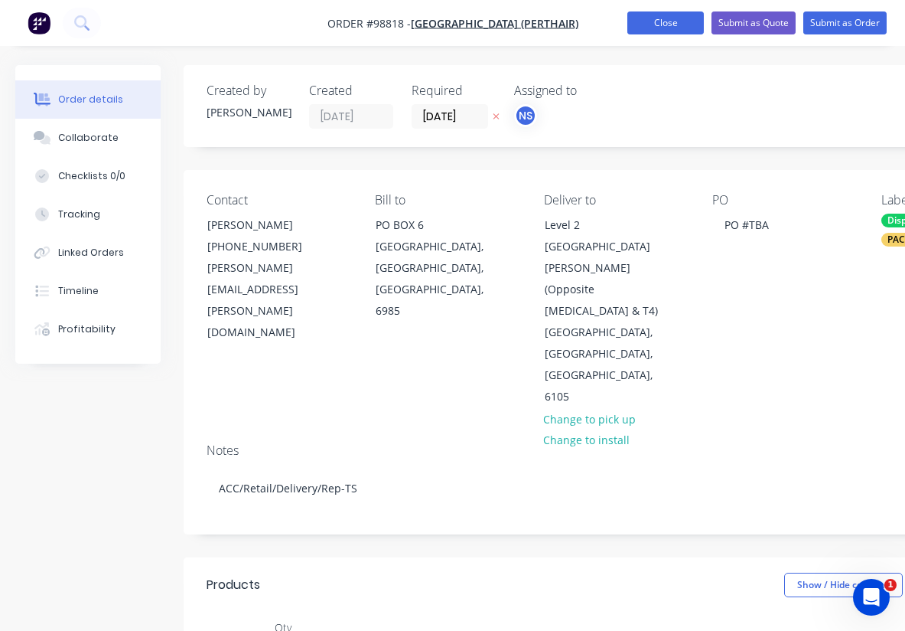
click at [651, 23] on button "Close" at bounding box center [666, 22] width 77 height 23
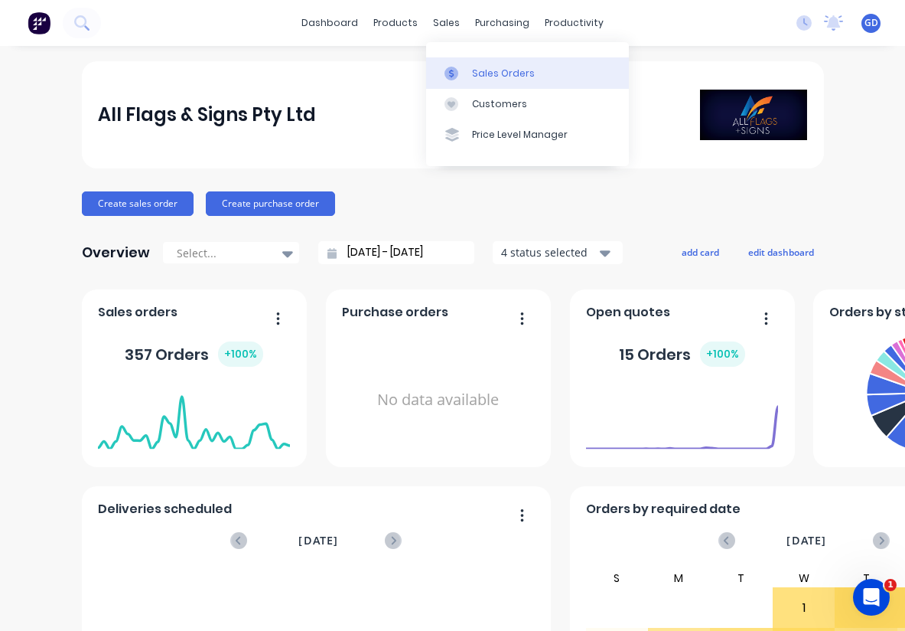
click at [480, 70] on div "Sales Orders" at bounding box center [503, 74] width 63 height 14
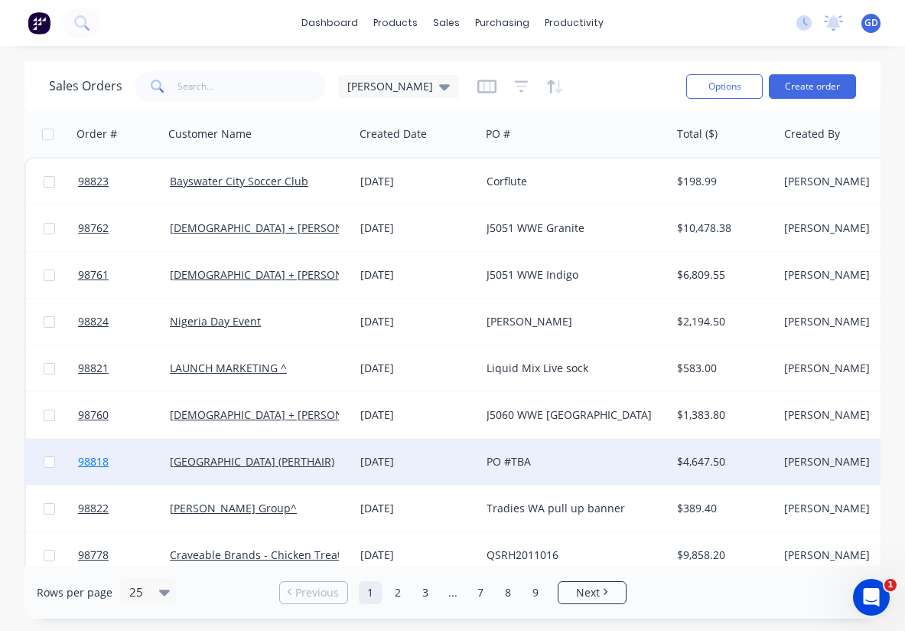
click at [83, 459] on span "98818" at bounding box center [93, 461] width 31 height 15
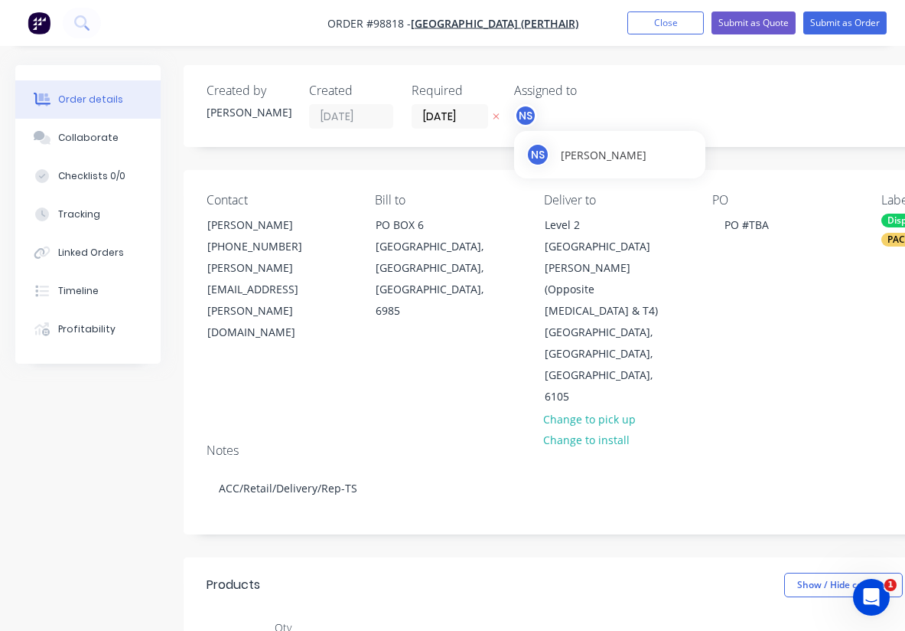
click at [523, 116] on div "NS" at bounding box center [525, 115] width 23 height 23
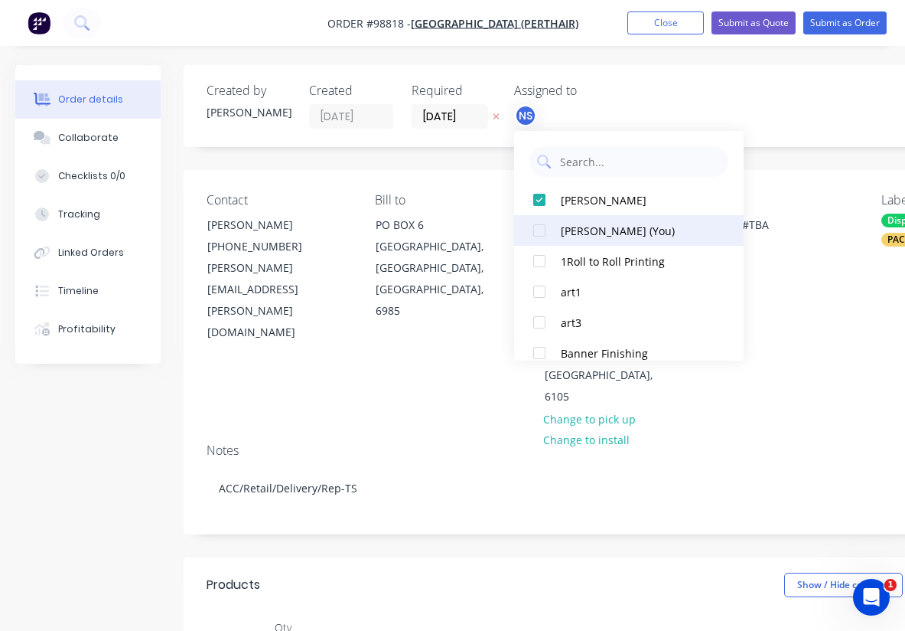
click at [540, 229] on div at bounding box center [539, 230] width 31 height 31
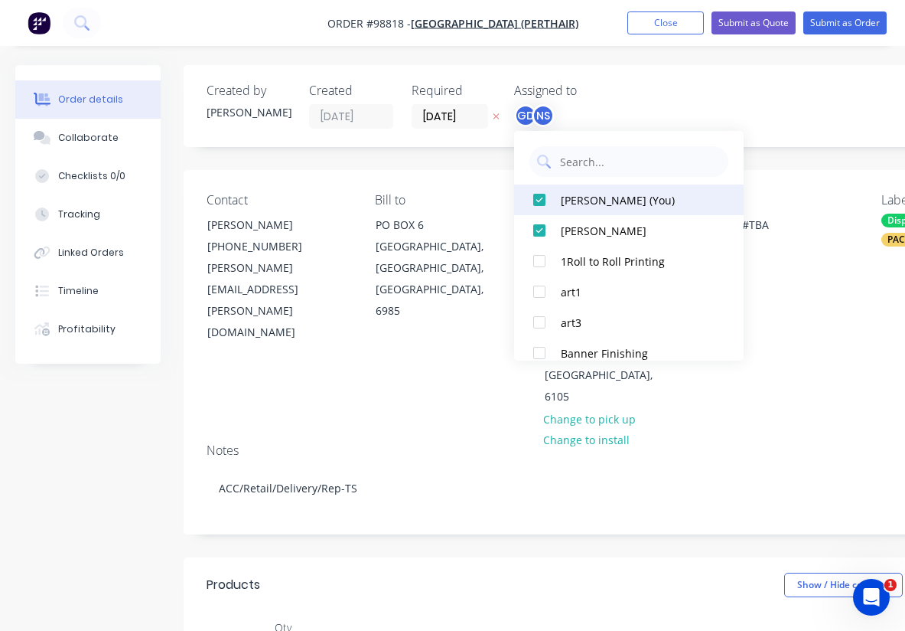
click at [540, 201] on div at bounding box center [539, 199] width 31 height 31
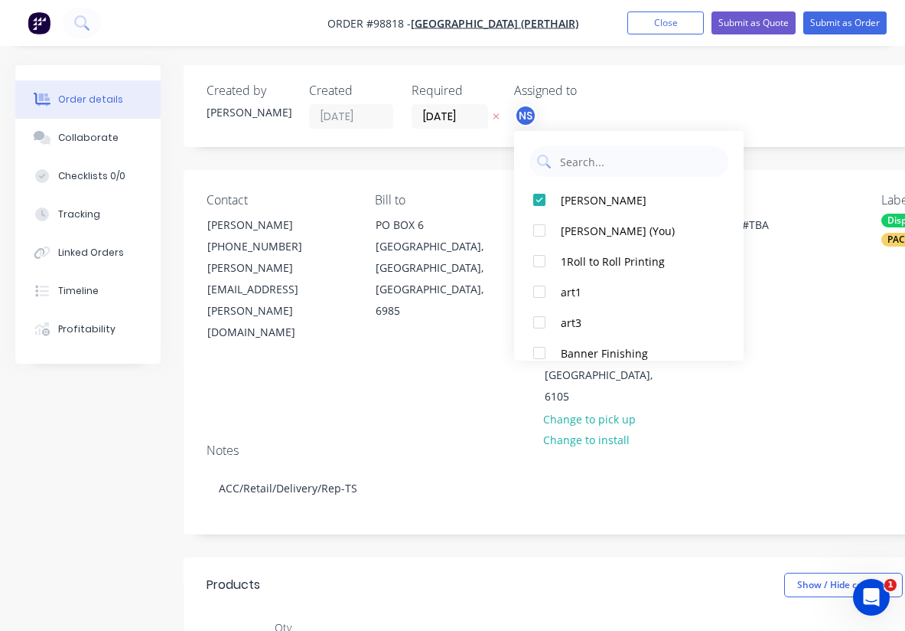
click at [626, 114] on div "NS" at bounding box center [590, 115] width 153 height 23
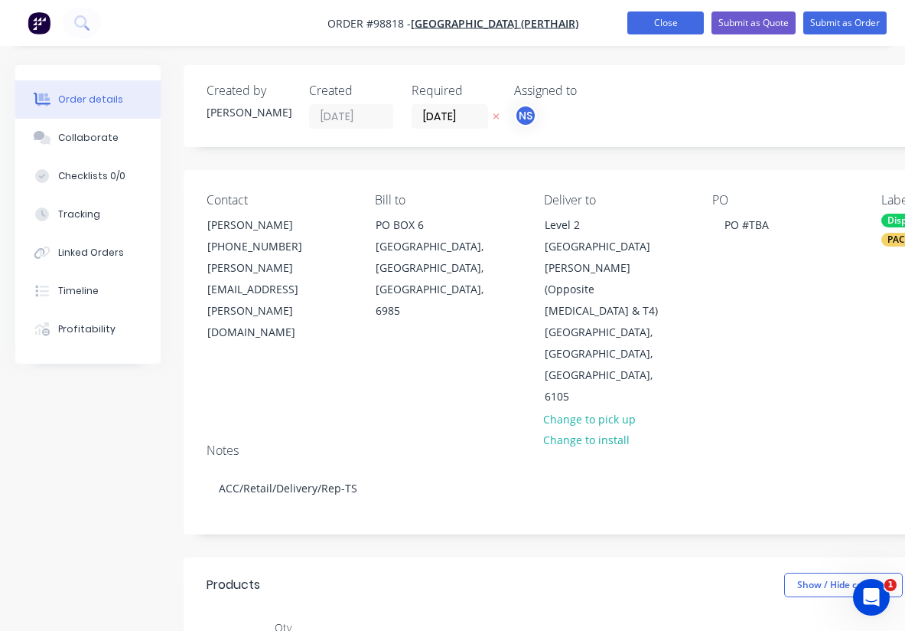
click at [667, 24] on button "Close" at bounding box center [666, 22] width 77 height 23
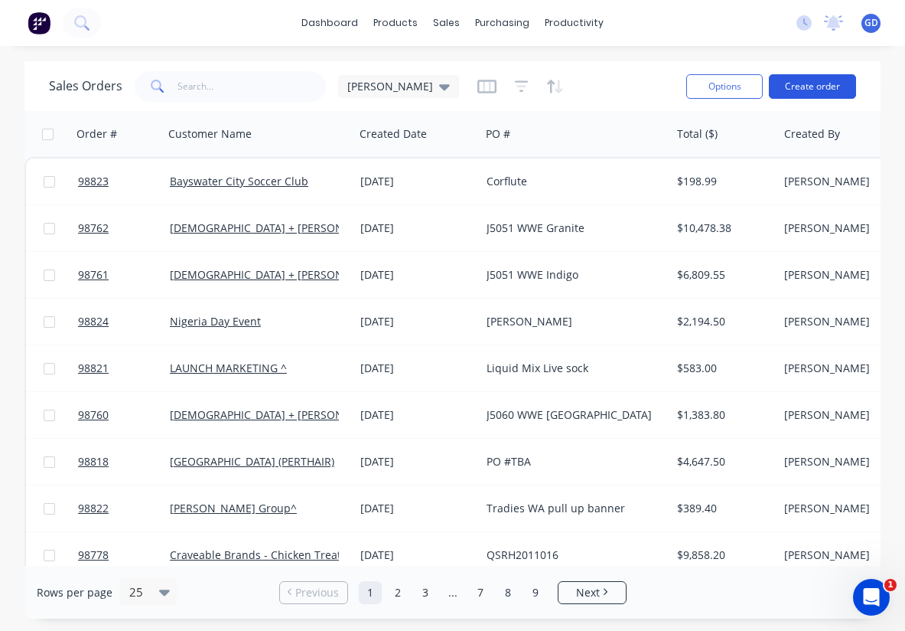
click at [814, 91] on button "Create order" at bounding box center [812, 86] width 87 height 24
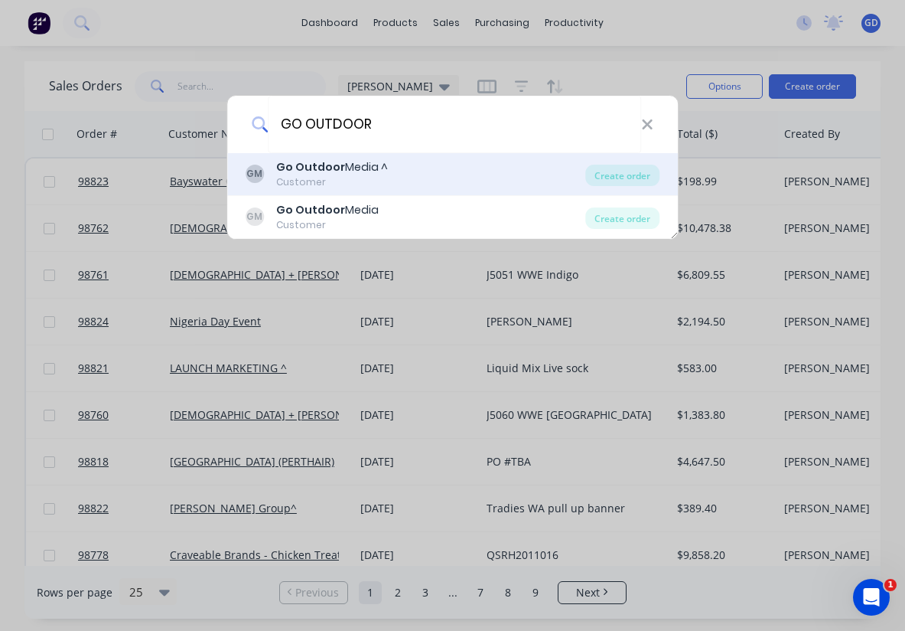
type input "GO OUTDOOR"
click at [331, 184] on div "Customer" at bounding box center [332, 182] width 112 height 14
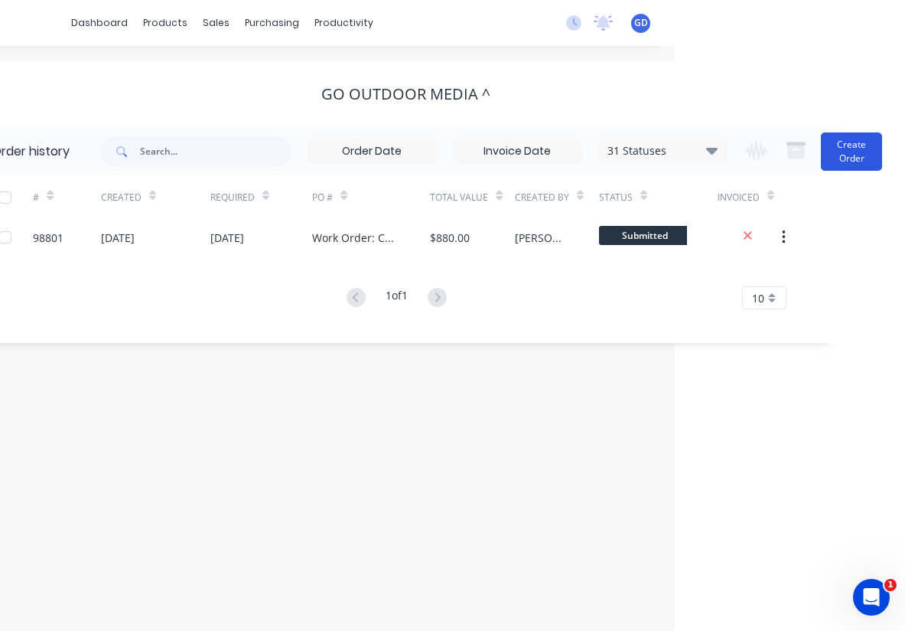
scroll to position [0, 230]
click at [854, 151] on button "Create Order" at bounding box center [851, 151] width 61 height 38
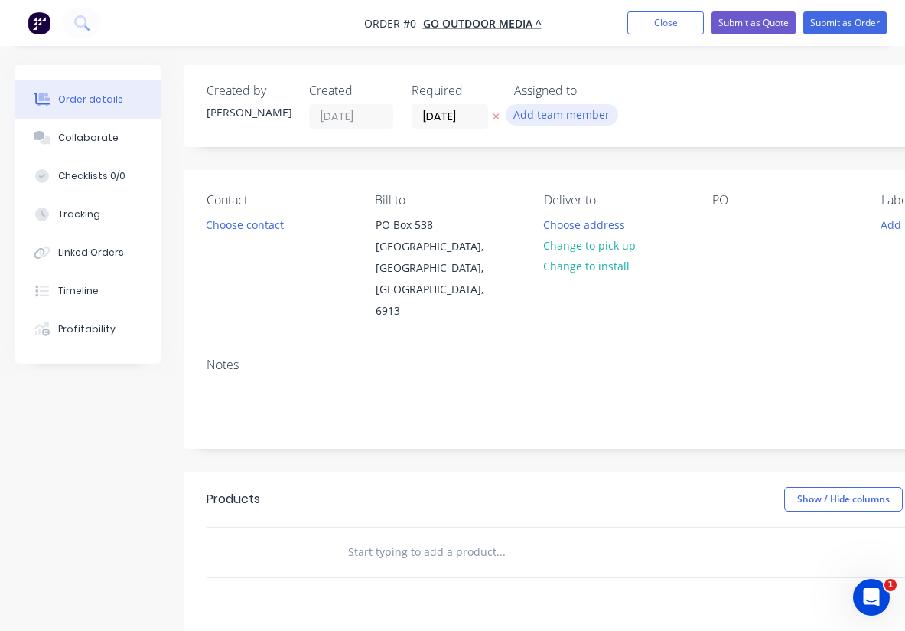
click at [587, 113] on button "Add team member" at bounding box center [562, 114] width 113 height 21
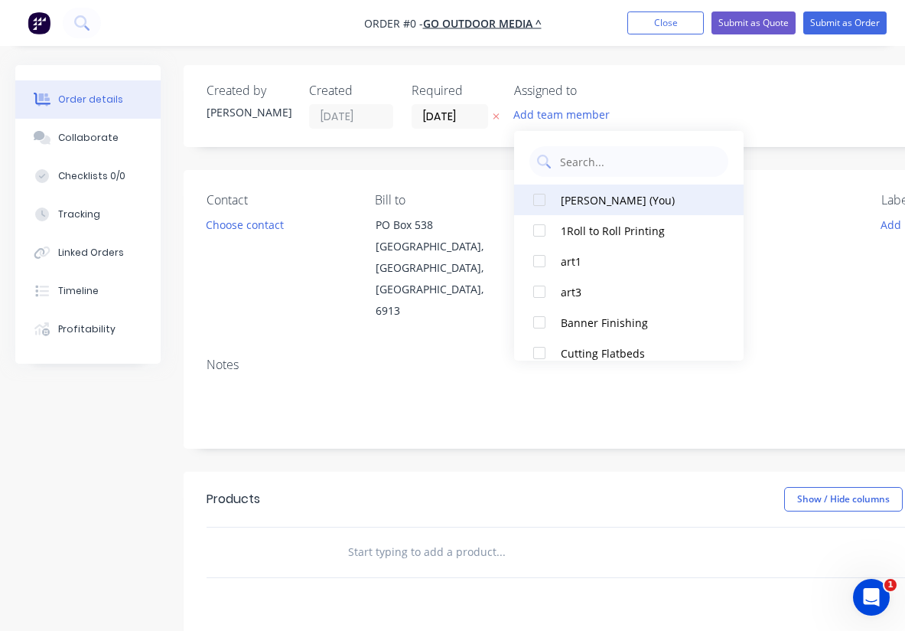
click at [540, 201] on div at bounding box center [539, 199] width 31 height 31
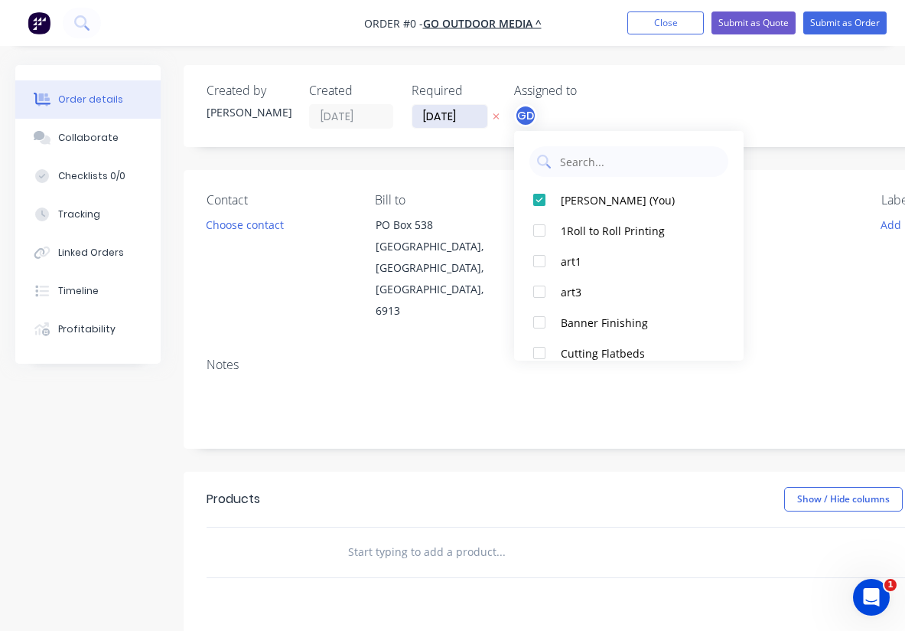
click at [437, 111] on div "Order details Collaborate Checklists 0/0 Tracking Linked Orders Timeline Profit…" at bounding box center [532, 516] width 1064 height 903
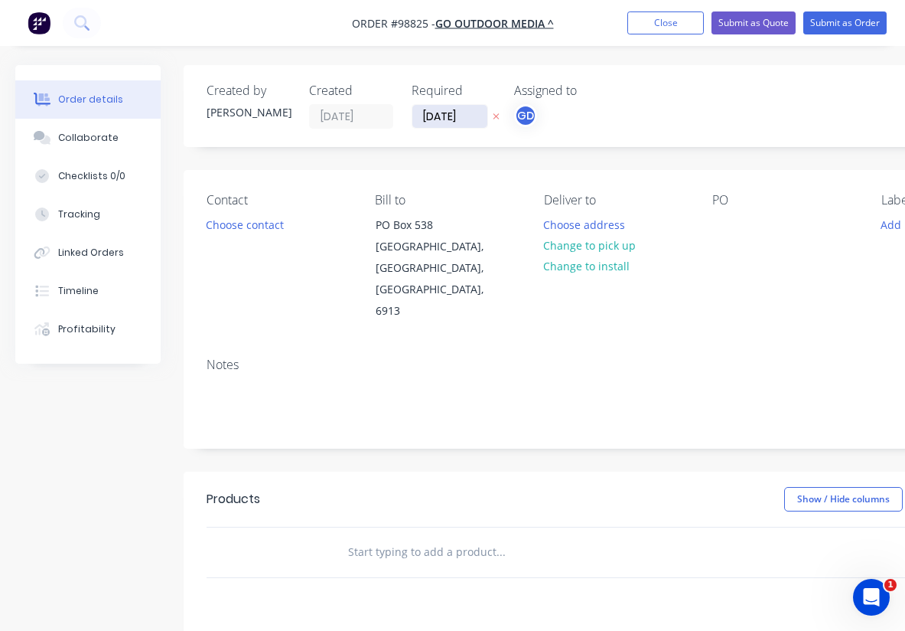
click at [437, 111] on input "[DATE]" at bounding box center [450, 116] width 75 height 23
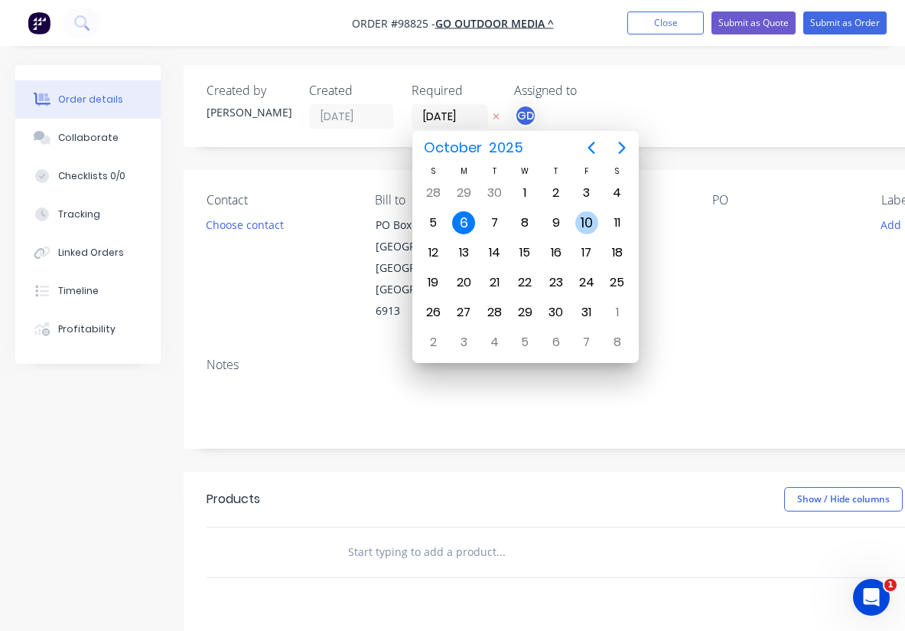
click at [586, 223] on div "10" at bounding box center [587, 222] width 23 height 23
type input "10/10/25"
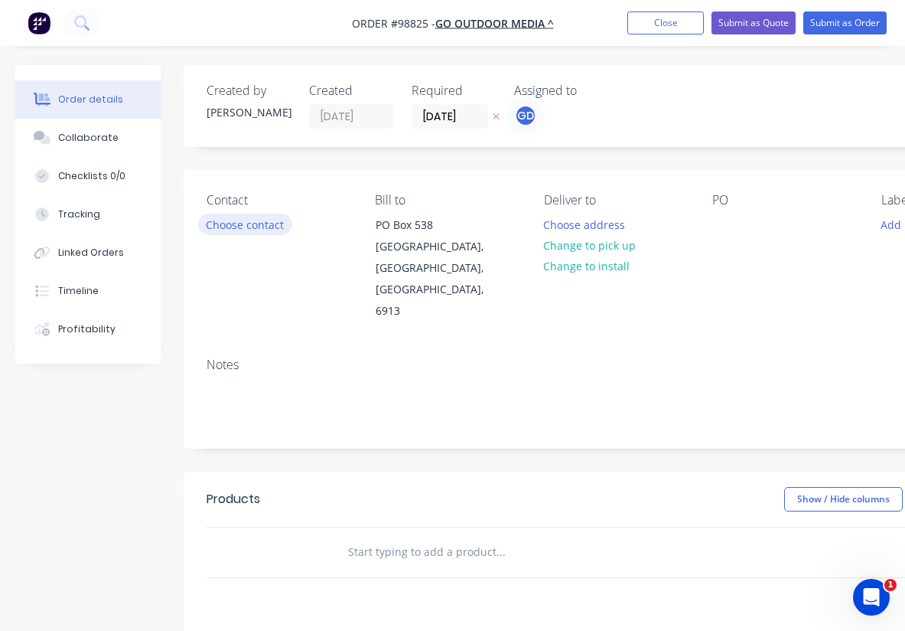
click at [246, 226] on button "Choose contact" at bounding box center [245, 224] width 94 height 21
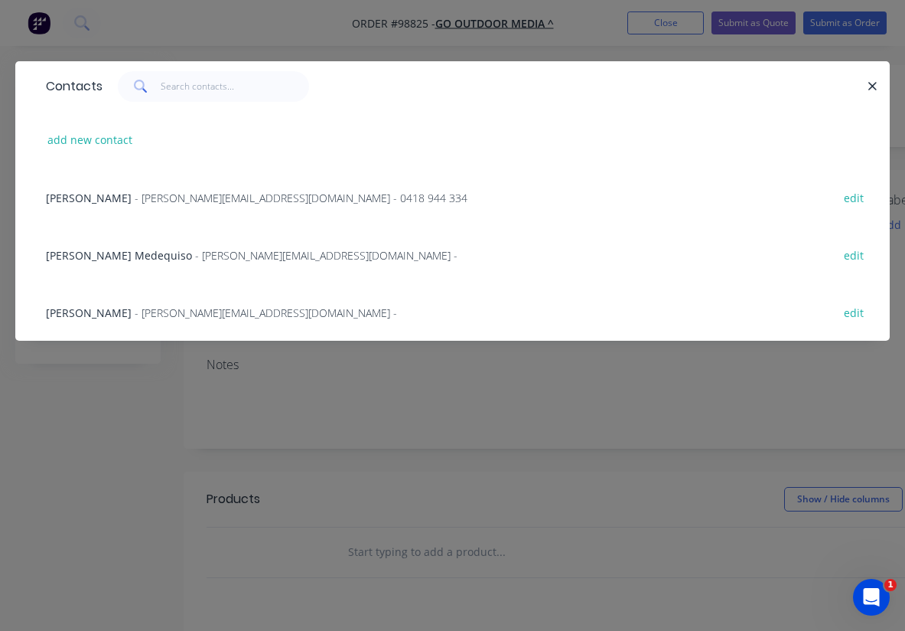
click at [74, 256] on span "Rowena Medequiso" at bounding box center [119, 255] width 146 height 15
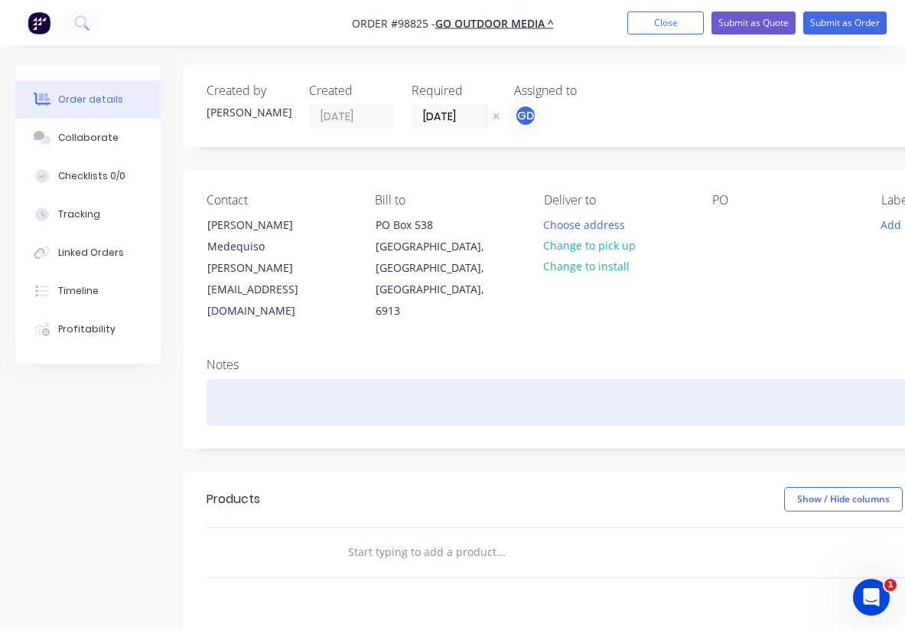
click at [212, 379] on div at bounding box center [616, 402] width 819 height 47
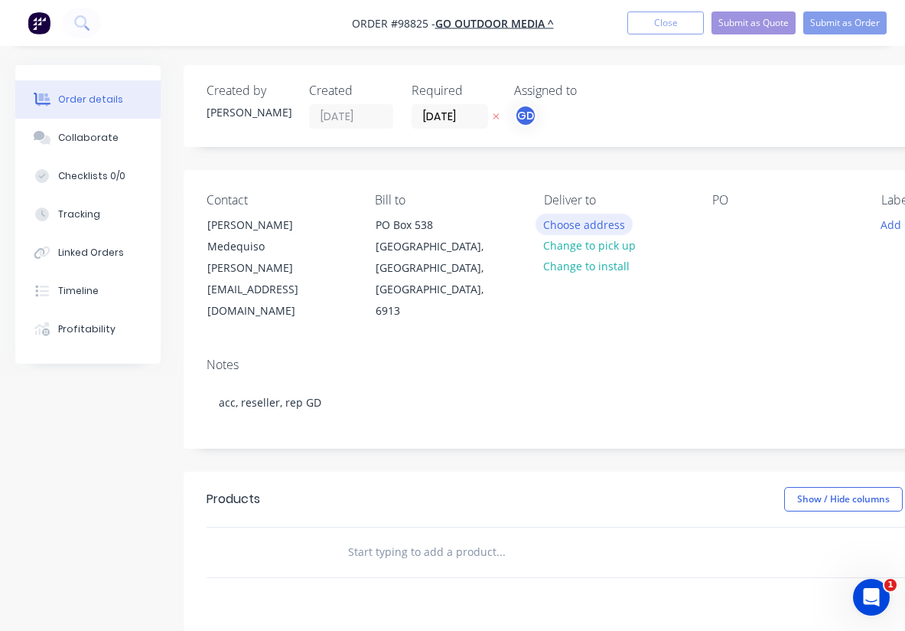
click at [585, 227] on button "Choose address" at bounding box center [585, 224] width 98 height 21
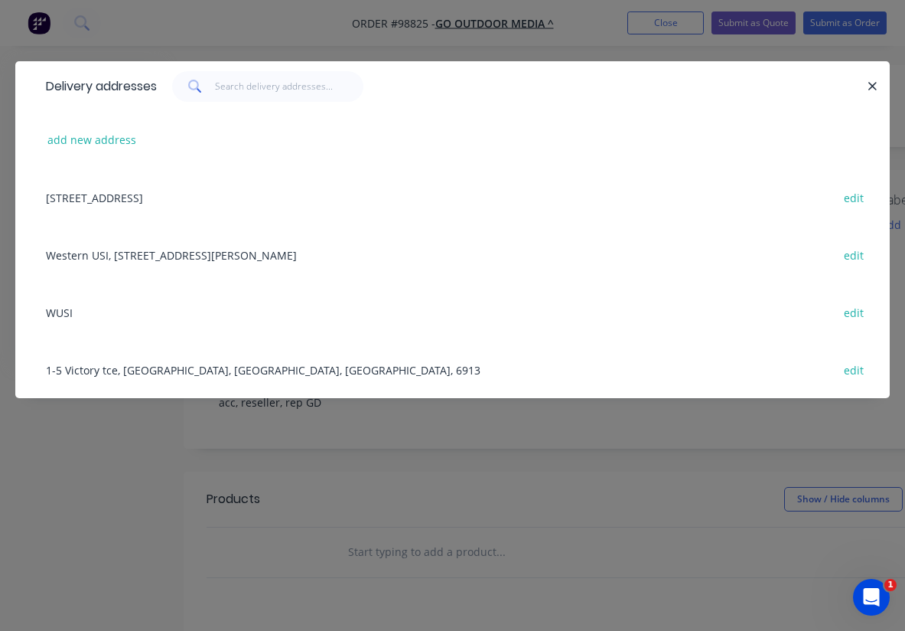
click at [149, 370] on div "1-5 Victory tce, East Perth, Western Australia, Australia, 6913 edit" at bounding box center [452, 369] width 829 height 57
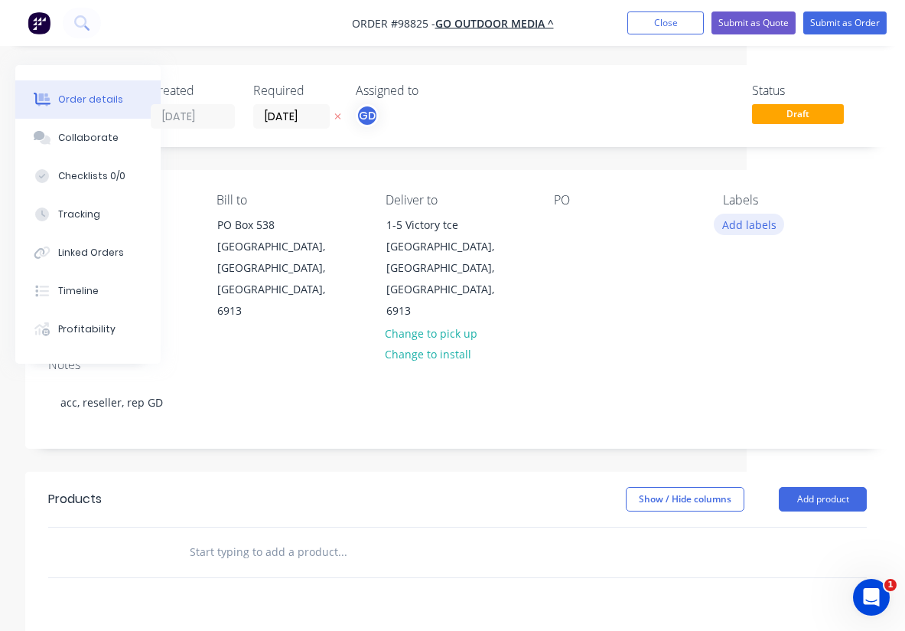
scroll to position [0, 158]
click at [749, 228] on button "Add labels" at bounding box center [749, 224] width 70 height 21
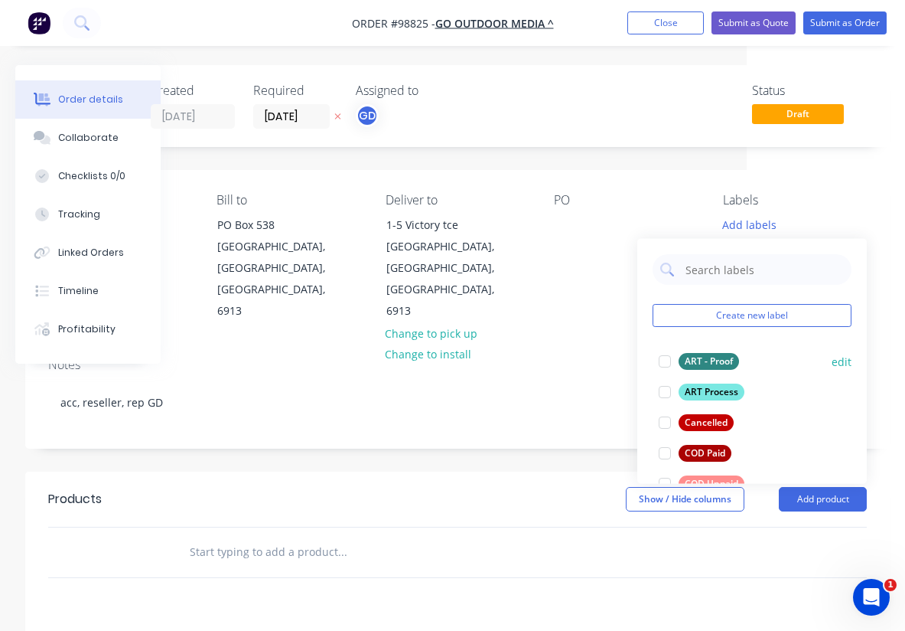
click at [713, 358] on div "ART - Proof" at bounding box center [709, 361] width 60 height 17
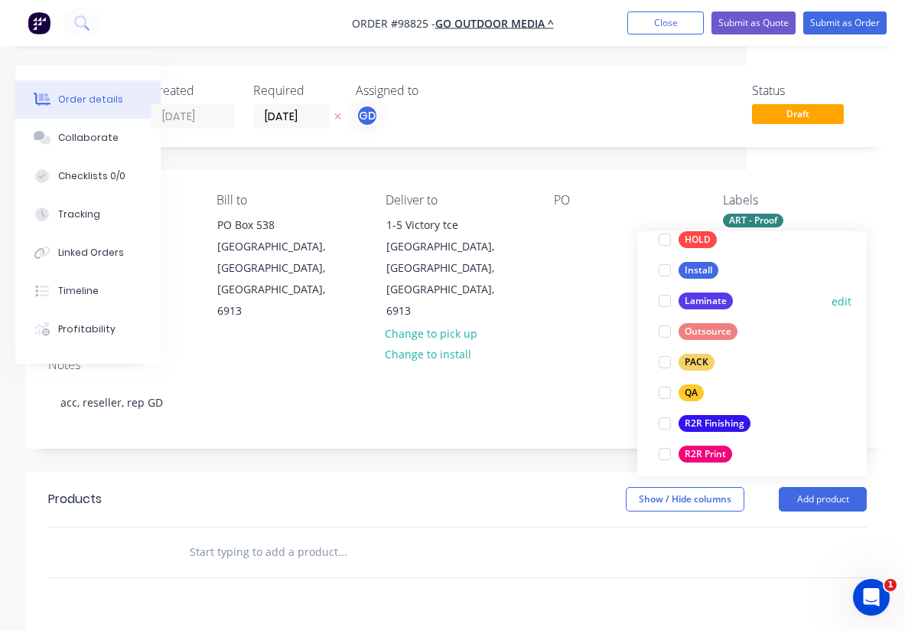
scroll to position [485, 0]
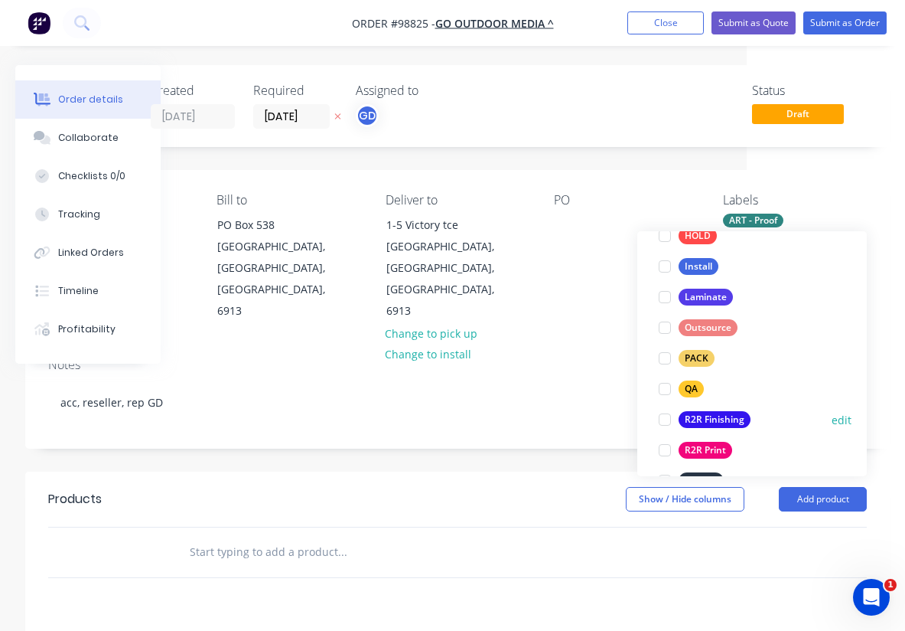
click at [727, 416] on div "R2R Finishing" at bounding box center [715, 419] width 72 height 17
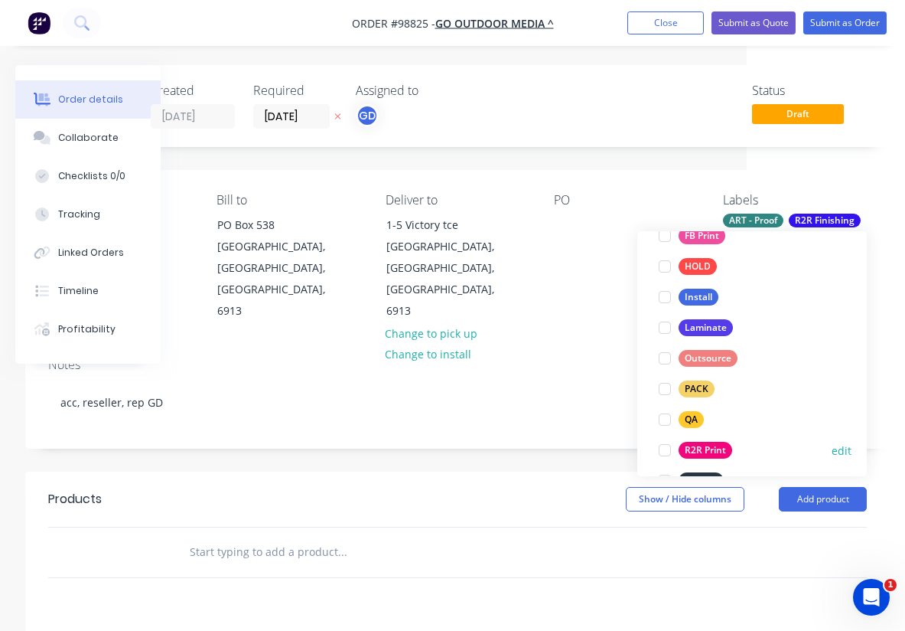
click at [723, 447] on div "R2R Print" at bounding box center [706, 450] width 54 height 17
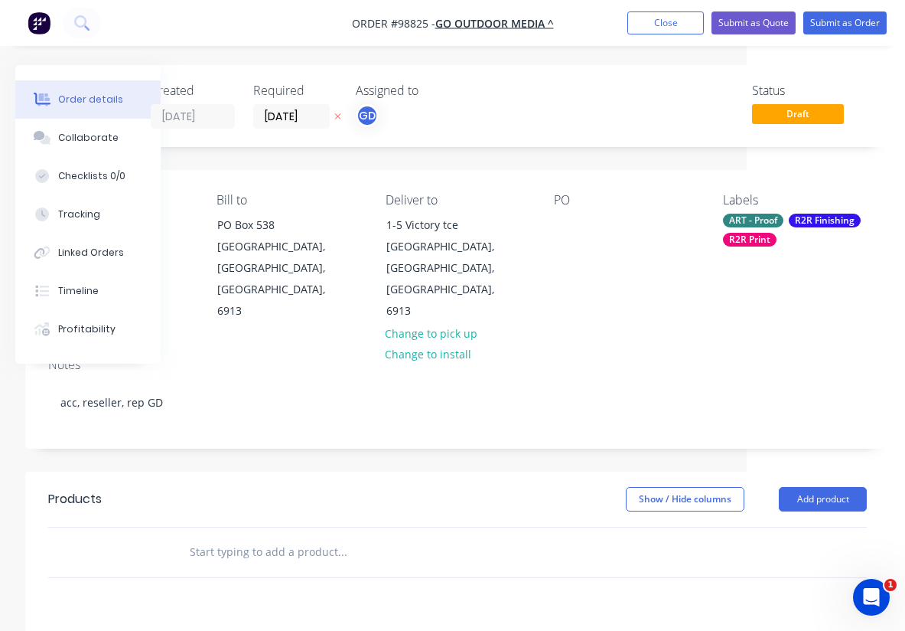
click at [258, 537] on input "text" at bounding box center [342, 552] width 306 height 31
paste input "Viewflex kedar edge banners. Finished size including Kedar 5960mm x 3060mm"
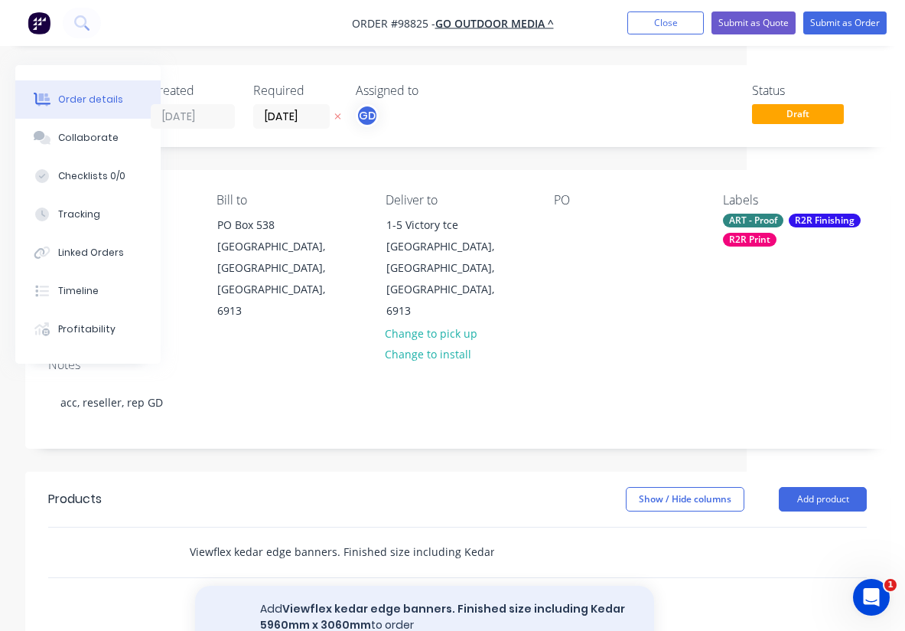
type input "Viewflex kedar edge banners. Finished size including Kedar 5960mm x 3060mm"
click at [370, 586] on button "Add Viewflex kedar edge banners. Finished size including Kedar 5960mm x 3060mm …" at bounding box center [424, 617] width 459 height 63
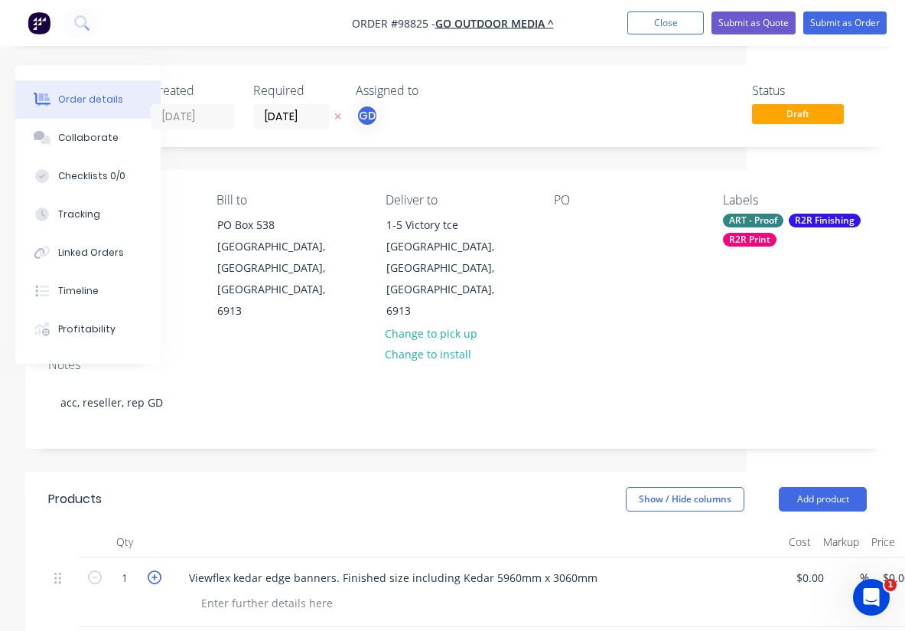
click at [156, 570] on icon "button" at bounding box center [155, 577] width 14 height 14
type input "2"
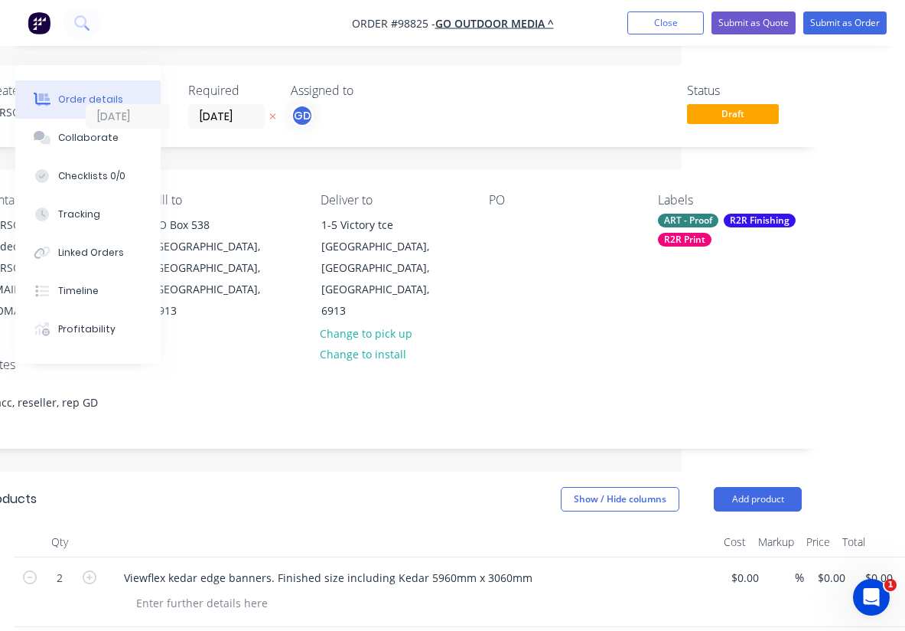
scroll to position [-1, 261]
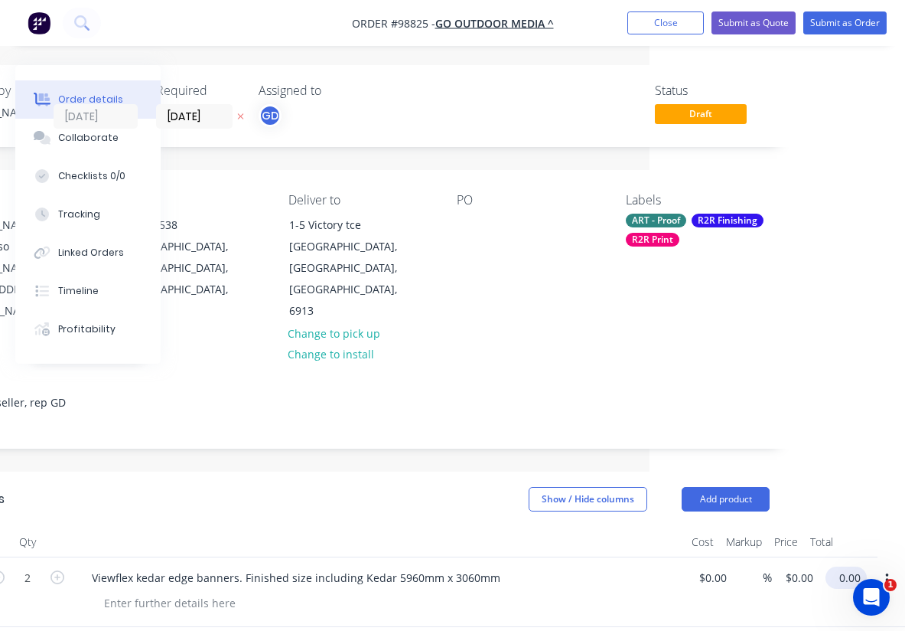
click at [858, 566] on input "0.00" at bounding box center [849, 577] width 35 height 22
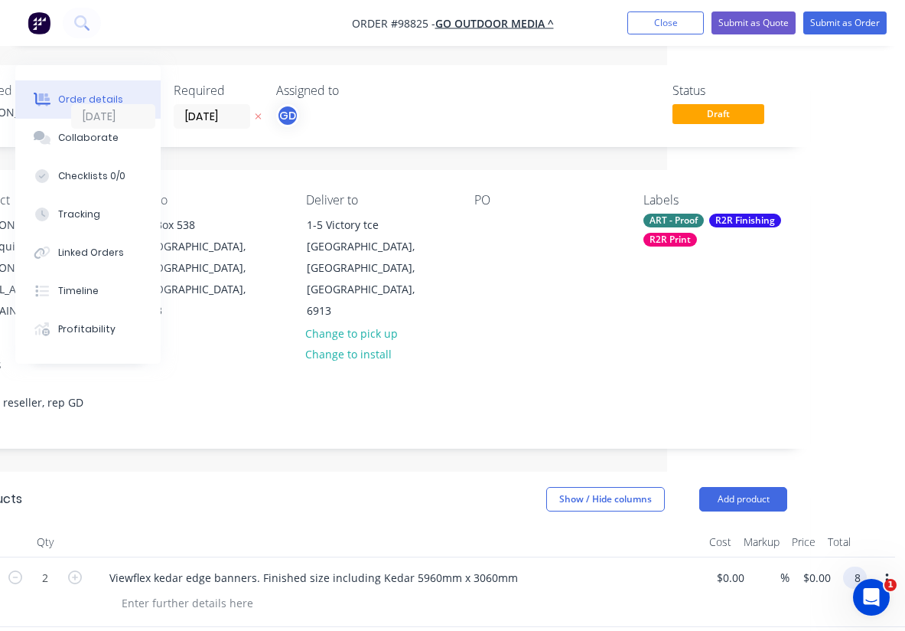
scroll to position [0, 238]
type input "800"
type input "$400.00"
type input "$800.00"
click at [452, 481] on header "Products Show / Hide columns Add product" at bounding box center [378, 498] width 865 height 55
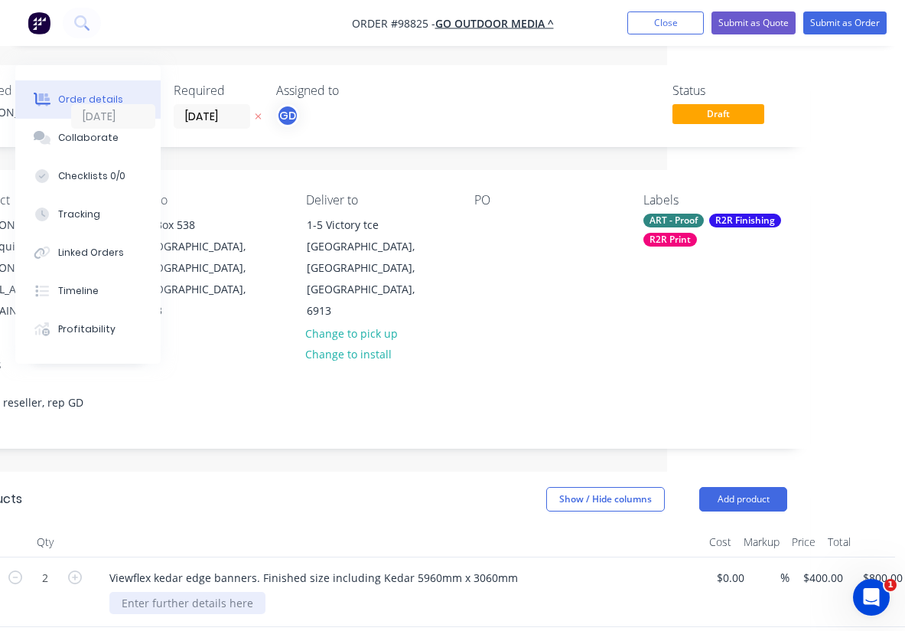
click at [157, 592] on div at bounding box center [187, 603] width 156 height 22
paste div
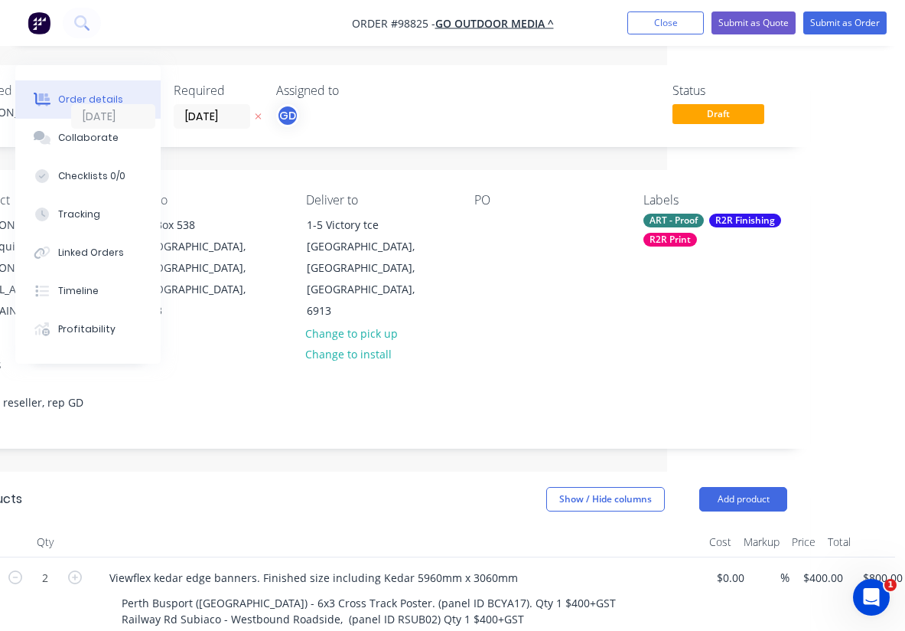
click at [345, 487] on div "Show / Hide columns Add product" at bounding box center [464, 499] width 645 height 24
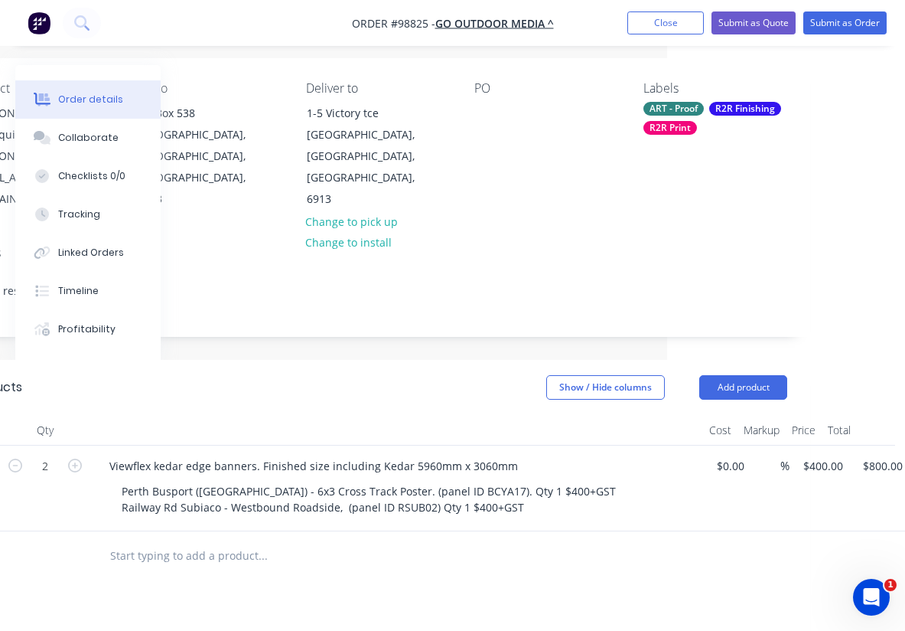
scroll to position [116, 238]
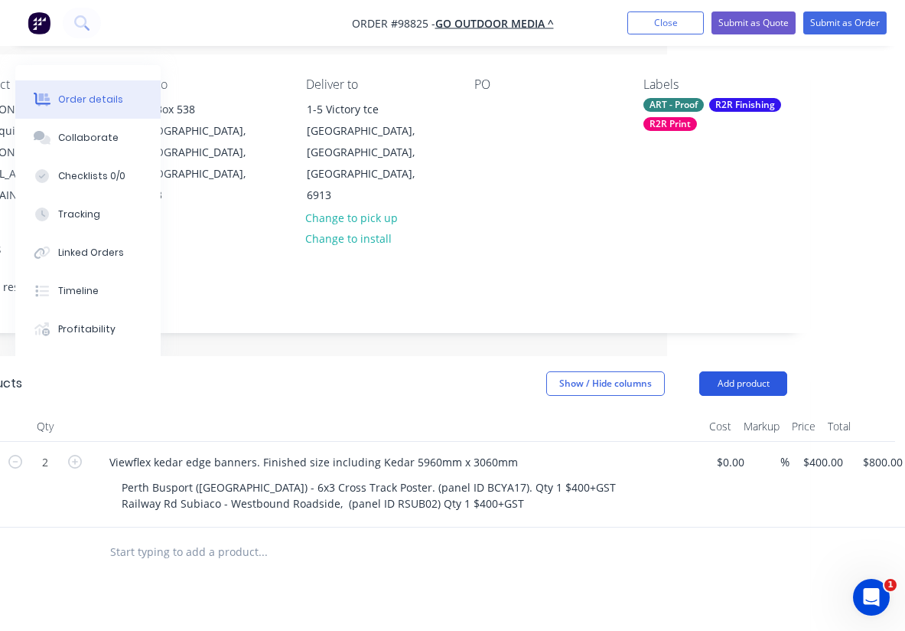
click at [723, 371] on button "Add product" at bounding box center [744, 383] width 88 height 24
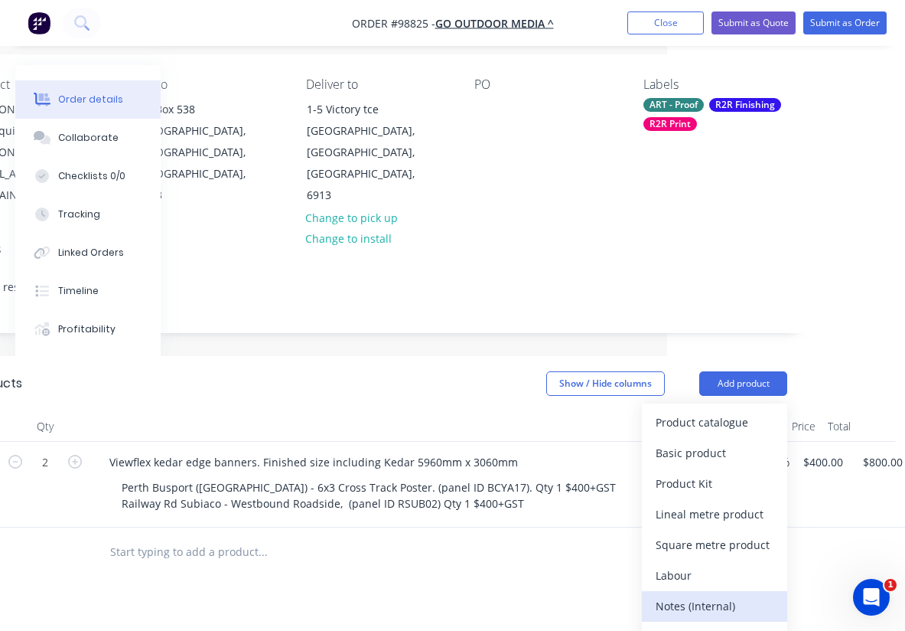
click at [729, 595] on div "Notes (Internal)" at bounding box center [715, 606] width 118 height 22
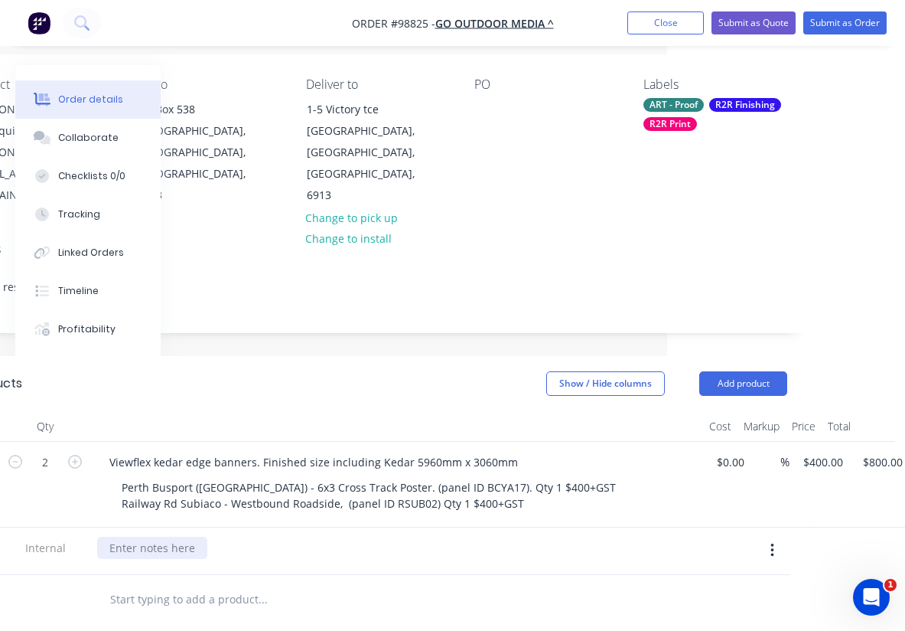
click at [179, 537] on div at bounding box center [152, 548] width 110 height 22
click at [195, 537] on div "delivery before 1pm Friday 10th Oct." at bounding box center [179, 548] width 165 height 22
click at [383, 411] on div at bounding box center [397, 426] width 612 height 31
click at [332, 537] on div "delivery before 12pm Friday 10th Oct." at bounding box center [397, 548] width 600 height 22
click at [268, 537] on div "delivery before 12pm Friday 10th Oct." at bounding box center [182, 548] width 171 height 22
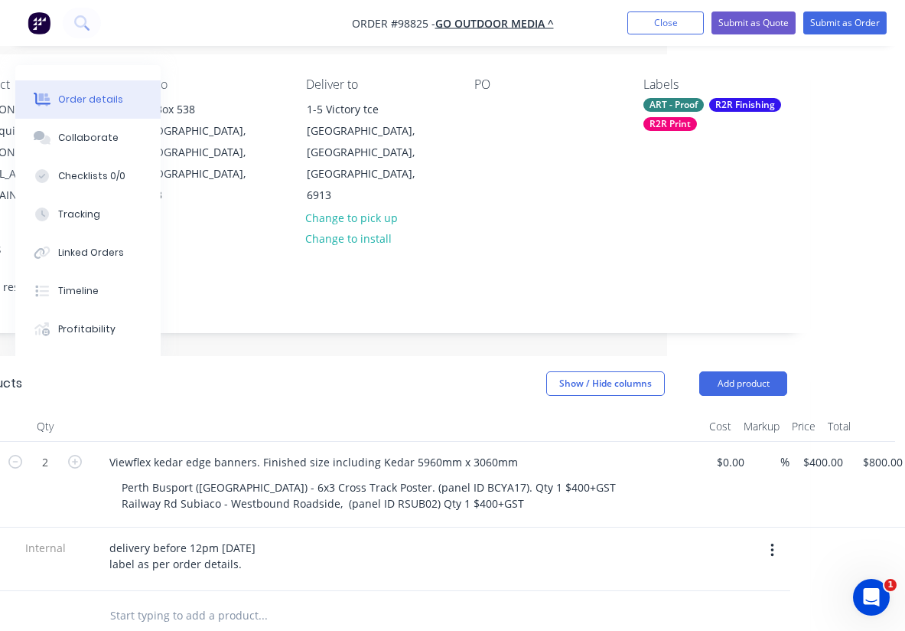
click at [344, 357] on header "Products Show / Hide columns Add product" at bounding box center [378, 383] width 865 height 55
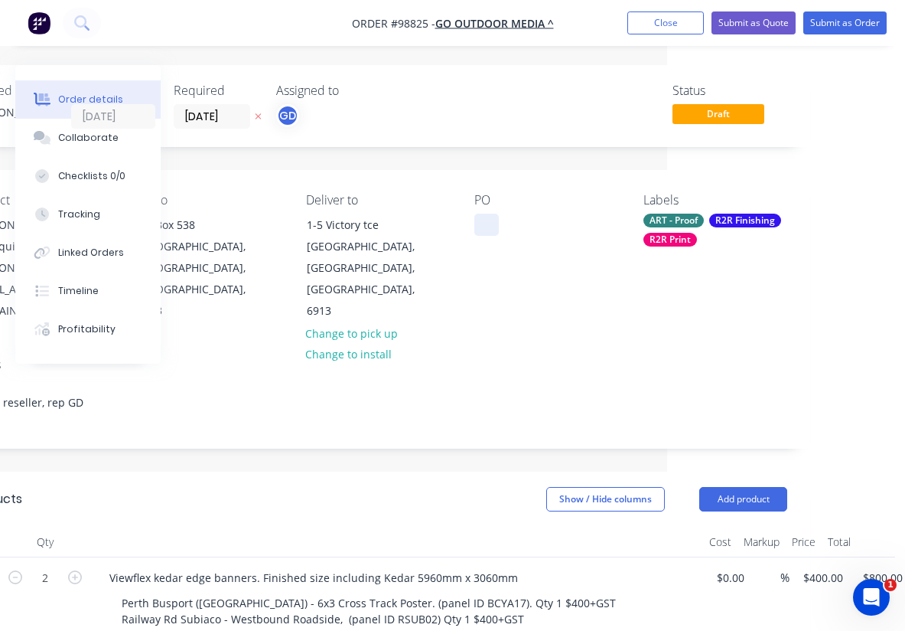
click at [490, 219] on div at bounding box center [487, 225] width 24 height 22
paste div
click at [516, 299] on div "Contact Rowena Medequiso rowena@gooutdoor.com.au Bill to PO Box 538 WEMBLEY, We…" at bounding box center [378, 257] width 865 height 175
click at [568, 224] on div "Work Order: 978Client: DPC TAFE" at bounding box center [547, 233] width 144 height 38
click at [559, 301] on div "Contact Rowena Medequiso rowena@gooutdoor.com.au Bill to PO Box 538 WEMBLEY, We…" at bounding box center [378, 257] width 865 height 175
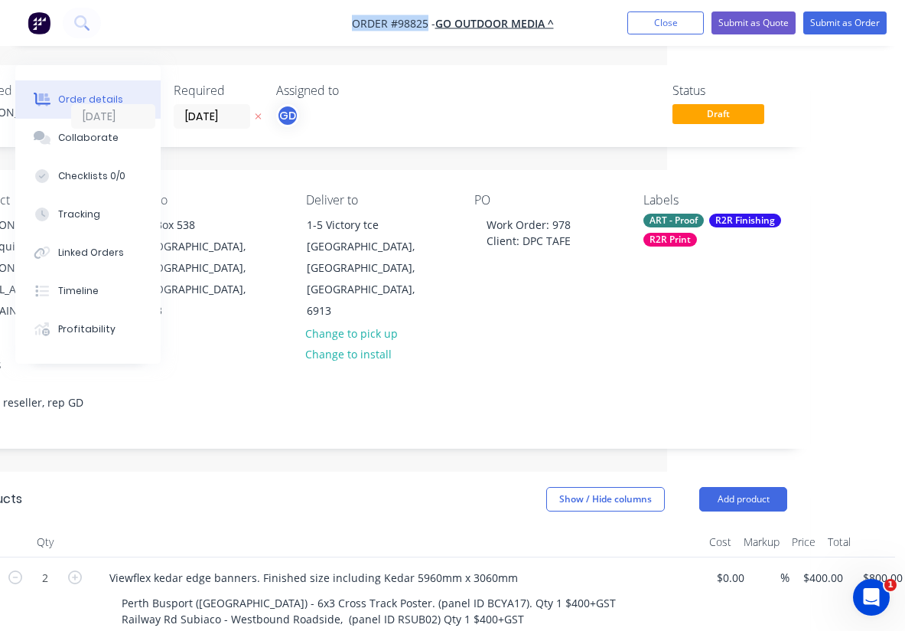
drag, startPoint x: 338, startPoint y: 19, endPoint x: 426, endPoint y: 28, distance: 87.7
click at [426, 28] on nav "Order #98825 - Go Outdoor Media ^ Add product Close Submit as Quote Submit as O…" at bounding box center [452, 23] width 905 height 46
copy span "Order #98825"
click at [665, 29] on button "Close" at bounding box center [666, 22] width 77 height 23
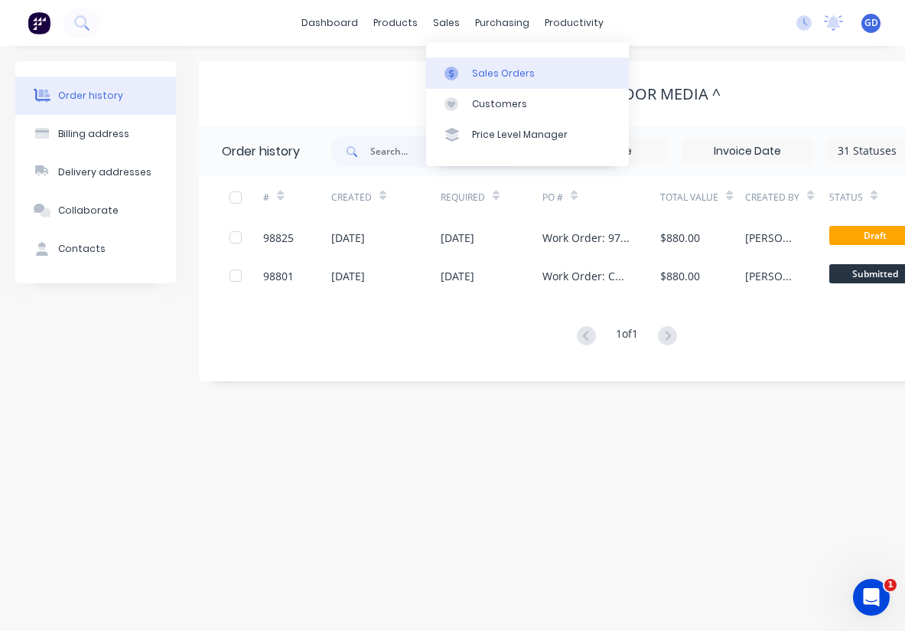
click at [484, 70] on div "Sales Orders" at bounding box center [503, 74] width 63 height 14
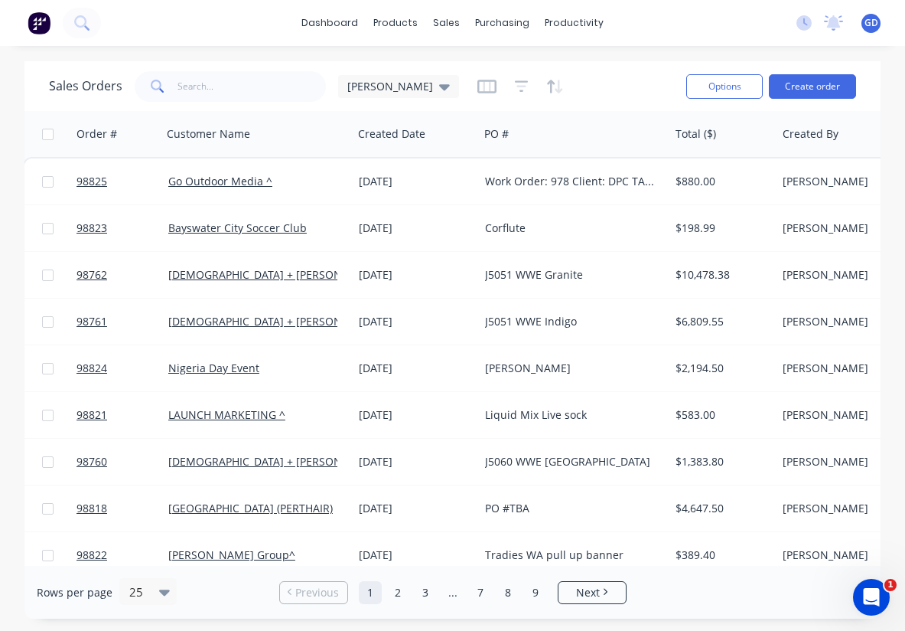
scroll to position [0, 2]
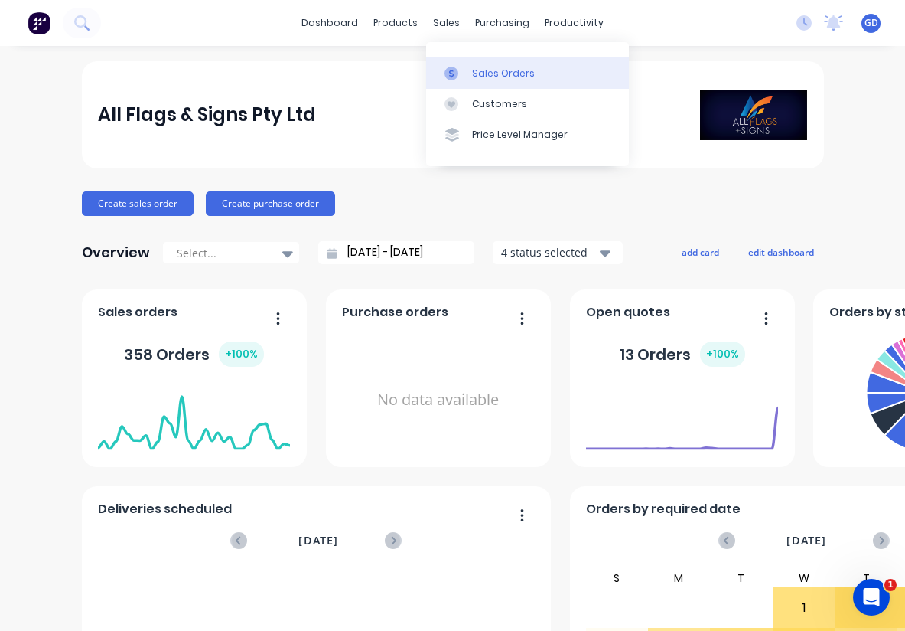
click at [491, 64] on link "Sales Orders" at bounding box center [527, 72] width 203 height 31
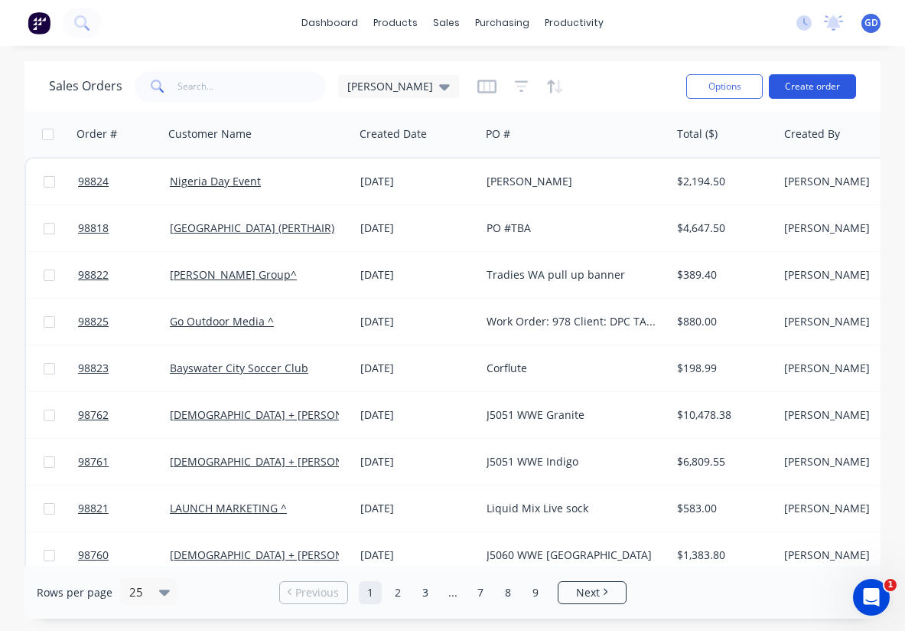
click at [815, 86] on button "Create order" at bounding box center [812, 86] width 87 height 24
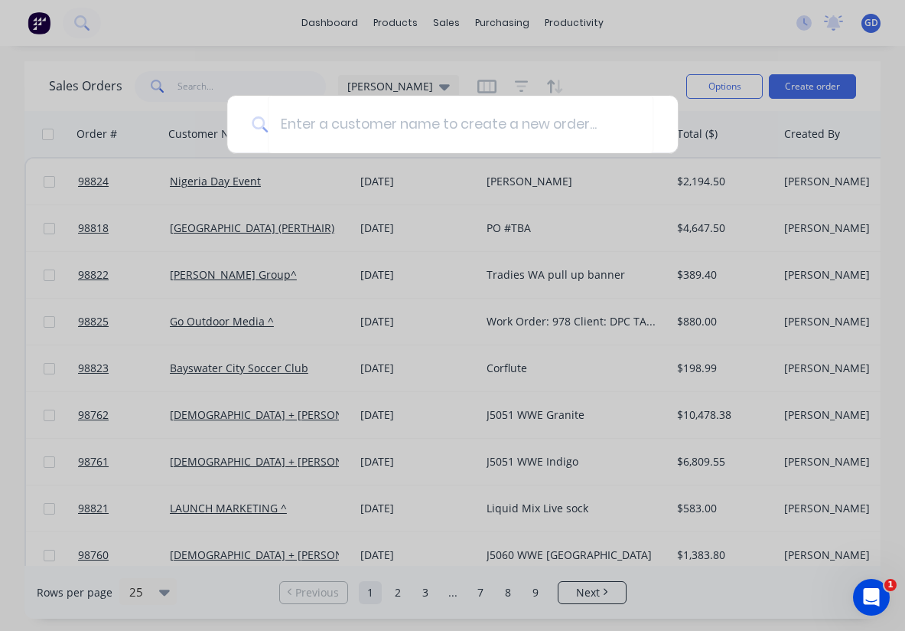
type input "Qty 1 set installed at [GEOGRAPHIC_DATA]. Ranger vehicle 1ITP-381 Same artwork …"
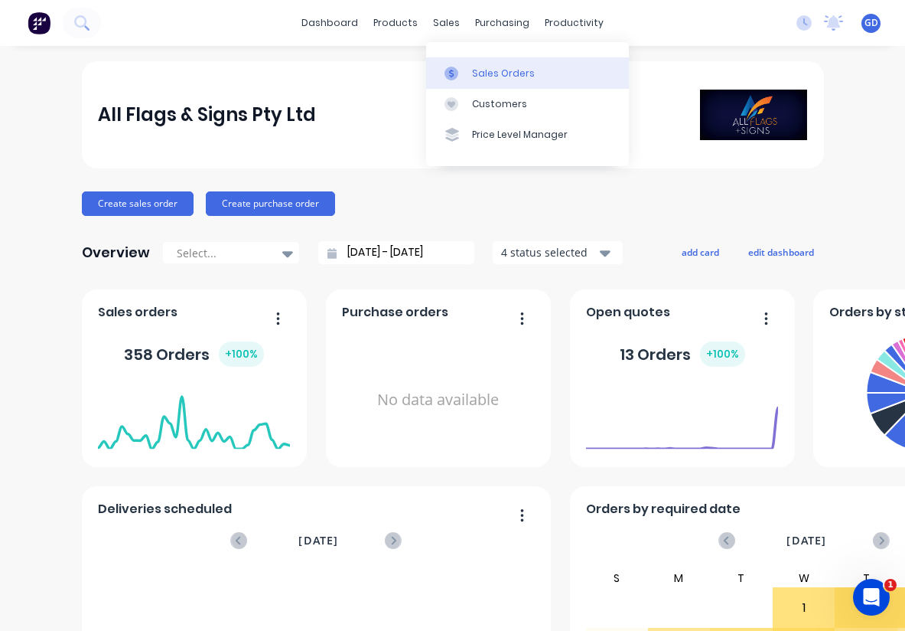
click at [485, 67] on div "Sales Orders" at bounding box center [503, 74] width 63 height 14
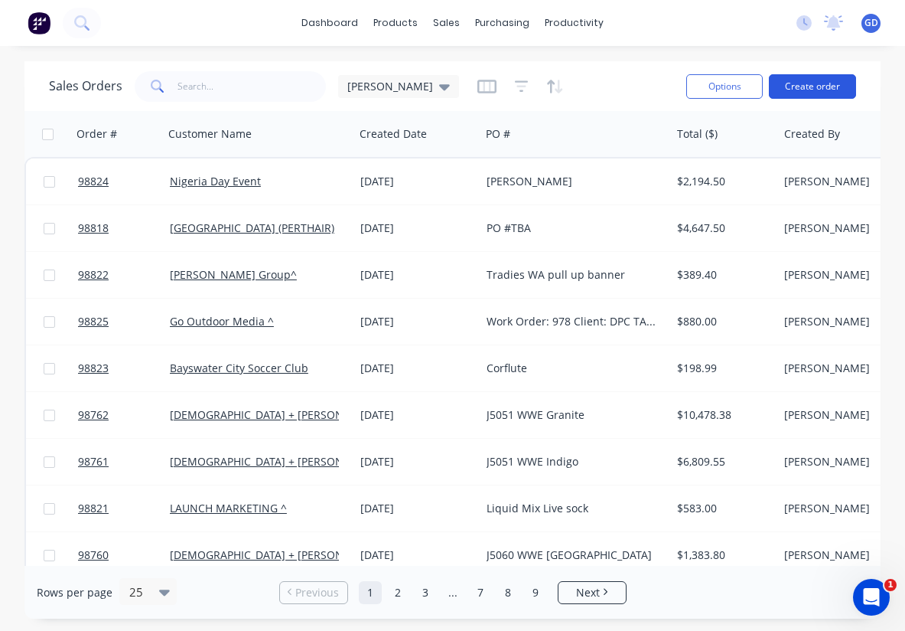
click at [817, 80] on button "Create order" at bounding box center [812, 86] width 87 height 24
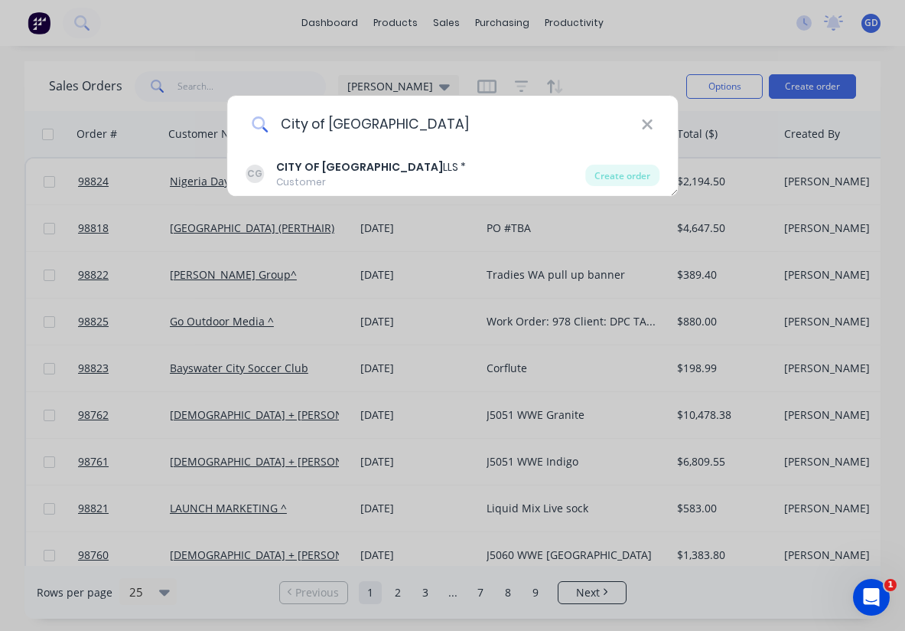
type input "City of Gosnells"
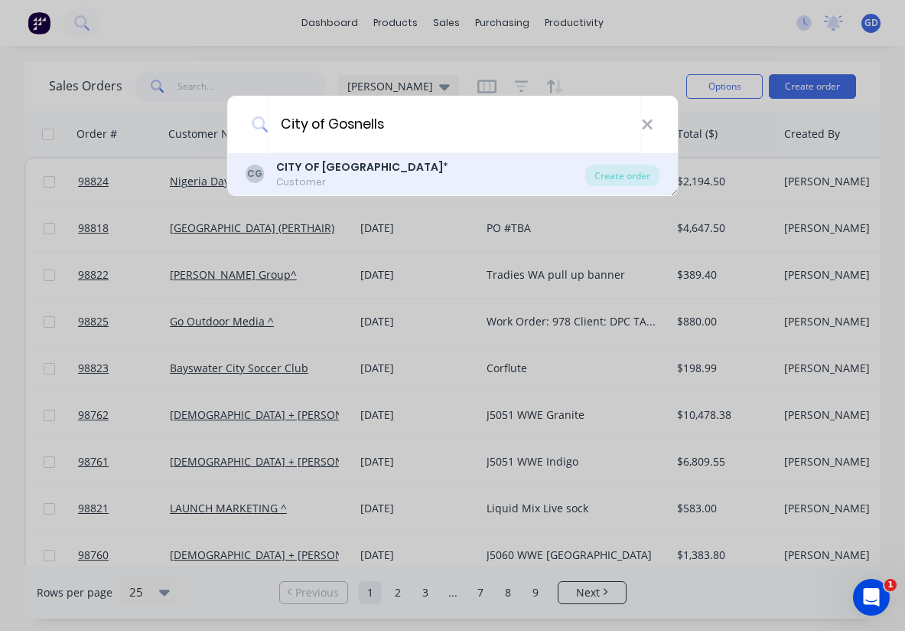
click at [328, 172] on b "CITY OF [GEOGRAPHIC_DATA]" at bounding box center [359, 166] width 167 height 15
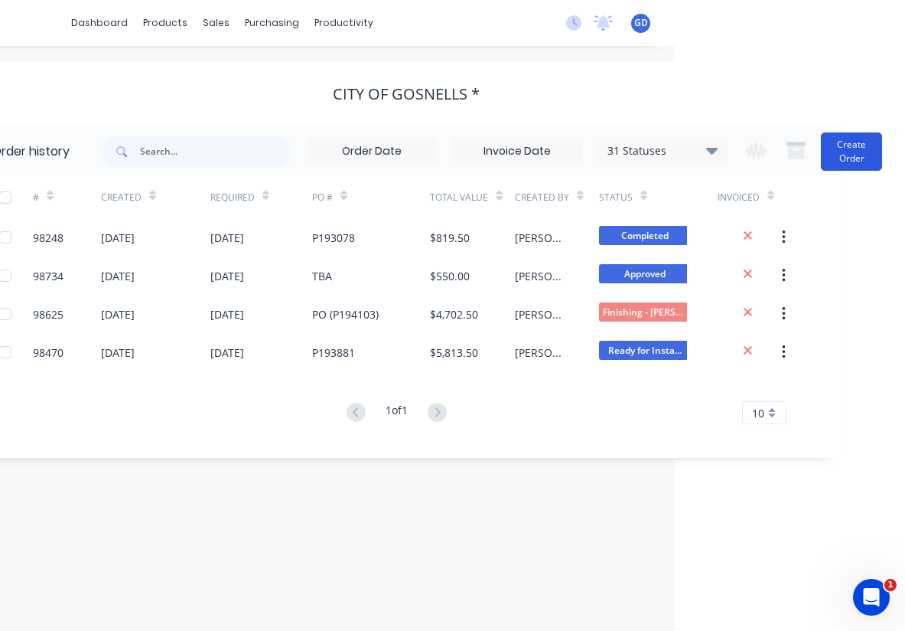
scroll to position [0, 230]
click at [843, 150] on button "Create Order" at bounding box center [851, 151] width 61 height 38
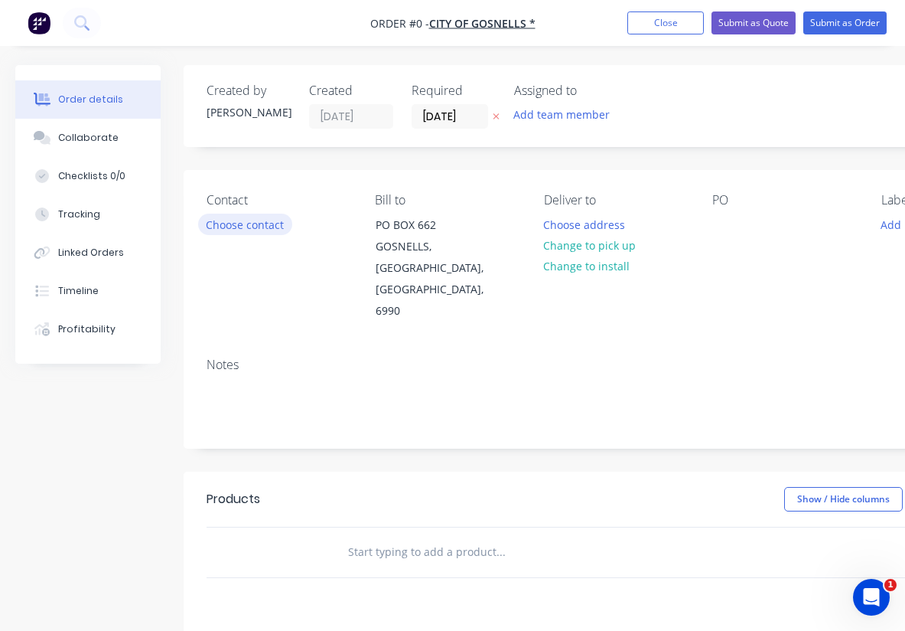
click at [231, 228] on button "Choose contact" at bounding box center [245, 224] width 94 height 21
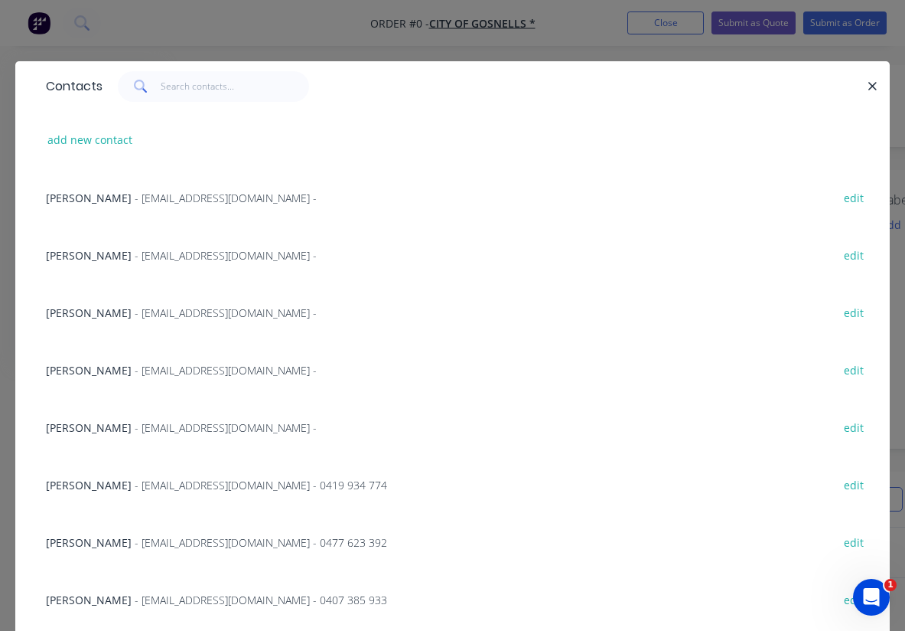
click at [113, 537] on span "Glen Williamson" at bounding box center [89, 542] width 86 height 15
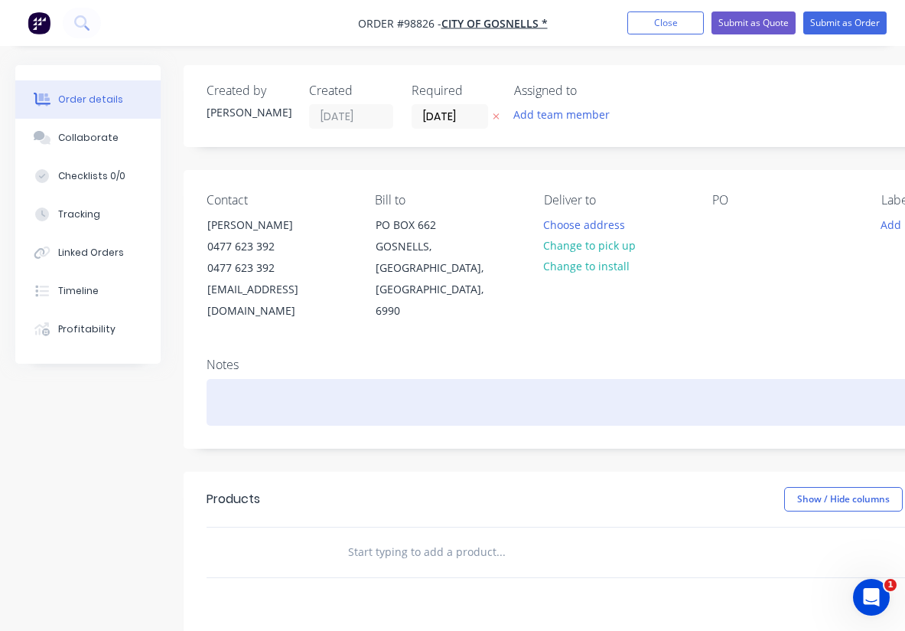
click at [278, 379] on div at bounding box center [616, 402] width 819 height 47
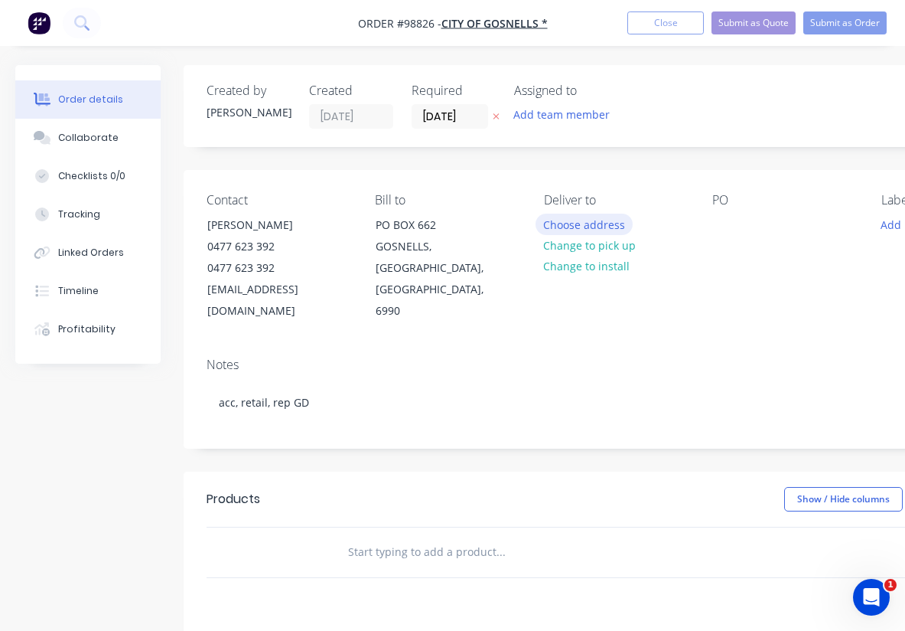
click at [596, 222] on button "Choose address" at bounding box center [585, 224] width 98 height 21
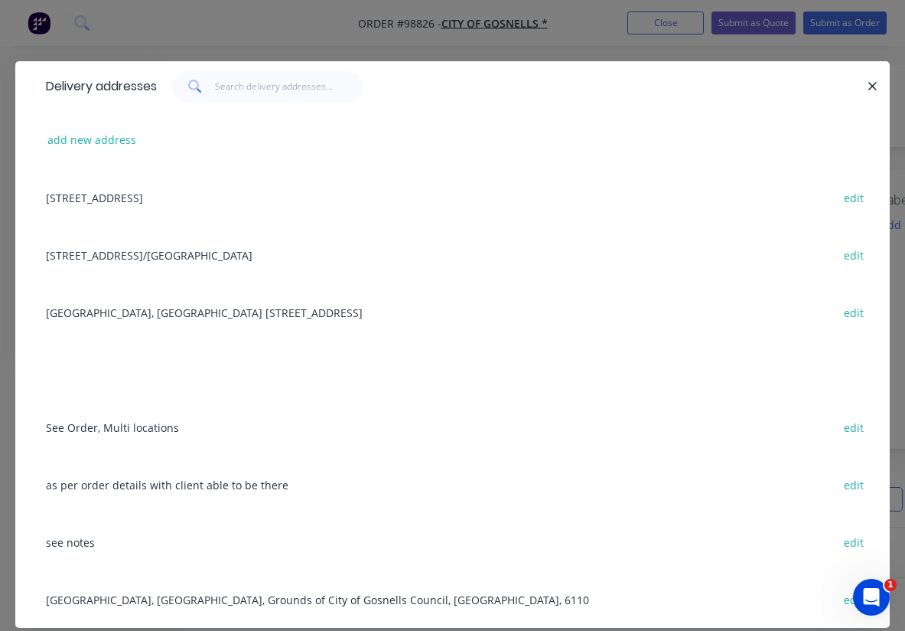
click at [86, 253] on div "2 Canning Park Avenue Maddington/Gosnells edit" at bounding box center [452, 254] width 829 height 57
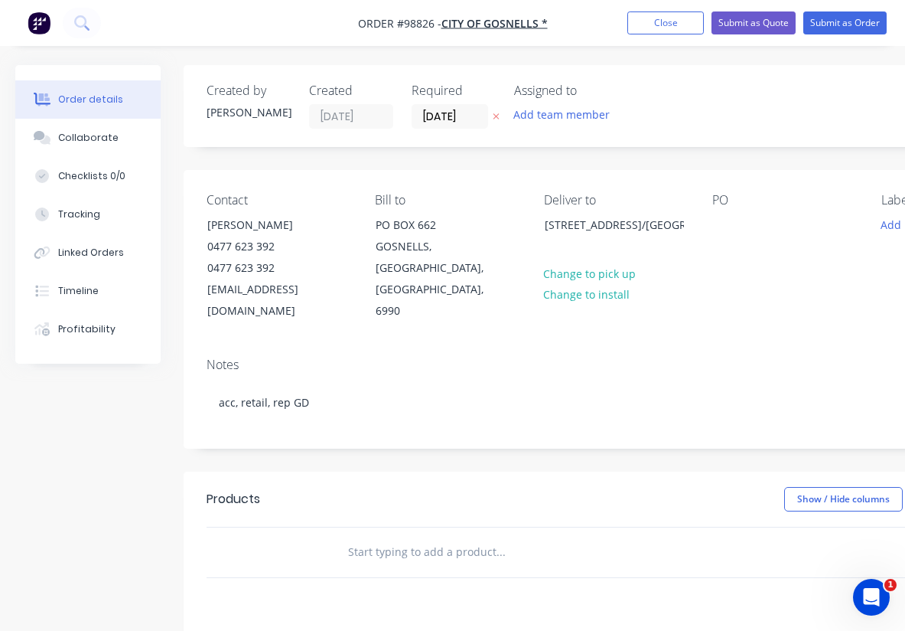
click at [775, 279] on div "PO" at bounding box center [785, 257] width 144 height 129
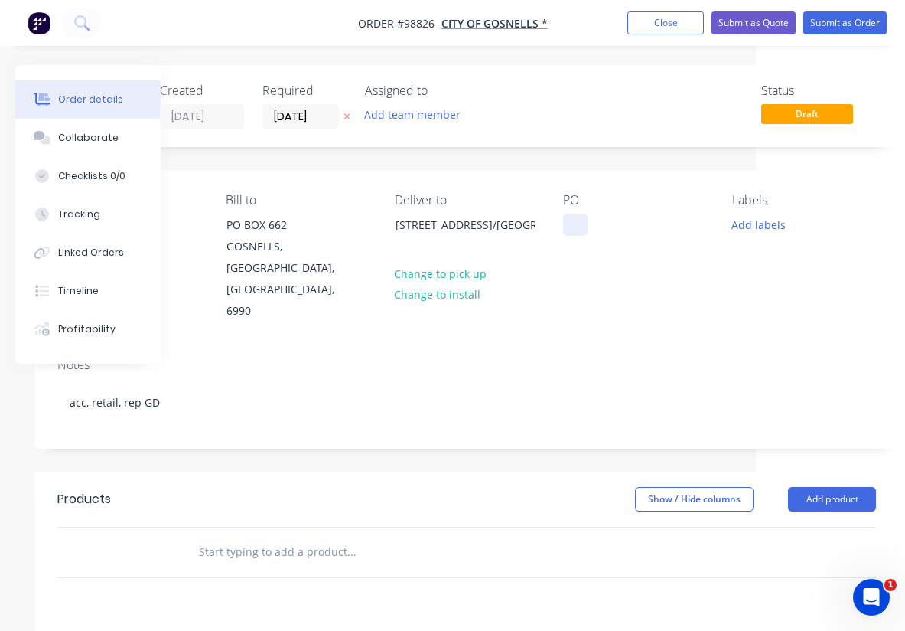
click at [580, 226] on div at bounding box center [575, 225] width 24 height 22
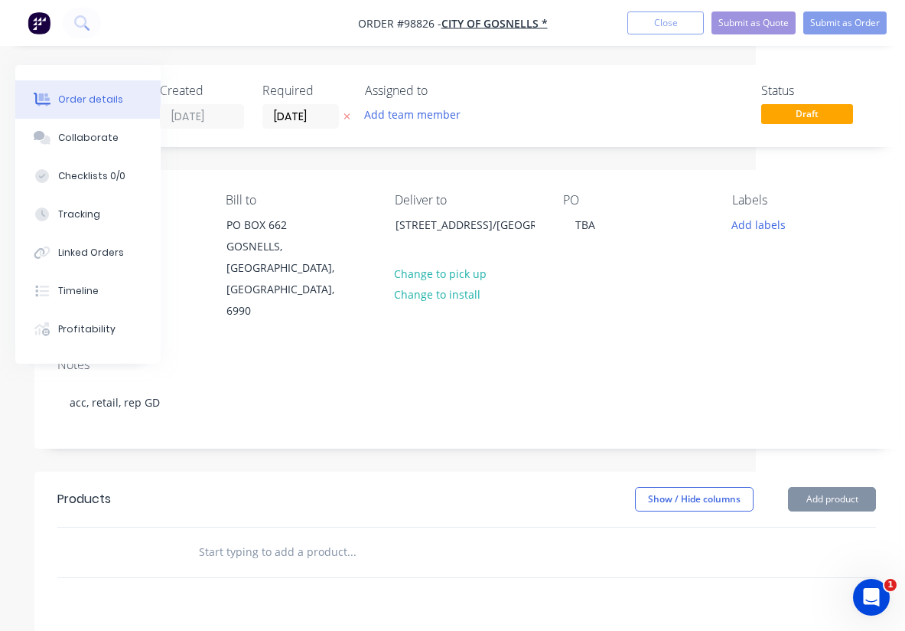
click at [627, 270] on div "PO TBA" at bounding box center [635, 257] width 144 height 129
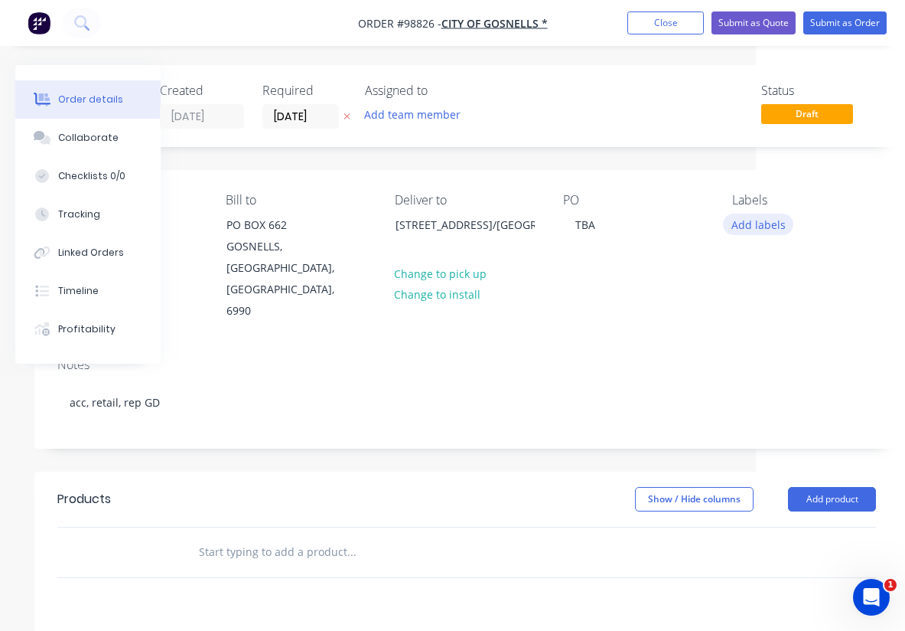
click at [753, 225] on button "Add labels" at bounding box center [758, 224] width 70 height 21
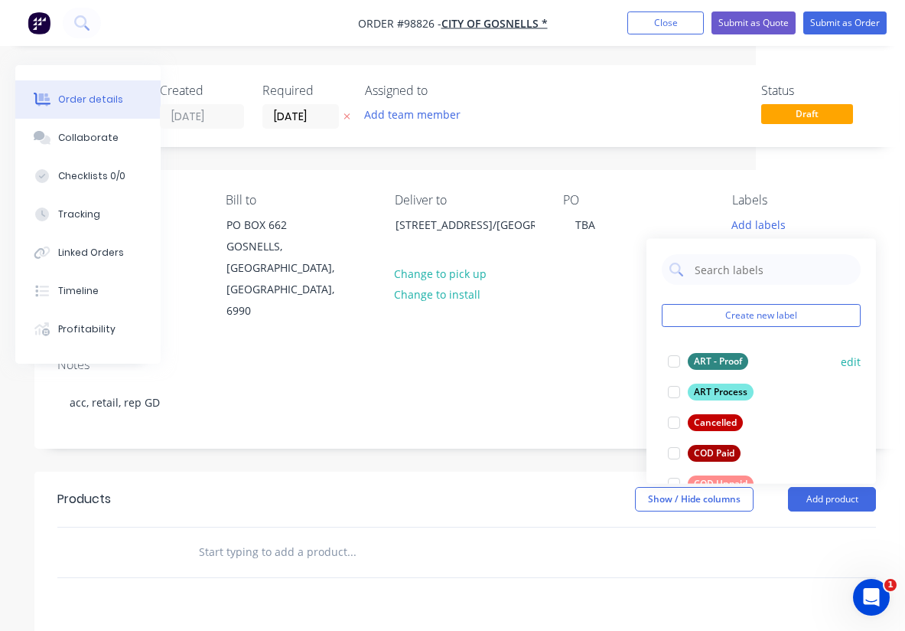
click at [706, 361] on div "ART - Proof" at bounding box center [718, 361] width 60 height 17
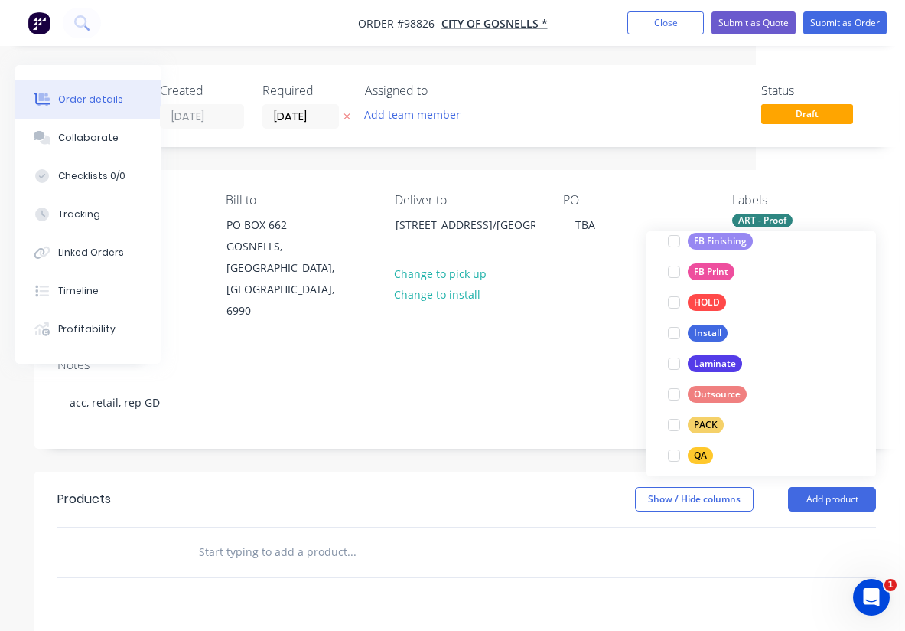
scroll to position [422, 0]
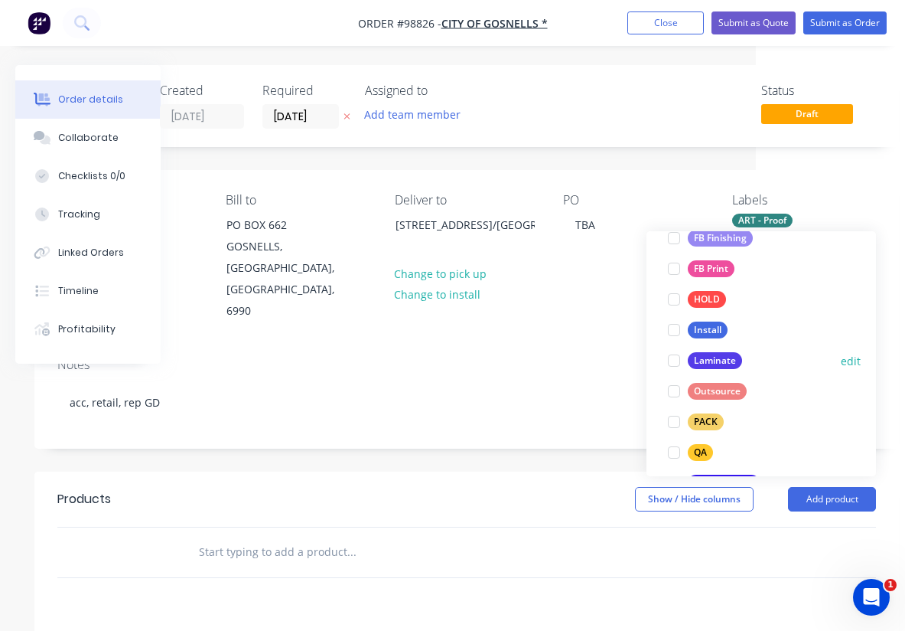
click at [722, 358] on div "Laminate" at bounding box center [715, 360] width 54 height 17
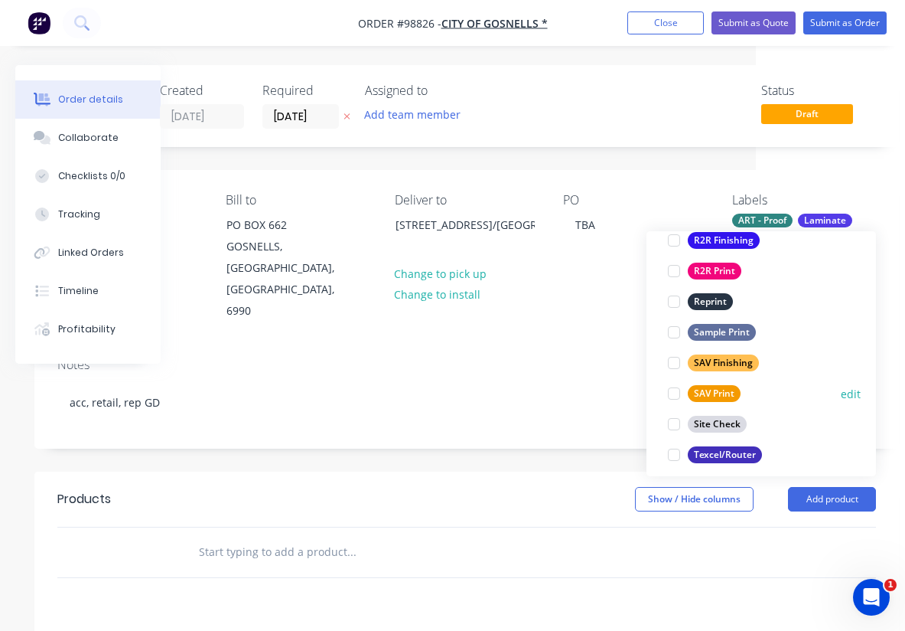
scroll to position [716, 0]
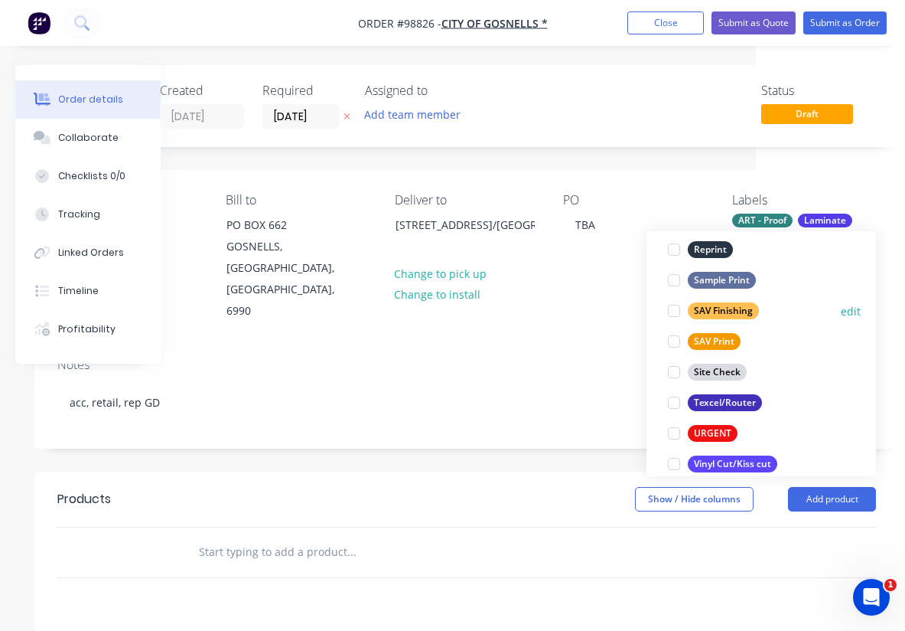
click at [726, 310] on div "SAV Finishing" at bounding box center [723, 310] width 71 height 17
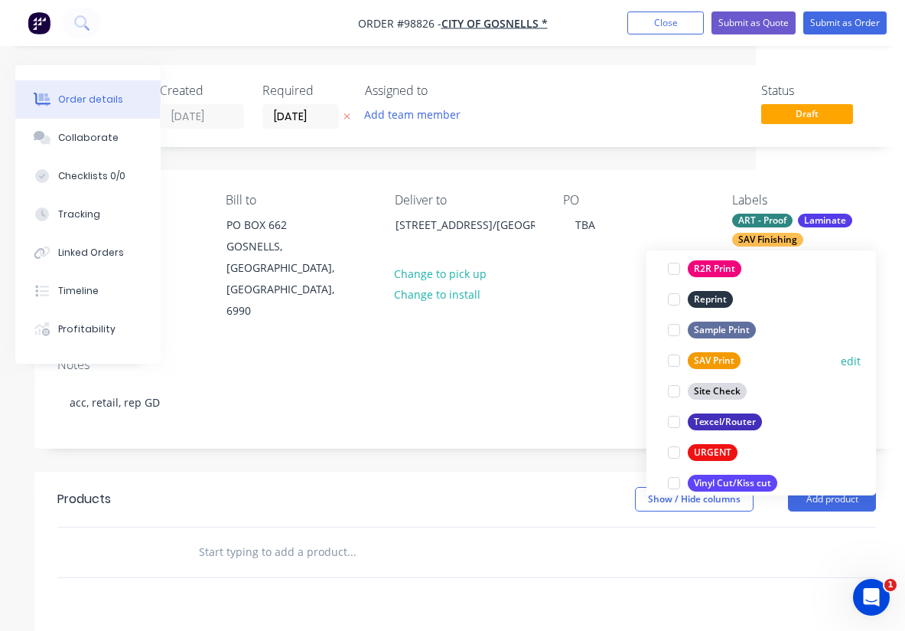
click at [723, 356] on div "SAV Print" at bounding box center [714, 360] width 53 height 17
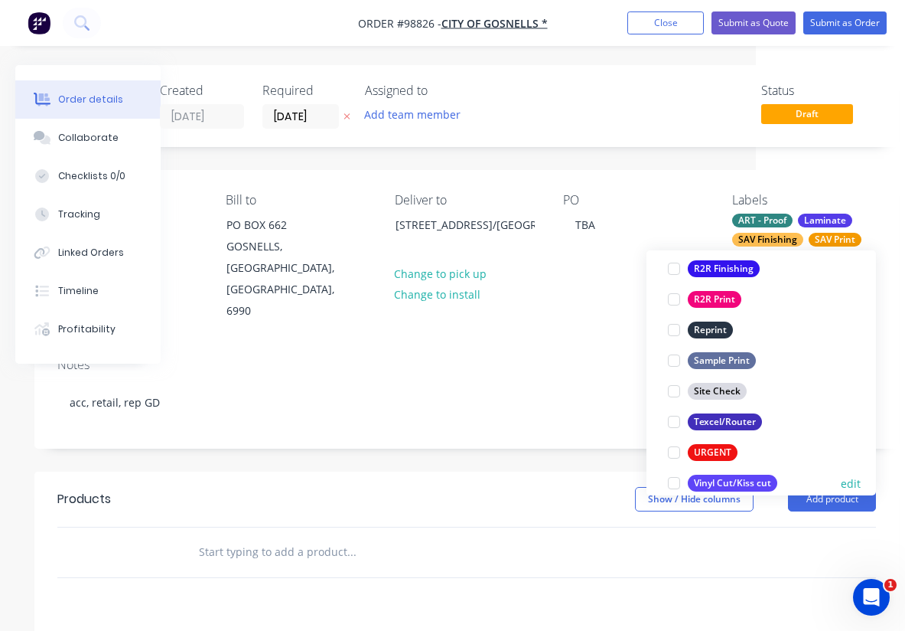
click at [723, 483] on div "Vinyl Cut/Kiss cut" at bounding box center [733, 483] width 90 height 17
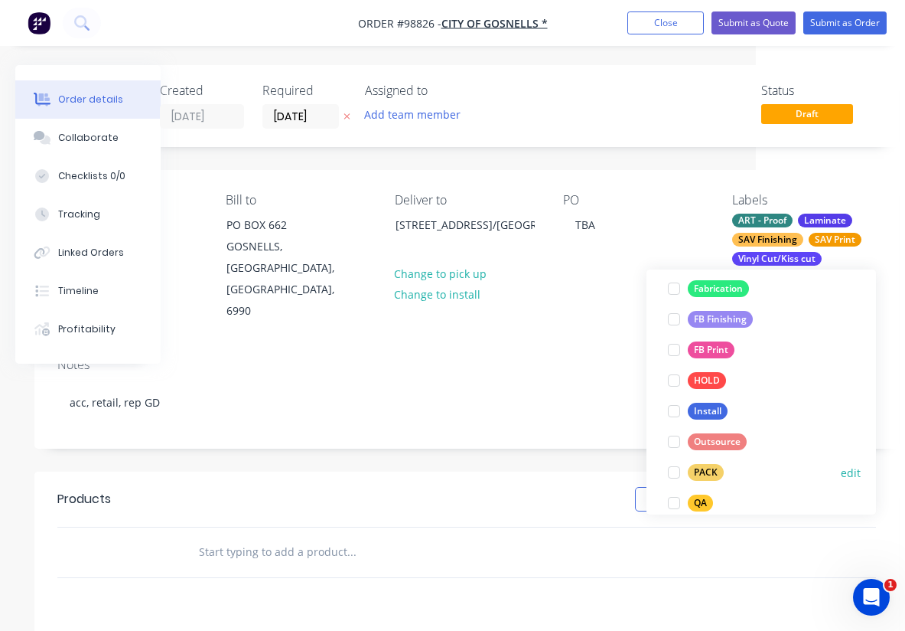
scroll to position [500, 0]
click at [710, 413] on div "Install" at bounding box center [708, 412] width 40 height 17
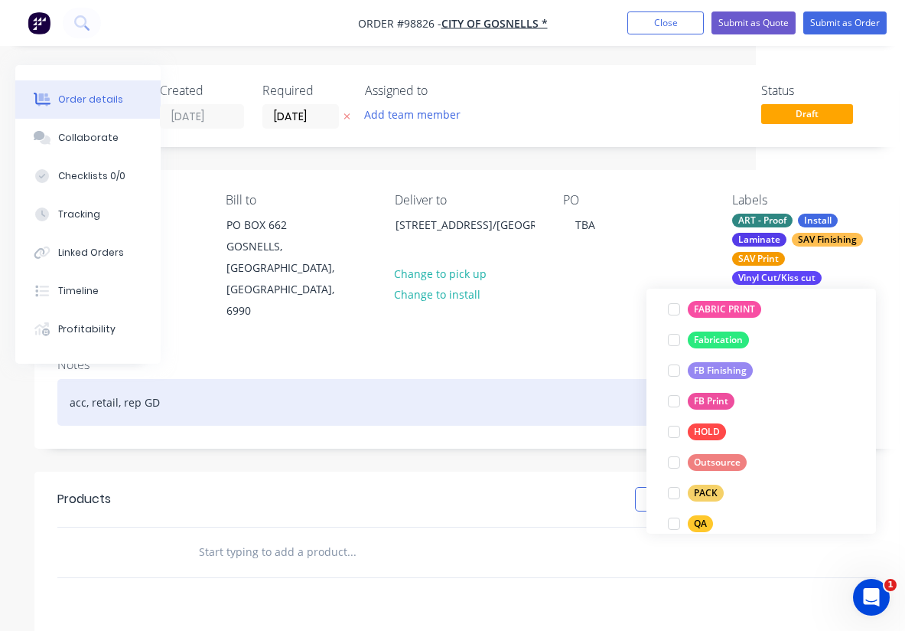
click at [579, 379] on div "acc, retail, rep GD" at bounding box center [466, 402] width 819 height 47
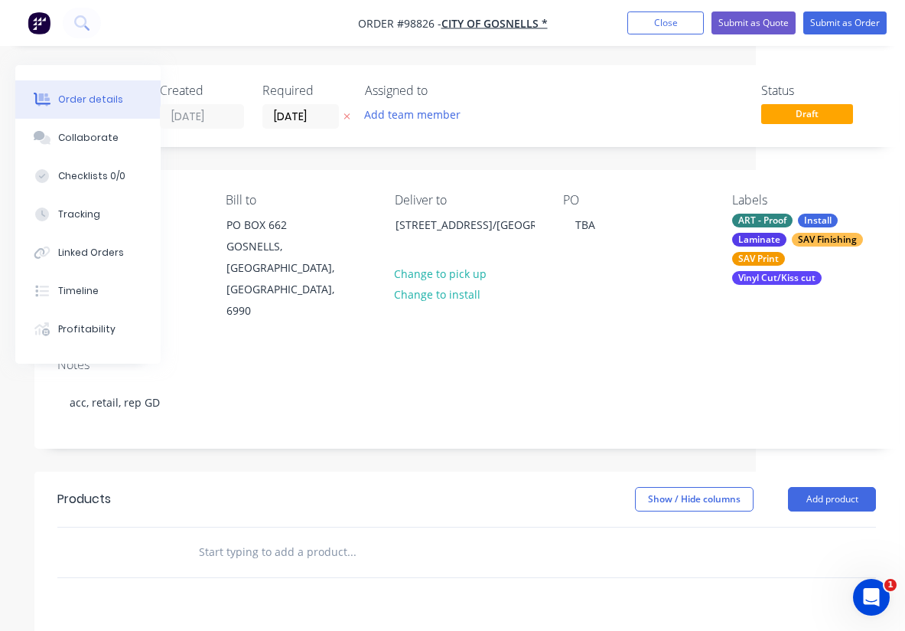
click at [270, 537] on input "text" at bounding box center [351, 552] width 306 height 31
paste input "Qty 1 set installed at Maddington COG Depot. Ranger vehicle 1ITP-381 Same artwo…"
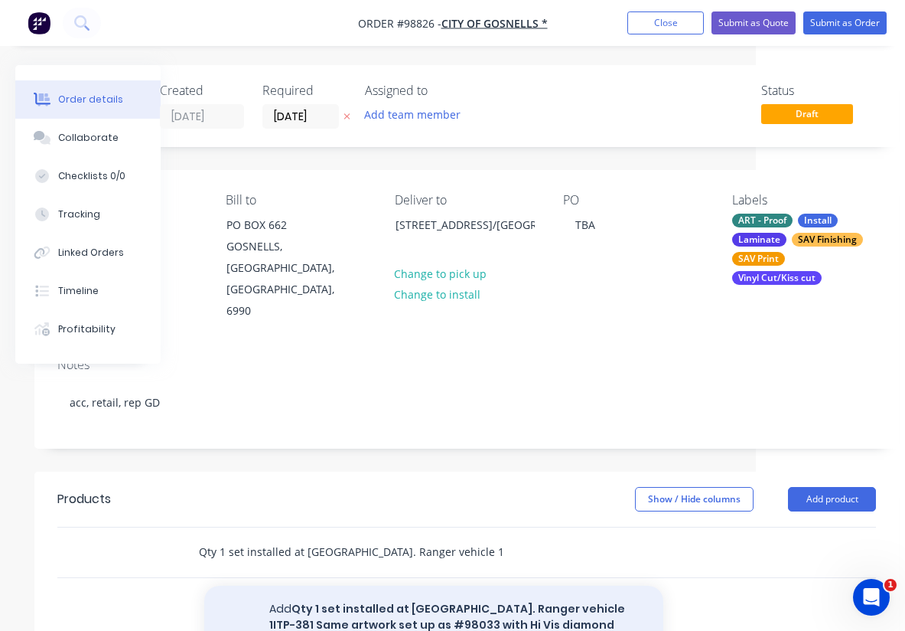
type input "Qty 1 set installed at Maddington COG Depot. Ranger vehicle 1ITP-381 Same artwo…"
click at [396, 588] on button "Add Qty 1 set installed at Maddington COG Depot. Ranger vehicle 1ITP-381 Same a…" at bounding box center [433, 625] width 459 height 79
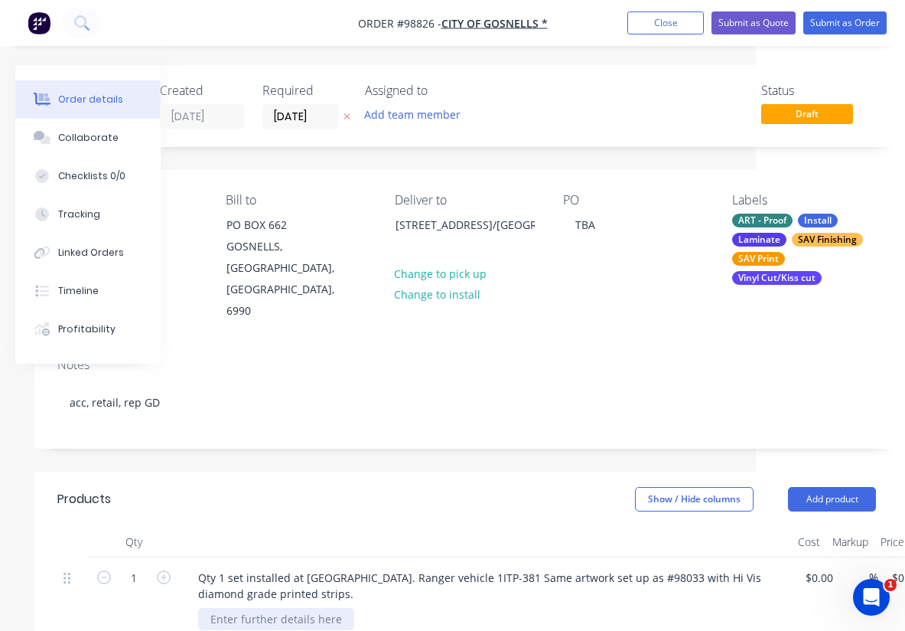
click at [231, 608] on div at bounding box center [276, 619] width 156 height 22
paste div
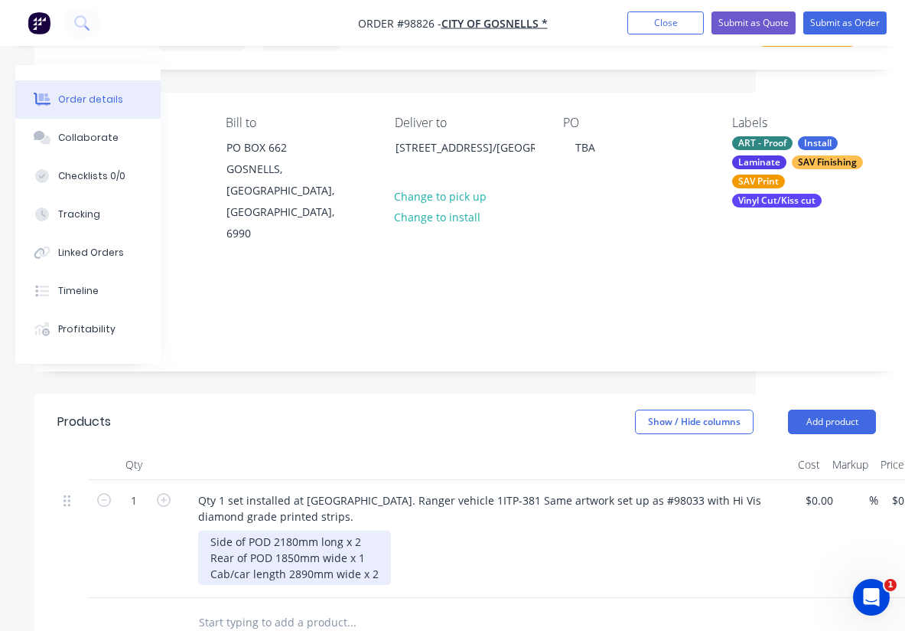
scroll to position [93, 149]
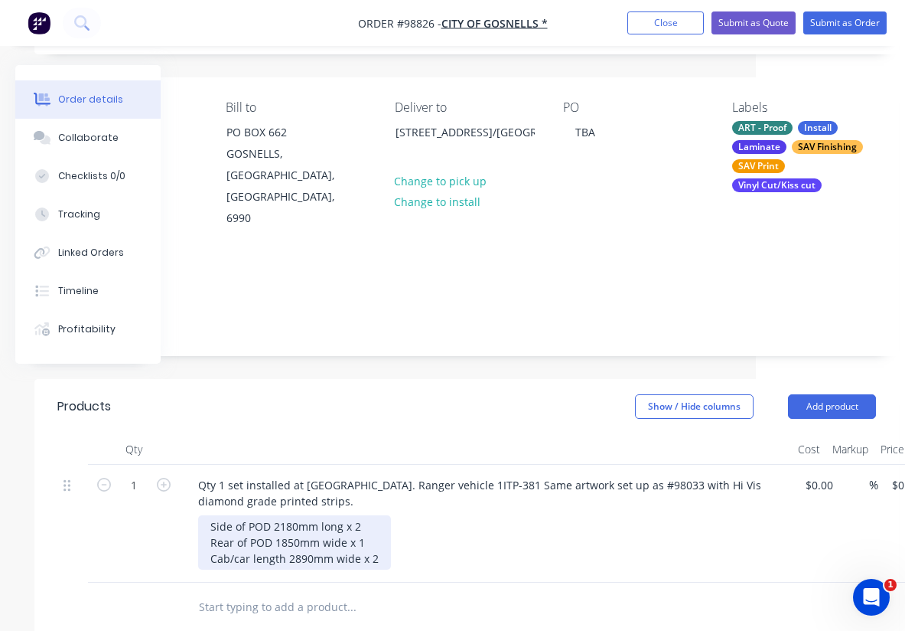
click at [370, 515] on div "Side of POD 2180mm long x 2 Rear of POD 1850mm wide x 1 Cab/car length 2890mm w…" at bounding box center [294, 542] width 193 height 54
click at [403, 541] on div "Side of POD 2180mm long x 2 (1 left and 1 right) Rear of POD 1850mm wide x 1 Ca…" at bounding box center [333, 542] width 270 height 54
drag, startPoint x: 452, startPoint y: 503, endPoint x: 360, endPoint y: 504, distance: 92.6
click at [360, 515] on div "Side of POD 2180mm long x 2 (1 left and 1 right) Rear of POD 1850mm wide x 1 Ca…" at bounding box center [333, 542] width 270 height 54
copy div "(1 left and 1 right)"
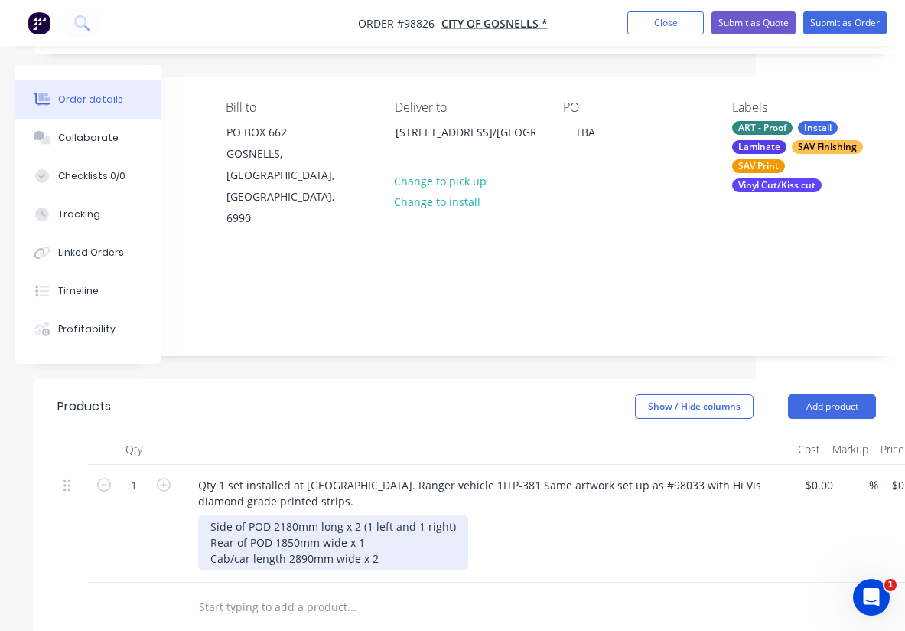
click at [390, 534] on div "Side of POD 2180mm long x 2 (1 left and 1 right) Rear of POD 1850mm wide x 1 Ca…" at bounding box center [333, 542] width 270 height 54
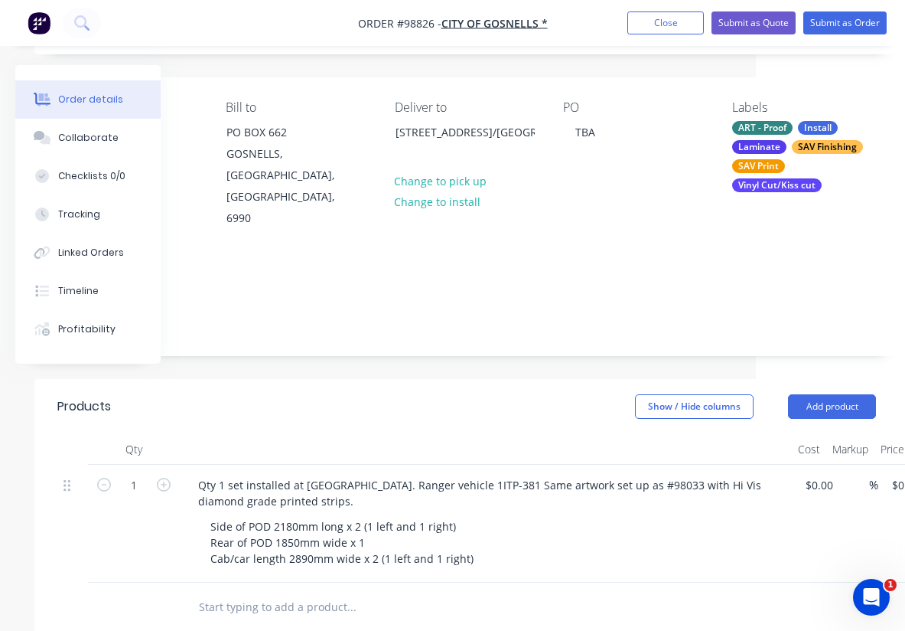
click at [575, 515] on div "Side of POD 2180mm long x 2 (1 left and 1 right) Rear of POD 1850mm wide x 1 Ca…" at bounding box center [492, 542] width 588 height 54
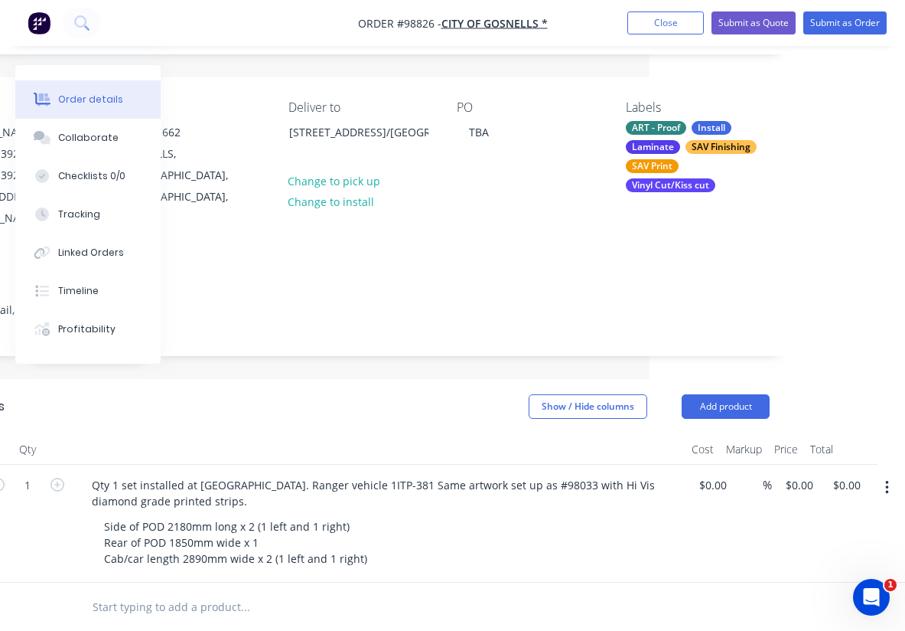
scroll to position [93, 256]
click at [851, 474] on input "0.00" at bounding box center [849, 485] width 35 height 22
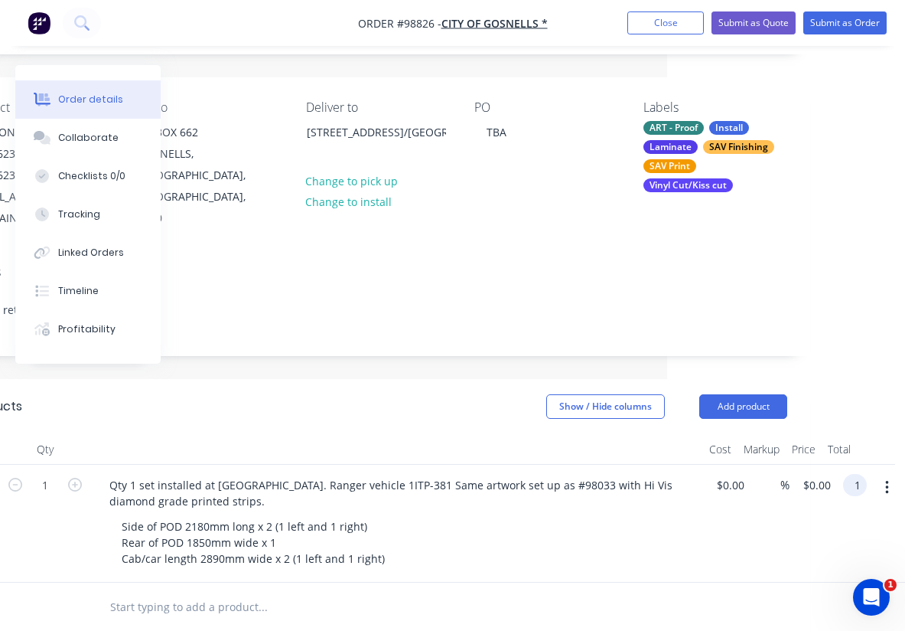
scroll to position [93, 238]
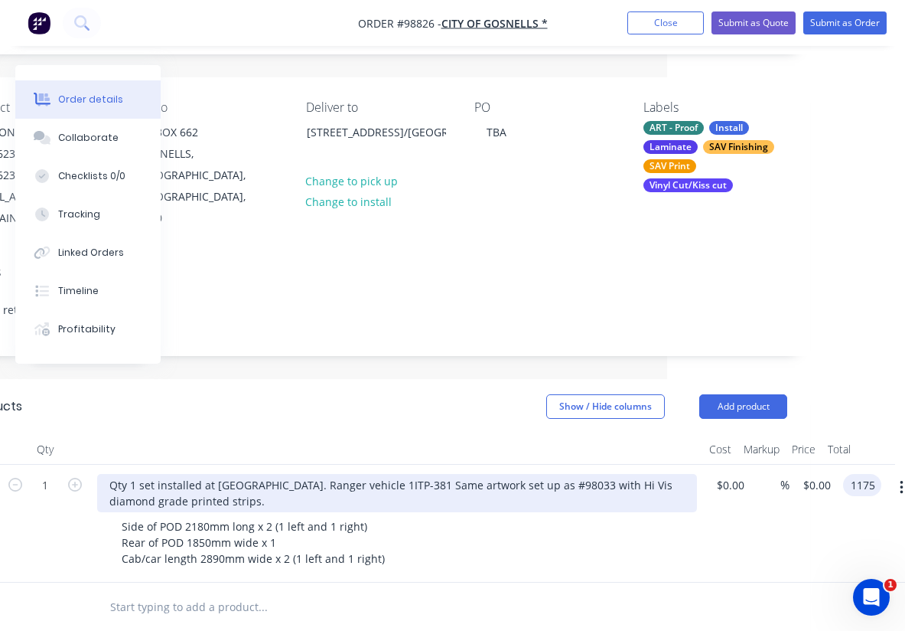
type input "1175"
type input "$1,175.00"
click at [690, 489] on div "Qty 1 set installed at Maddington COG Depot. Ranger vehicle 1ITP-381 Same artwo…" at bounding box center [397, 493] width 600 height 38
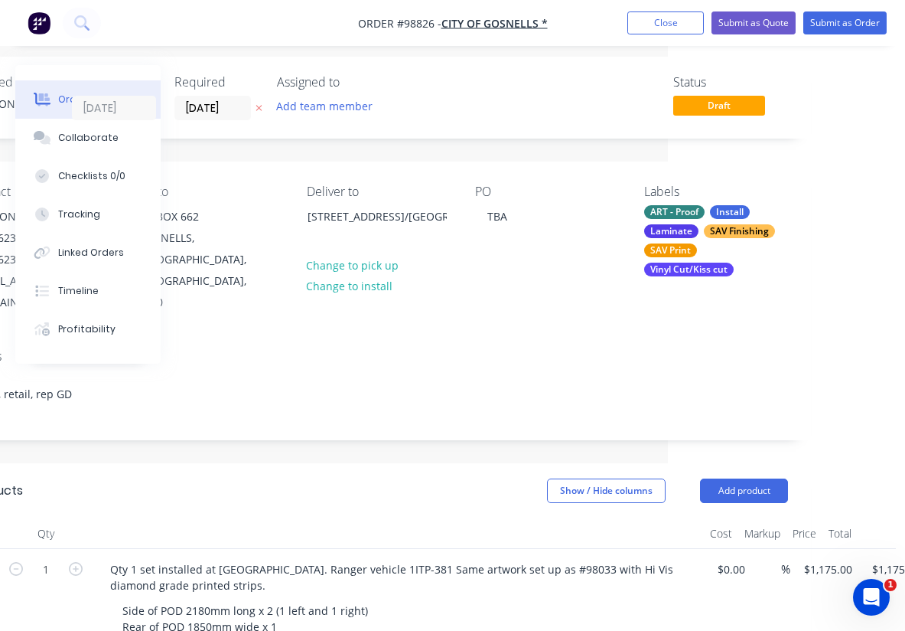
scroll to position [0, 237]
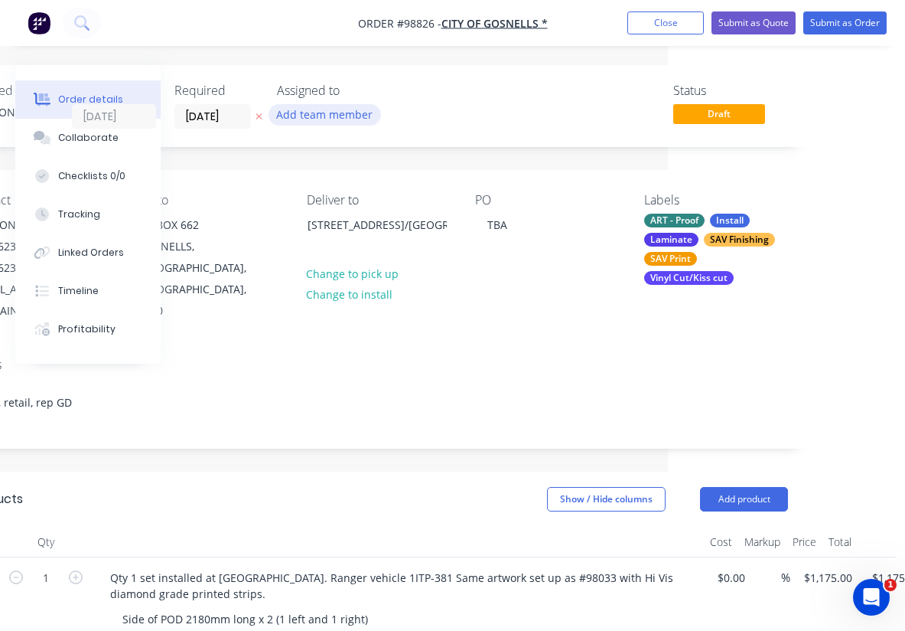
click at [351, 116] on button "Add team member" at bounding box center [325, 114] width 113 height 21
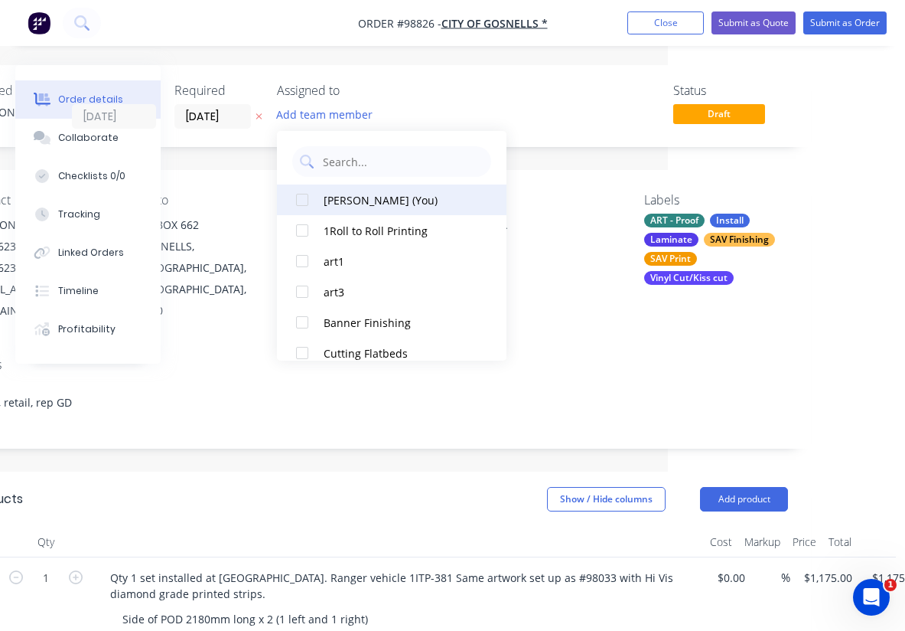
click at [306, 195] on div at bounding box center [302, 199] width 31 height 31
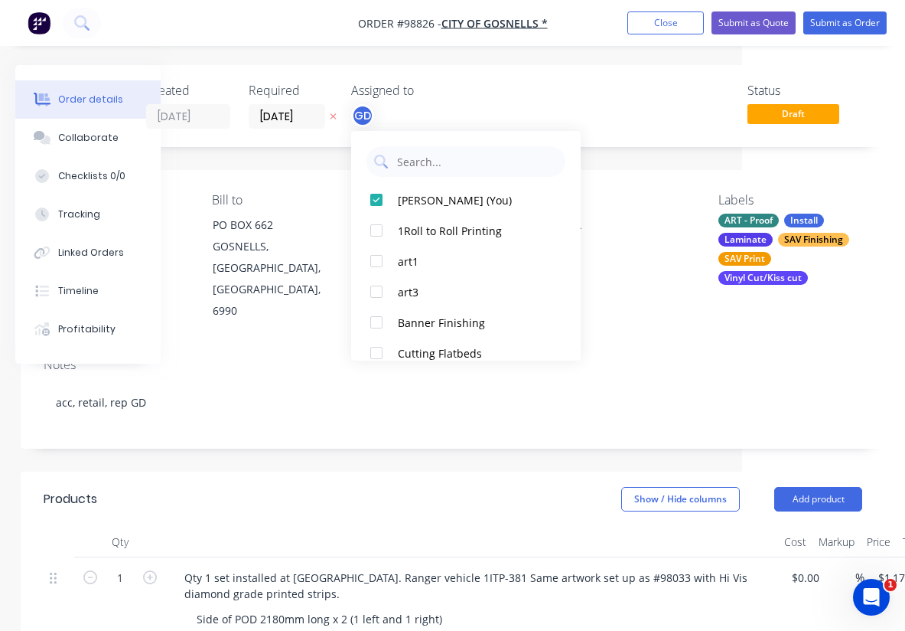
scroll to position [0, 162]
click at [287, 116] on input "[DATE]" at bounding box center [288, 116] width 75 height 23
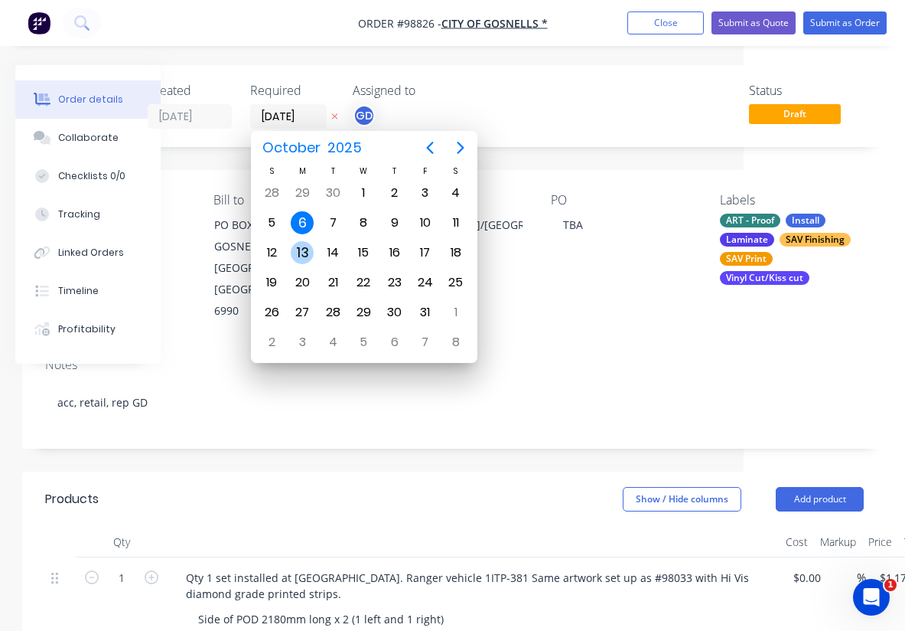
click at [304, 244] on div "13" at bounding box center [302, 252] width 23 height 23
type input "13/10/25"
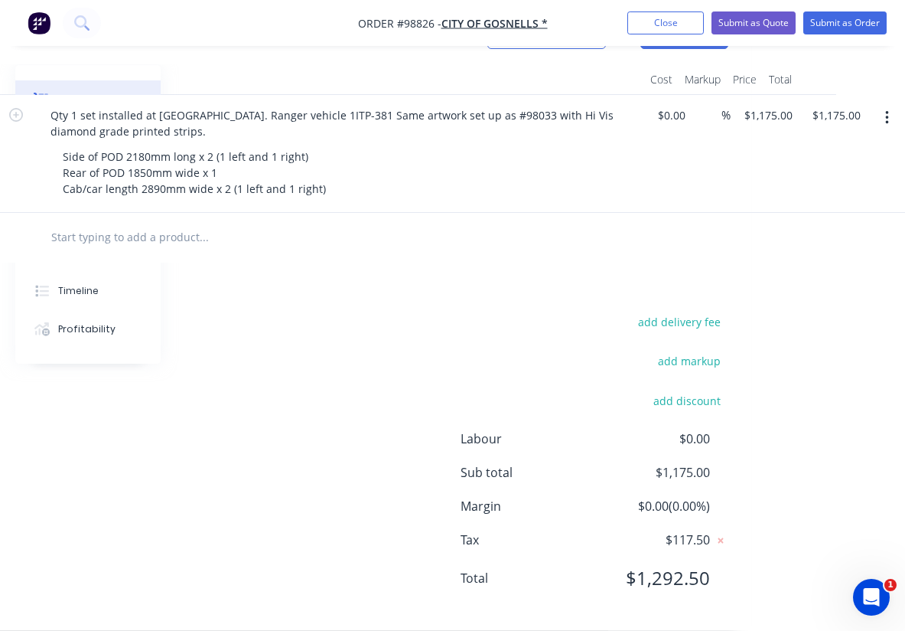
scroll to position [0, 297]
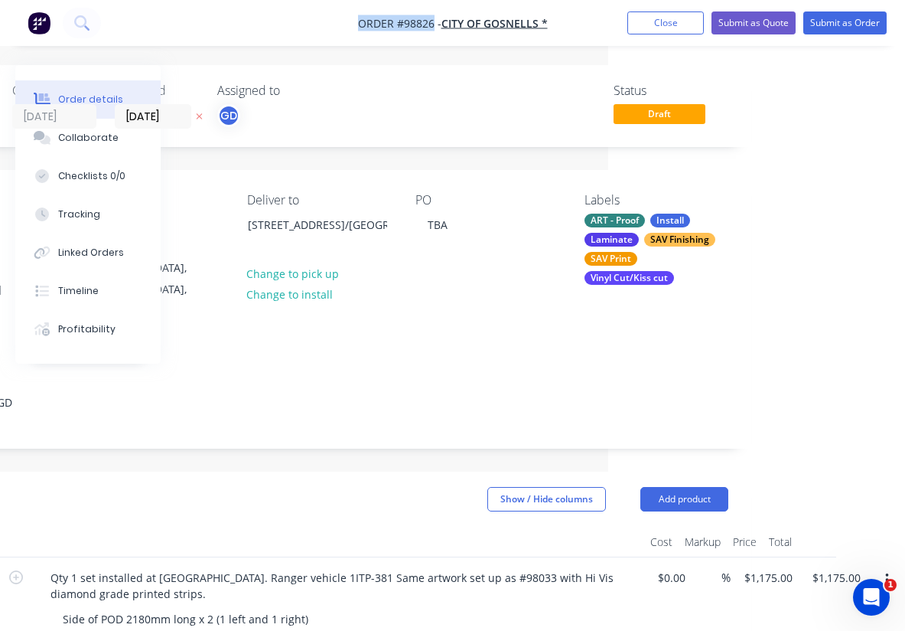
drag, startPoint x: 347, startPoint y: 19, endPoint x: 433, endPoint y: 24, distance: 85.9
click at [433, 24] on nav "Order #98826 - CITY OF GOSNELLS * Add product Close Submit as Quote Submit as O…" at bounding box center [452, 23] width 905 height 46
copy span "Order #98826"
click at [664, 31] on button "Close" at bounding box center [666, 22] width 77 height 23
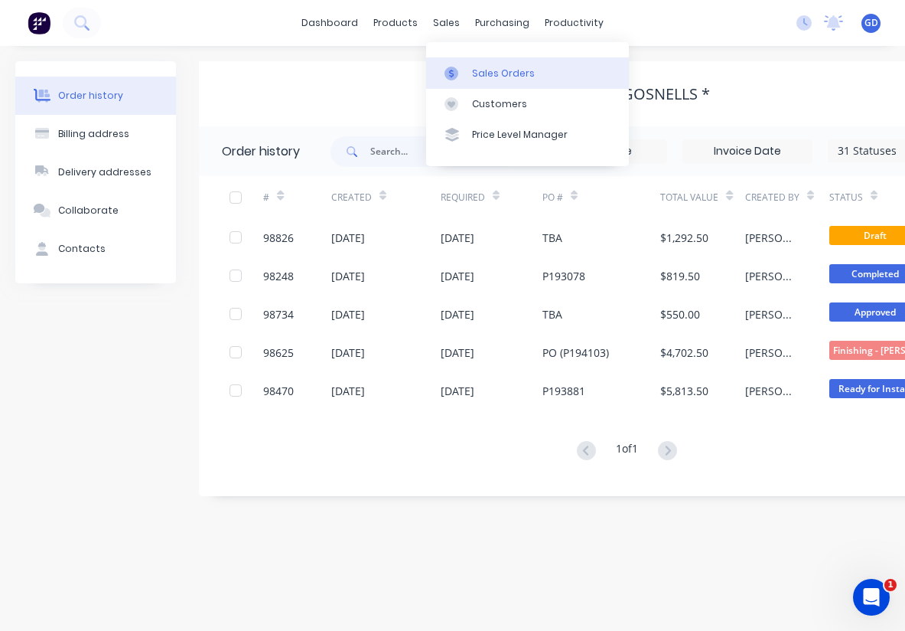
click at [485, 70] on div "Sales Orders" at bounding box center [503, 74] width 63 height 14
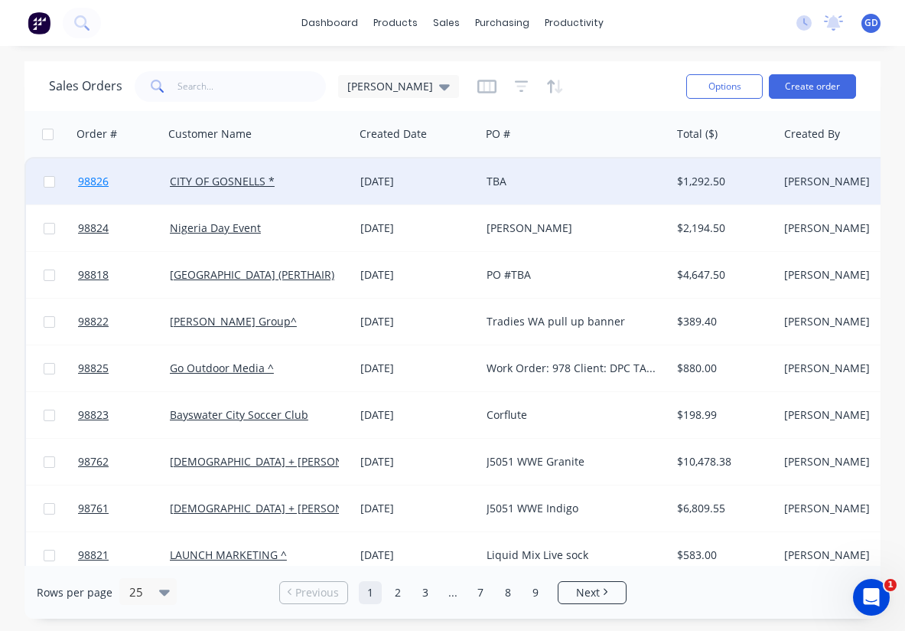
click at [104, 187] on span "98826" at bounding box center [93, 181] width 31 height 15
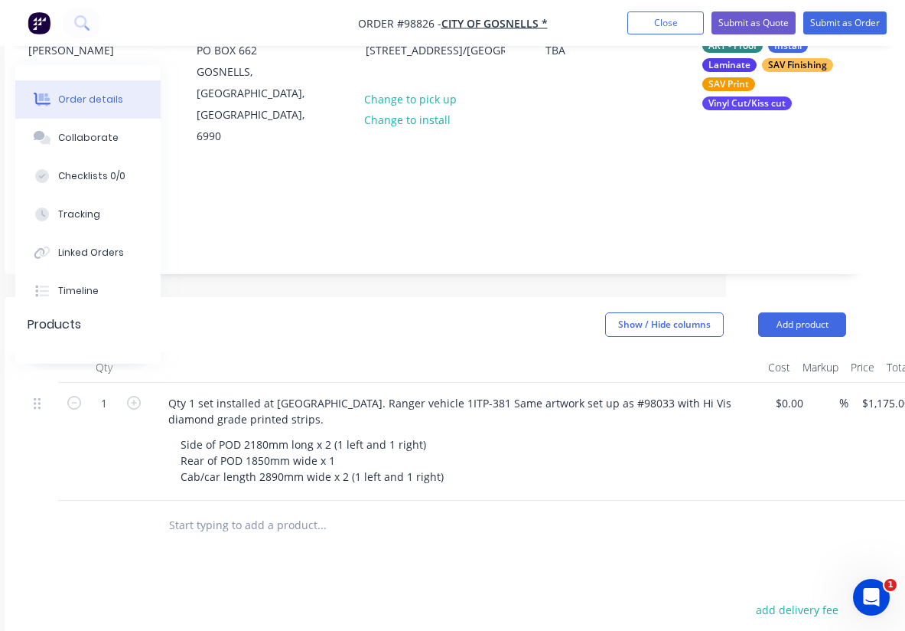
scroll to position [175, 192]
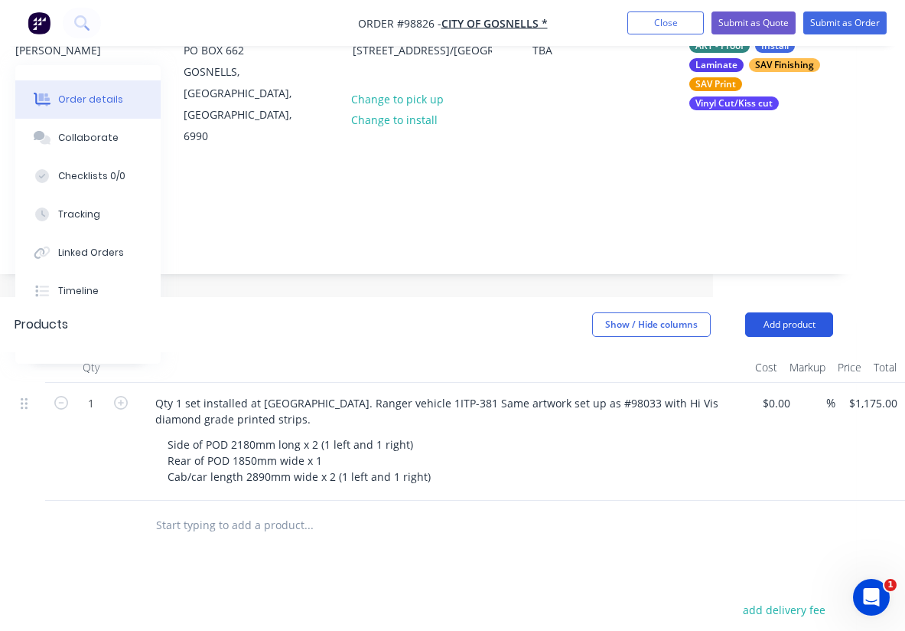
click at [791, 312] on button "Add product" at bounding box center [790, 324] width 88 height 24
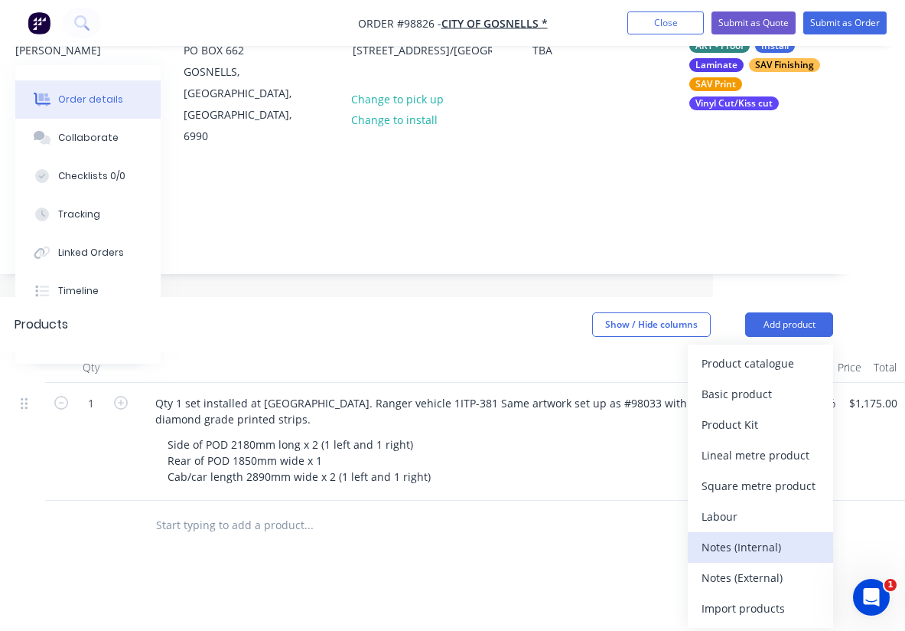
click at [742, 536] on div "Notes (Internal)" at bounding box center [761, 547] width 118 height 22
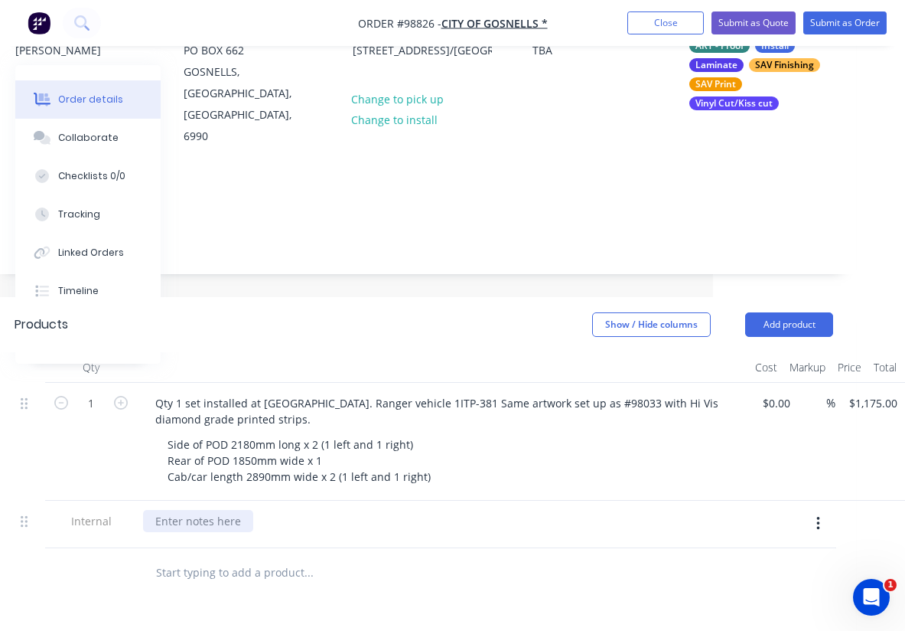
click at [180, 510] on div at bounding box center [198, 521] width 110 height 22
paste div
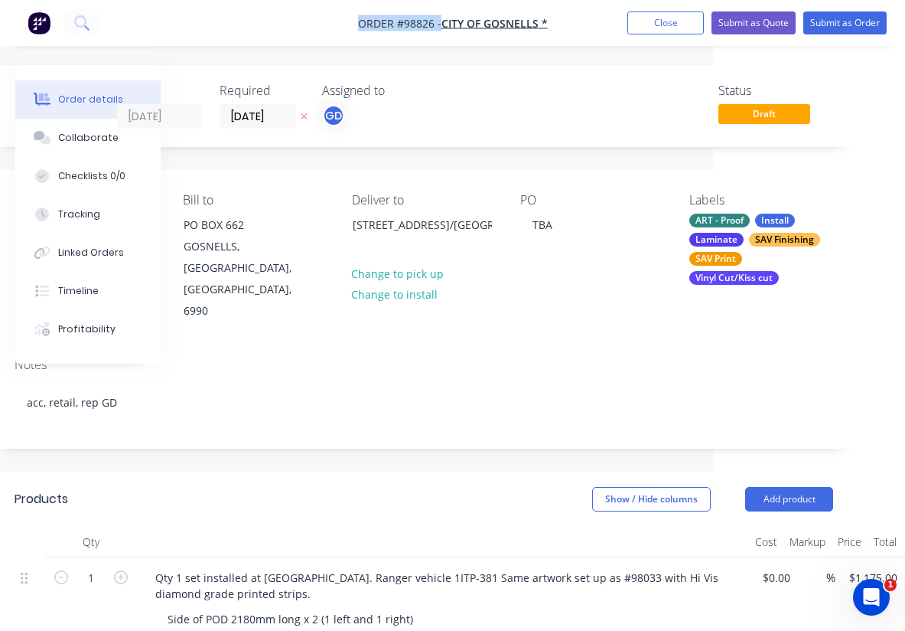
drag, startPoint x: 343, startPoint y: 26, endPoint x: 439, endPoint y: 24, distance: 95.7
click at [439, 24] on nav "Order #98826 - CITY OF GOSNELLS * Add product Close Submit as Quote Submit as O…" at bounding box center [452, 23] width 905 height 46
copy span "Order #98826 -"
click at [669, 22] on button "Close" at bounding box center [666, 22] width 77 height 23
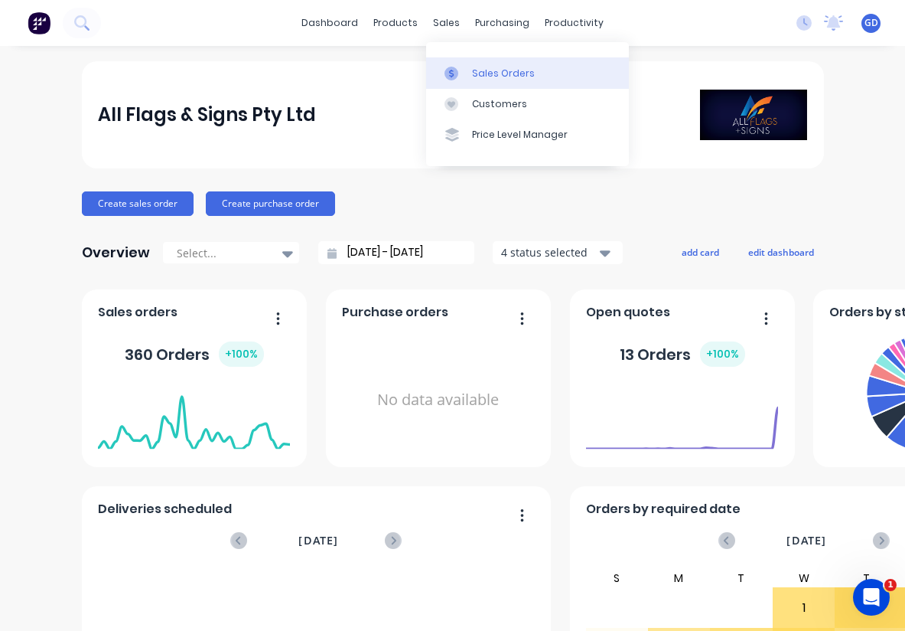
click at [488, 62] on link "Sales Orders" at bounding box center [527, 72] width 203 height 31
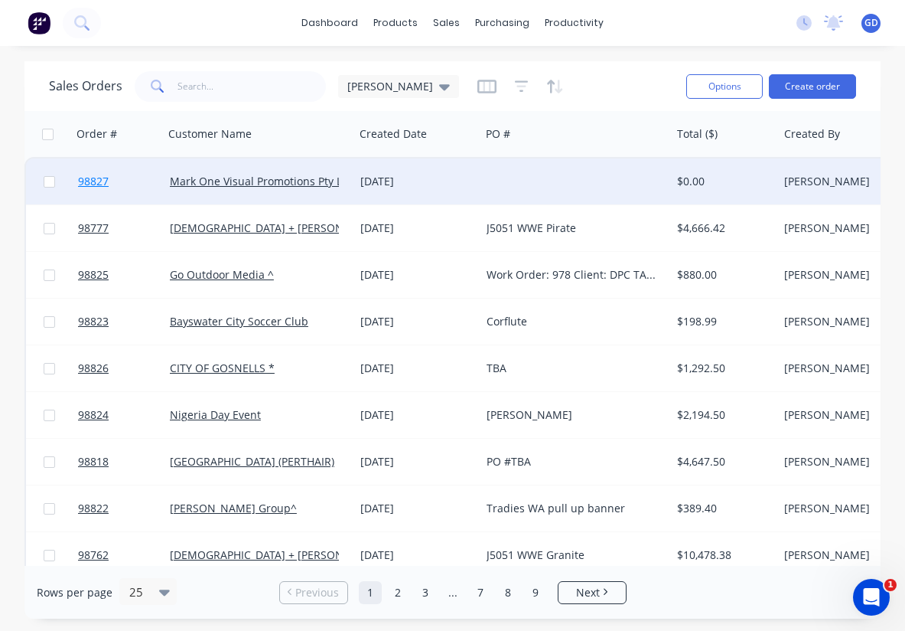
click at [101, 189] on link "98827" at bounding box center [124, 181] width 92 height 46
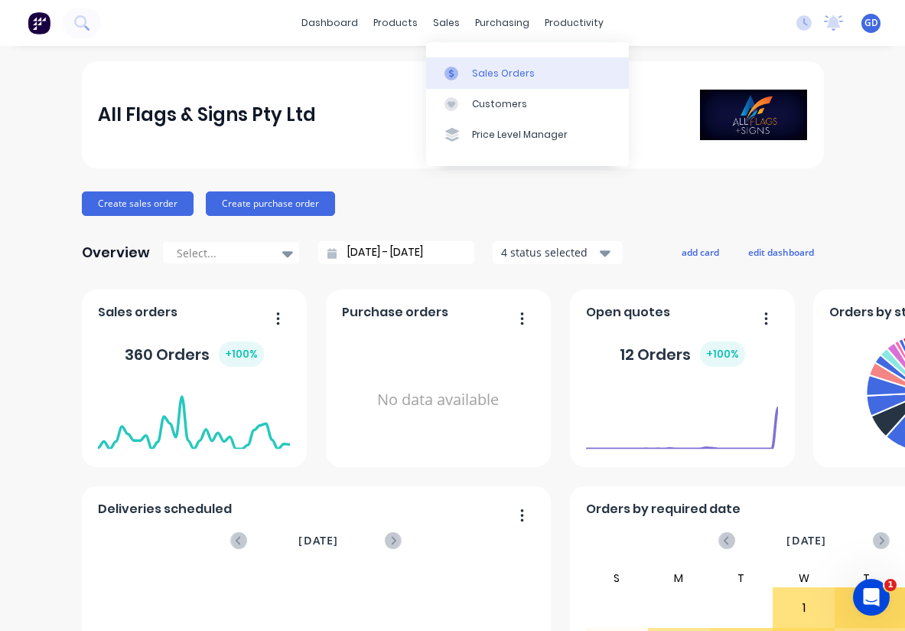
click at [486, 69] on div "Sales Orders" at bounding box center [503, 74] width 63 height 14
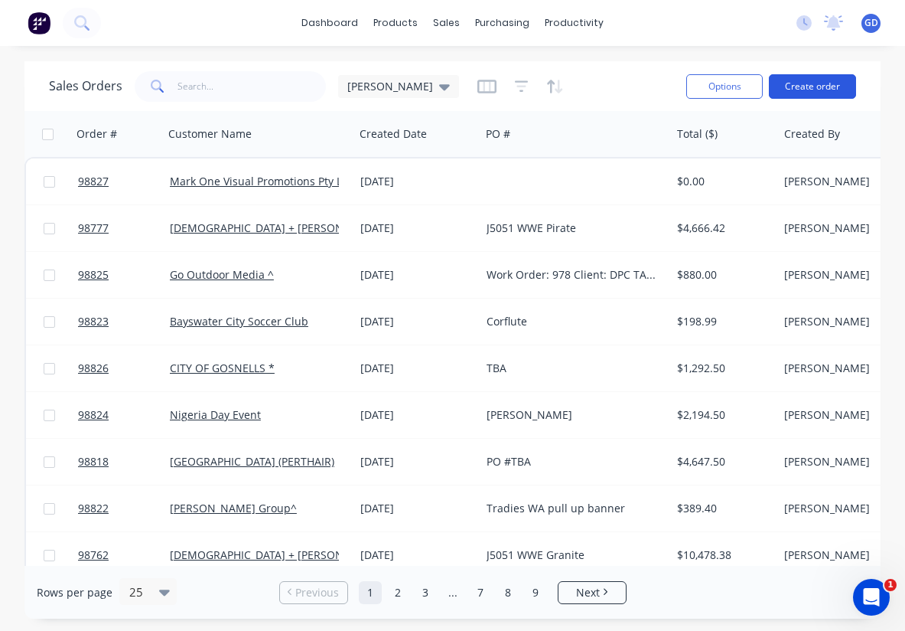
click at [824, 84] on button "Create order" at bounding box center [812, 86] width 87 height 24
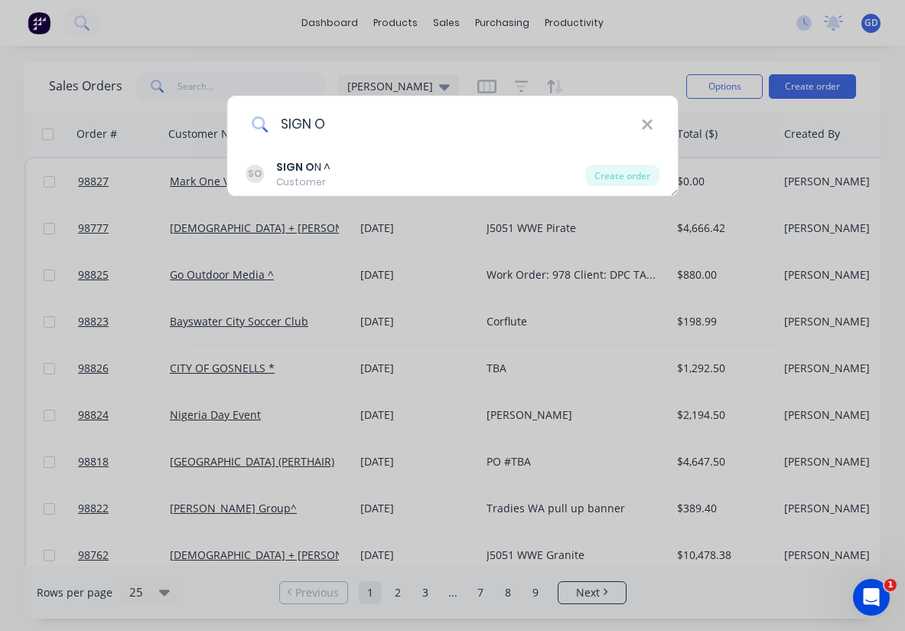
type input "SIGN ON"
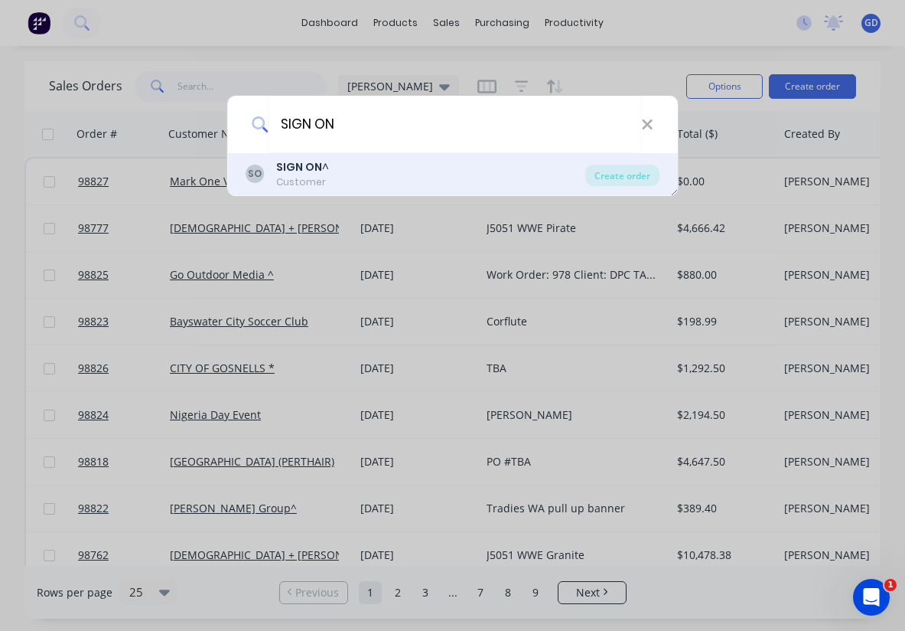
click at [305, 174] on b "SIGN ON" at bounding box center [299, 166] width 46 height 15
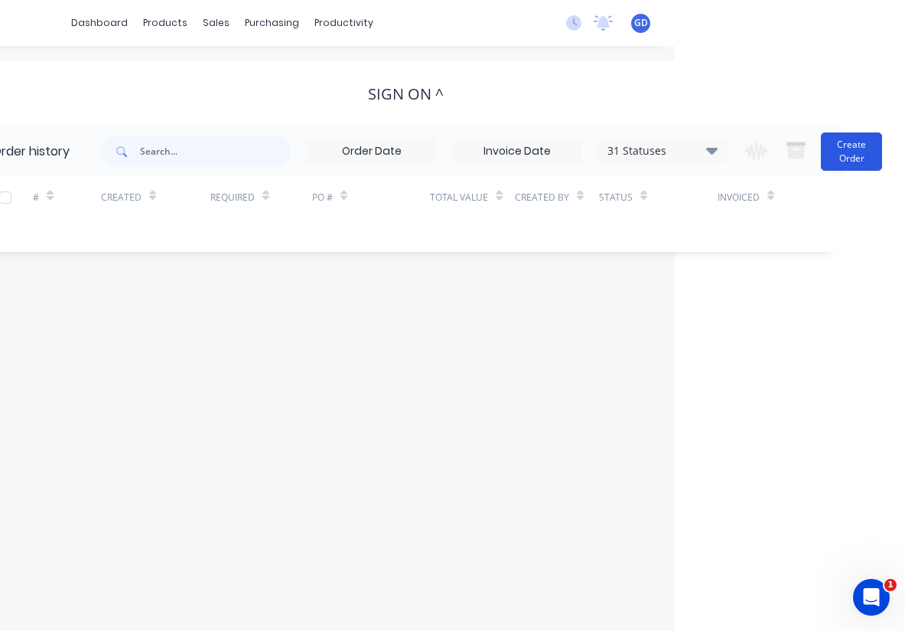
scroll to position [0, 230]
click at [858, 151] on button "Create Order" at bounding box center [851, 151] width 61 height 38
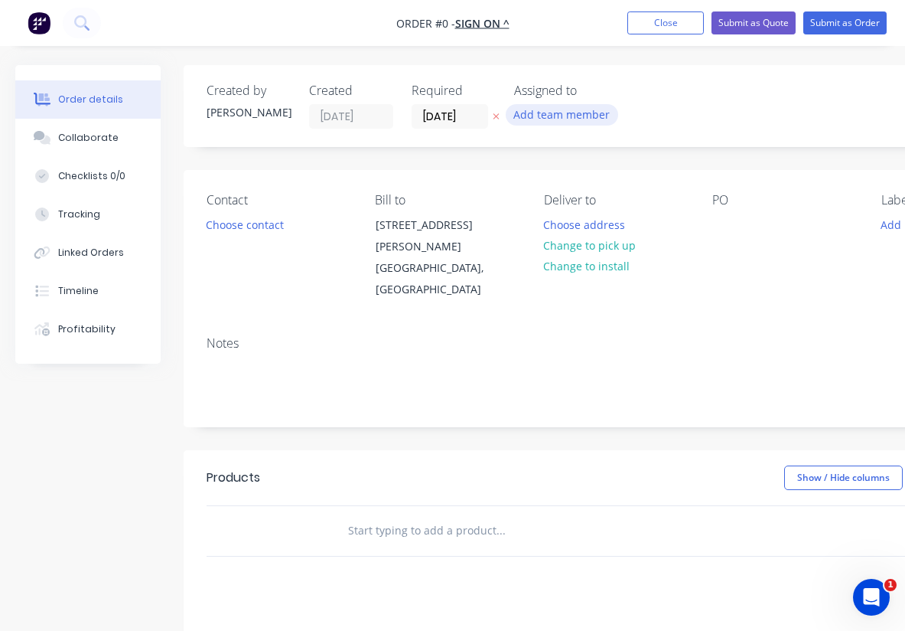
click at [541, 113] on button "Add team member" at bounding box center [562, 114] width 113 height 21
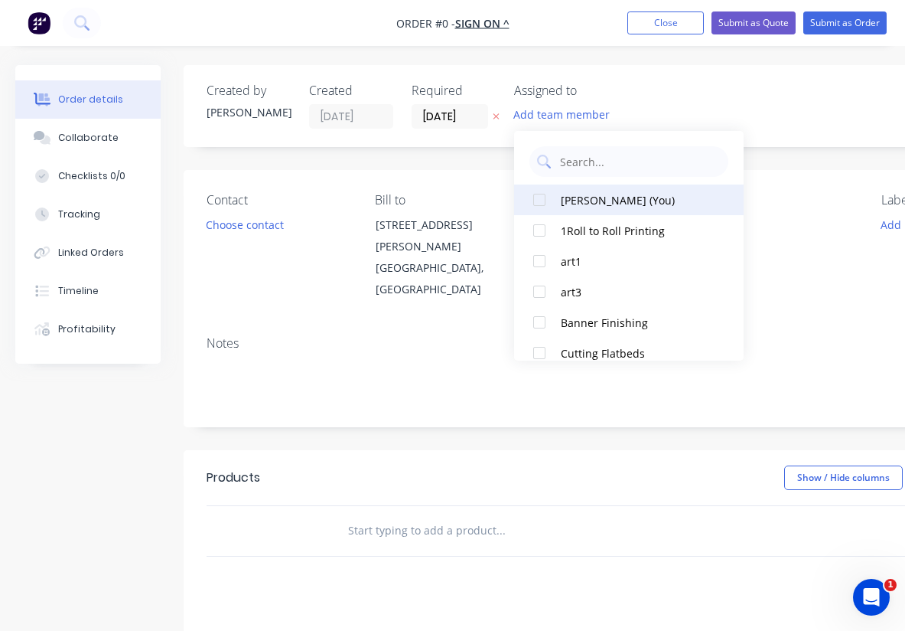
click at [548, 199] on div at bounding box center [539, 199] width 31 height 31
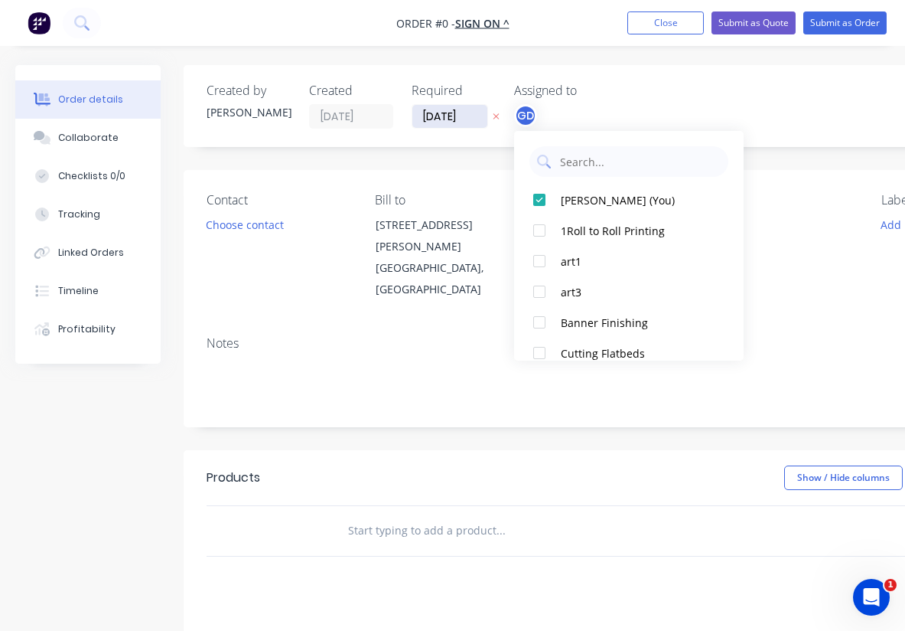
click at [450, 114] on div "Order details Collaborate Checklists 0/0 Tracking Linked Orders Timeline Profit…" at bounding box center [532, 506] width 1064 height 882
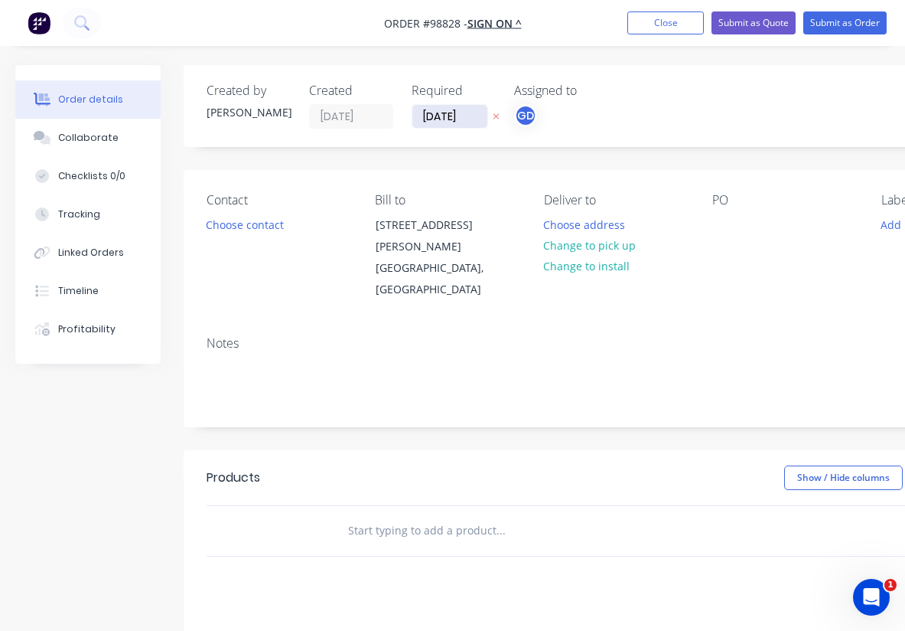
click at [450, 114] on input "[DATE]" at bounding box center [450, 116] width 75 height 23
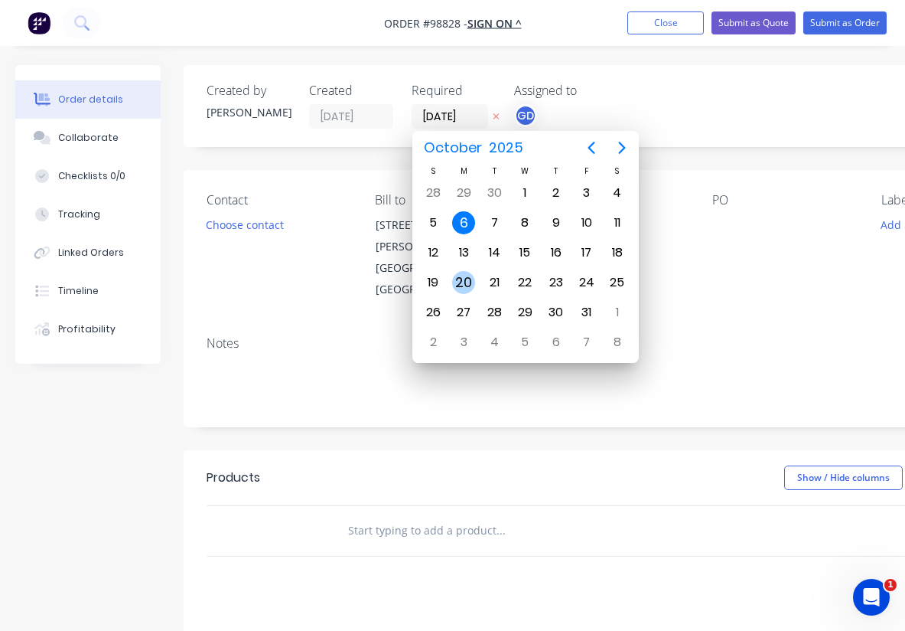
click at [466, 279] on div "20" at bounding box center [463, 282] width 23 height 23
type input "[DATE]"
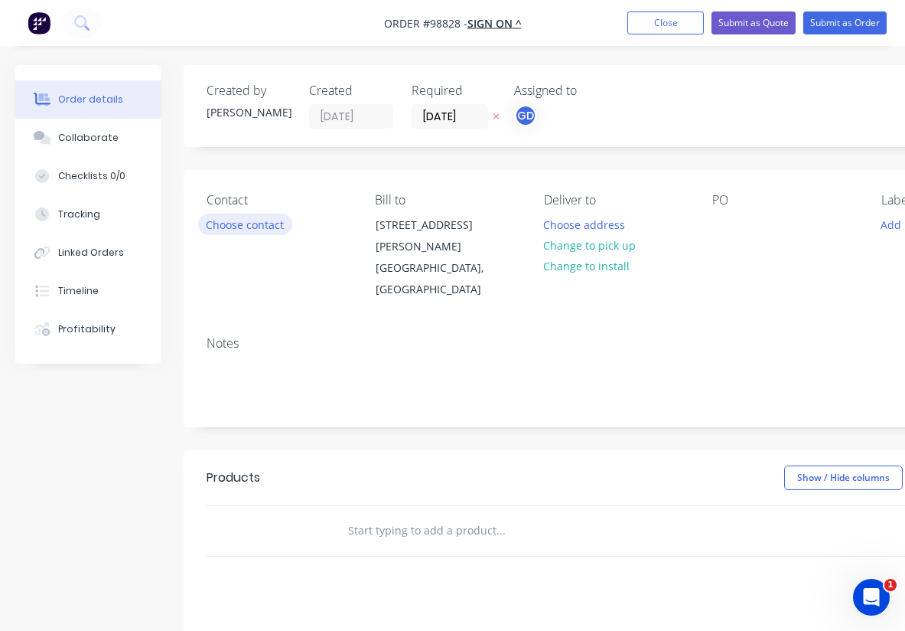
click at [242, 225] on button "Choose contact" at bounding box center [245, 224] width 94 height 21
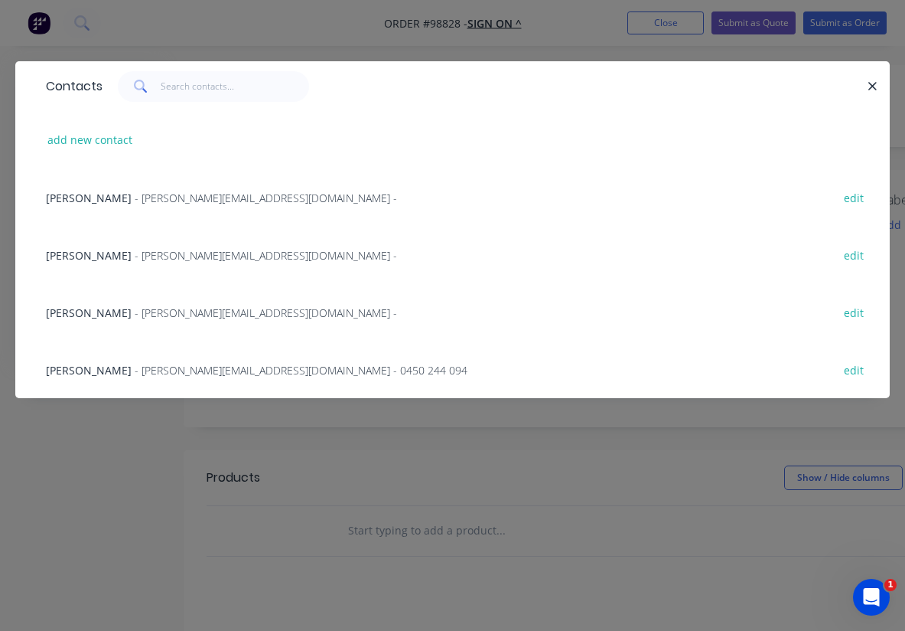
click at [65, 313] on span "[PERSON_NAME]" at bounding box center [89, 312] width 86 height 15
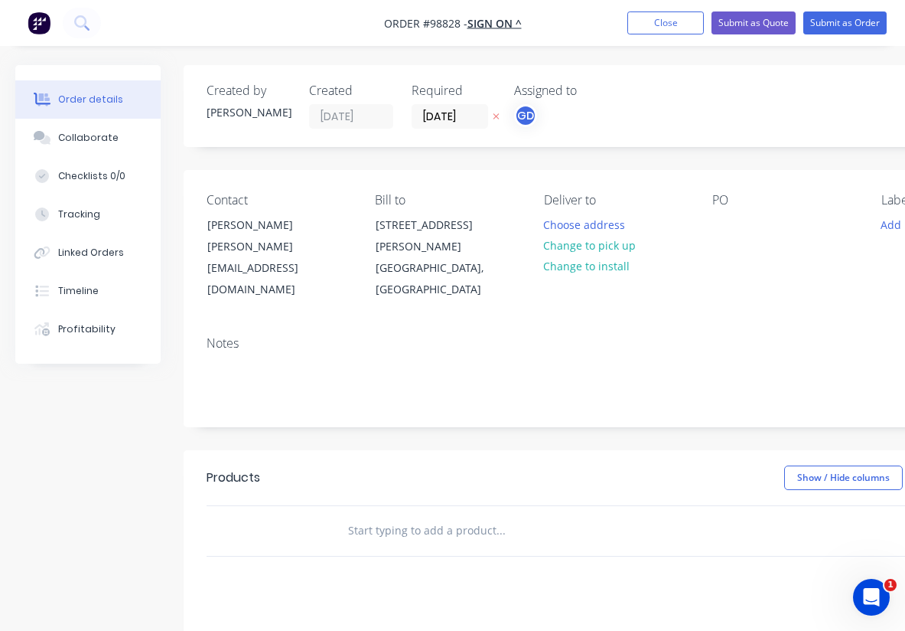
click at [202, 347] on div "Notes" at bounding box center [616, 375] width 865 height 103
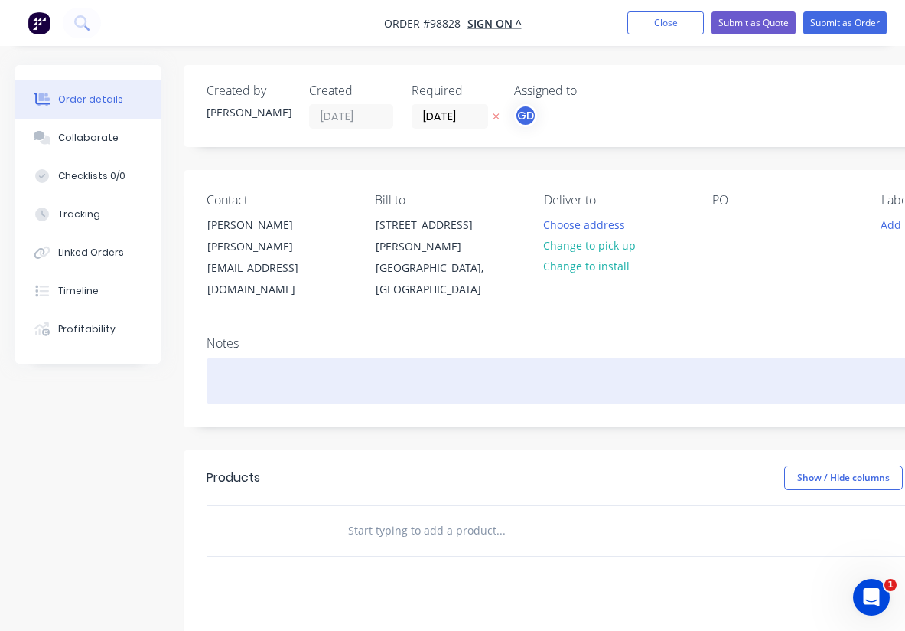
click at [231, 357] on div at bounding box center [616, 380] width 819 height 47
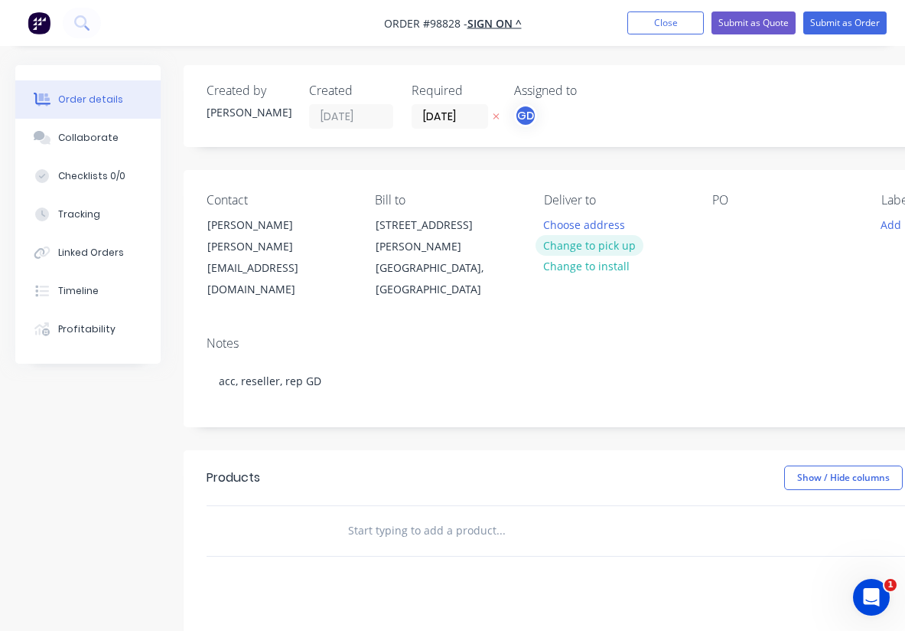
click at [587, 251] on button "Change to pick up" at bounding box center [590, 245] width 109 height 21
click at [723, 227] on div at bounding box center [725, 225] width 24 height 22
click at [664, 336] on div "Notes" at bounding box center [616, 343] width 819 height 15
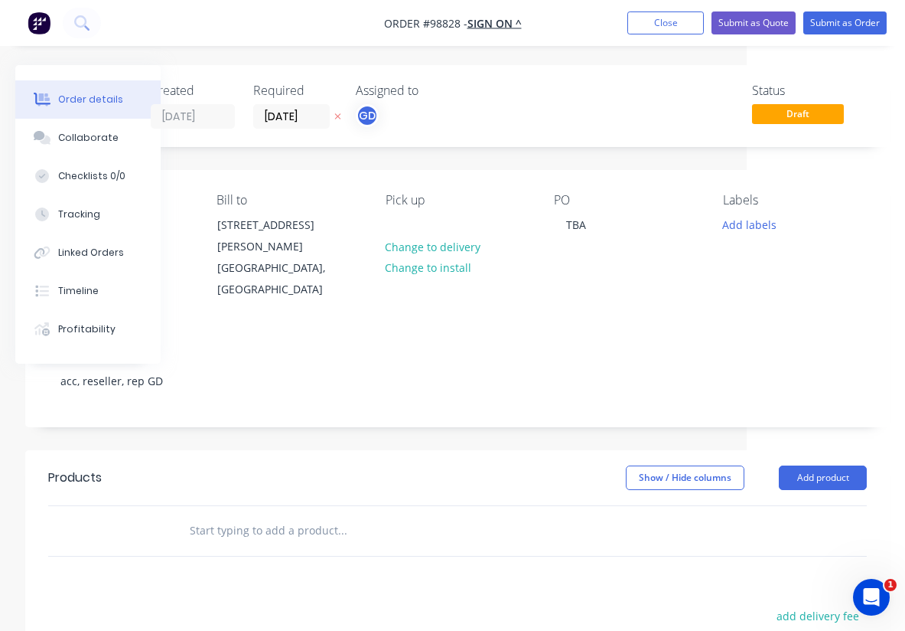
scroll to position [0, 158]
click at [724, 234] on button "Add labels" at bounding box center [749, 224] width 70 height 21
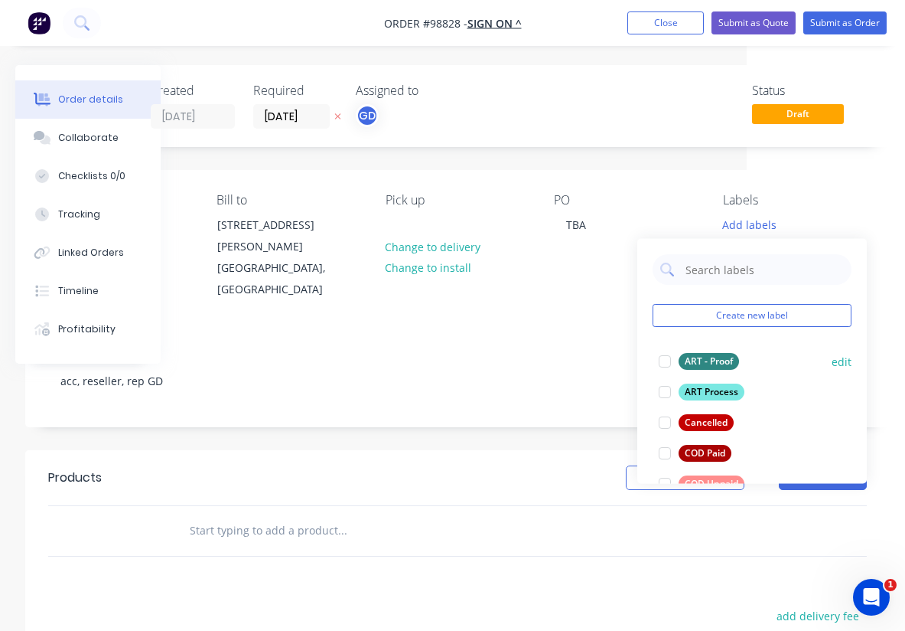
click at [710, 358] on div "ART - Proof" at bounding box center [709, 361] width 60 height 17
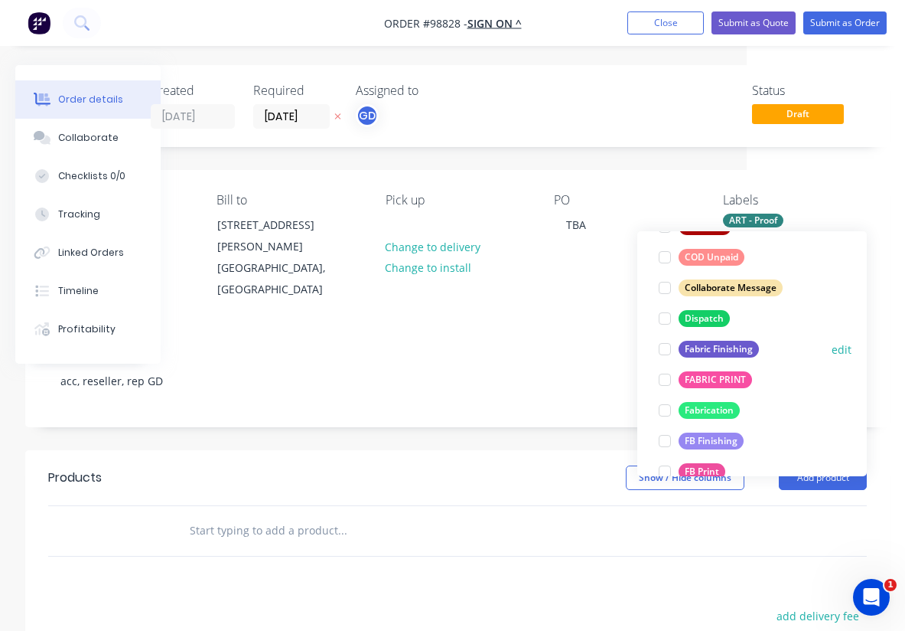
scroll to position [224, 0]
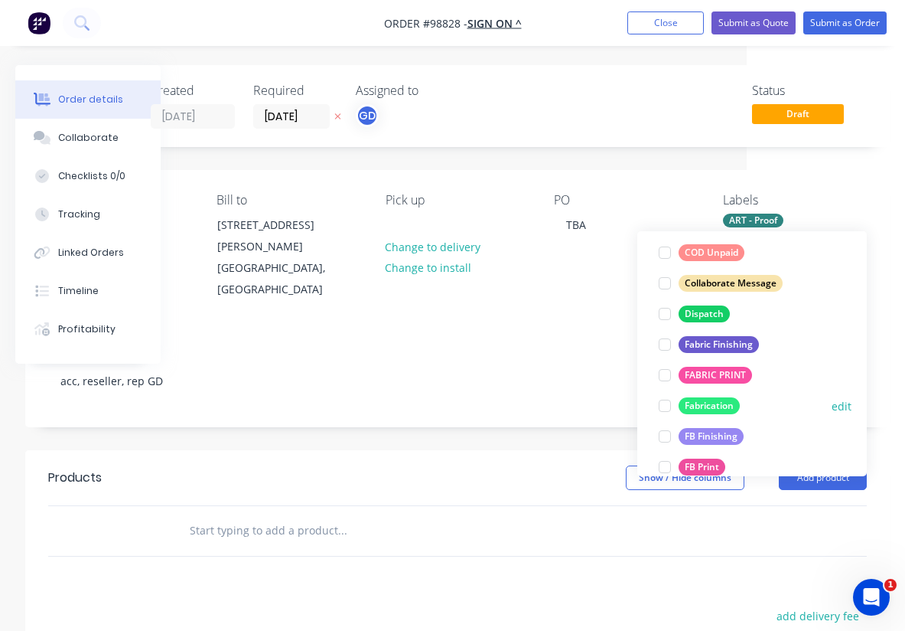
click at [725, 403] on div "Fabrication" at bounding box center [709, 405] width 61 height 17
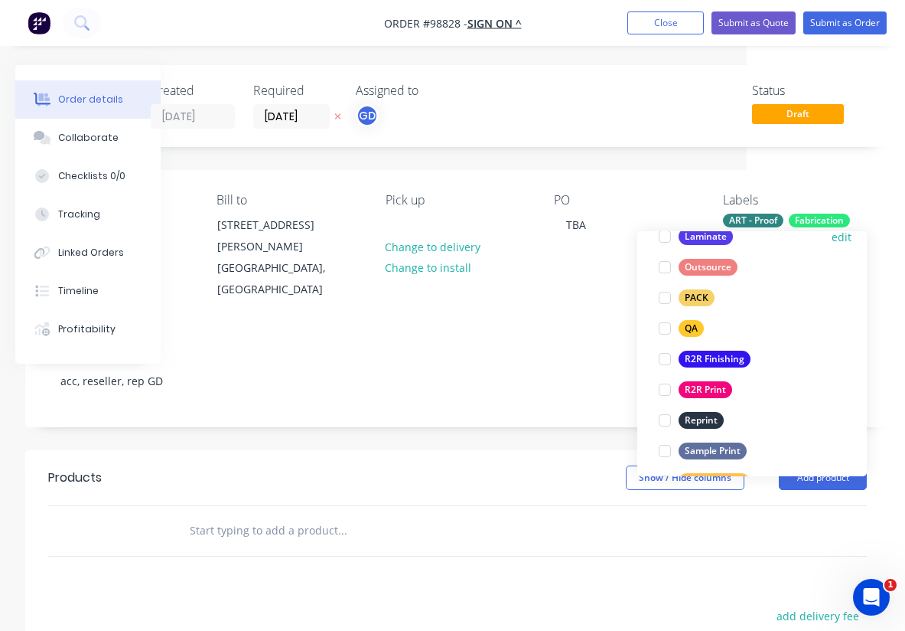
scroll to position [553, 0]
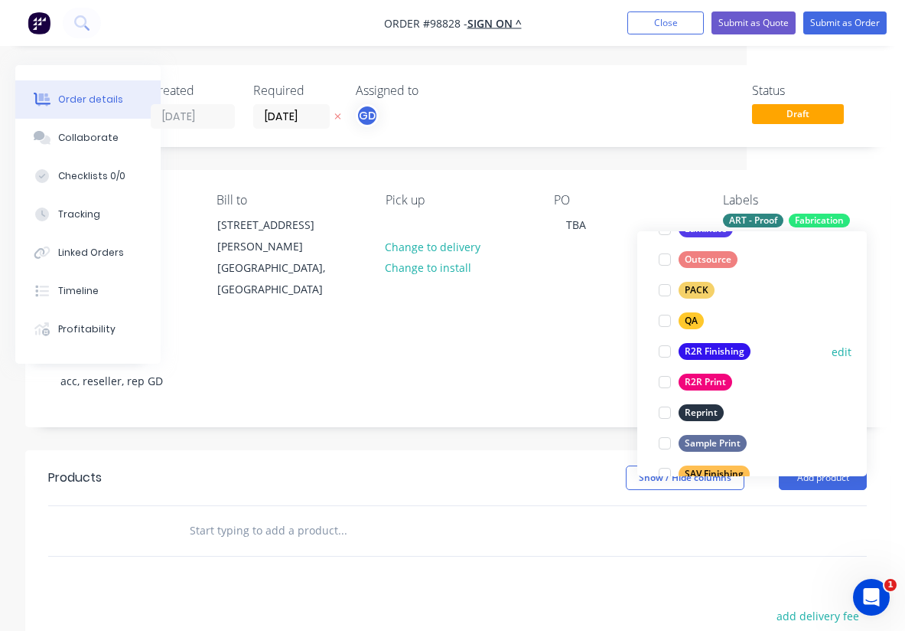
click at [718, 350] on div "R2R Finishing" at bounding box center [715, 351] width 72 height 17
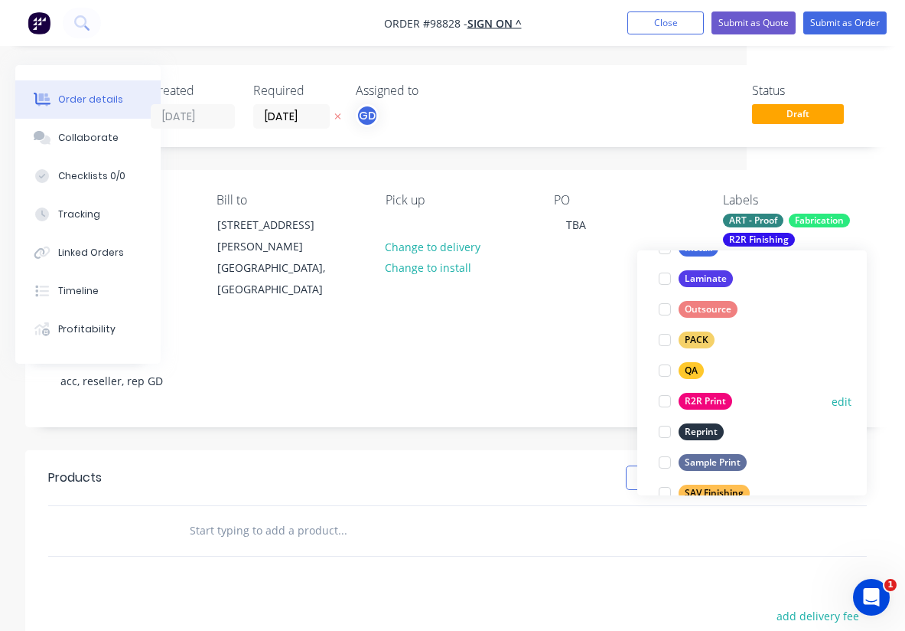
click at [713, 398] on div "R2R Print" at bounding box center [706, 401] width 54 height 17
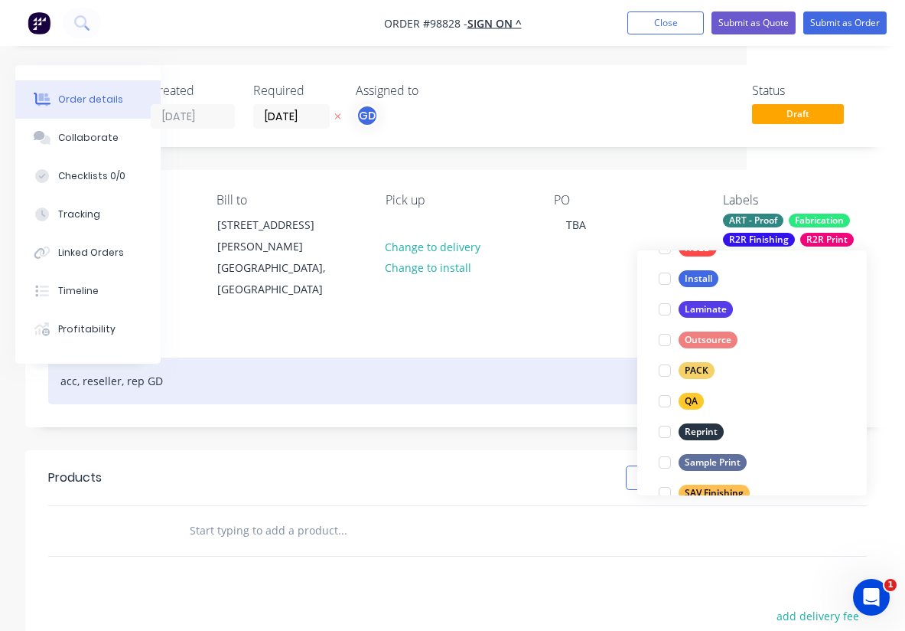
click at [573, 357] on div "acc, reseller, rep GD" at bounding box center [457, 380] width 819 height 47
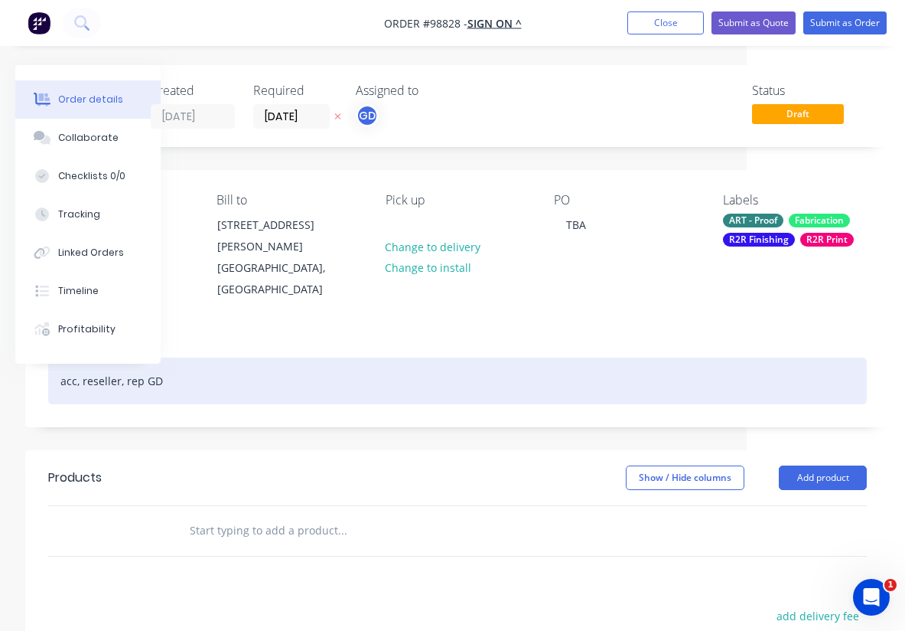
click at [454, 357] on div "acc, reseller, rep GD" at bounding box center [457, 380] width 819 height 47
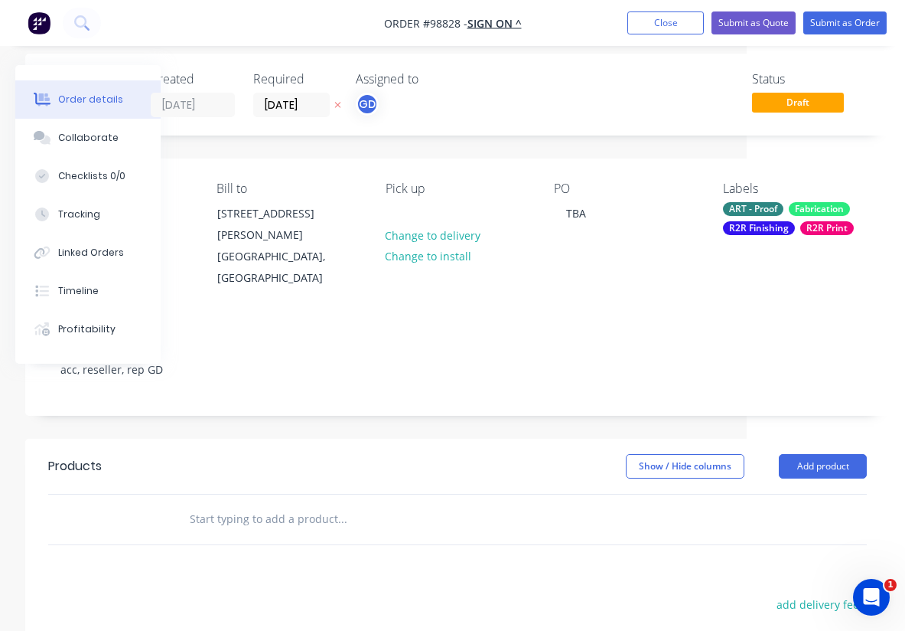
click at [405, 325] on div "Notes" at bounding box center [457, 332] width 819 height 15
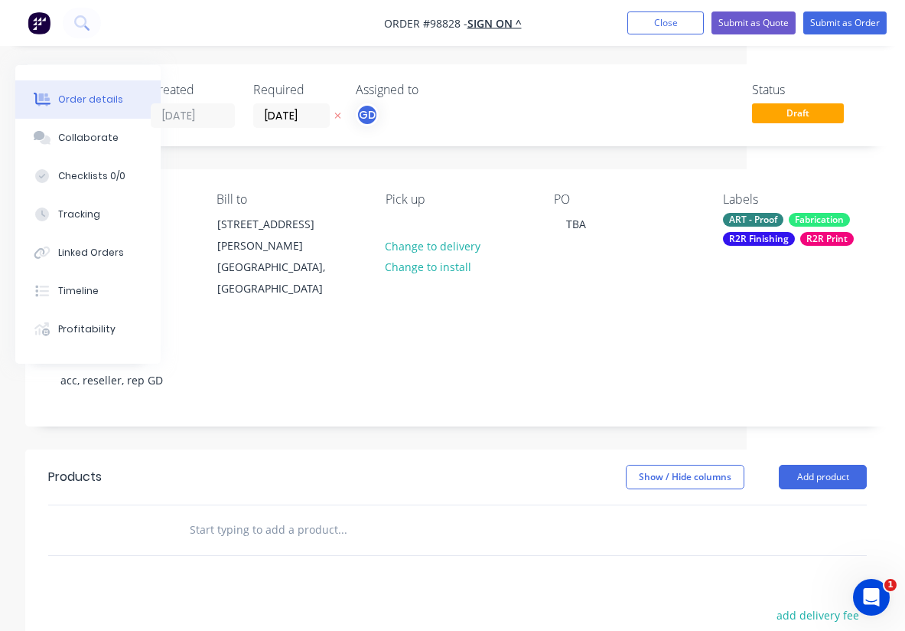
scroll to position [1, 158]
click at [600, 218] on div "PO TBA" at bounding box center [626, 246] width 144 height 108
click at [586, 224] on div "TBA" at bounding box center [576, 224] width 44 height 22
click at [246, 514] on input "text" at bounding box center [342, 529] width 306 height 31
paste input "2 sets of corner posts – including foam/cover – that would be 8 in total (2 x 4…"
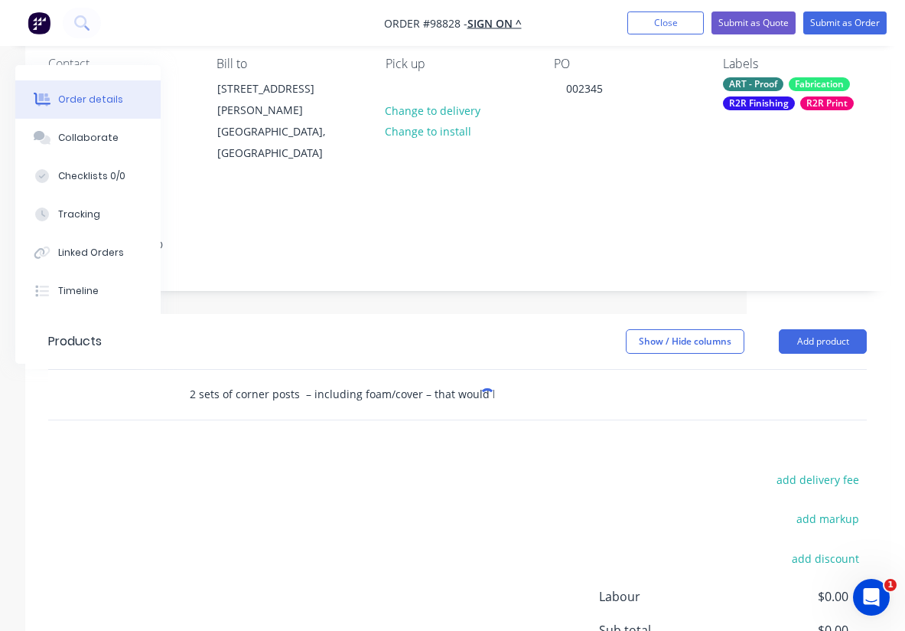
scroll to position [139, 158]
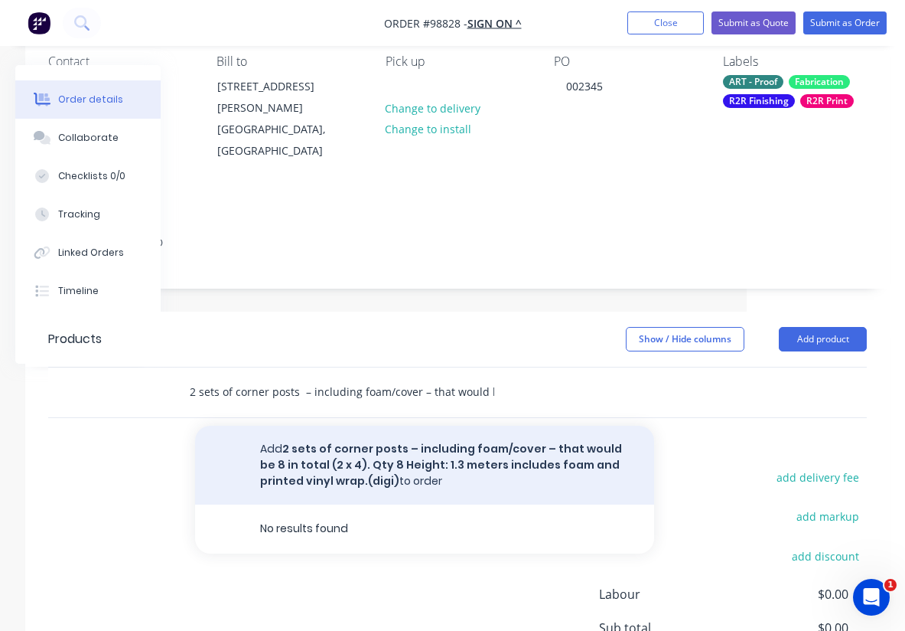
type input "2 sets of corner posts – including foam/cover – that would be 8 in total (2 x 4…"
click at [370, 433] on button "Add 2 sets of corner posts – including foam/cover – that would be 8 in total (2…" at bounding box center [424, 465] width 459 height 79
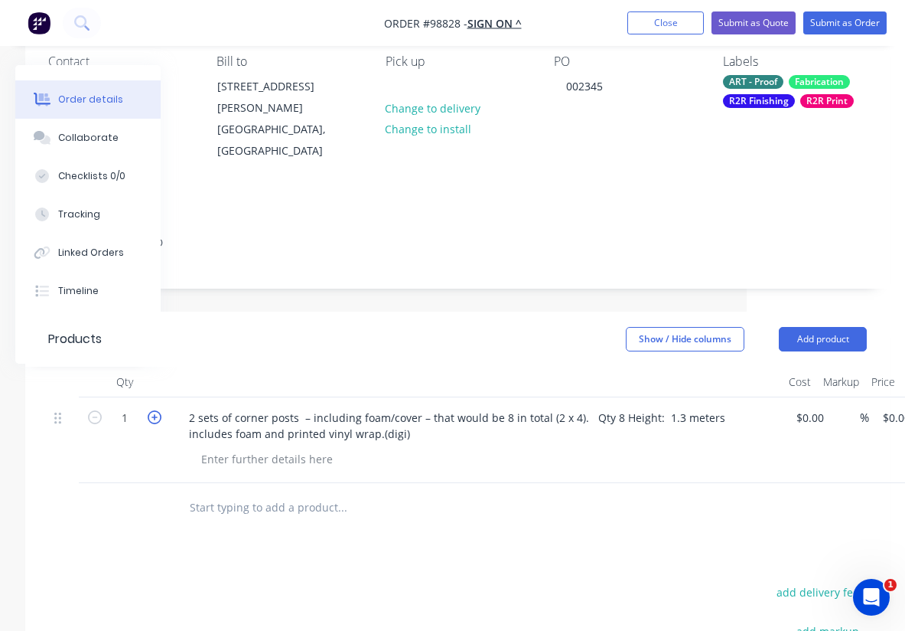
click at [156, 410] on icon "button" at bounding box center [155, 417] width 14 height 14
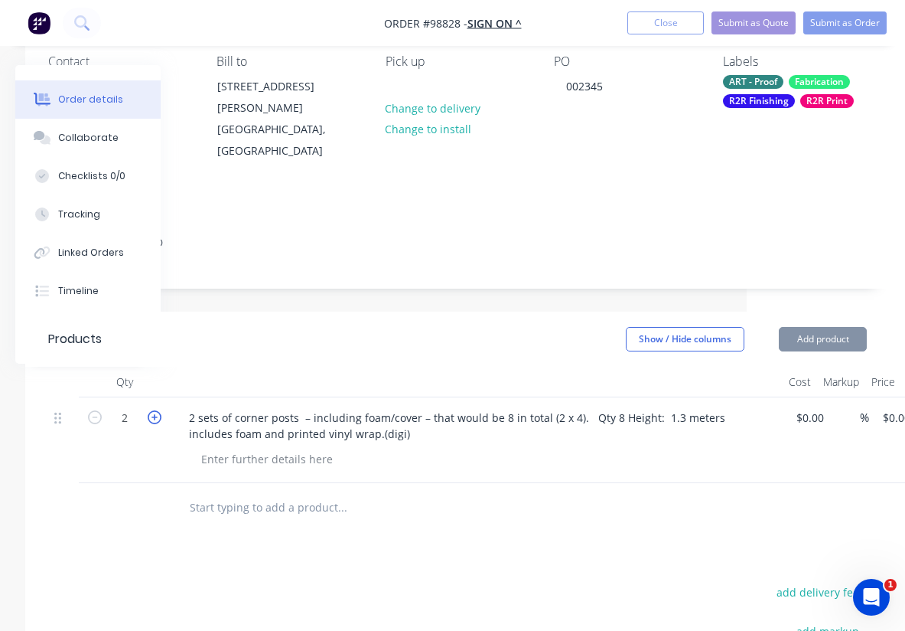
click at [156, 410] on icon "button" at bounding box center [155, 417] width 14 height 14
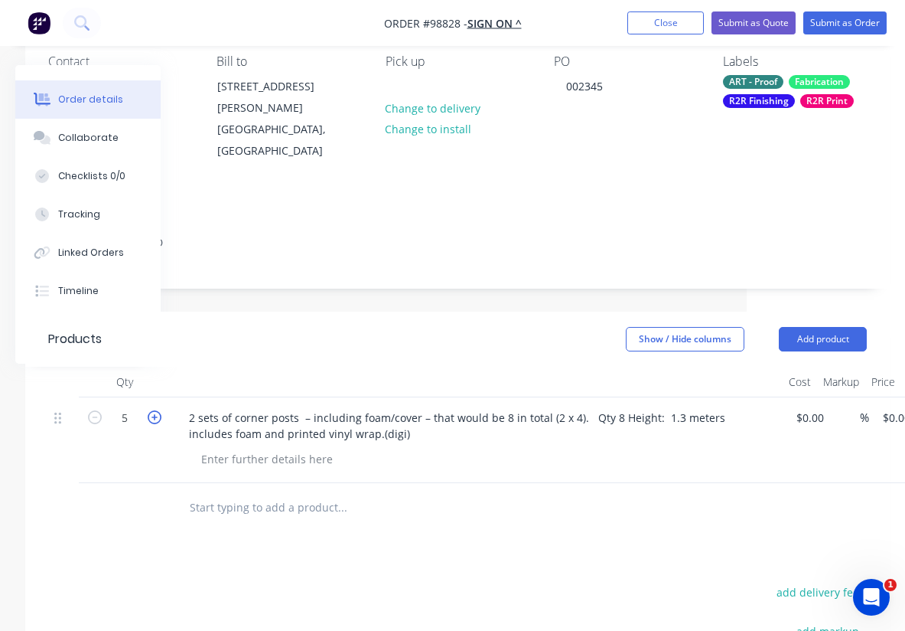
click at [156, 410] on icon "button" at bounding box center [155, 417] width 14 height 14
type input "8"
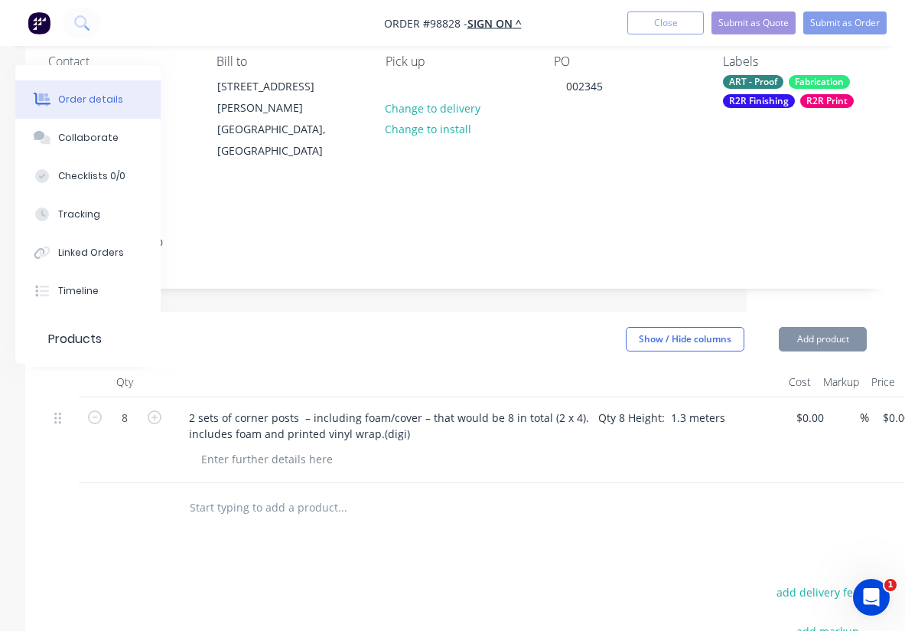
click at [253, 341] on header "Products Show / Hide columns Add product" at bounding box center [457, 339] width 865 height 55
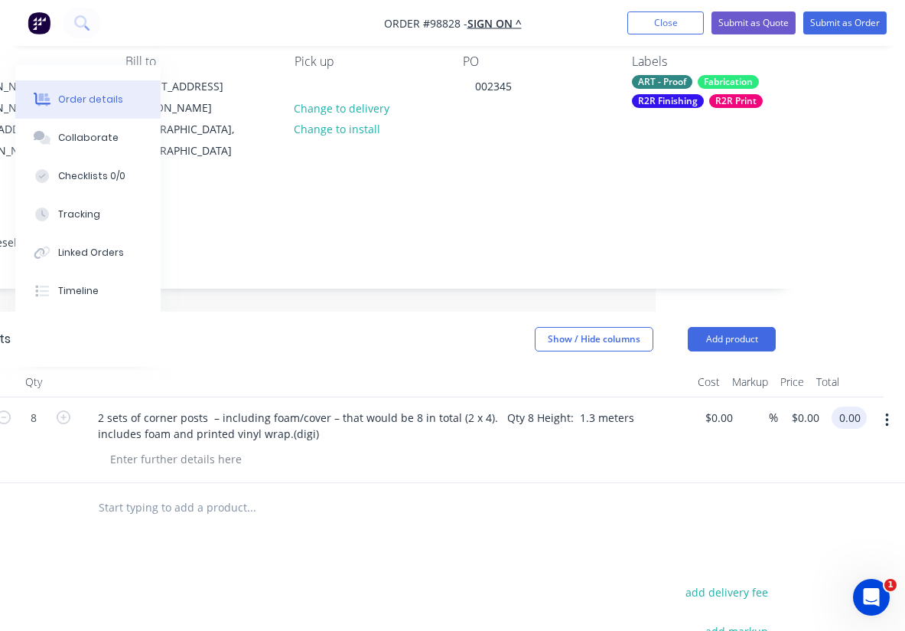
click at [850, 406] on input "0.00" at bounding box center [852, 417] width 29 height 22
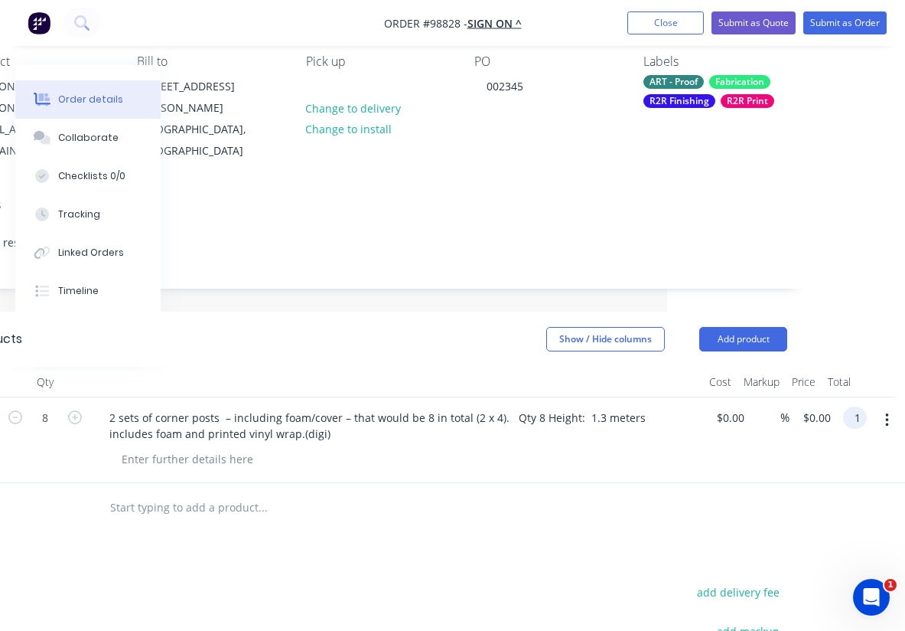
scroll to position [139, 238]
type input "1160"
type input "$145.00"
type input "$1,160.00"
click at [537, 492] on div at bounding box center [326, 507] width 459 height 31
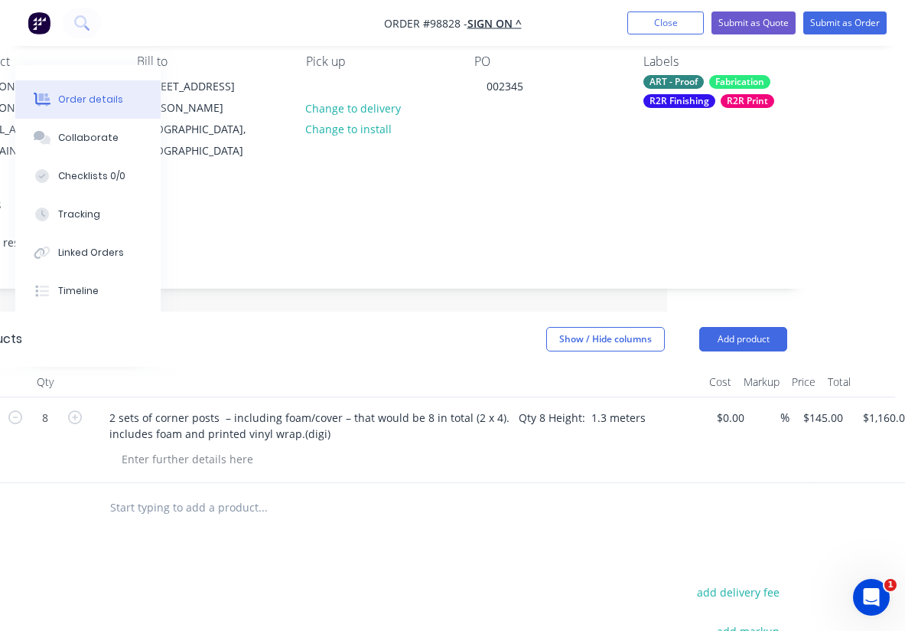
click at [243, 492] on input "text" at bounding box center [262, 507] width 306 height 31
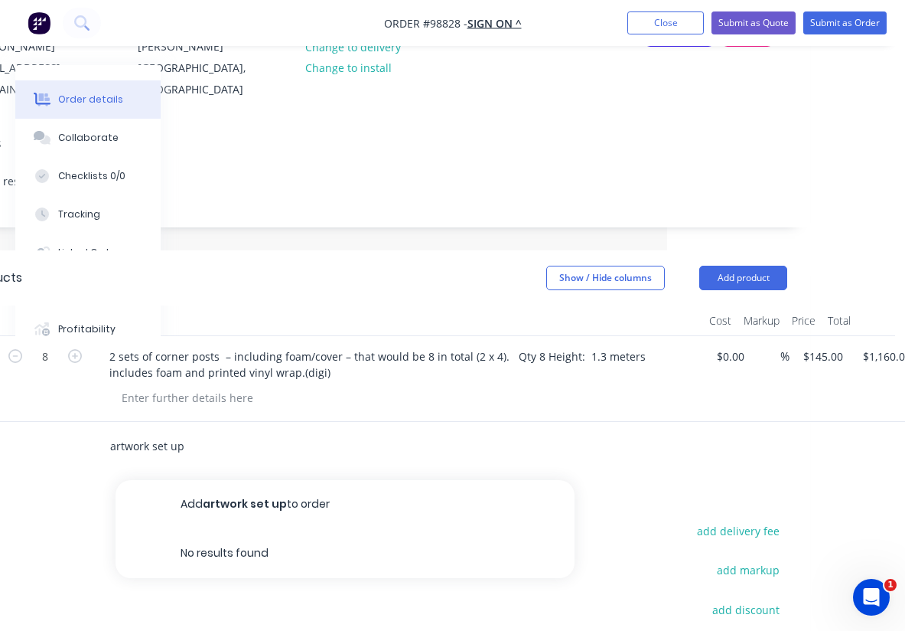
scroll to position [201, 238]
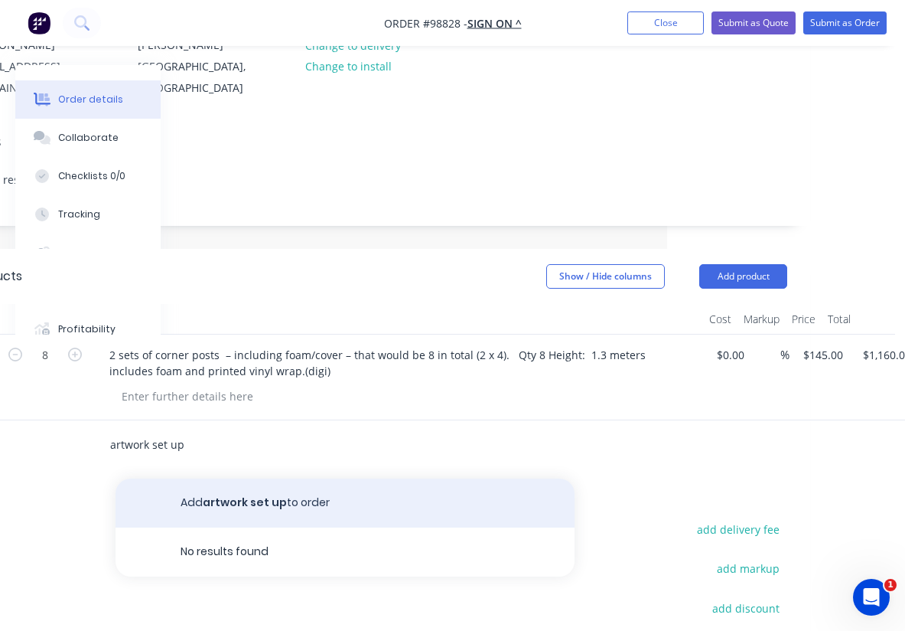
type input "artwork set up"
click at [261, 483] on button "Add artwork set up to order" at bounding box center [345, 502] width 459 height 49
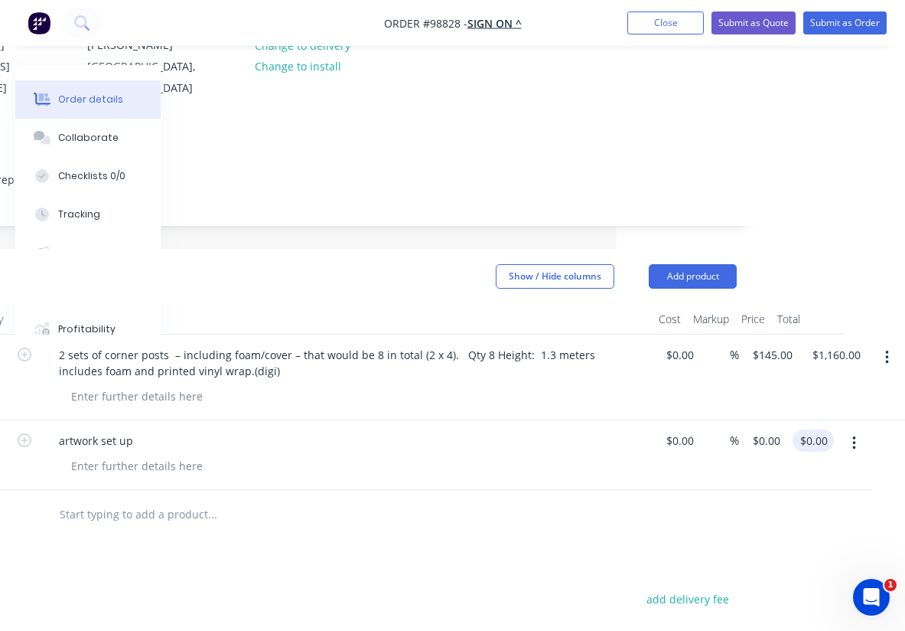
scroll to position [201, 289]
click at [814, 429] on input "0.00" at bounding box center [816, 440] width 35 height 22
type input "90"
type input "$90.00"
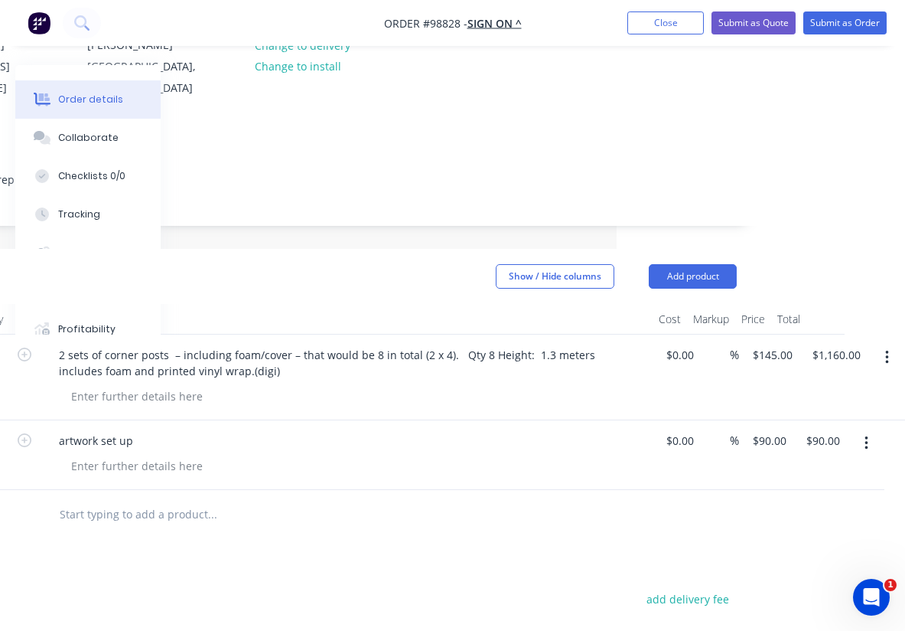
click at [540, 385] on div at bounding box center [353, 396] width 588 height 22
click at [119, 455] on div at bounding box center [137, 466] width 156 height 22
paste div
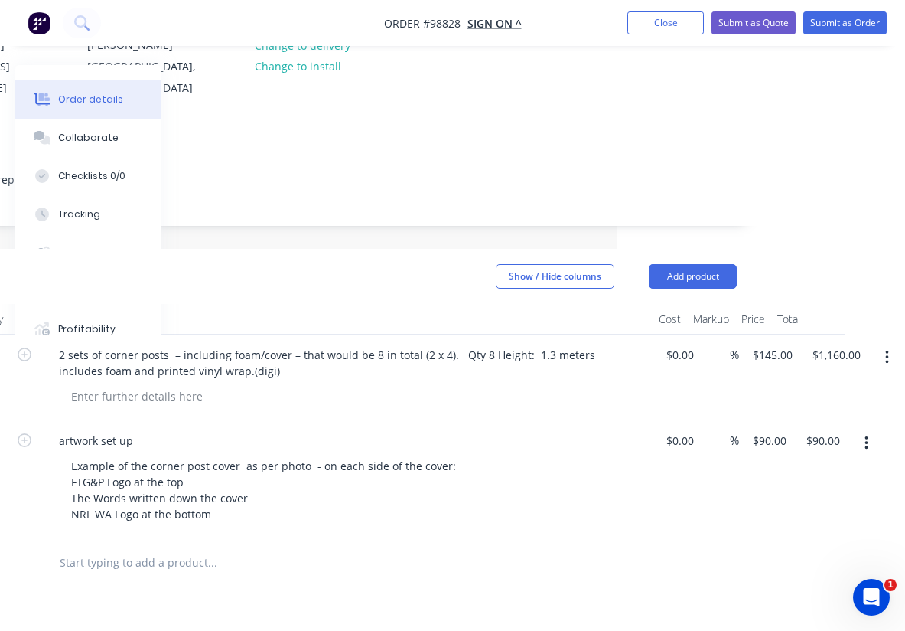
click at [520, 471] on div "Example of the corner post cover as per photo - on each side of the cover: FTG&…" at bounding box center [353, 490] width 588 height 70
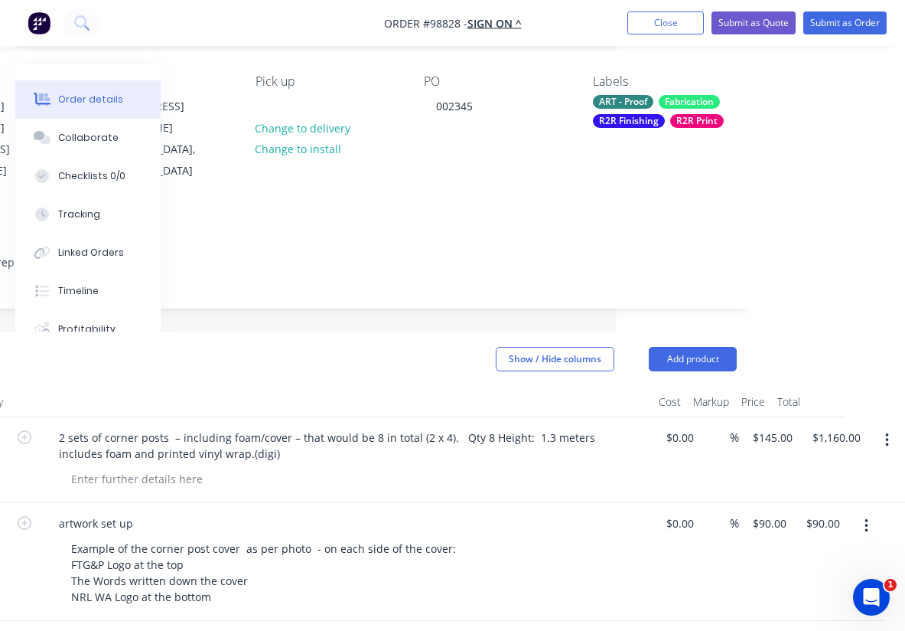
scroll to position [200, 289]
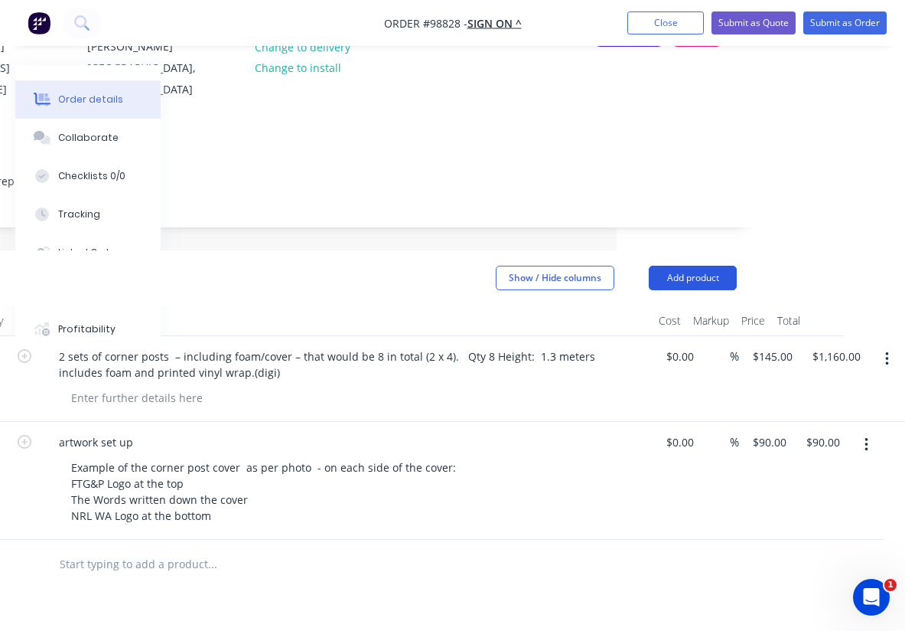
click at [687, 266] on button "Add product" at bounding box center [693, 278] width 88 height 24
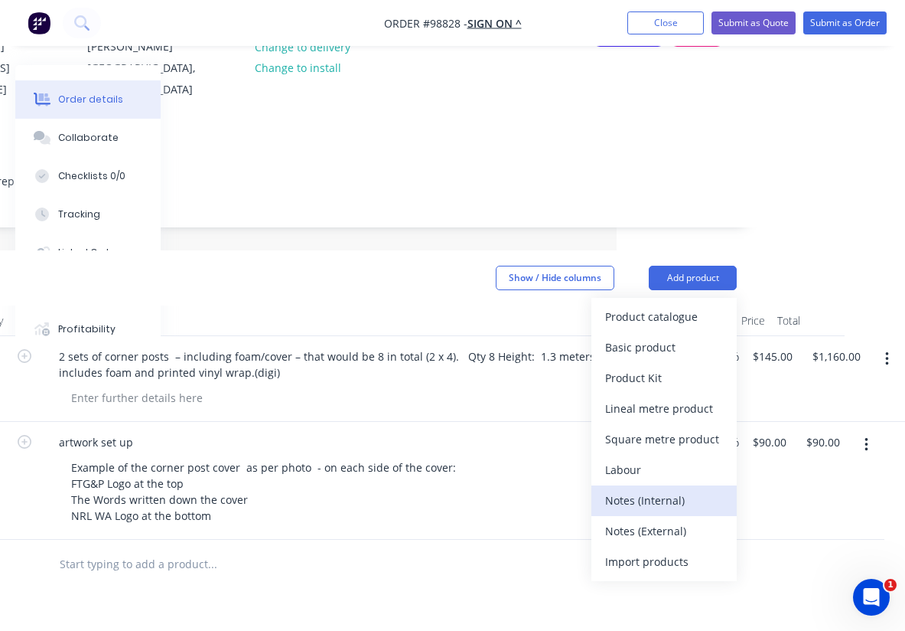
click at [647, 489] on div "Notes (Internal)" at bounding box center [664, 500] width 118 height 22
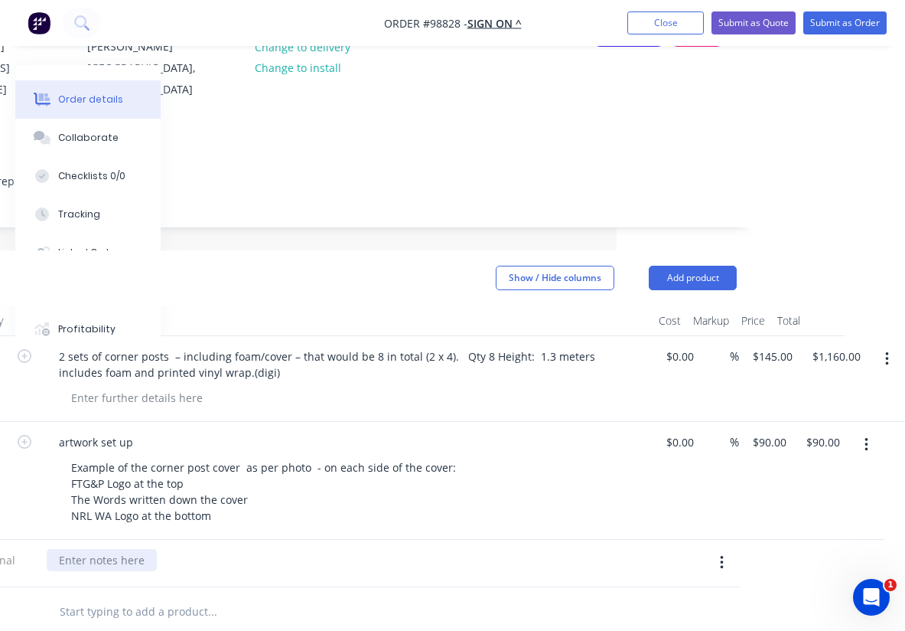
click at [111, 549] on div at bounding box center [102, 560] width 110 height 22
click at [239, 387] on div at bounding box center [353, 398] width 588 height 22
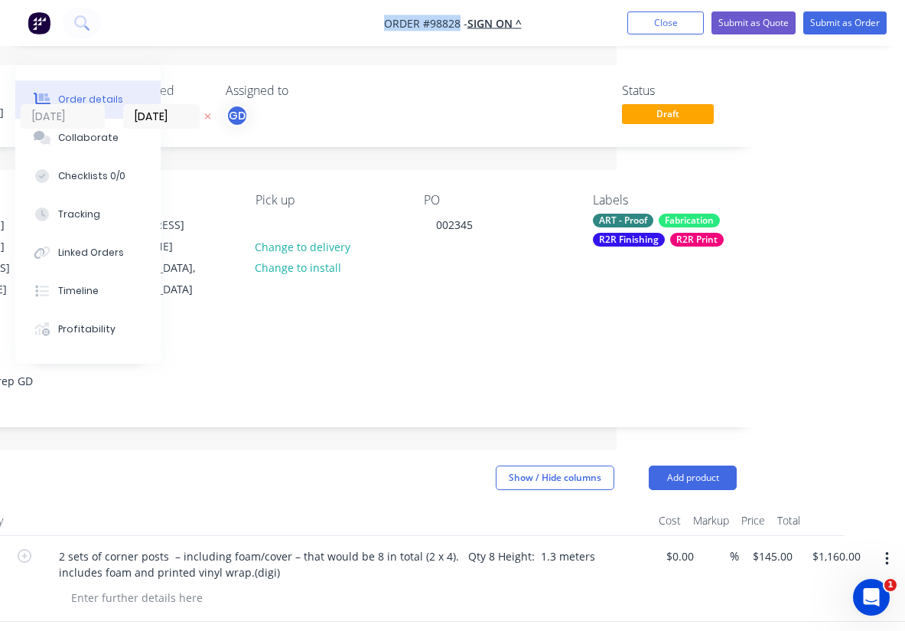
drag, startPoint x: 376, startPoint y: 18, endPoint x: 460, endPoint y: 25, distance: 84.5
click at [460, 25] on nav "Order #98828 - SIGN ON ^ Add product Close Submit as Quote Submit as Order" at bounding box center [452, 23] width 905 height 46
copy span "Order #98828"
click at [657, 19] on button "Close" at bounding box center [666, 22] width 77 height 23
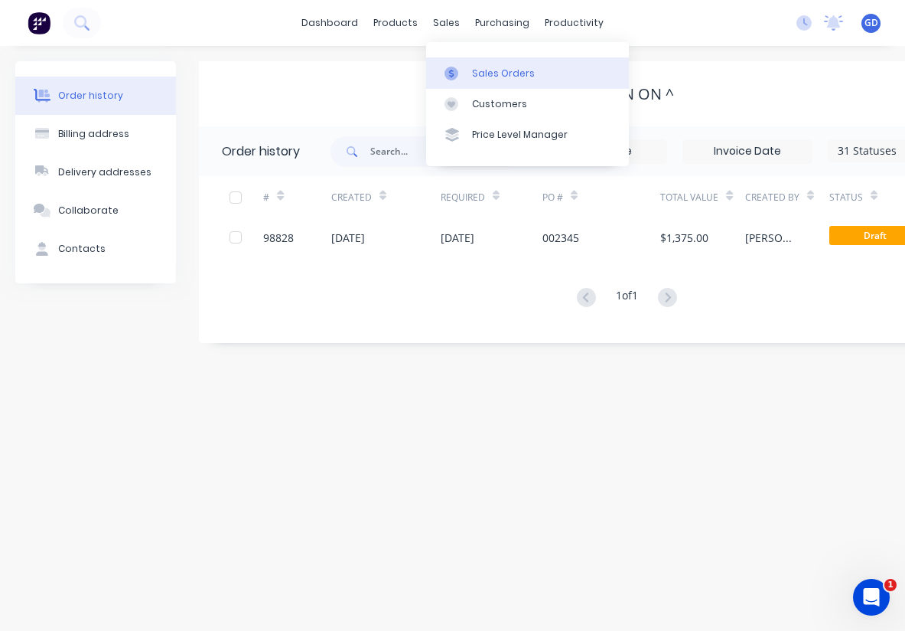
click at [485, 67] on div "Sales Orders" at bounding box center [503, 74] width 63 height 14
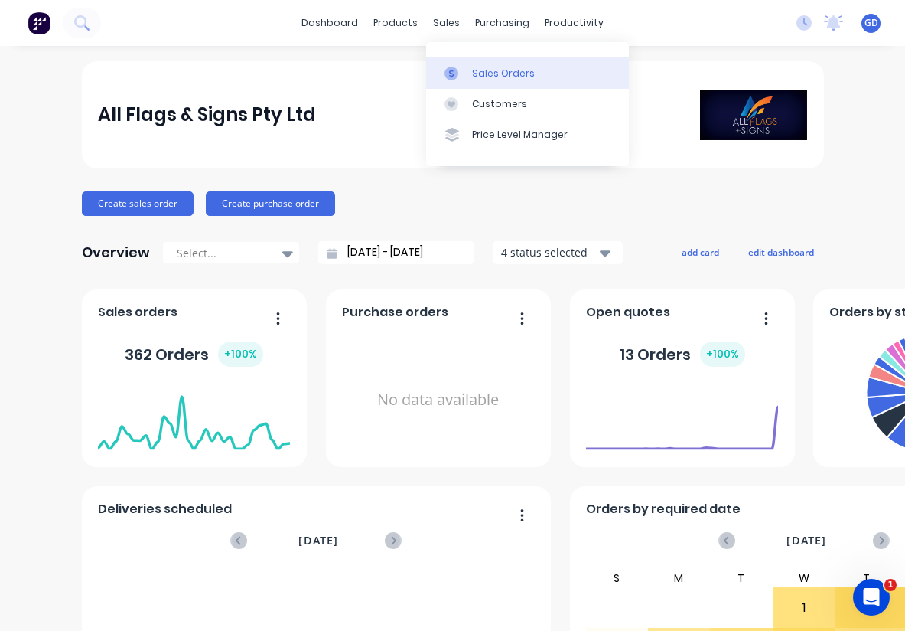
click at [481, 73] on div "Sales Orders" at bounding box center [503, 74] width 63 height 14
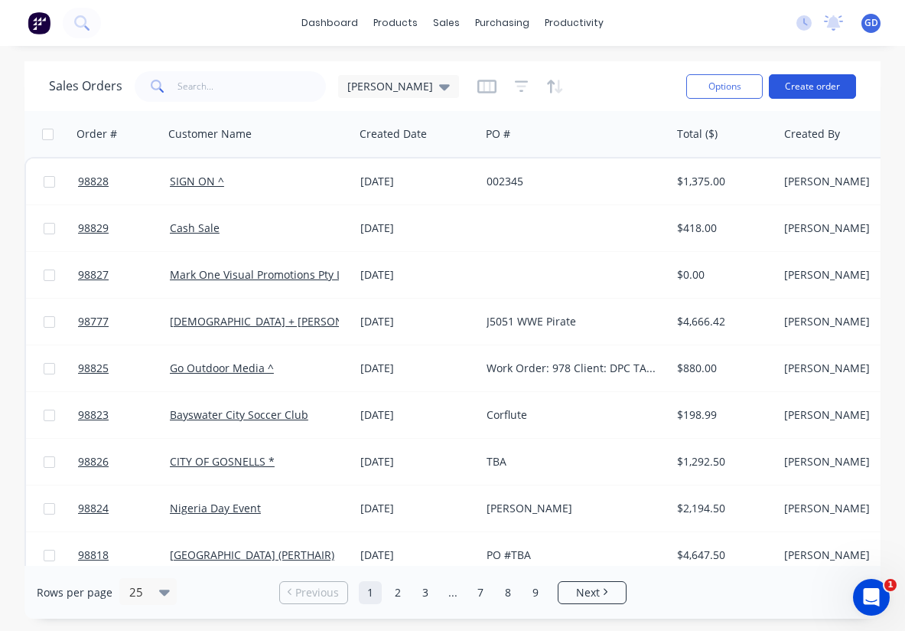
click at [812, 83] on button "Create order" at bounding box center [812, 86] width 87 height 24
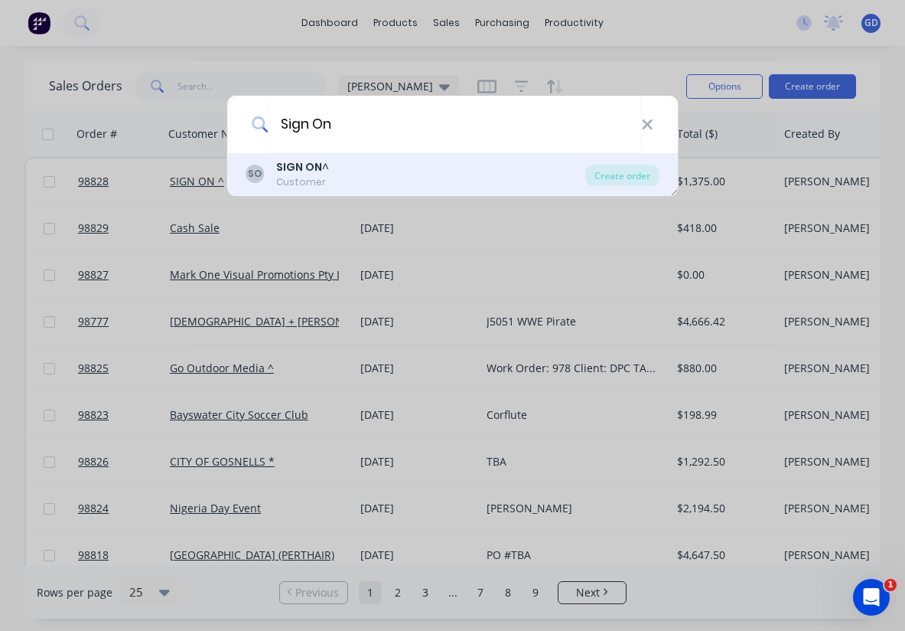
type input "Sign On"
click at [316, 175] on div "SIGN ON ^" at bounding box center [302, 167] width 53 height 16
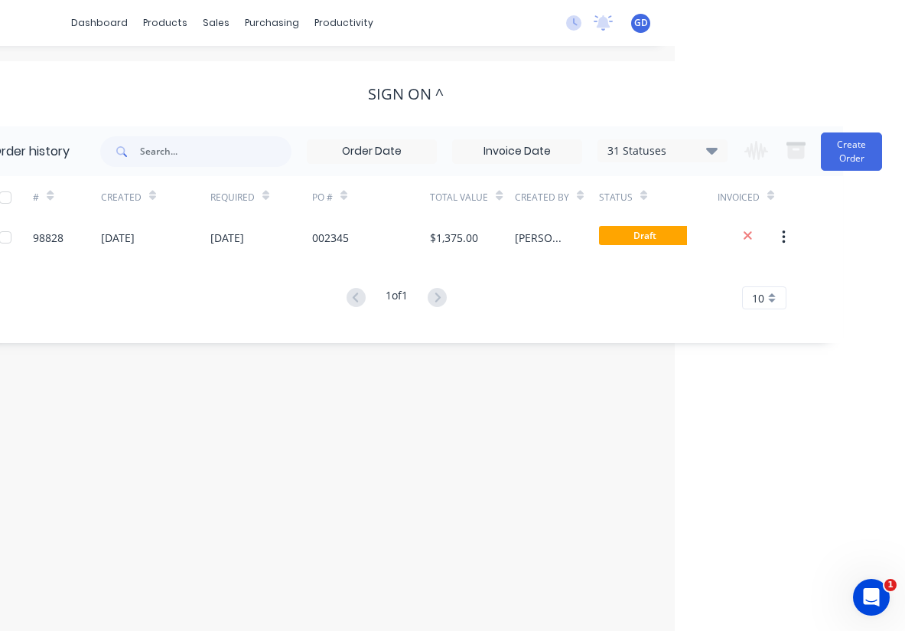
scroll to position [0, 230]
click at [840, 159] on button "Create Order" at bounding box center [851, 151] width 61 height 38
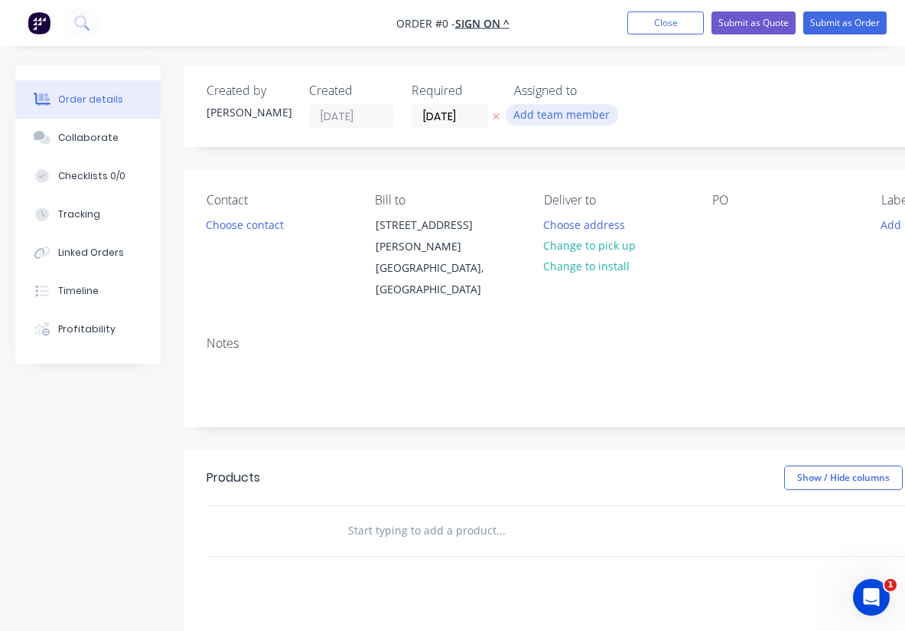
click at [543, 113] on button "Add team member" at bounding box center [562, 114] width 113 height 21
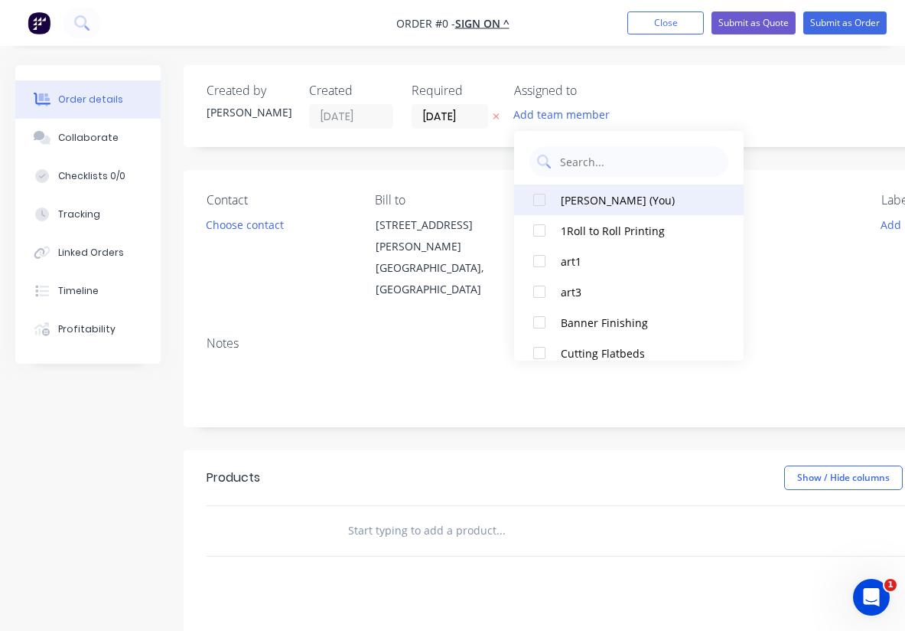
click at [540, 197] on div at bounding box center [539, 199] width 31 height 31
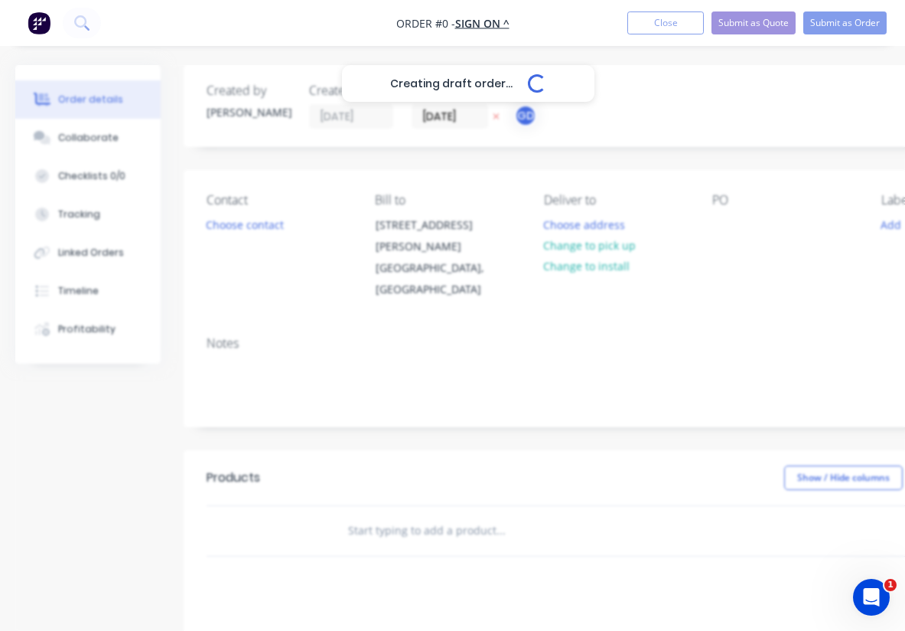
click at [446, 116] on div "Creating draft order... Loading... Order details Collaborate Checklists 0/0 Tra…" at bounding box center [532, 506] width 1064 height 882
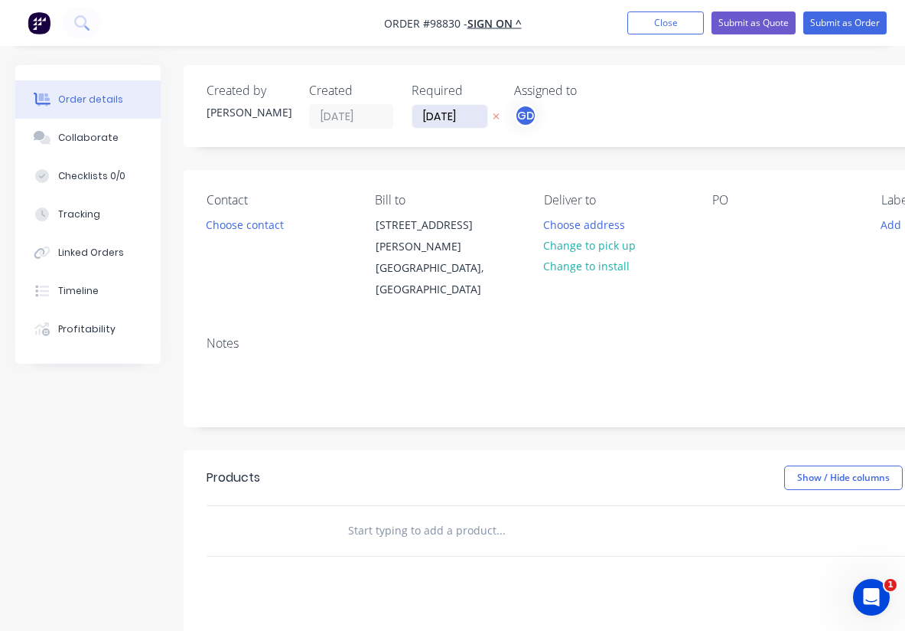
click at [446, 116] on input "[DATE]" at bounding box center [450, 116] width 75 height 23
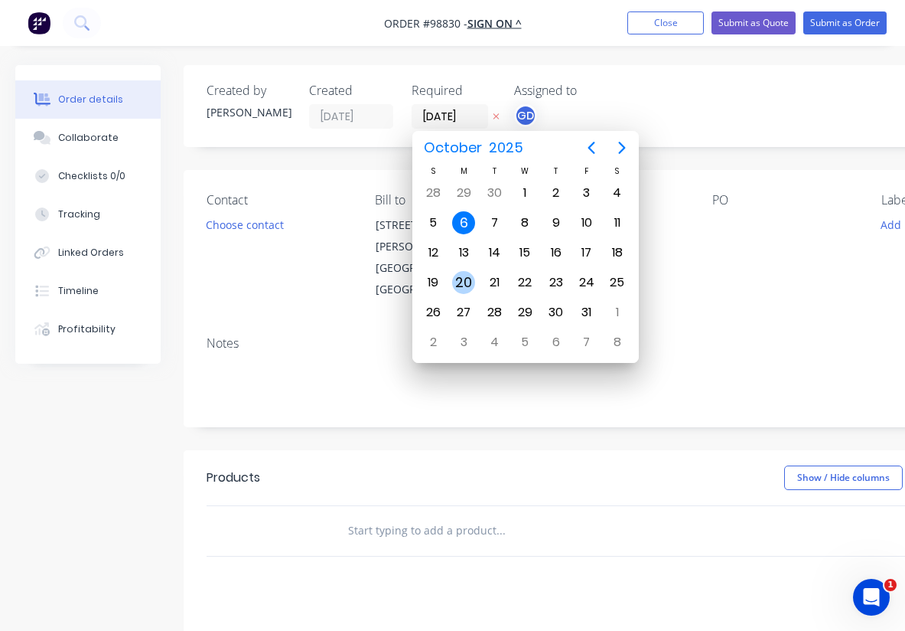
click at [464, 289] on div "20" at bounding box center [463, 282] width 23 height 23
type input "20/10/25"
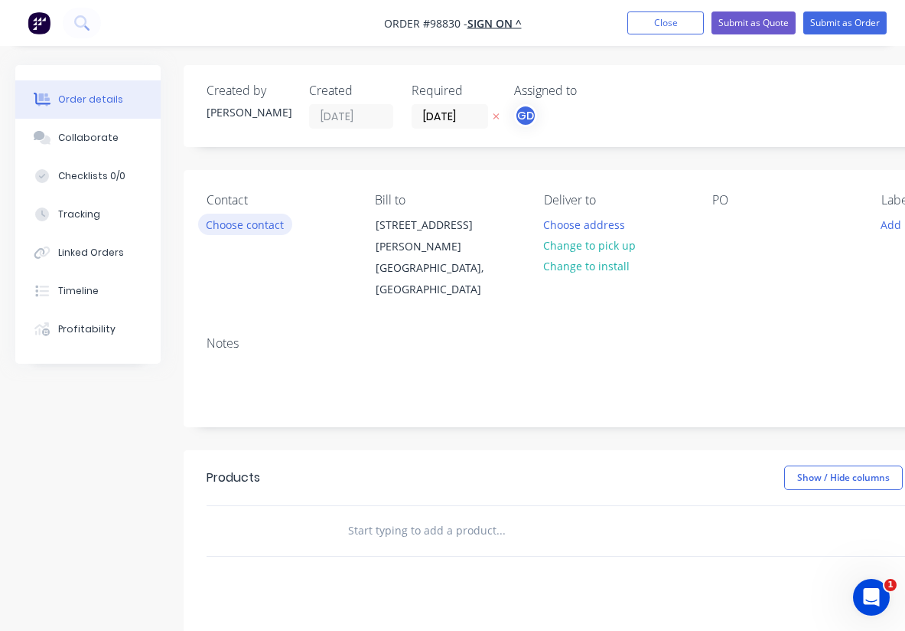
click at [258, 221] on button "Choose contact" at bounding box center [245, 224] width 94 height 21
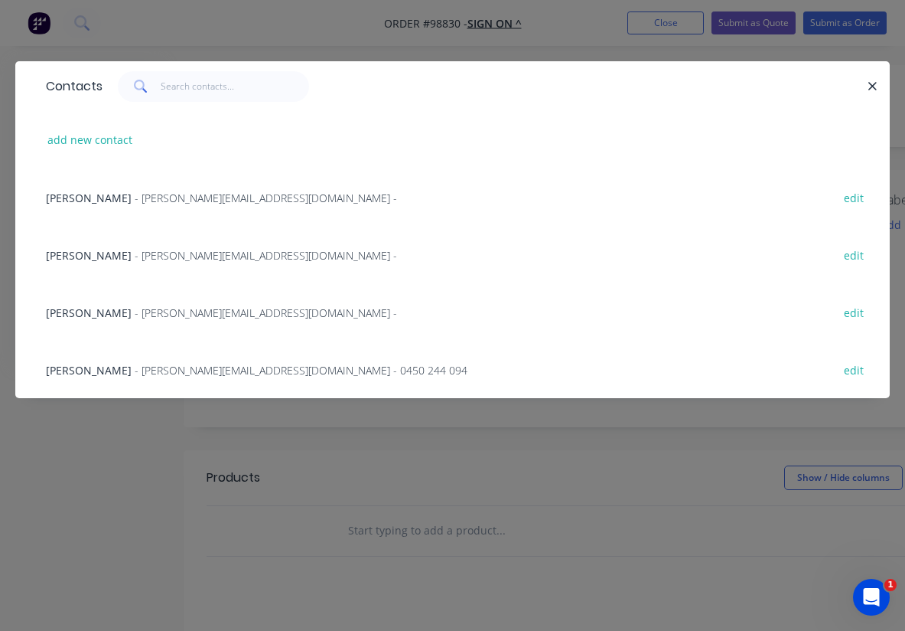
click at [73, 312] on span "Andy Rothwell" at bounding box center [89, 312] width 86 height 15
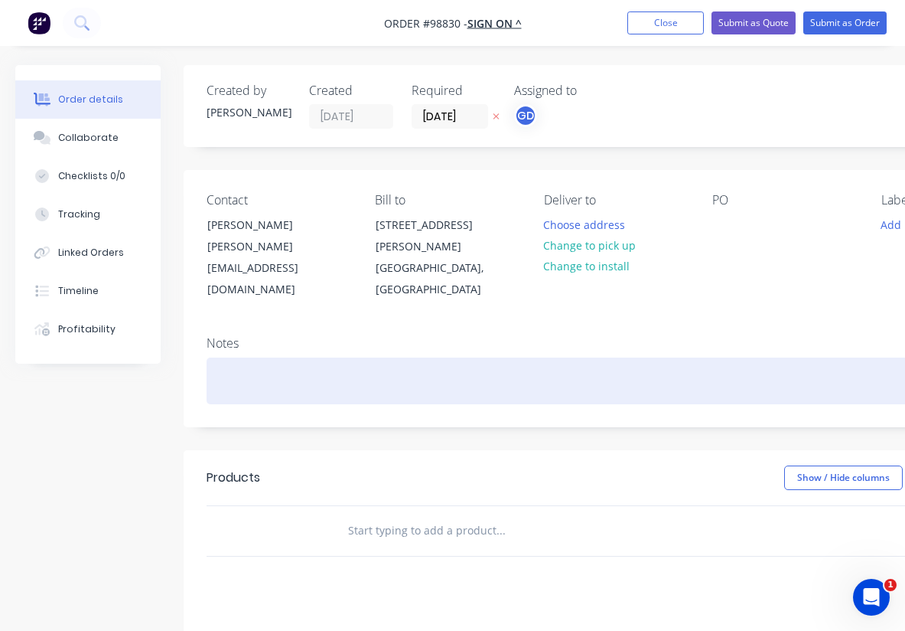
click at [217, 357] on div at bounding box center [616, 380] width 819 height 47
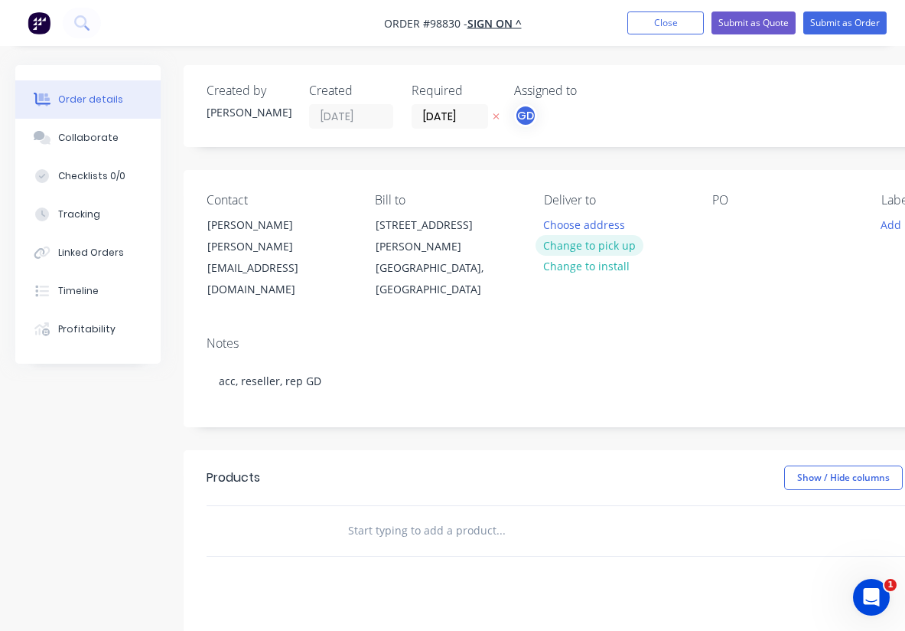
click at [589, 243] on button "Change to pick up" at bounding box center [590, 245] width 109 height 21
click at [720, 226] on div at bounding box center [725, 225] width 24 height 22
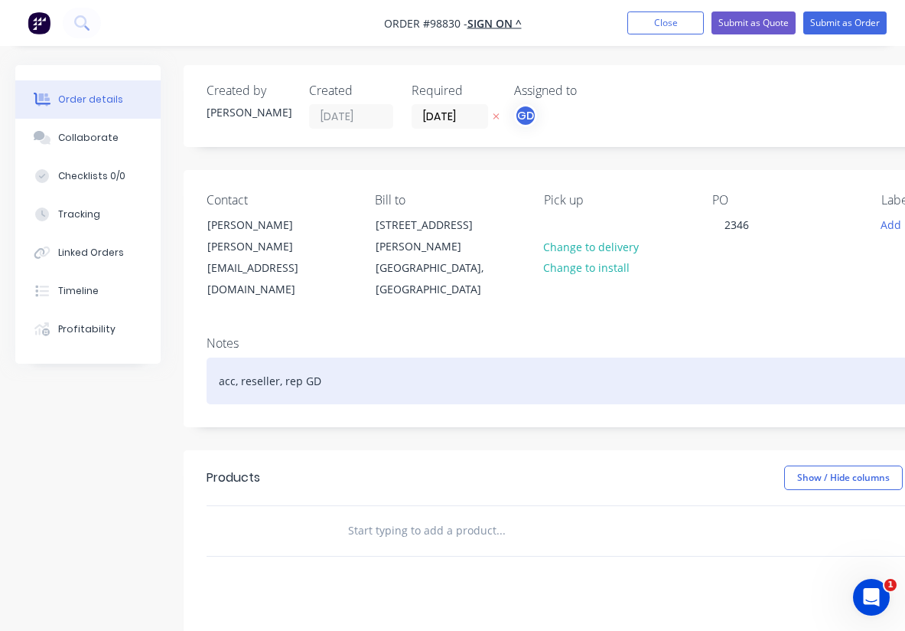
click at [669, 357] on div "acc, reseller, rep GD" at bounding box center [616, 380] width 819 height 47
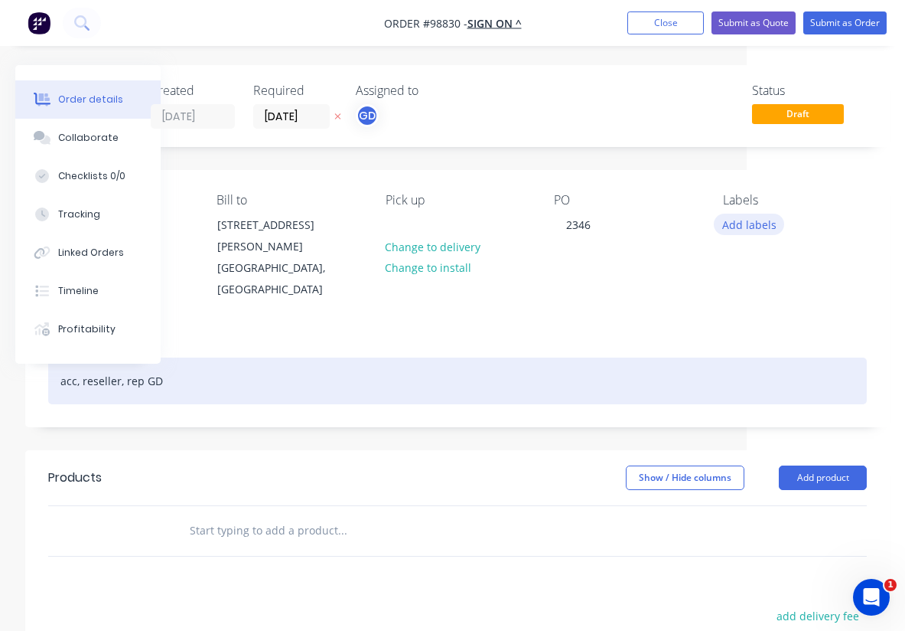
scroll to position [0, 158]
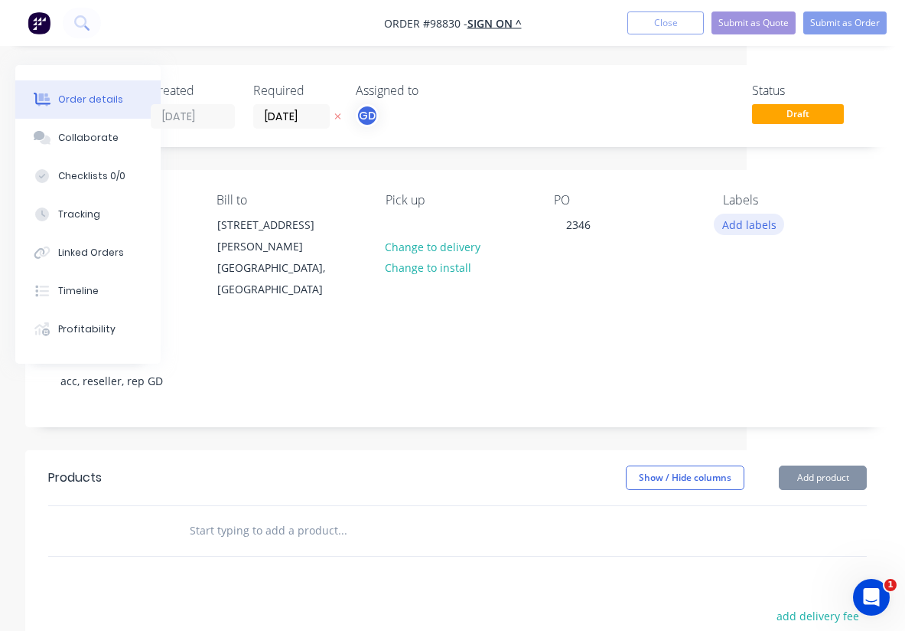
click at [737, 226] on button "Add labels" at bounding box center [749, 224] width 70 height 21
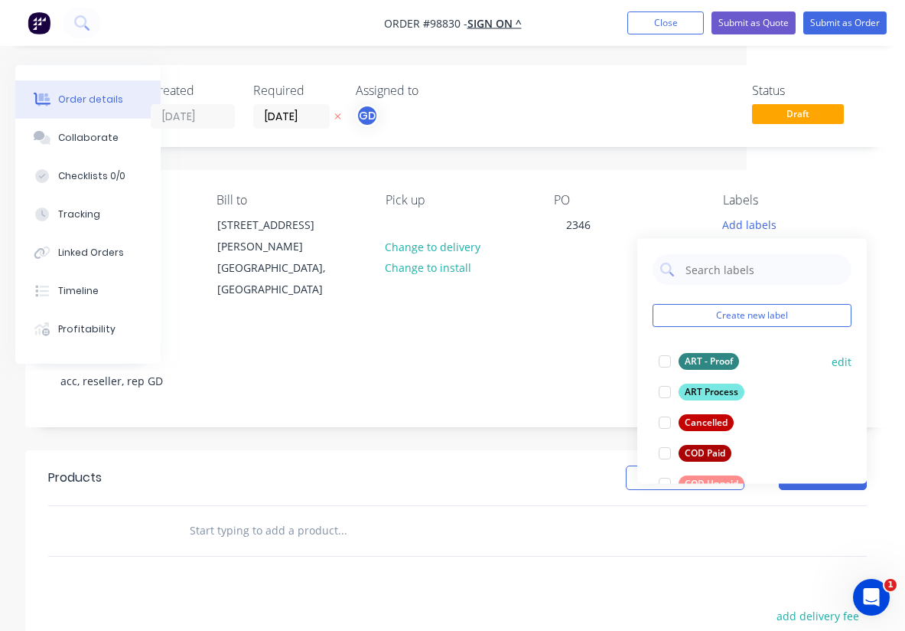
click at [713, 358] on div "ART - Proof" at bounding box center [709, 361] width 60 height 17
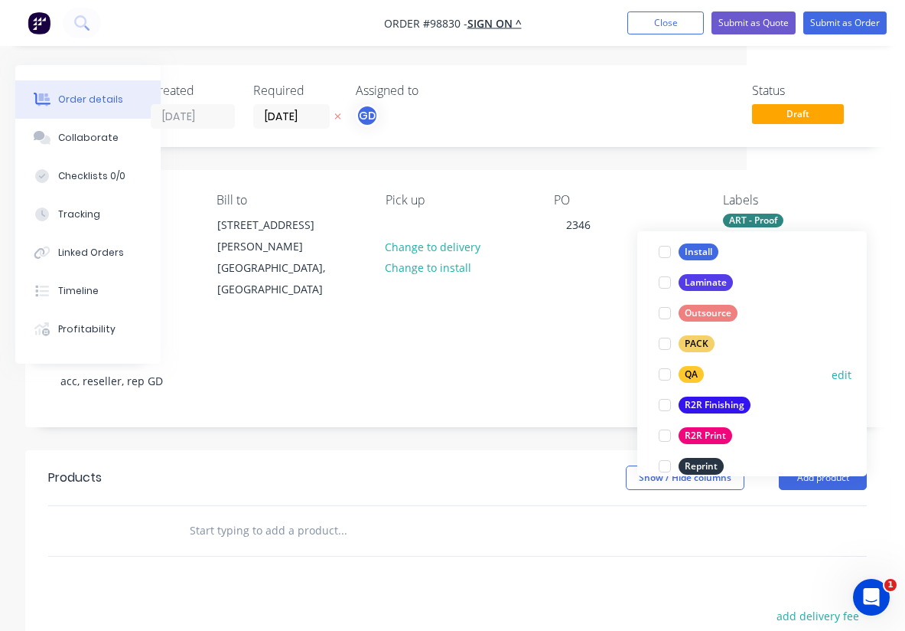
scroll to position [504, 0]
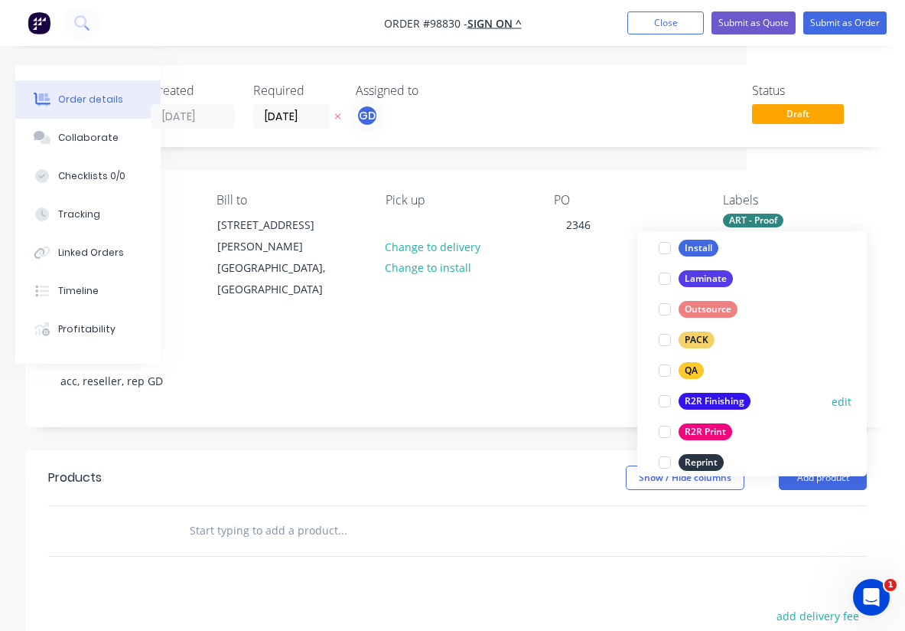
click at [715, 401] on div "R2R Finishing" at bounding box center [715, 401] width 72 height 17
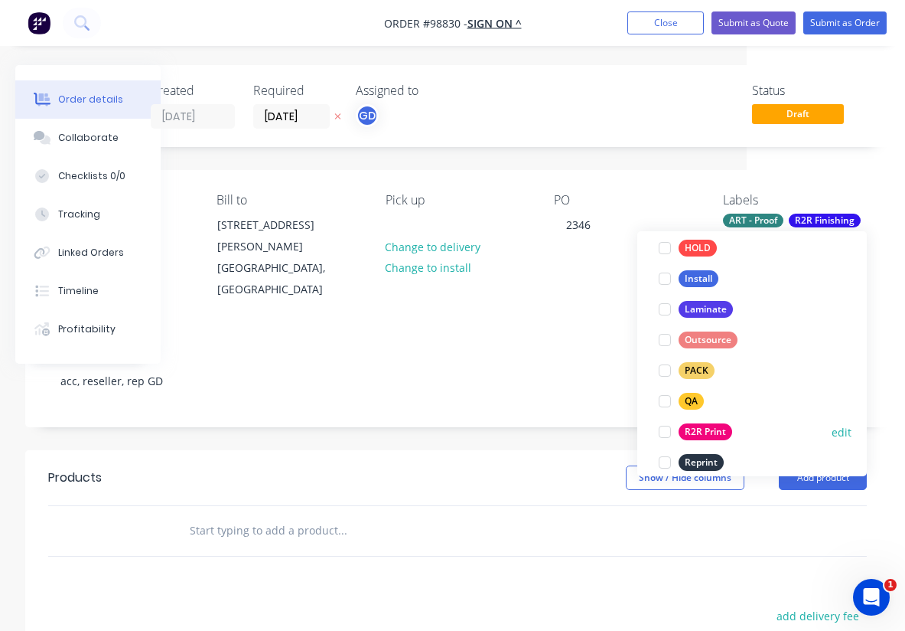
click at [713, 429] on div "R2R Print" at bounding box center [706, 431] width 54 height 17
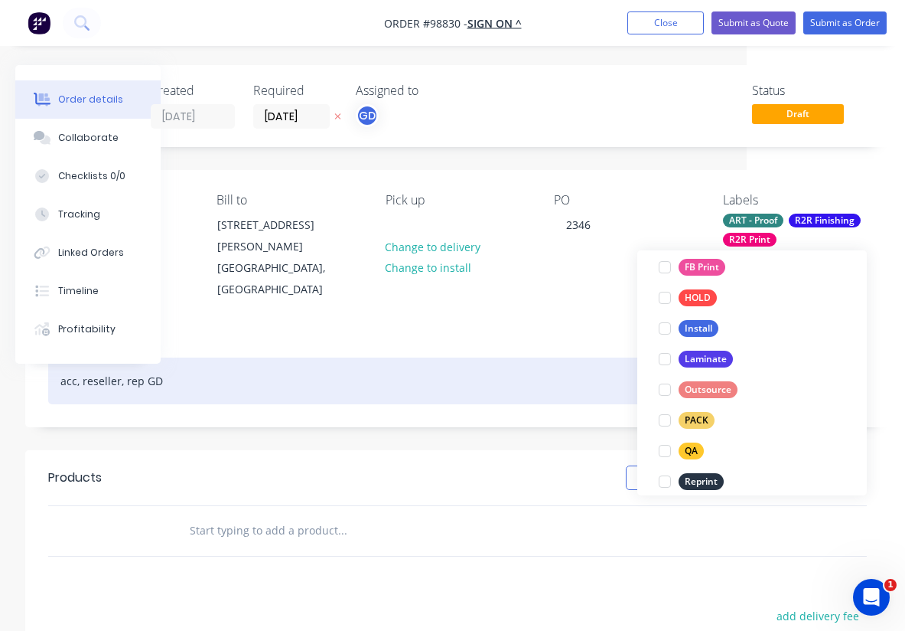
click at [556, 363] on div "acc, reseller, rep GD" at bounding box center [457, 380] width 819 height 47
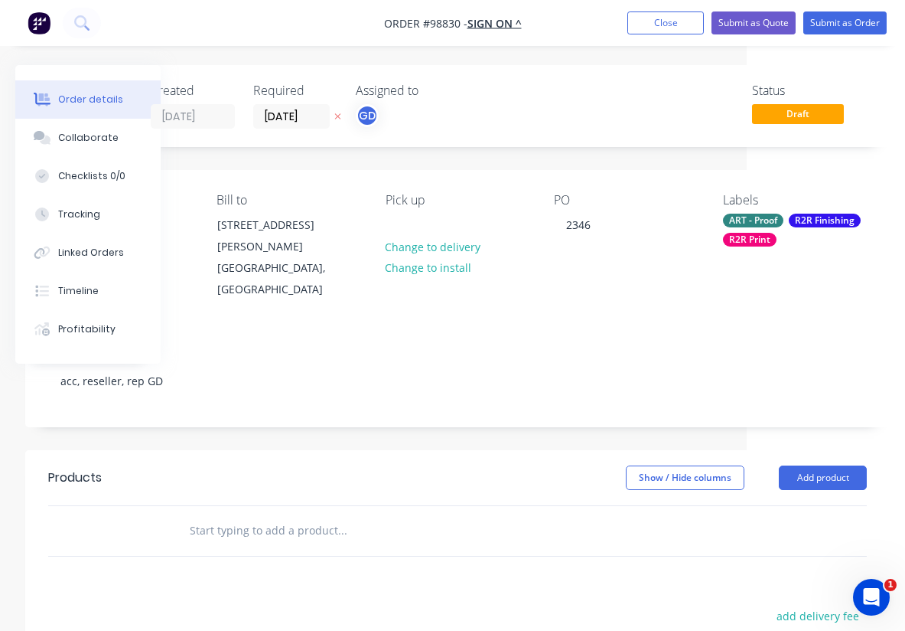
click at [244, 515] on input "text" at bounding box center [342, 530] width 306 height 31
paste input "NRL WA Goal Post Pads 1 x set of FTG&P , these are $335 each + GST Reskin 4 pos…"
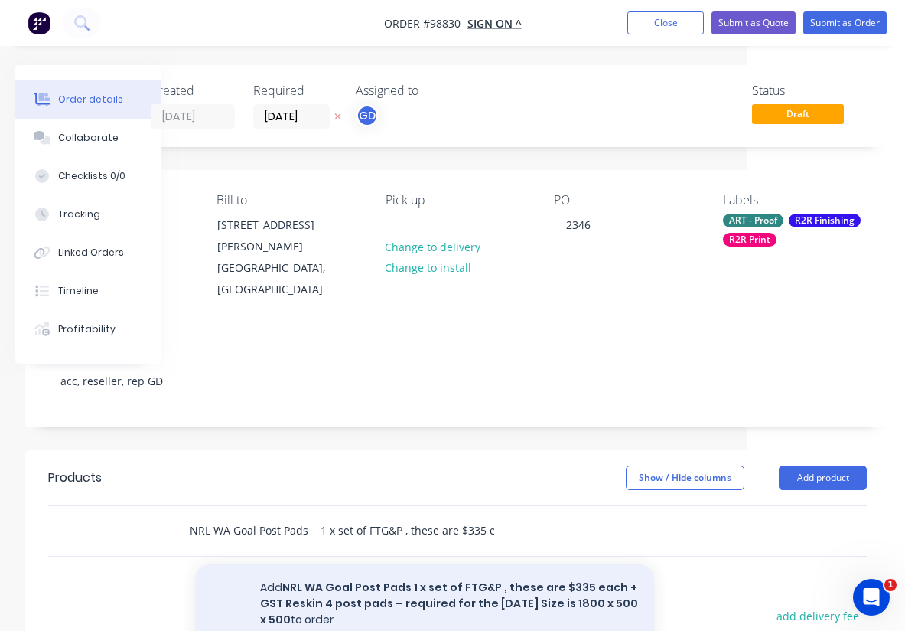
type input "NRL WA Goal Post Pads 1 x set of FTG&P , these are $335 each + GST Reskin 4 pos…"
click at [366, 578] on button "Add NRL WA Goal Post Pads 1 x set of FTG&P , these are $335 each + GST Reskin 4…" at bounding box center [424, 603] width 459 height 79
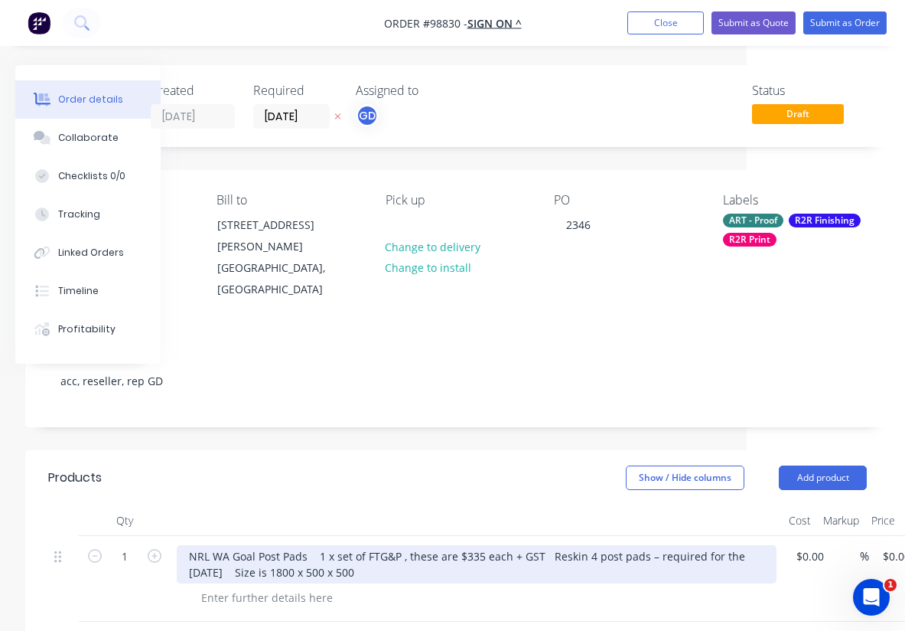
click at [194, 553] on div "NRL WA Goal Post Pads 1 x set of FTG&P , these are $335 each + GST Reskin 4 pos…" at bounding box center [477, 564] width 600 height 38
click at [455, 545] on div "NRL WA Goal Post Pads 1 x set of FTG&P , these are $335 each + GST Reskin 4 pos…" at bounding box center [477, 564] width 600 height 38
click at [546, 545] on div "NRL WA Goal Post Pads 1 x set of FTG&P , these are $335 each + GST Reskin 4 pos…" at bounding box center [477, 564] width 600 height 38
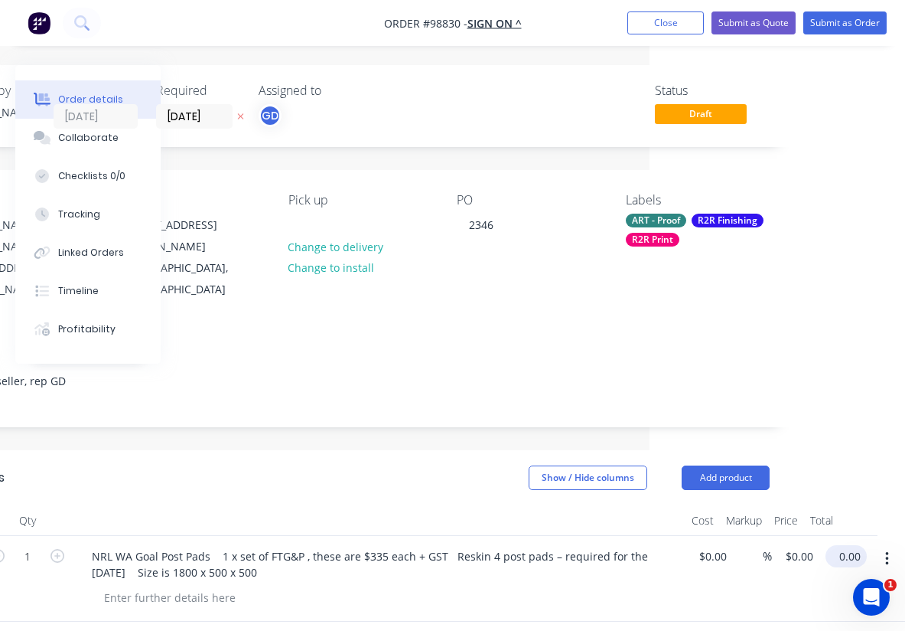
click at [850, 545] on input "0.00" at bounding box center [849, 556] width 35 height 22
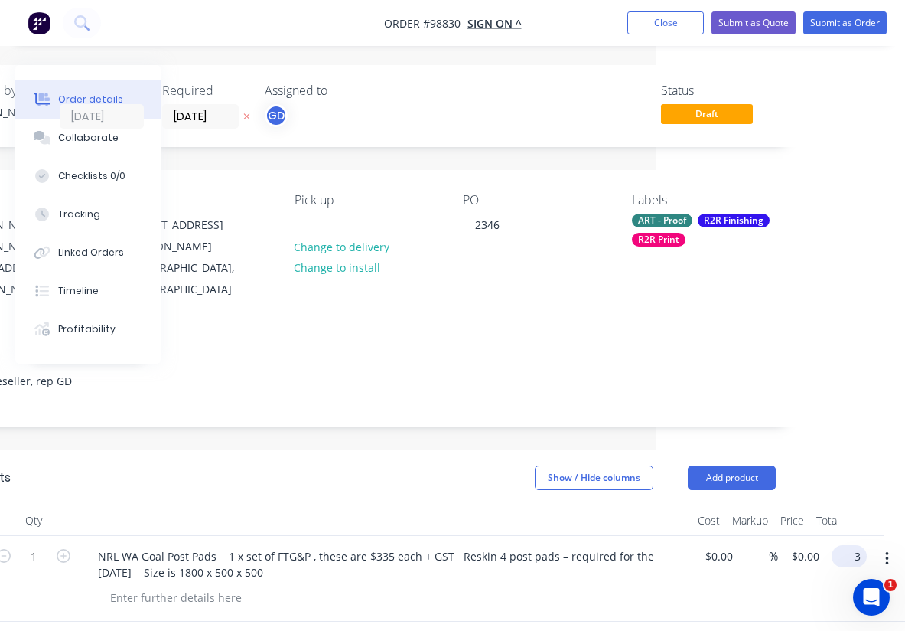
scroll to position [0, 238]
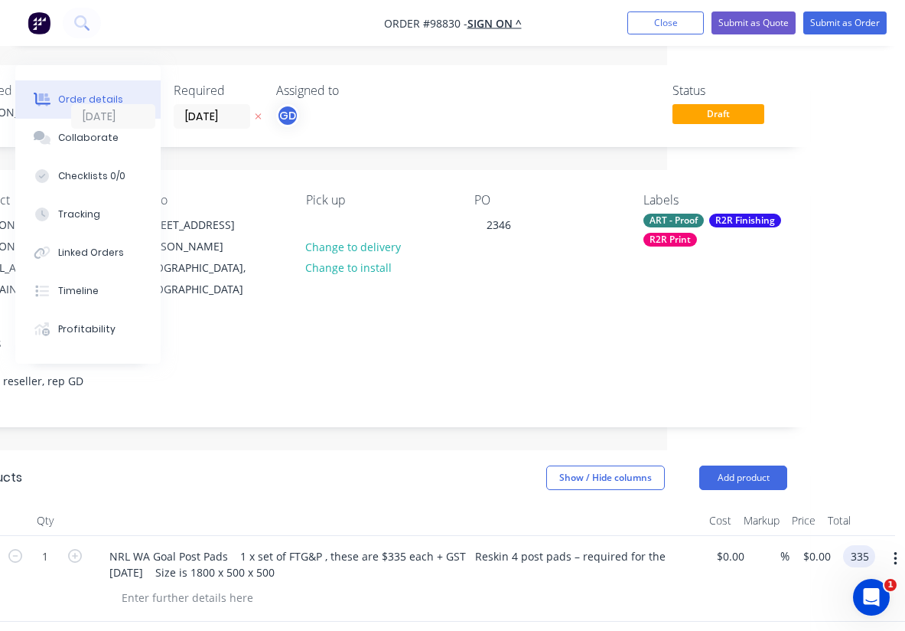
type input "335"
type input "$335.00"
click at [399, 480] on header "Products Show / Hide columns Add product" at bounding box center [378, 477] width 865 height 55
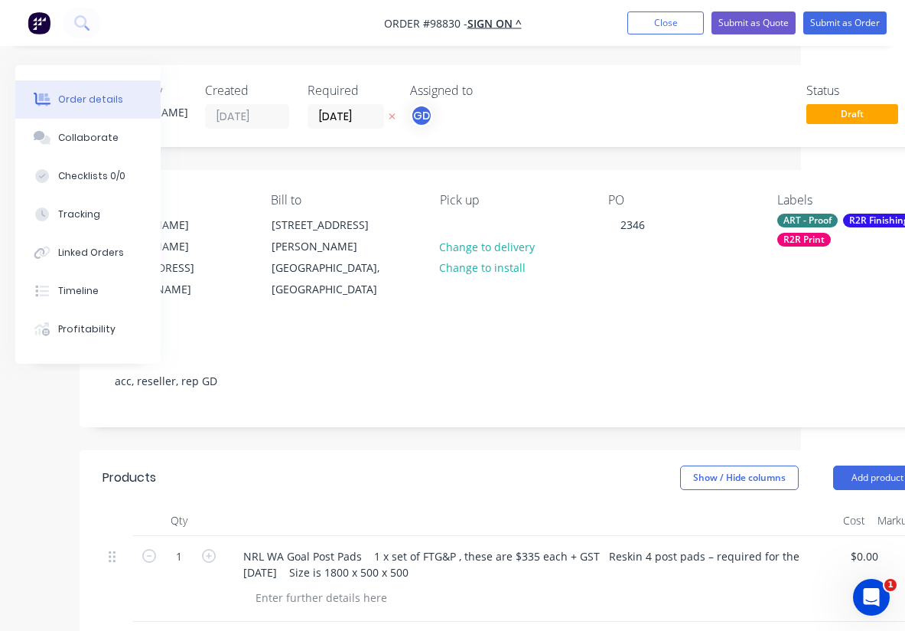
scroll to position [0, 0]
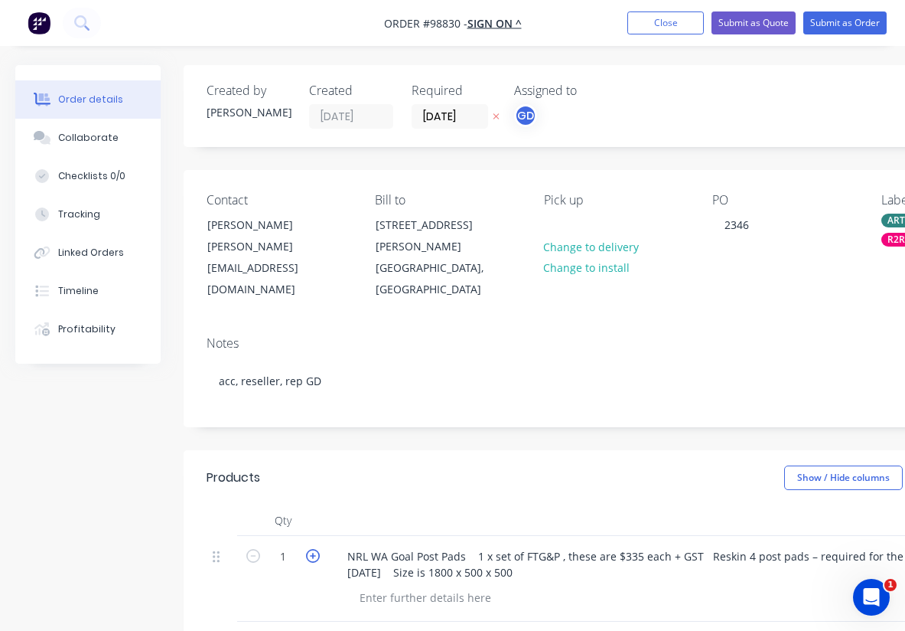
click at [312, 549] on icon "button" at bounding box center [313, 556] width 14 height 14
type input "2"
type input "$670.00"
click at [312, 549] on icon "button" at bounding box center [313, 556] width 14 height 14
type input "3"
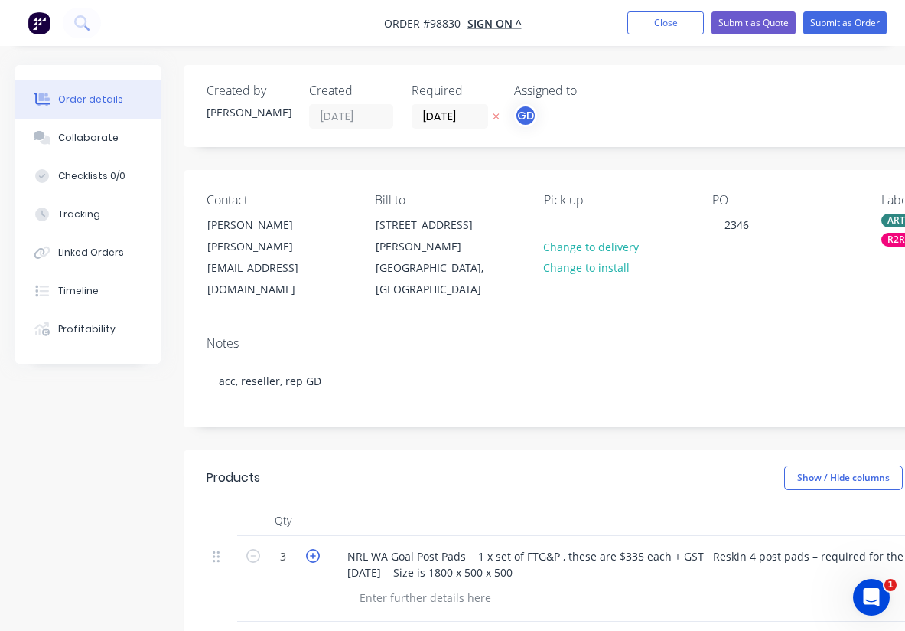
type input "$1,005.00"
click at [312, 549] on icon "button" at bounding box center [313, 556] width 14 height 14
type input "4"
type input "$1,340.00"
click at [449, 479] on header "Products Show / Hide columns Add product" at bounding box center [616, 477] width 865 height 55
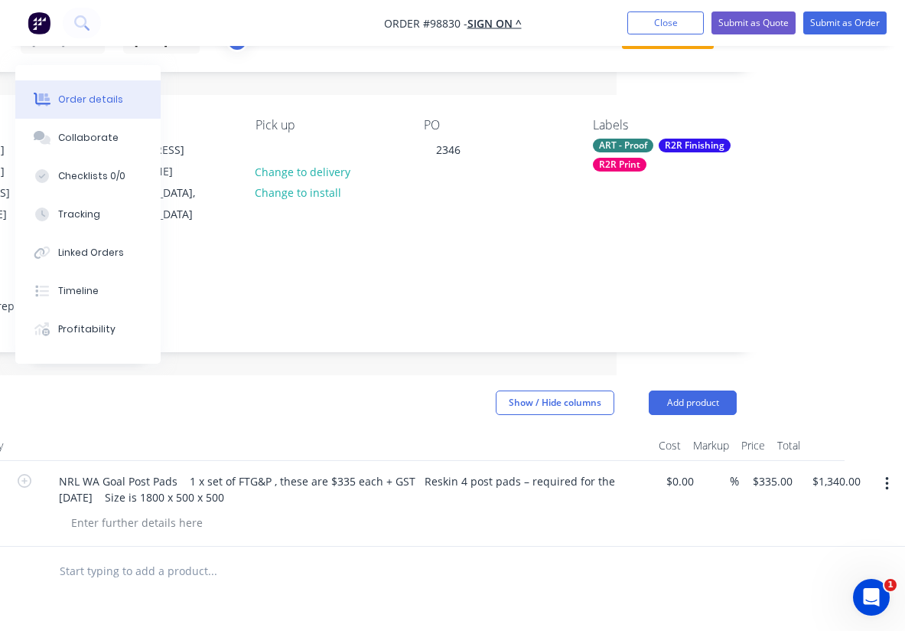
scroll to position [81, 289]
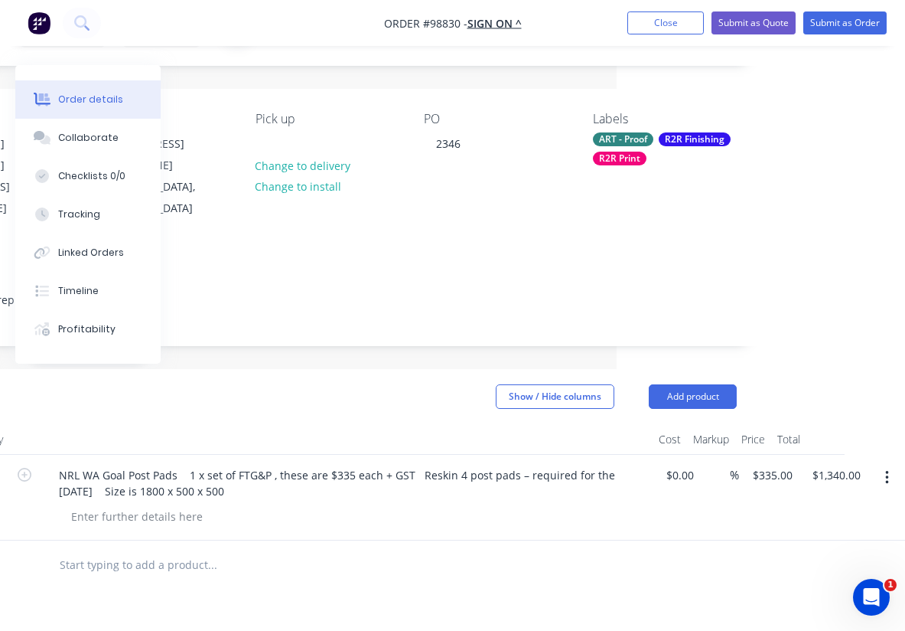
click at [125, 550] on input "text" at bounding box center [212, 565] width 306 height 31
paste input "Art set up $110+GST"
type input "Art set up $110+GST"
click at [132, 505] on div at bounding box center [137, 516] width 156 height 22
click at [325, 552] on input "Art set up $110+GST" at bounding box center [212, 565] width 306 height 31
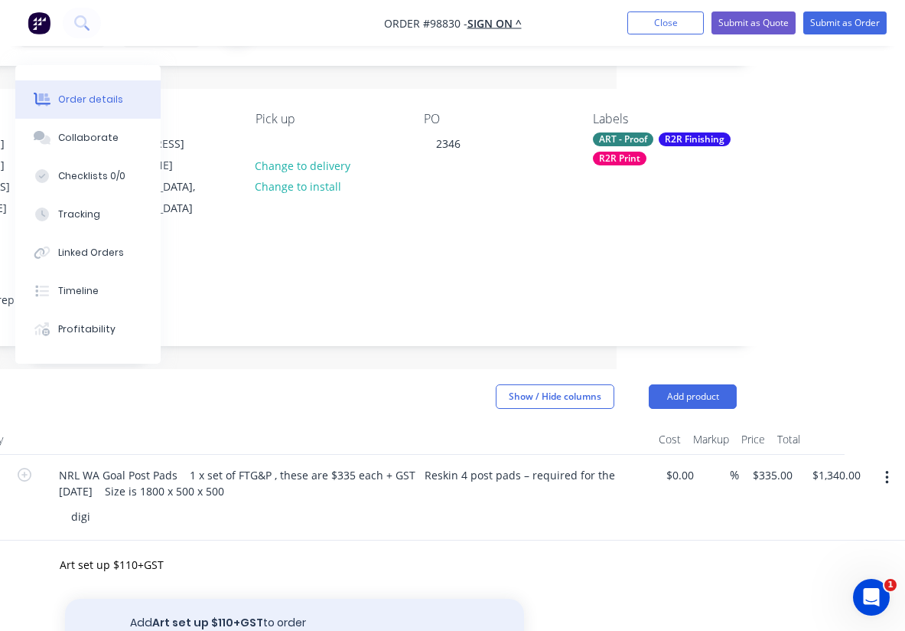
click at [264, 602] on button "Add Art set up $110+GST to order" at bounding box center [294, 623] width 459 height 49
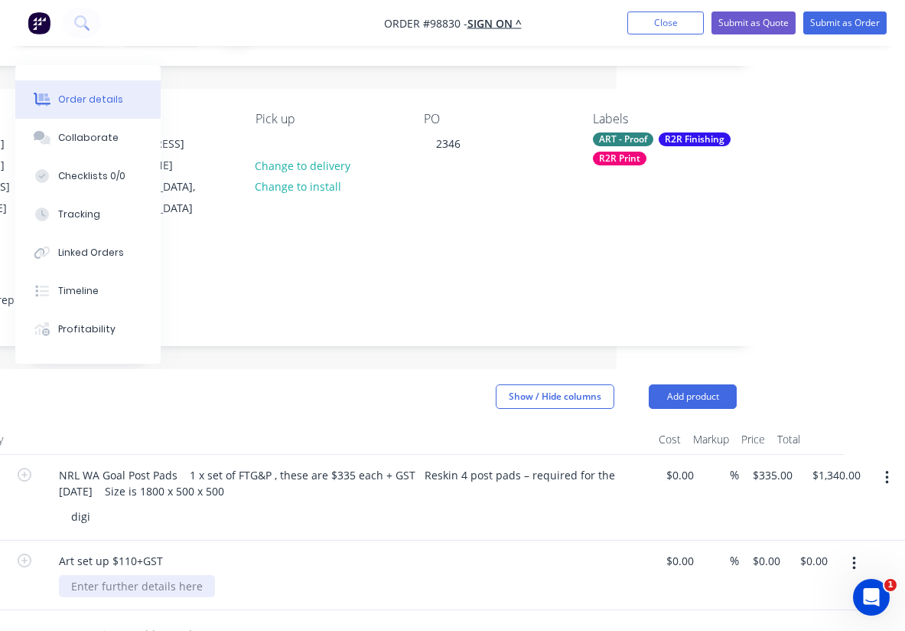
click at [90, 575] on div at bounding box center [137, 586] width 156 height 22
paste div
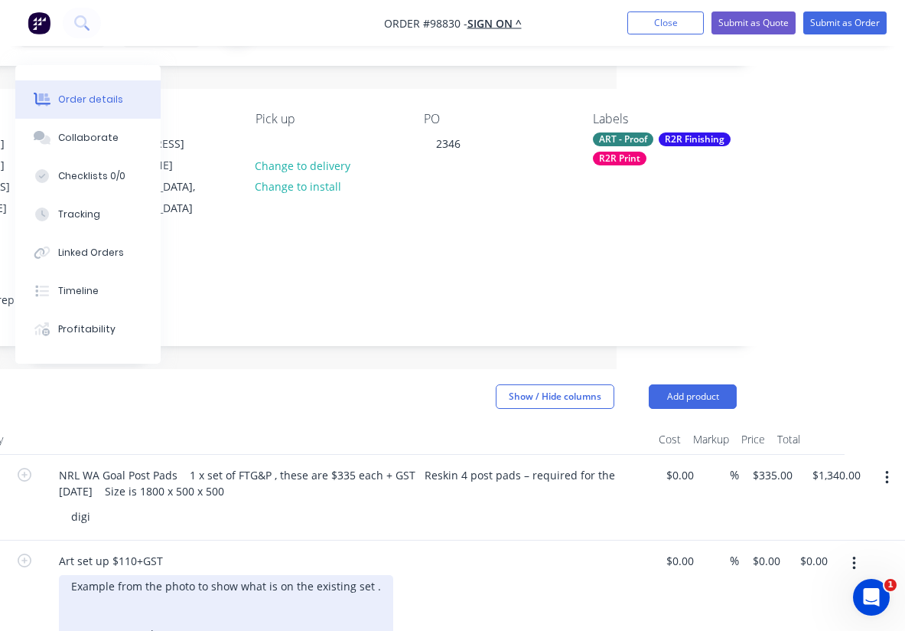
click at [131, 593] on div "Example from the photo to show what is on the existing set . FTG&P Logo at the …" at bounding box center [226, 642] width 334 height 135
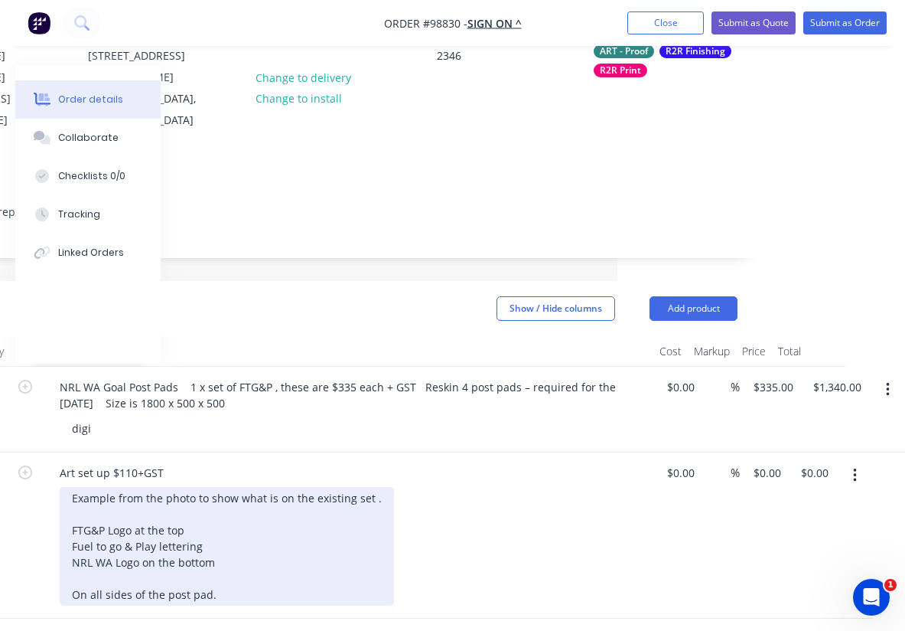
scroll to position [170, 288]
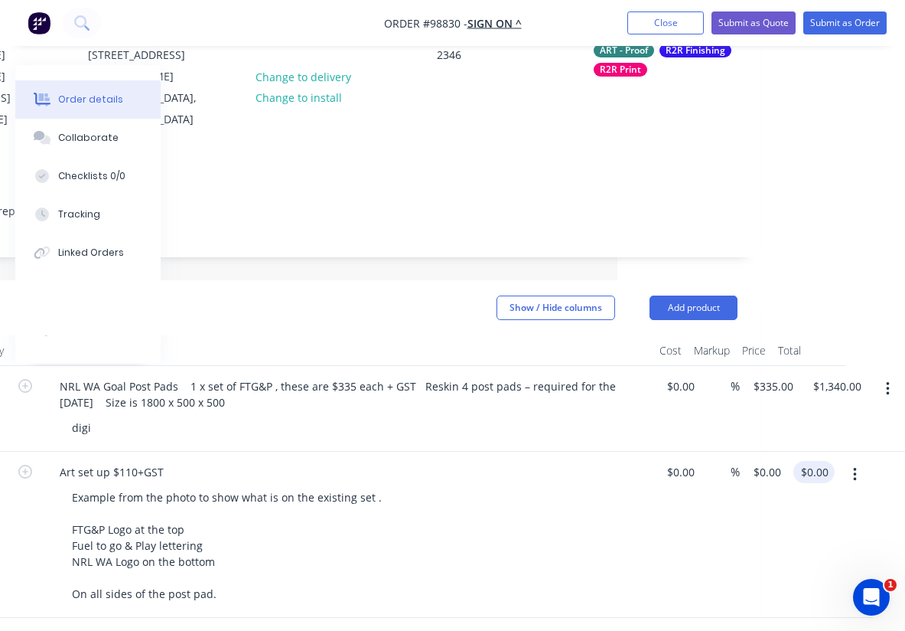
type input "0.00"
click at [813, 461] on input "0.00" at bounding box center [817, 472] width 35 height 22
type input "110"
type input "$110.00"
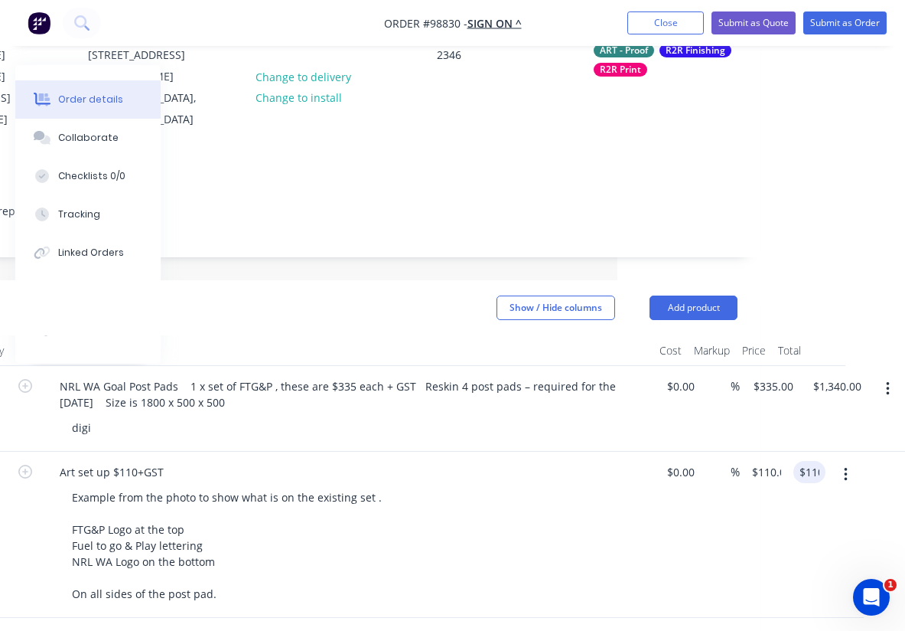
click at [623, 543] on div "Example from the photo to show what is on the existing set . FTG&P Logo at the …" at bounding box center [354, 545] width 588 height 119
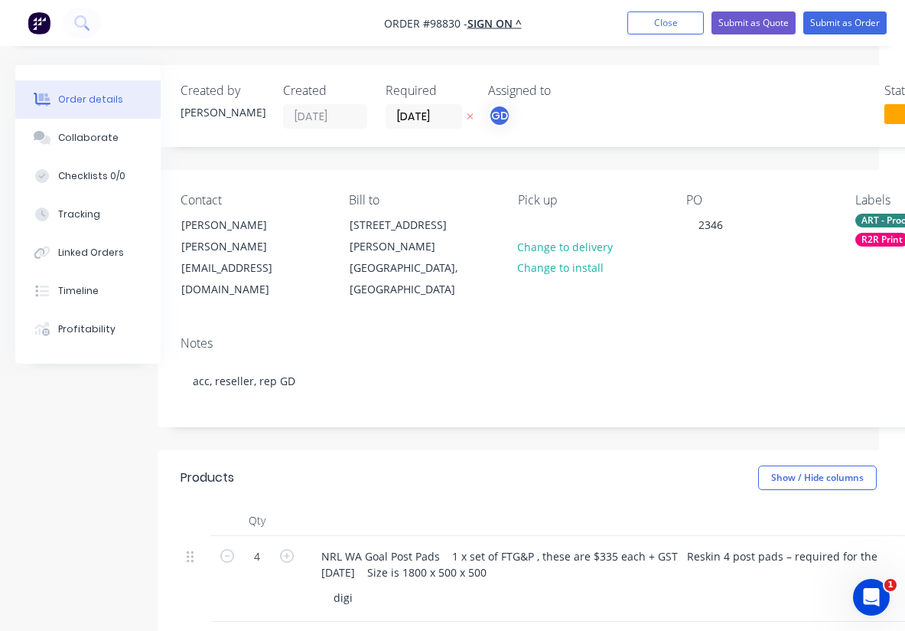
scroll to position [0, 0]
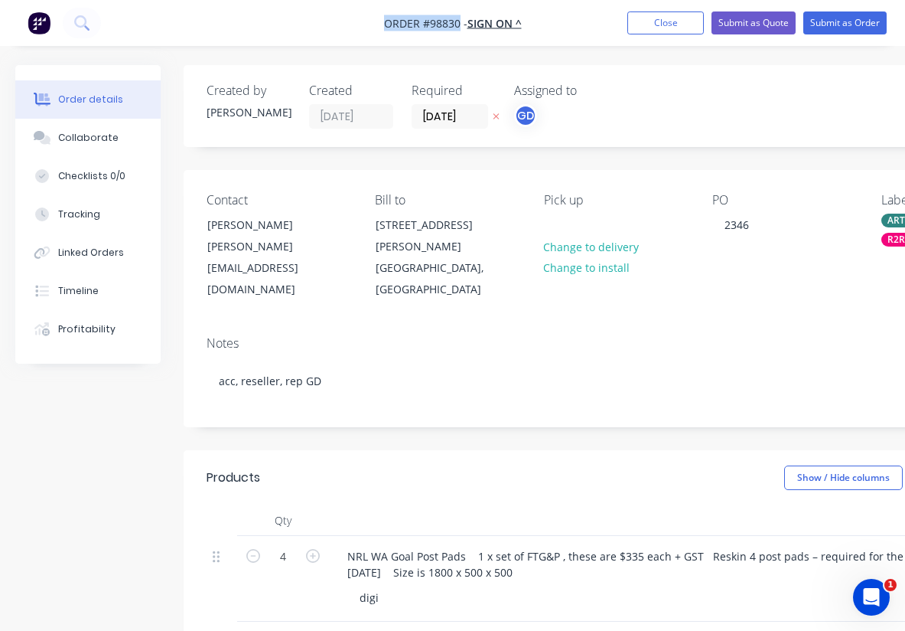
drag, startPoint x: 373, startPoint y: 15, endPoint x: 458, endPoint y: 20, distance: 85.8
click at [458, 20] on nav "Order #98830 - SIGN ON ^ Add product Close Submit as Quote Submit as Order" at bounding box center [452, 23] width 905 height 46
copy span "Order #98830"
click at [553, 223] on div at bounding box center [556, 225] width 24 height 22
click at [452, 336] on div "Notes" at bounding box center [616, 343] width 819 height 15
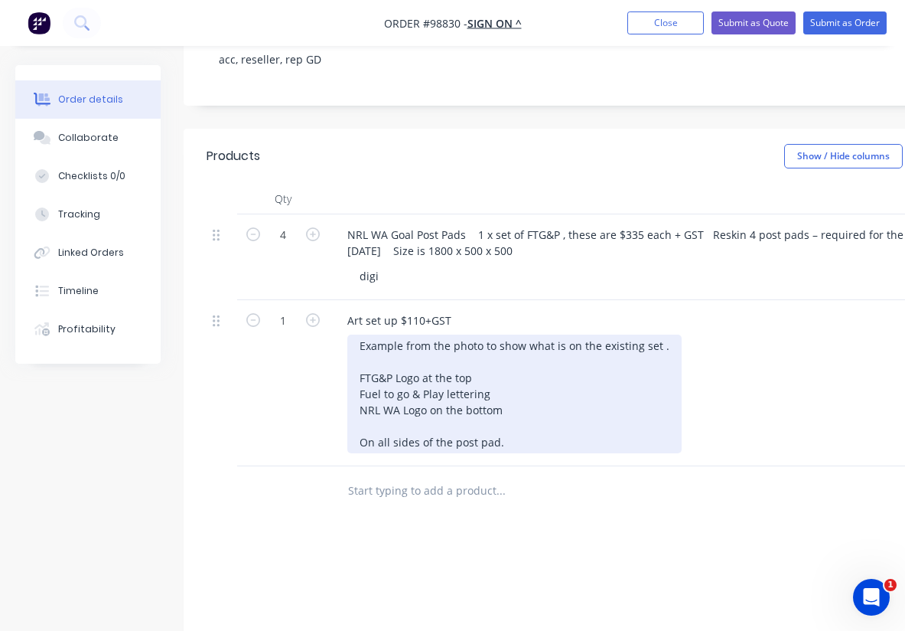
scroll to position [322, 3]
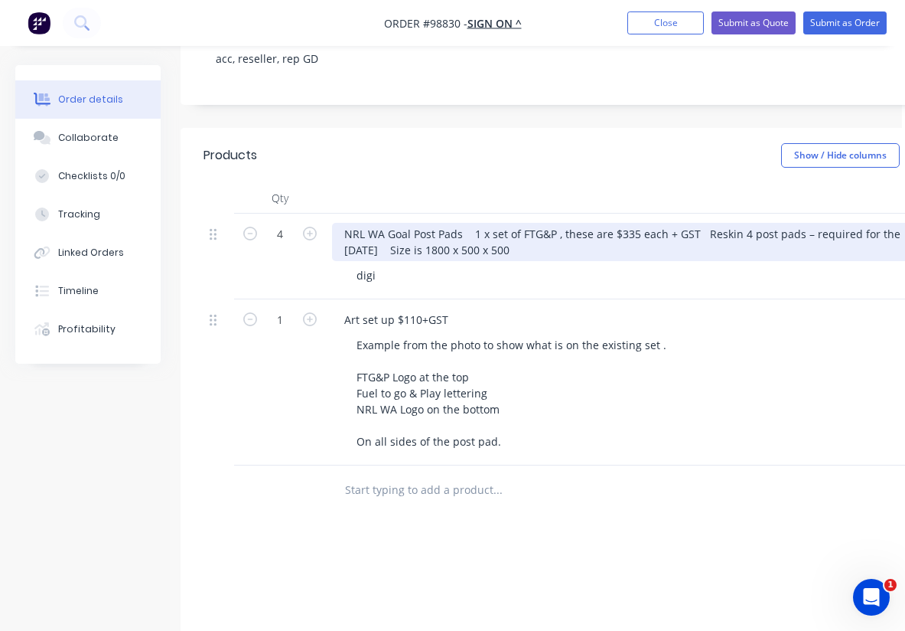
click at [699, 223] on div "NRL WA Goal Post Pads 1 x set of FTG&P , these are $335 each + GST Reskin 4 pos…" at bounding box center [632, 242] width 600 height 38
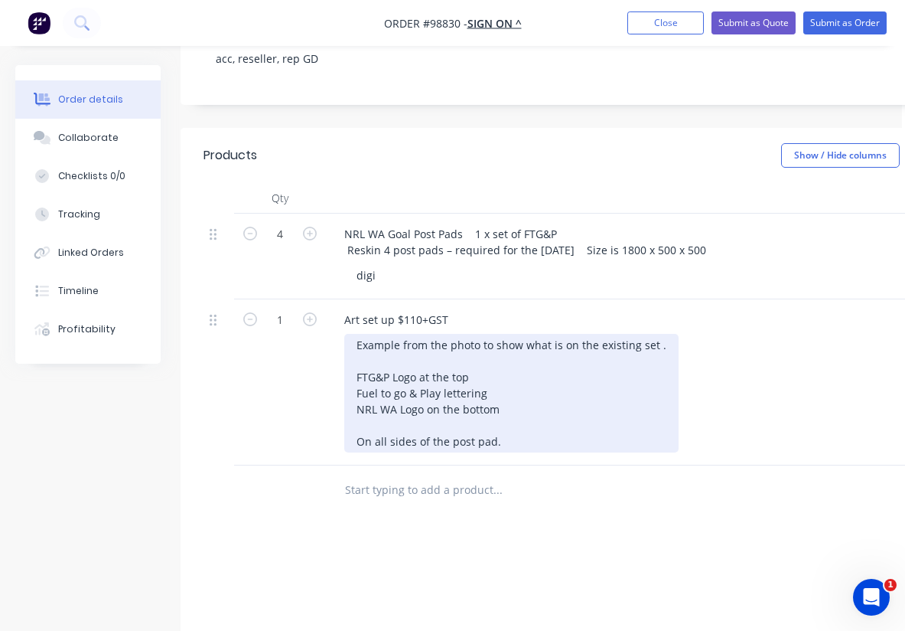
click at [633, 362] on div "Example from the photo to show what is on the existing set . FTG&P Logo at the …" at bounding box center [511, 393] width 334 height 119
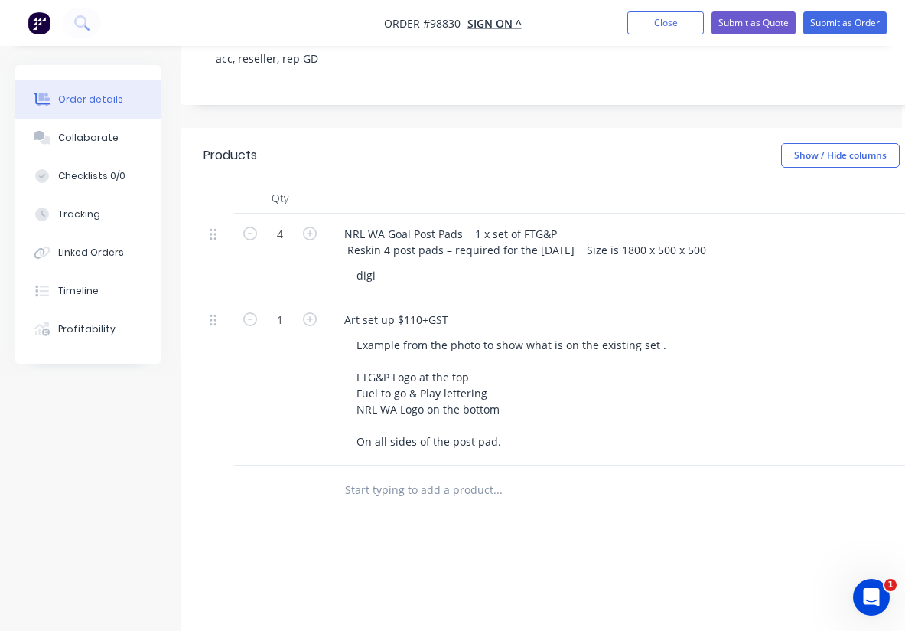
click at [605, 271] on div "NRL WA Goal Post Pads 1 x set of FTG&P Reskin 4 post pads – required for the 20…" at bounding box center [632, 257] width 612 height 86
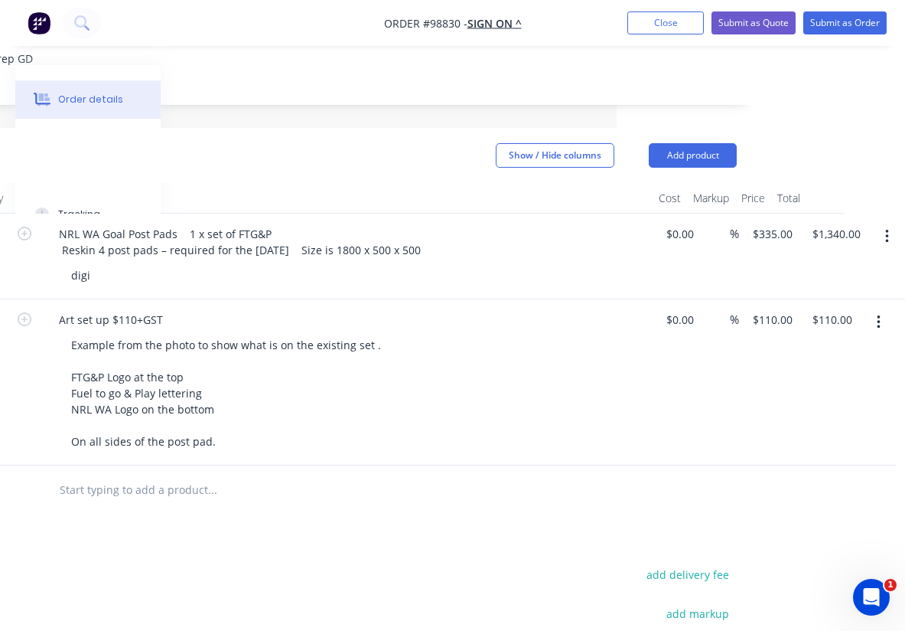
scroll to position [0, 289]
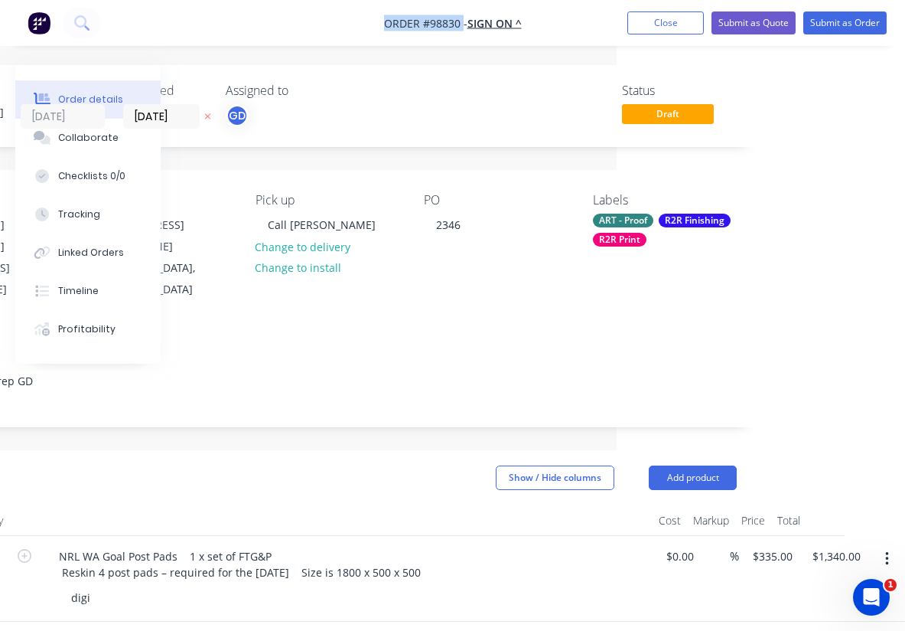
drag, startPoint x: 377, startPoint y: 14, endPoint x: 462, endPoint y: 25, distance: 86.5
click at [462, 25] on nav "Order #98830 - SIGN ON ^ Add product Close Submit as Quote Submit as Order" at bounding box center [452, 23] width 905 height 46
copy span "Order #98830"
click at [657, 24] on button "Close" at bounding box center [666, 22] width 77 height 23
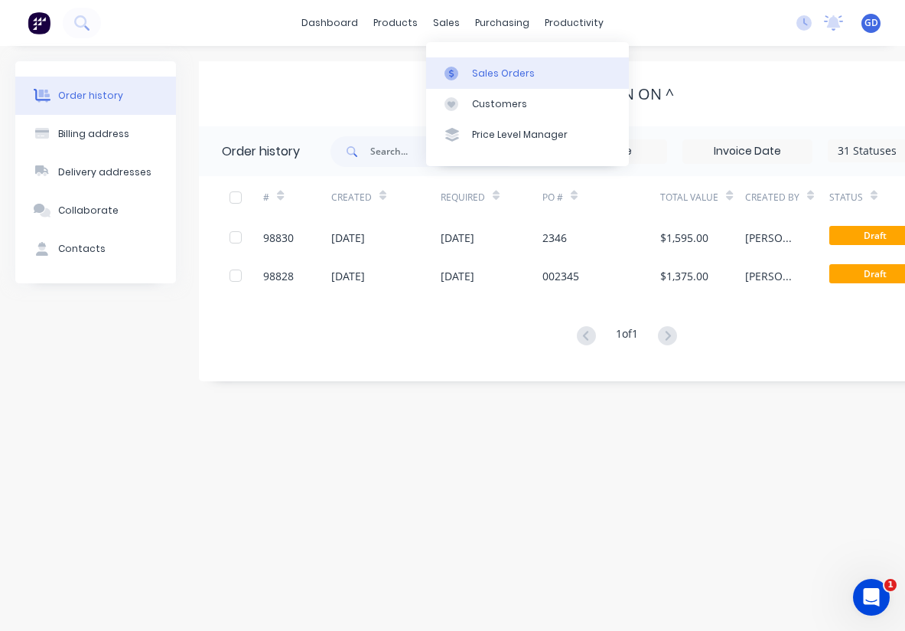
click at [488, 67] on div "Sales Orders" at bounding box center [503, 74] width 63 height 14
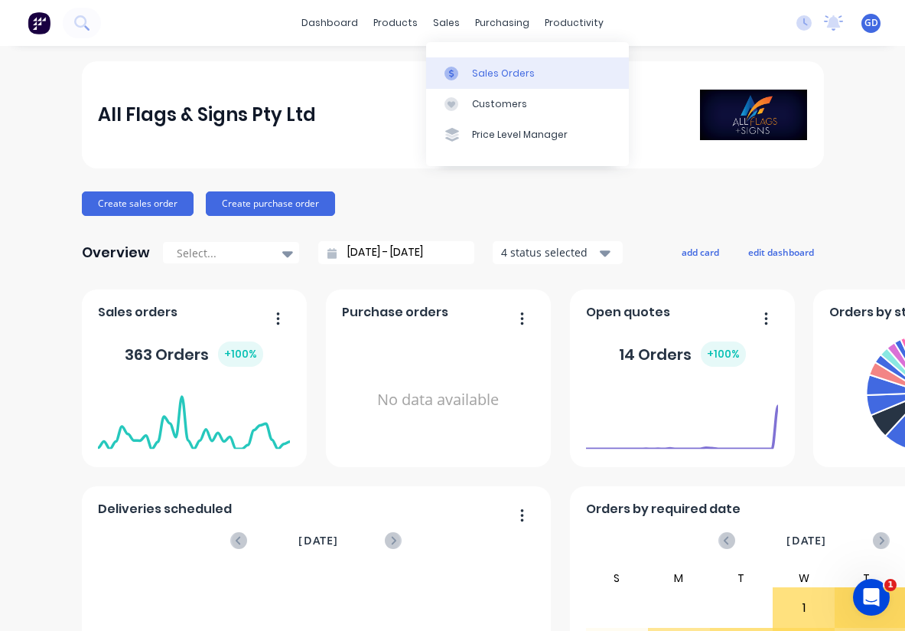
click at [481, 68] on div "Sales Orders" at bounding box center [503, 74] width 63 height 14
click at [479, 73] on div "Sales Orders" at bounding box center [503, 74] width 63 height 14
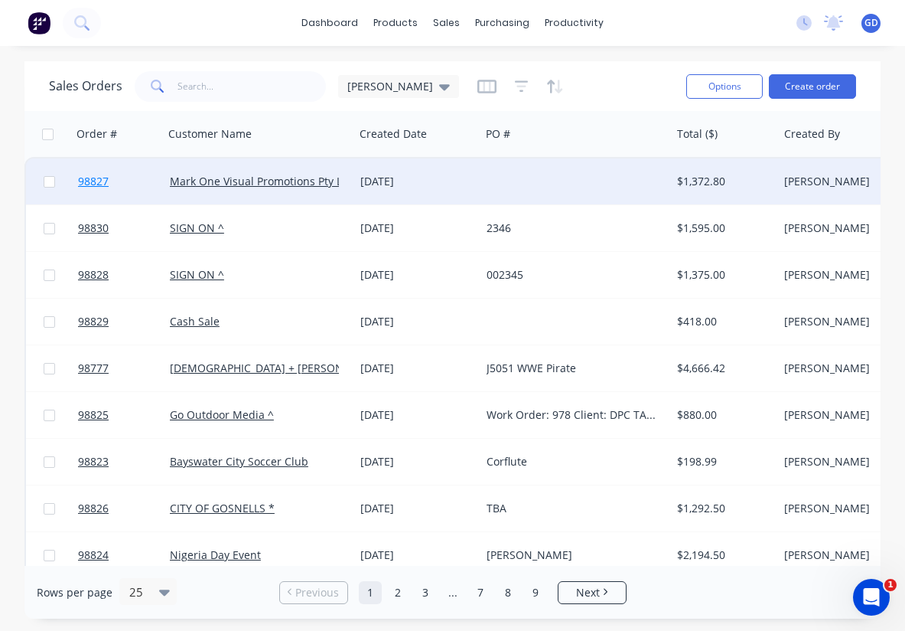
click at [104, 179] on span "98827" at bounding box center [93, 181] width 31 height 15
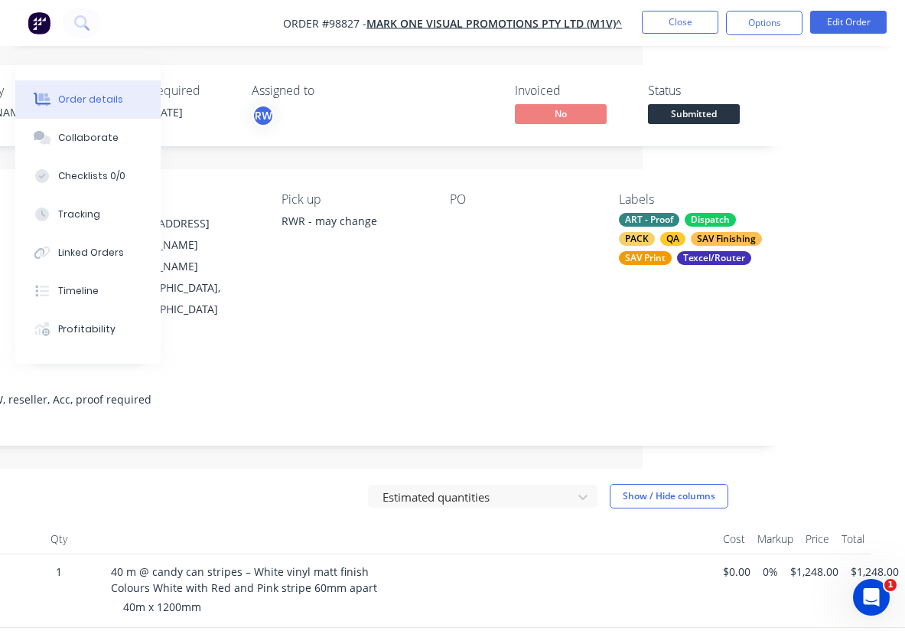
scroll to position [226, 263]
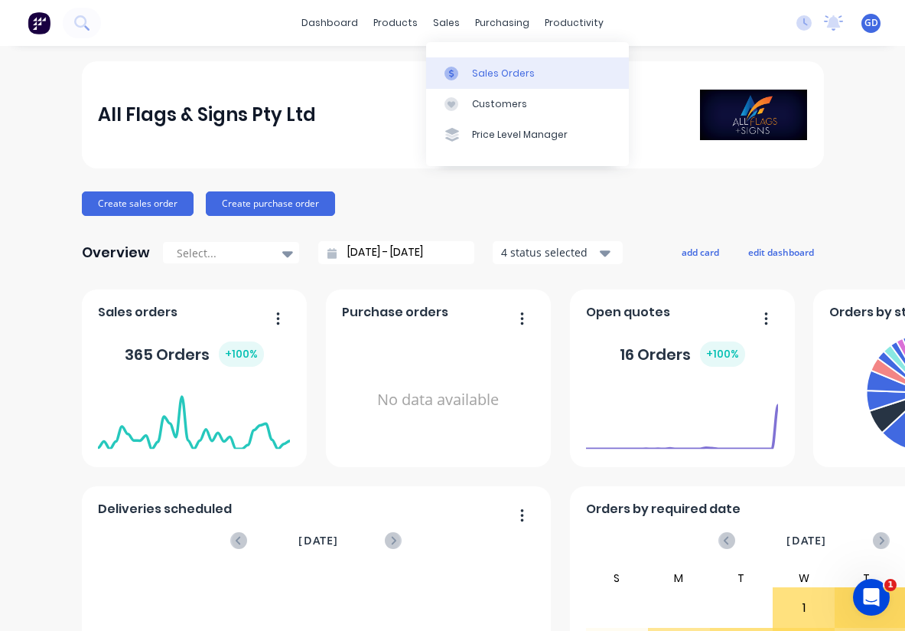
click at [475, 69] on div "Sales Orders" at bounding box center [503, 74] width 63 height 14
click at [490, 67] on div "Sales Orders" at bounding box center [503, 74] width 63 height 14
click at [498, 69] on div "Sales Orders" at bounding box center [503, 74] width 63 height 14
